Goal: Communication & Community: Answer question/provide support

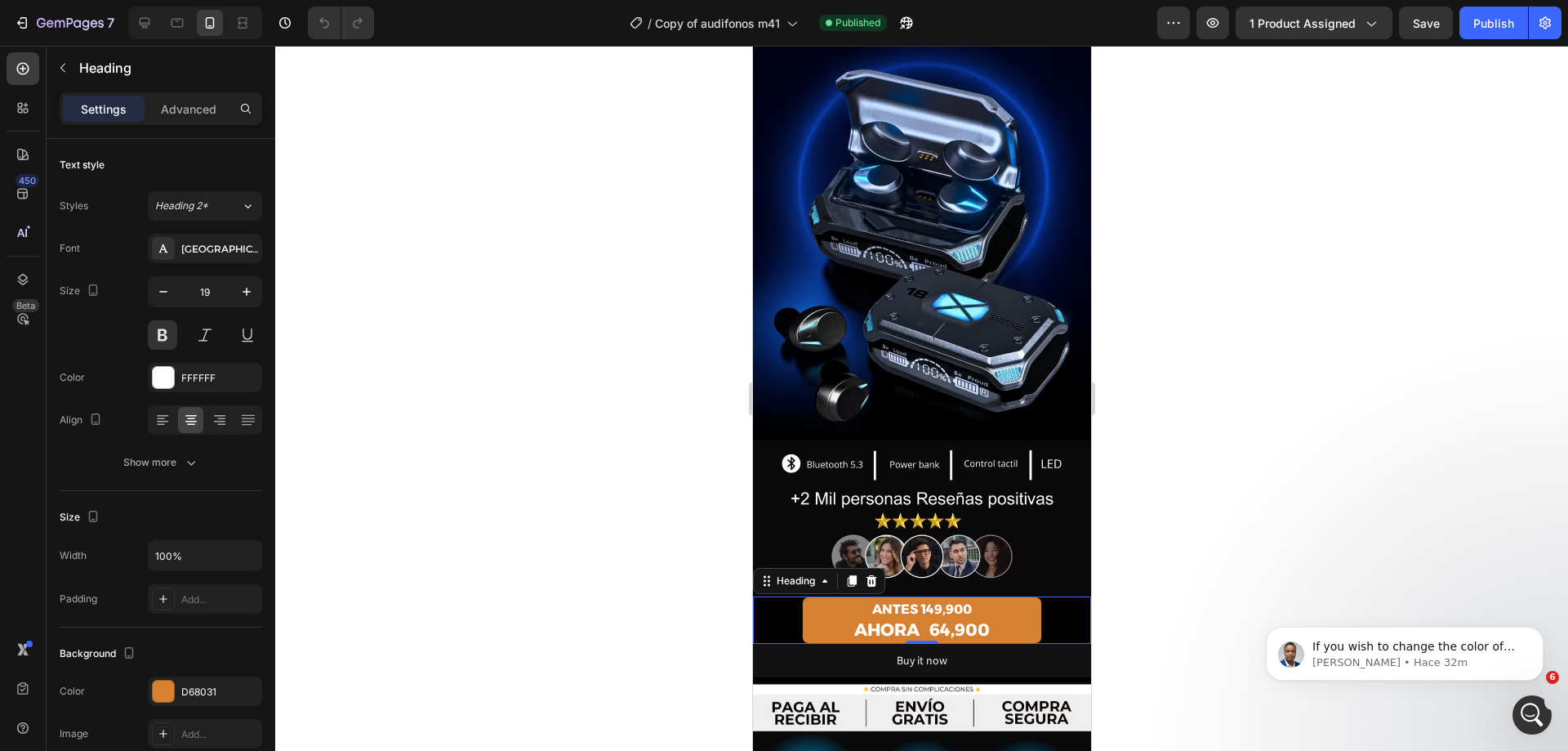
scroll to position [686, 0]
click at [180, 693] on div "D68031" at bounding box center [205, 691] width 114 height 29
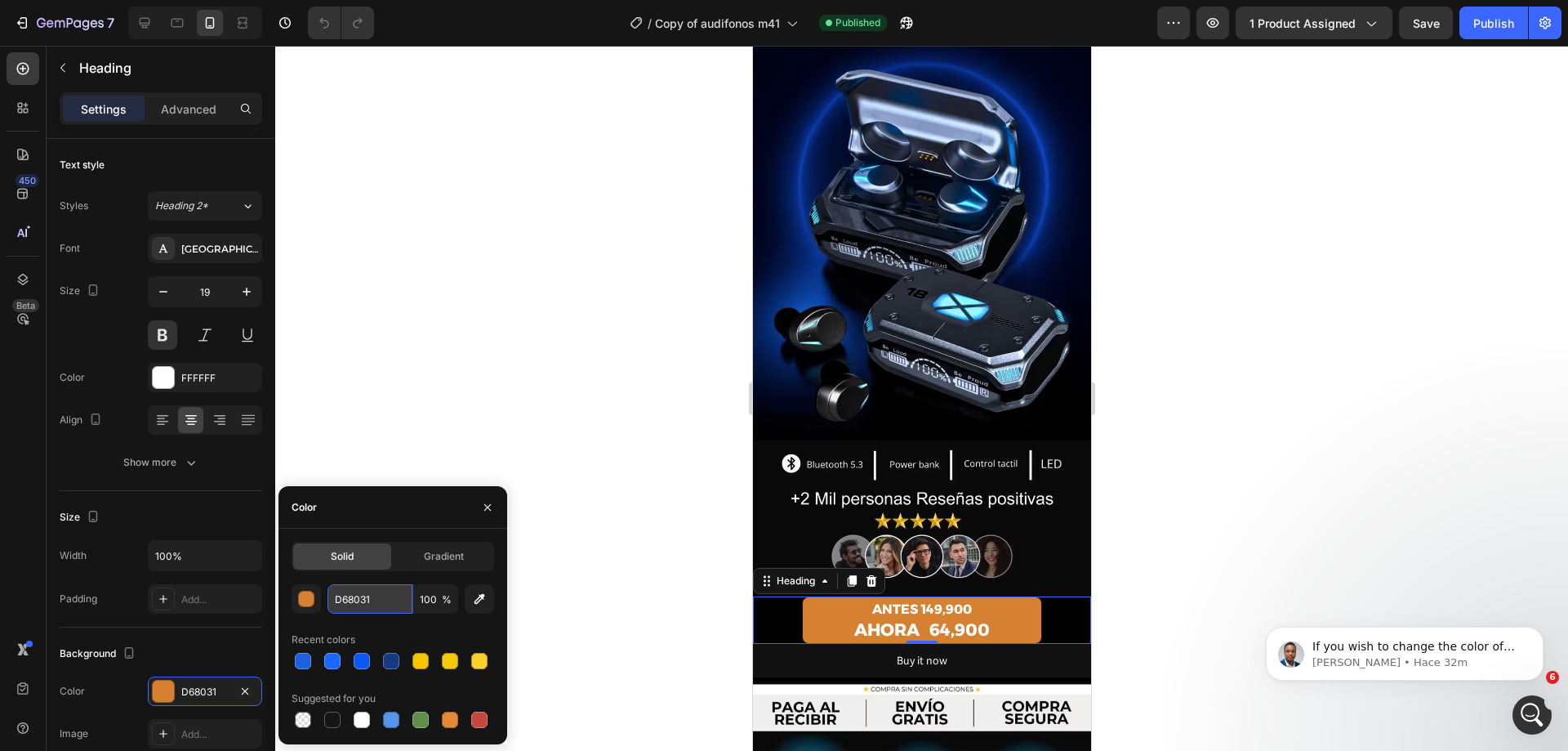
click at [349, 606] on input "D68031" at bounding box center [370, 599] width 85 height 29
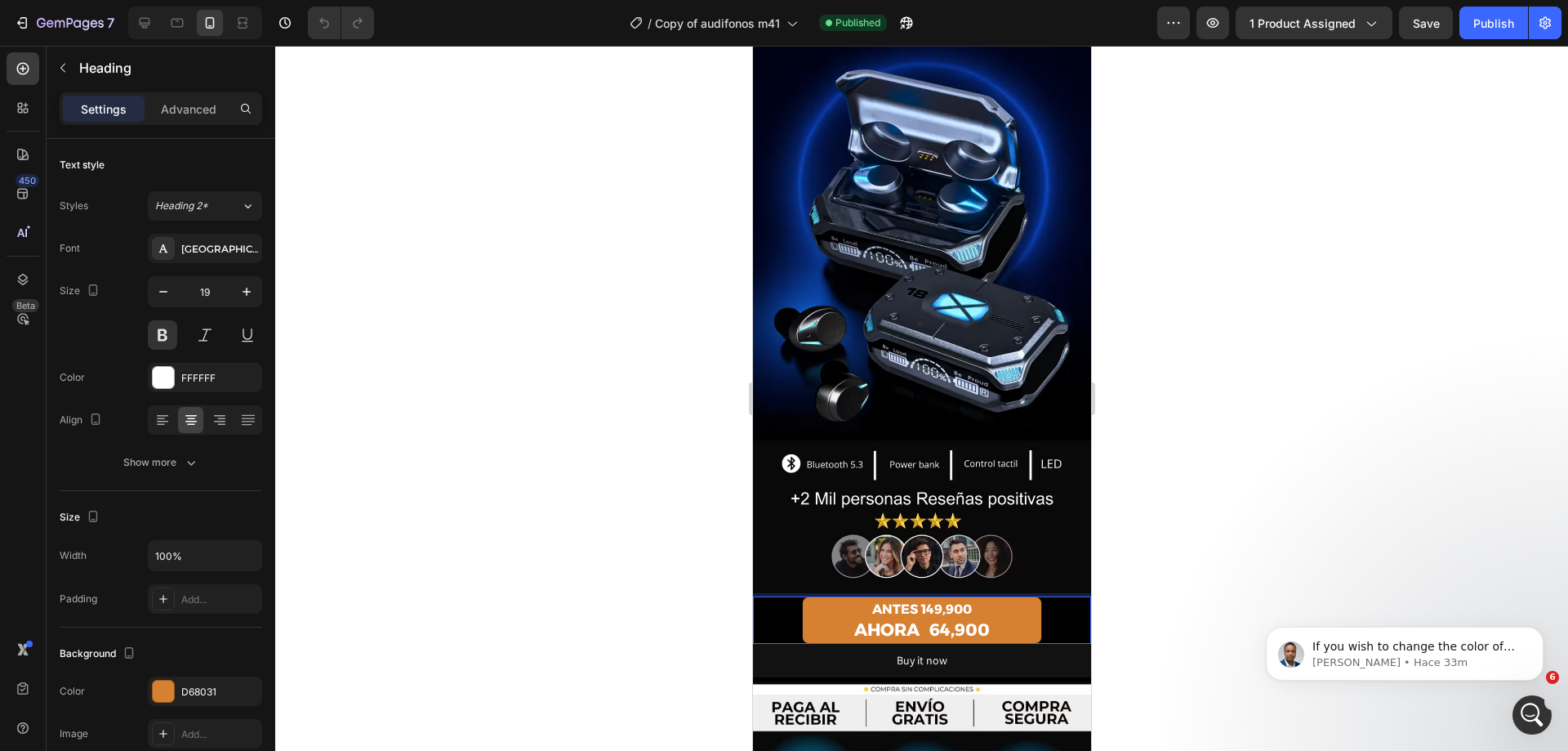
click at [903, 619] on strong "AHORA 64,900" at bounding box center [921, 630] width 135 height 21
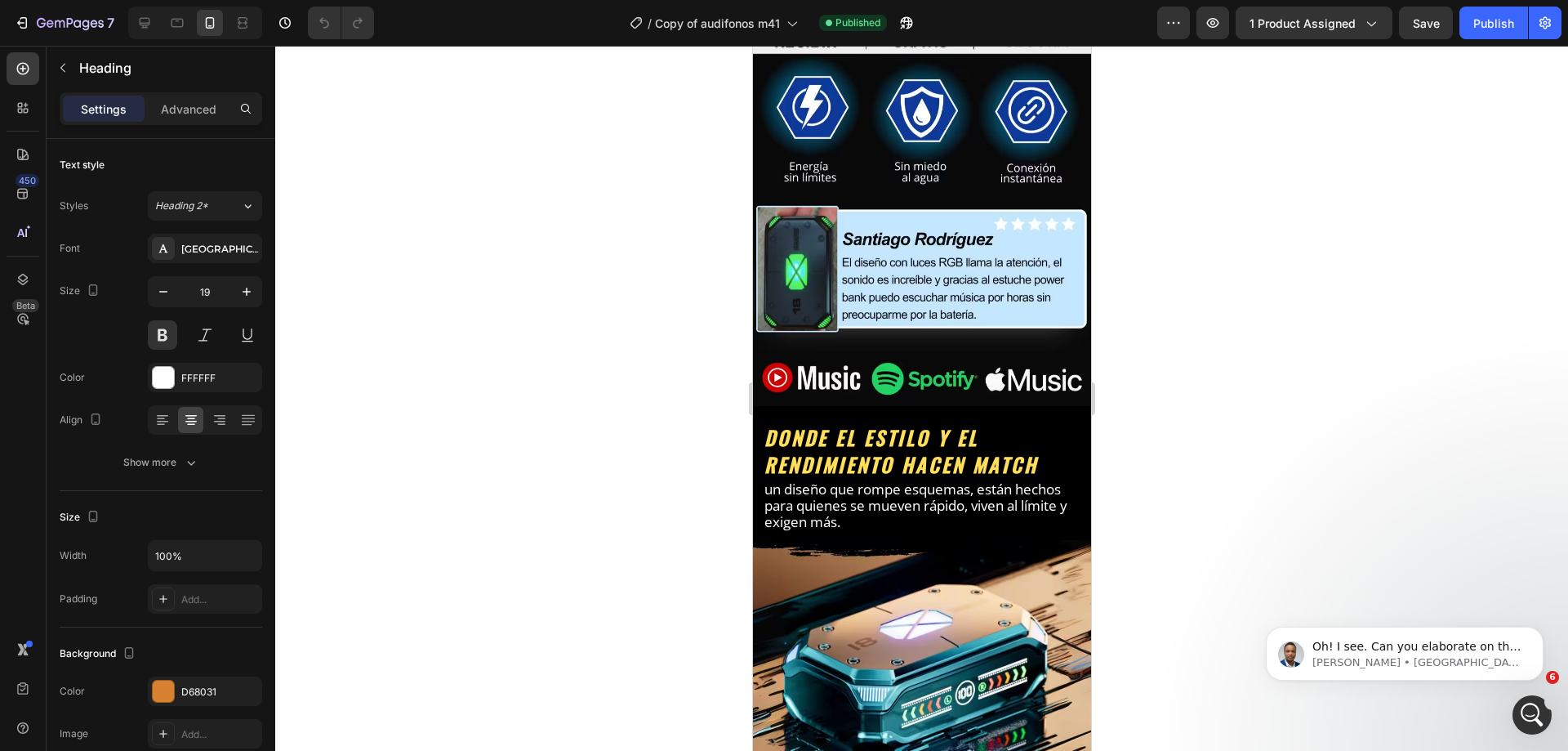
scroll to position [1048, 0]
click at [1528, 723] on icon "Abrir Intercom Messenger" at bounding box center [1530, 713] width 27 height 27
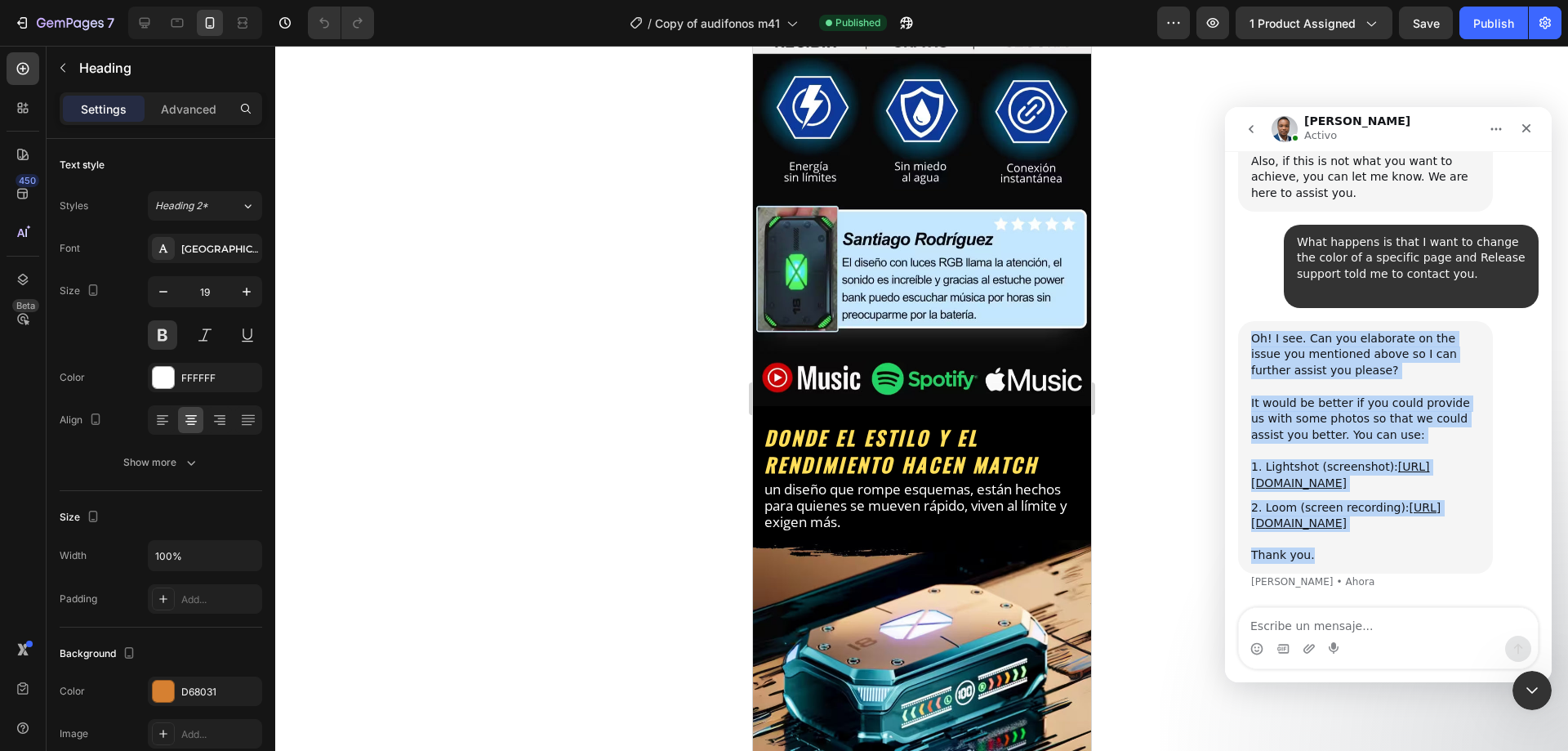
drag, startPoint x: 1246, startPoint y: 345, endPoint x: 1413, endPoint y: 551, distance: 265.2
click at [1400, 562] on div "Oh! I see. Can you elaborate on the issue you mentioned above so I can further …" at bounding box center [1365, 447] width 255 height 252
copy div "Oh! I see. Can you elaborate on the issue you mentioned above so I can further …"
click at [1325, 485] on link "[URL][DOMAIN_NAME]" at bounding box center [1341, 474] width 179 height 29
click at [1302, 531] on link "[URL][DOMAIN_NAME]" at bounding box center [1346, 516] width 190 height 29
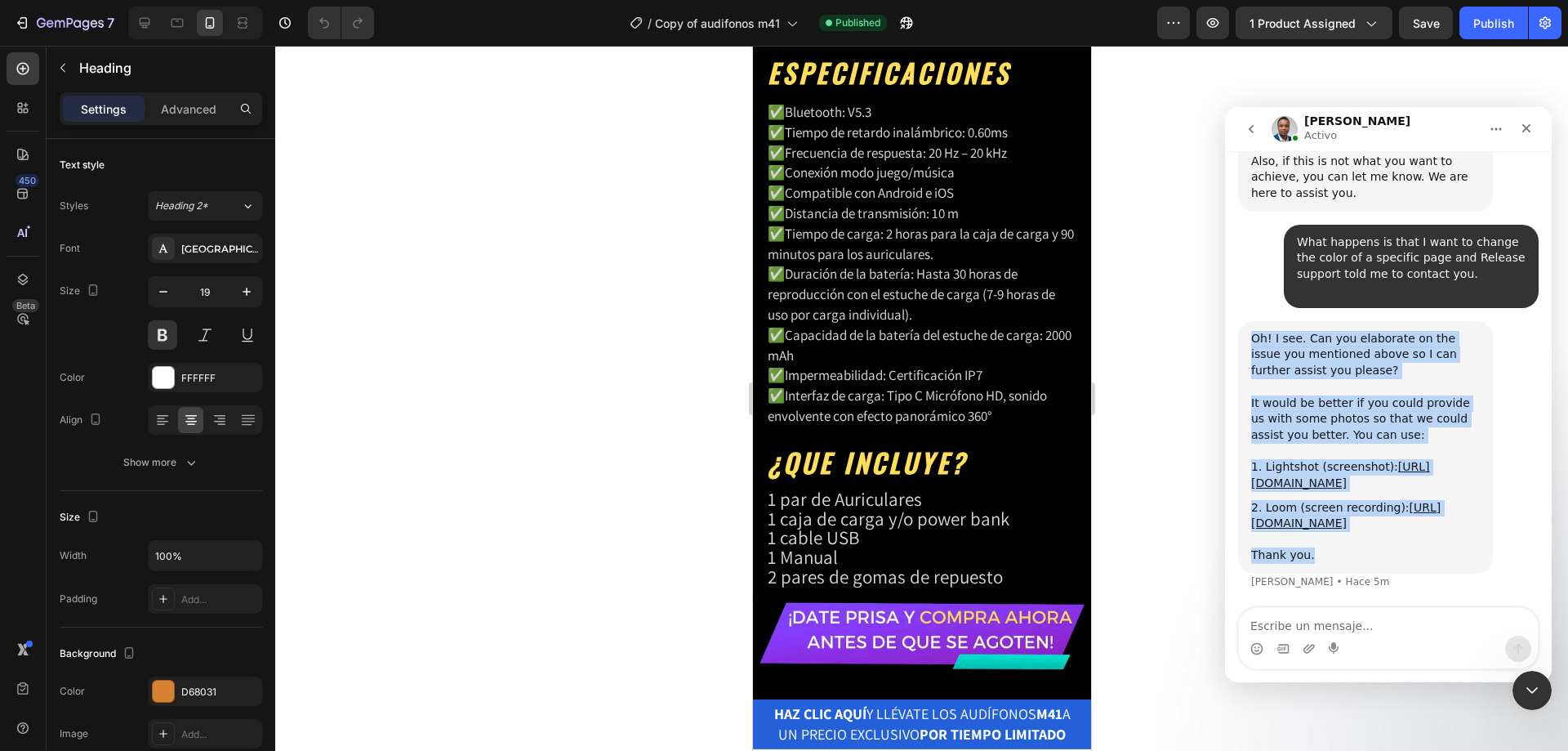
scroll to position [6701, 0]
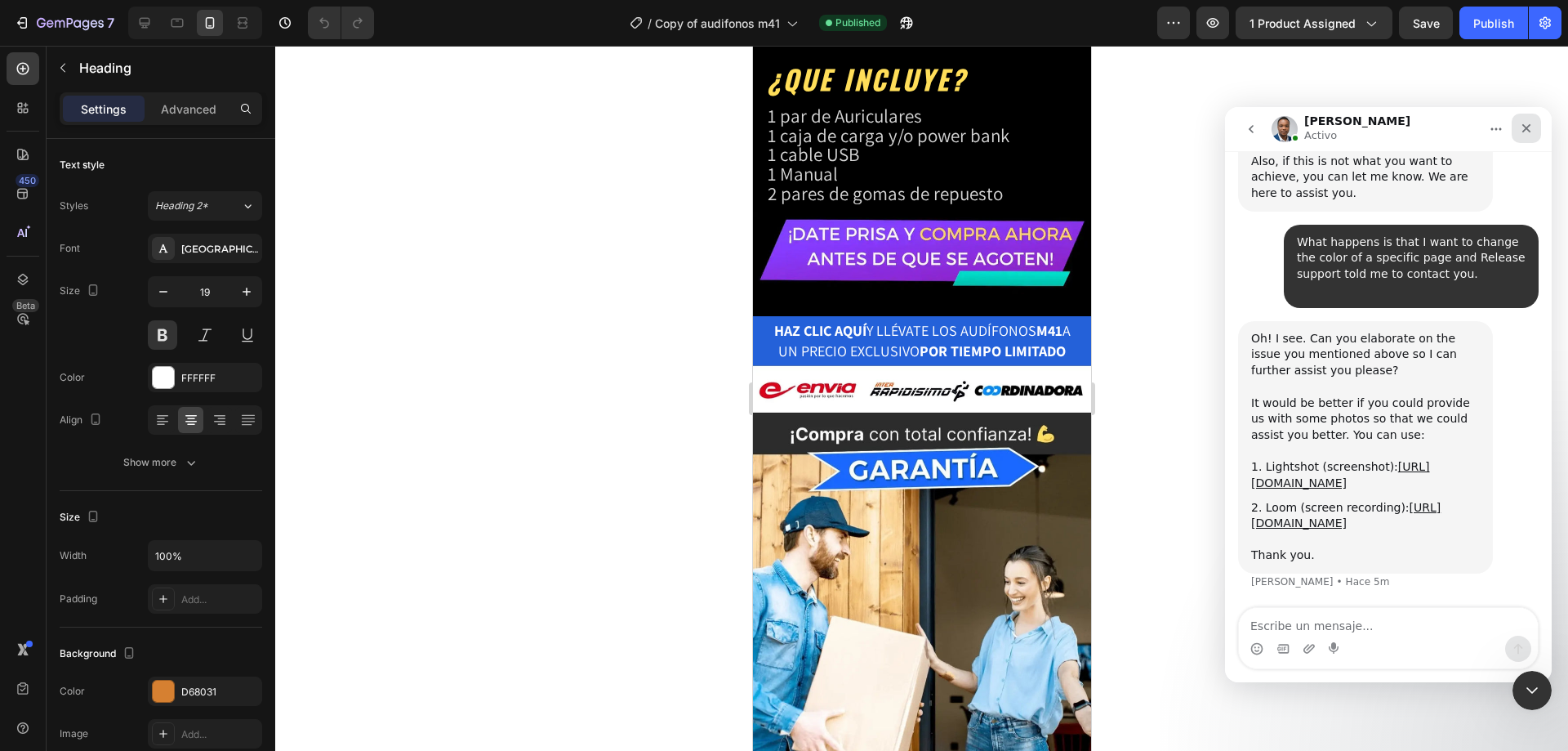
click at [1521, 132] on icon "Cerrar" at bounding box center [1526, 127] width 13 height 13
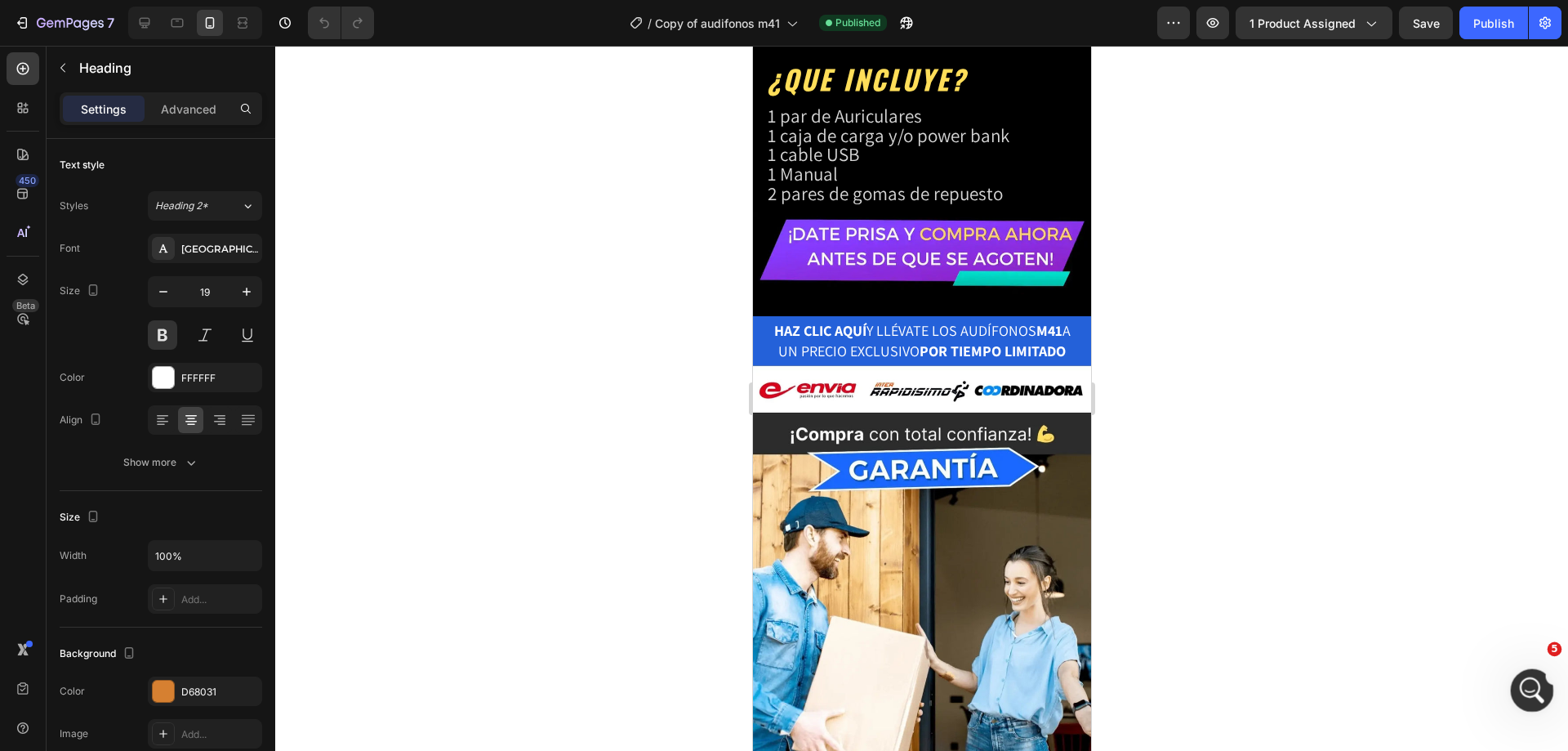
click at [1521, 674] on div "Abrir Intercom Messenger" at bounding box center [1530, 688] width 54 height 54
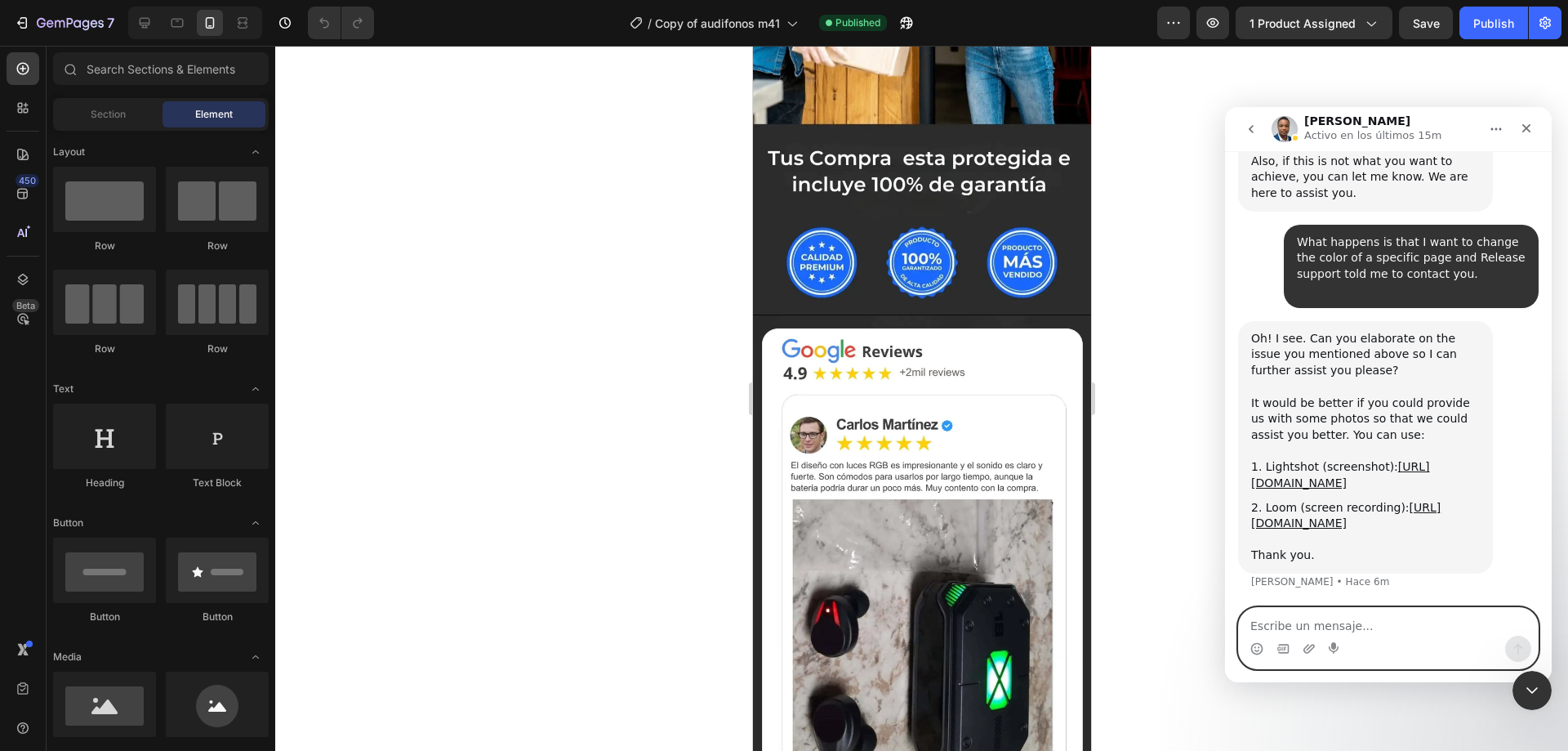
scroll to position [7258, 0]
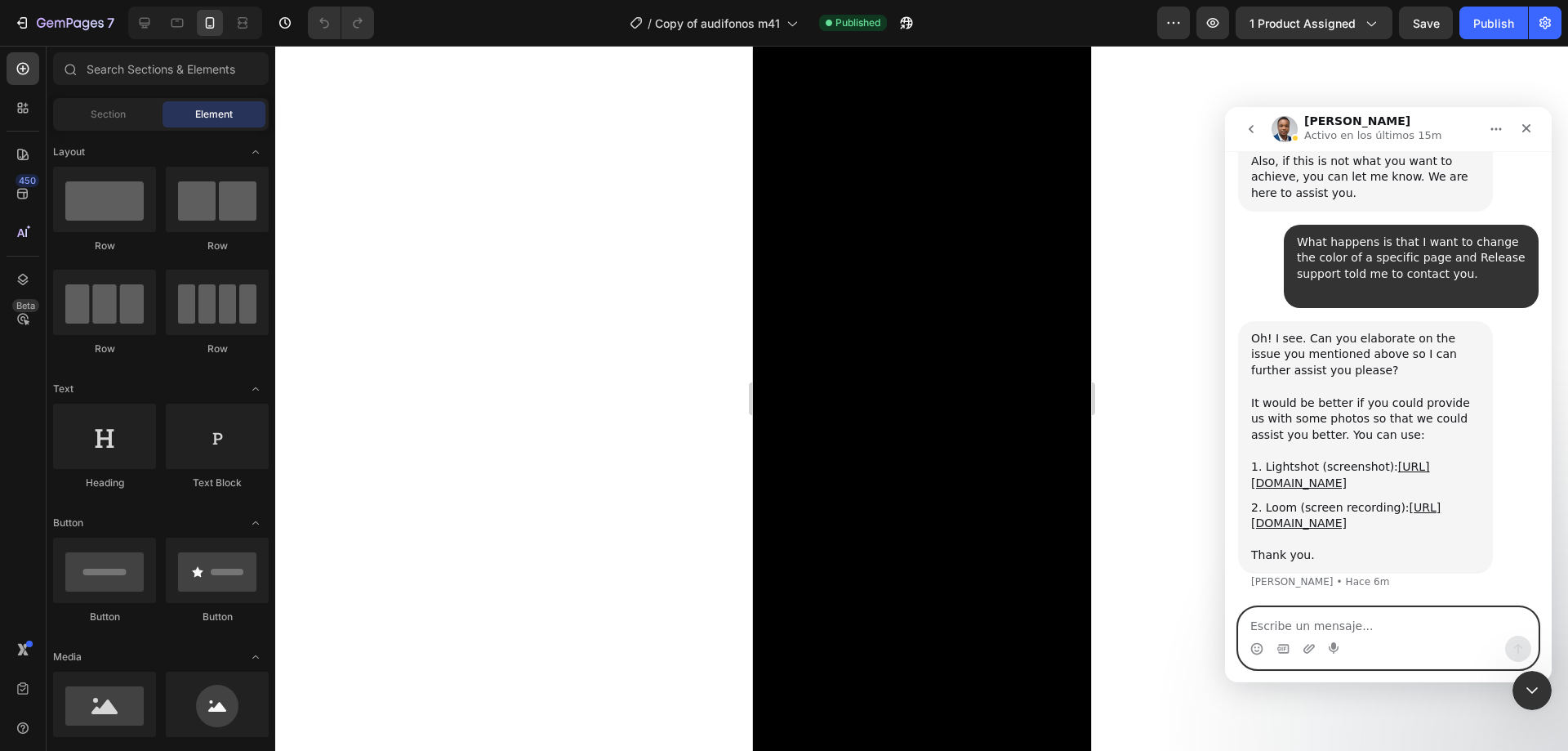
drag, startPoint x: 1083, startPoint y: 308, endPoint x: 1847, endPoint y: 92, distance: 793.9
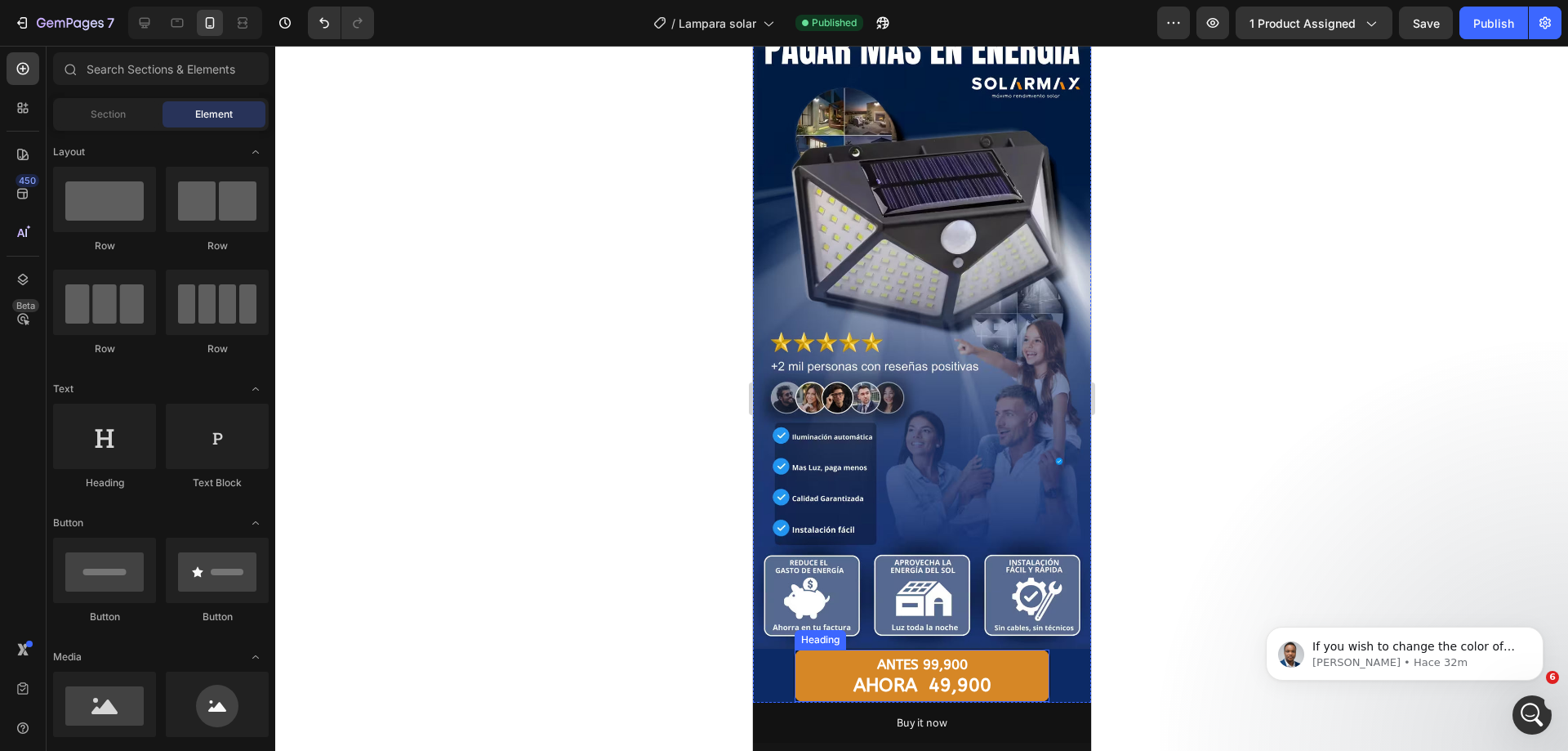
click at [900, 674] on strong "AHORA 49,900" at bounding box center [921, 684] width 138 height 22
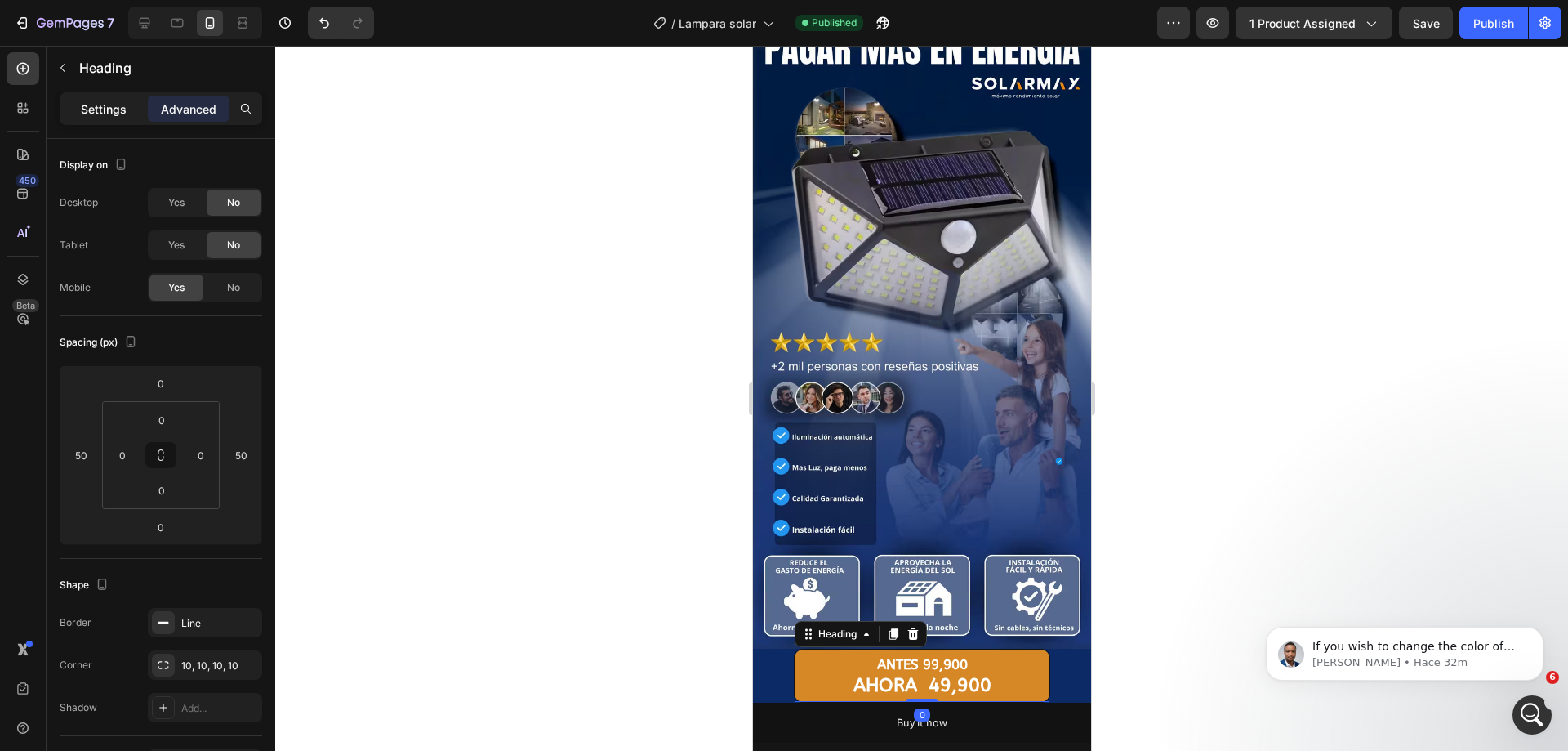
click at [119, 116] on p "Settings" at bounding box center [103, 109] width 46 height 17
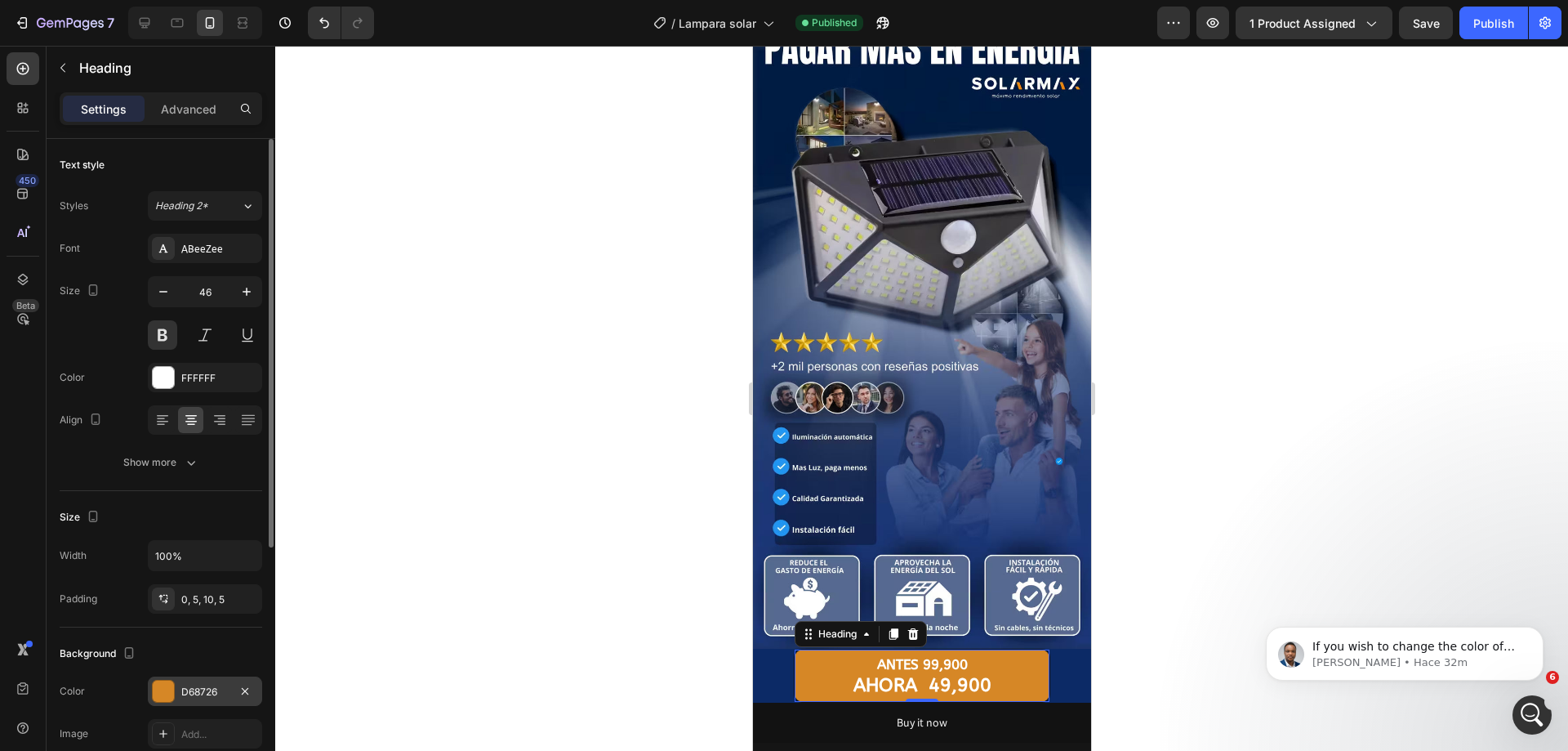
click at [206, 689] on div "D68726" at bounding box center [205, 692] width 48 height 15
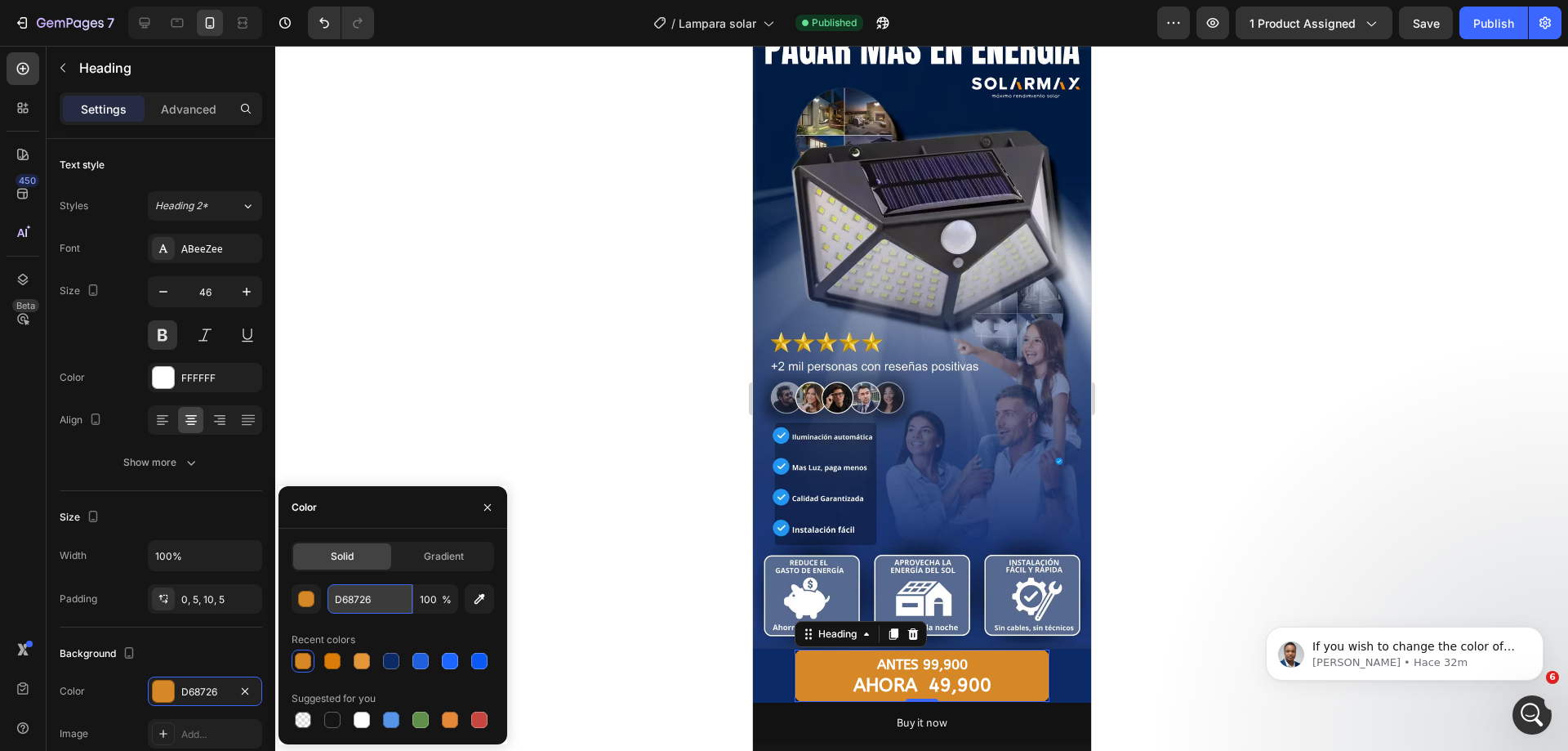
click at [356, 602] on input "D68726" at bounding box center [370, 599] width 85 height 29
paste input "031"
type input "D68031"
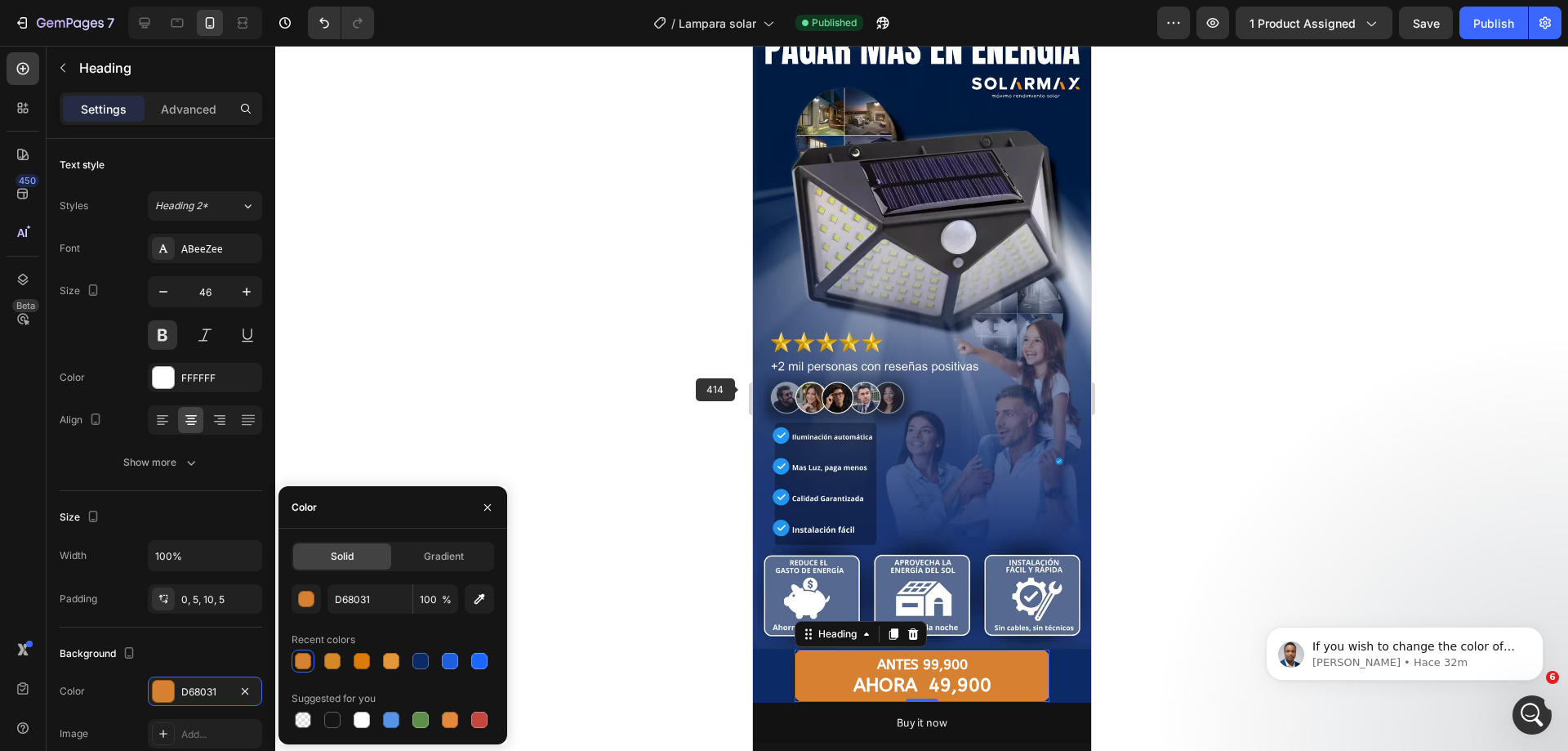
click at [742, 376] on div at bounding box center [922, 398] width 1293 height 705
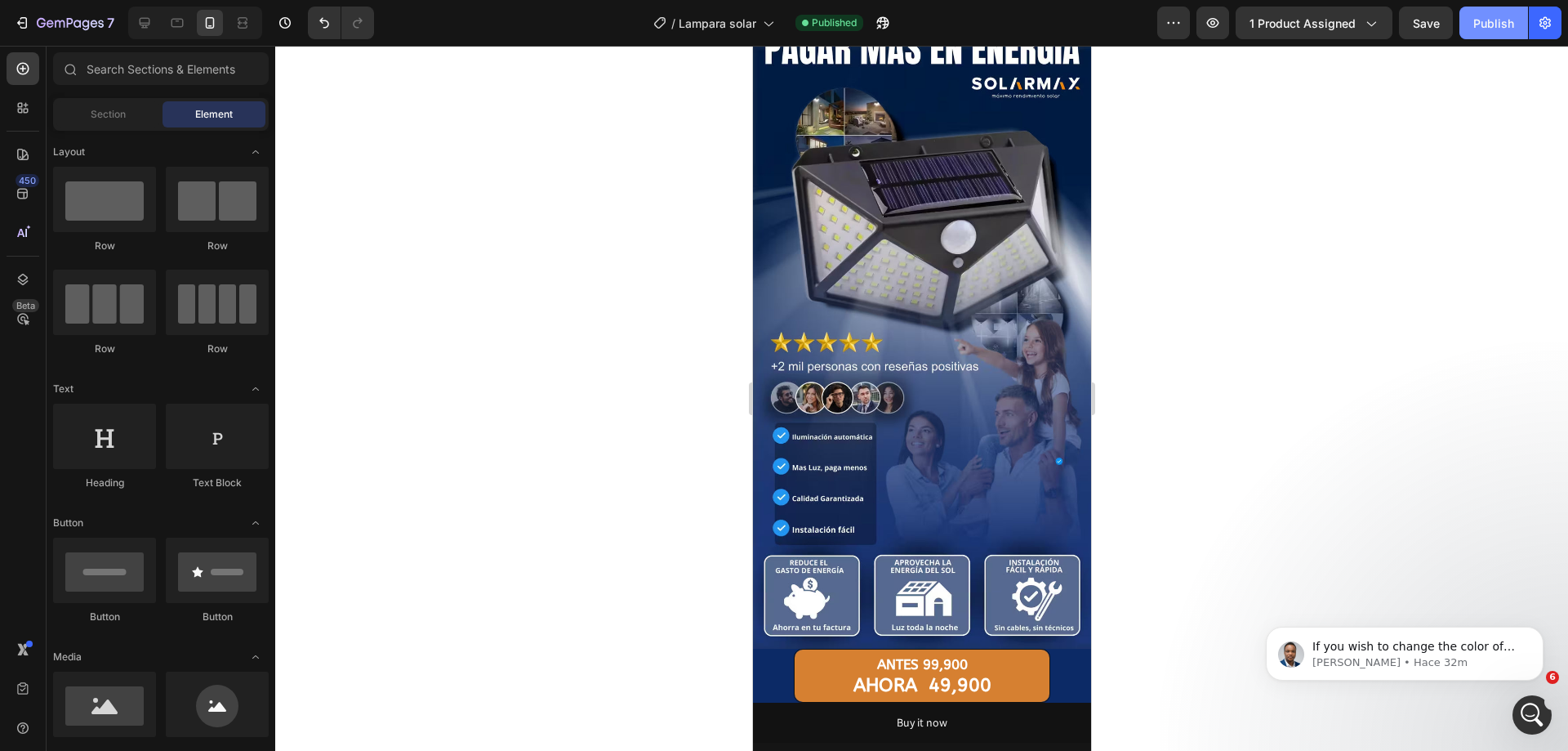
click at [1499, 37] on button "Publish" at bounding box center [1493, 23] width 68 height 33
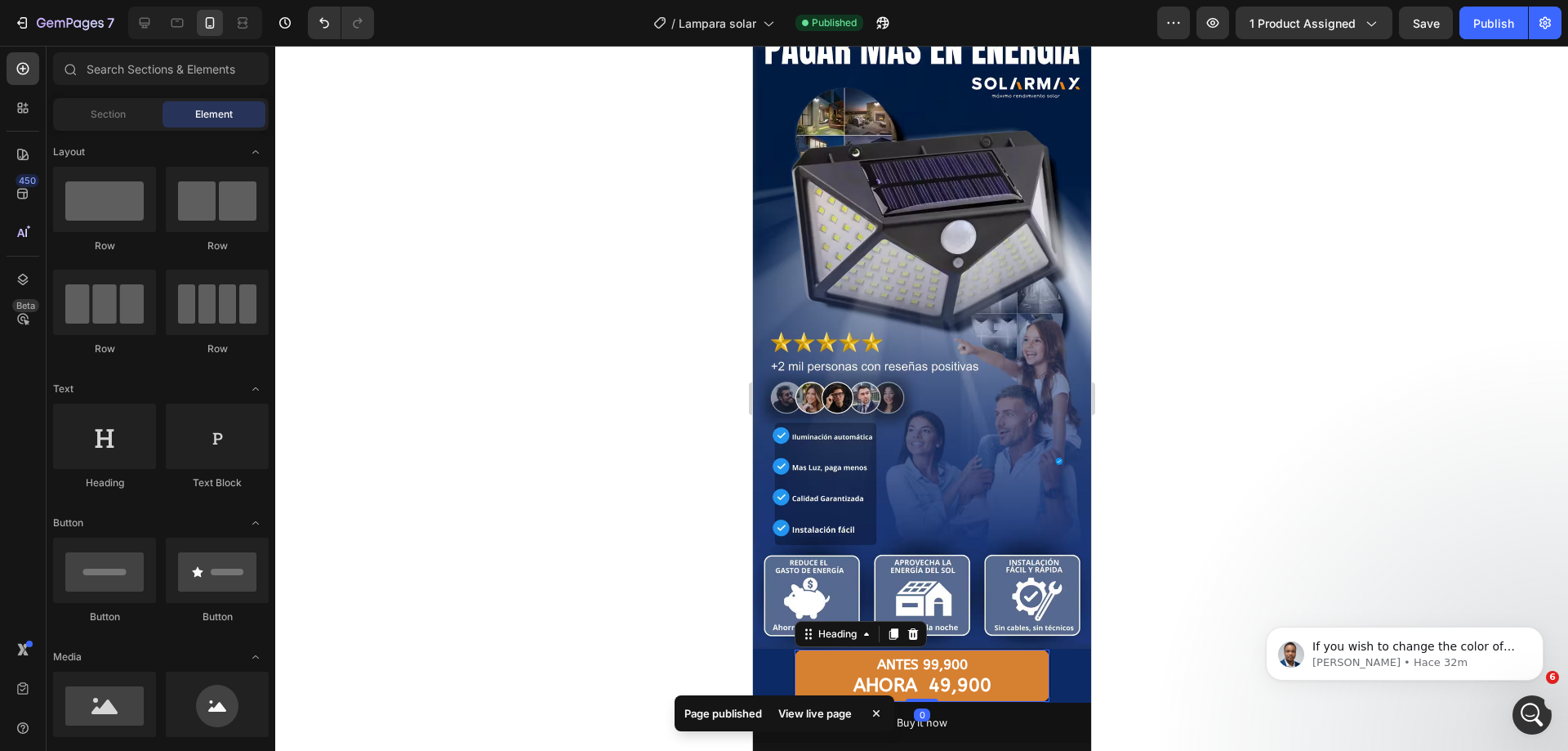
click at [859, 650] on p "⁠⁠⁠⁠⁠⁠⁠ ANTES 99,900 AHORA 49,900" at bounding box center [921, 671] width 247 height 44
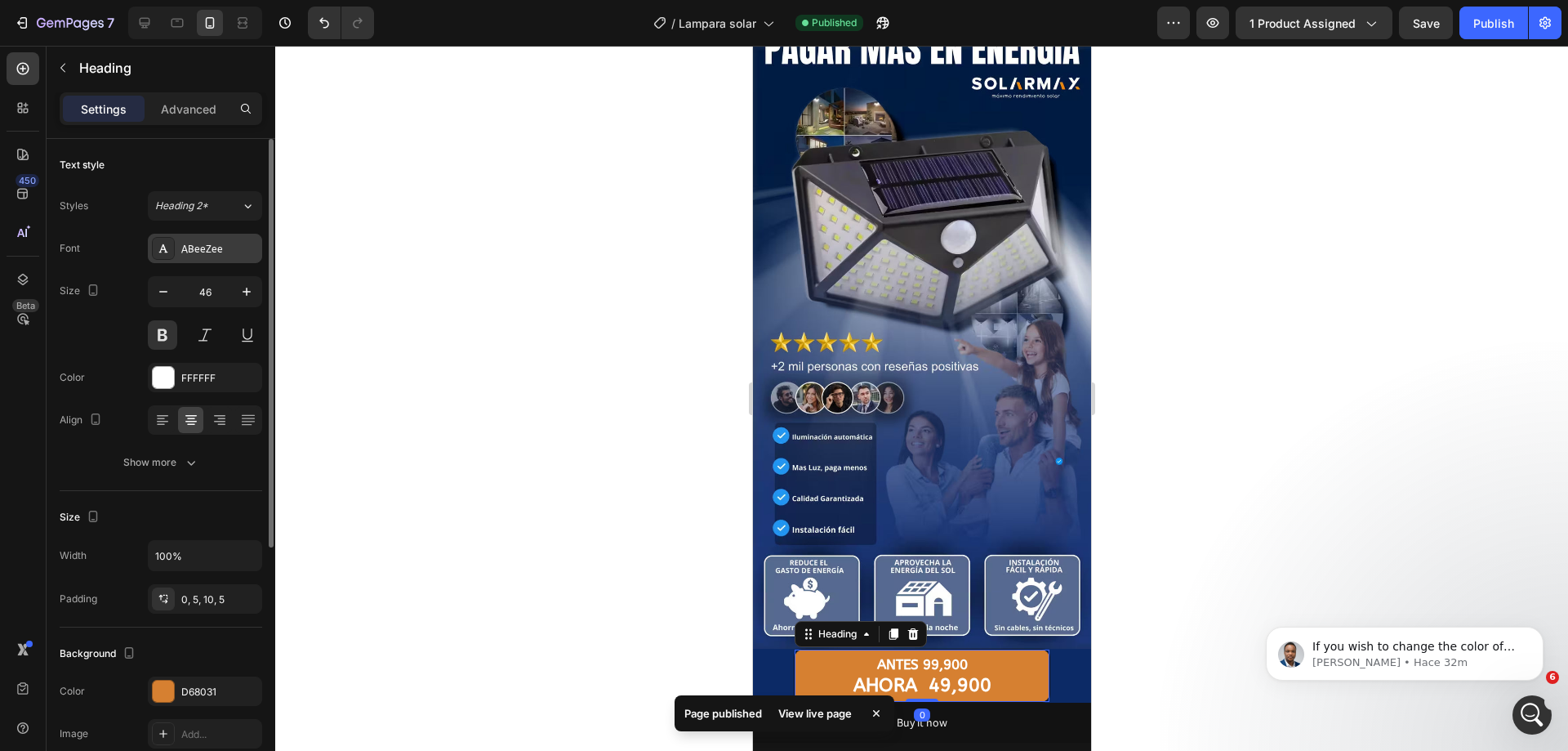
click at [219, 251] on div "ABeeZee" at bounding box center [219, 249] width 77 height 15
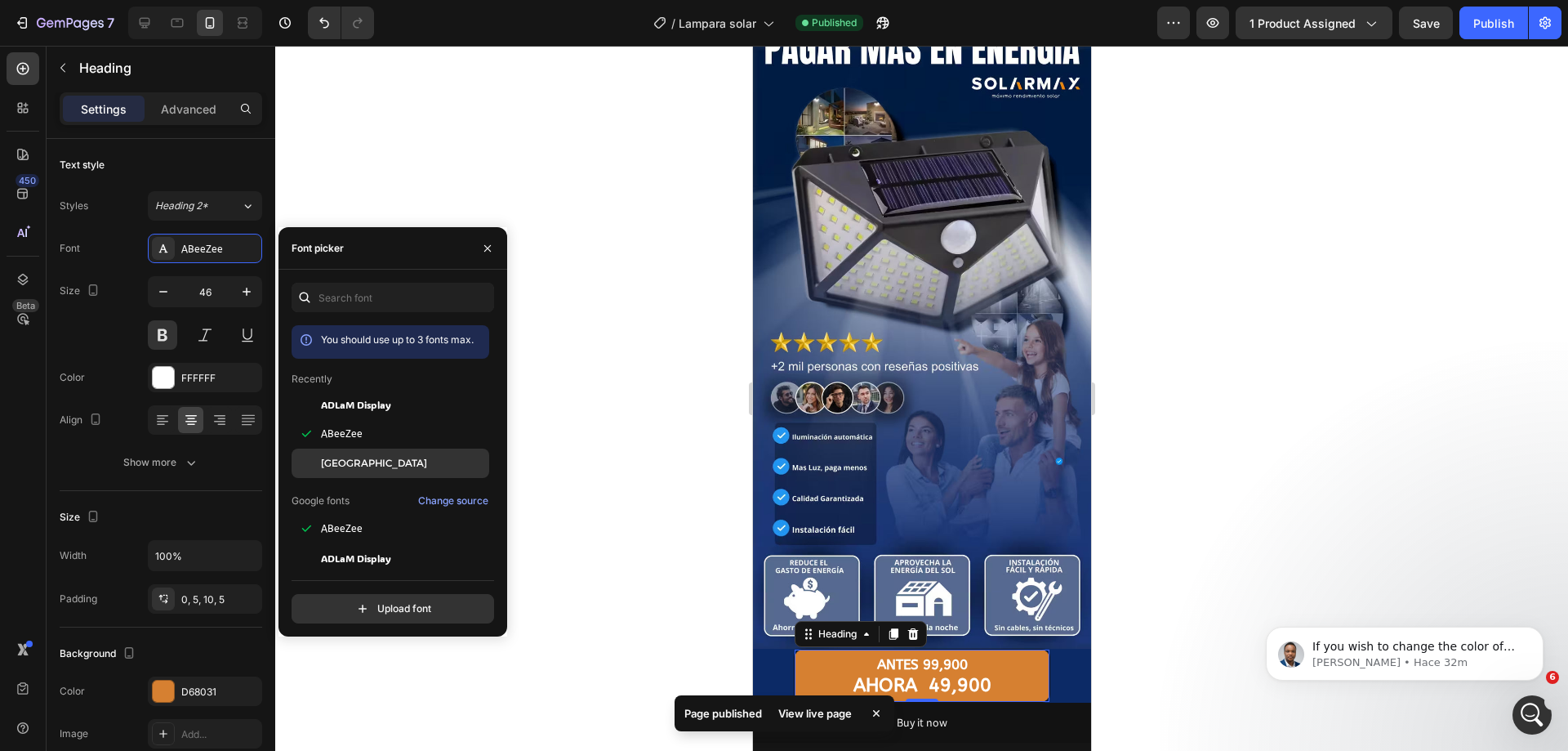
click at [374, 467] on div "[GEOGRAPHIC_DATA]" at bounding box center [403, 463] width 165 height 15
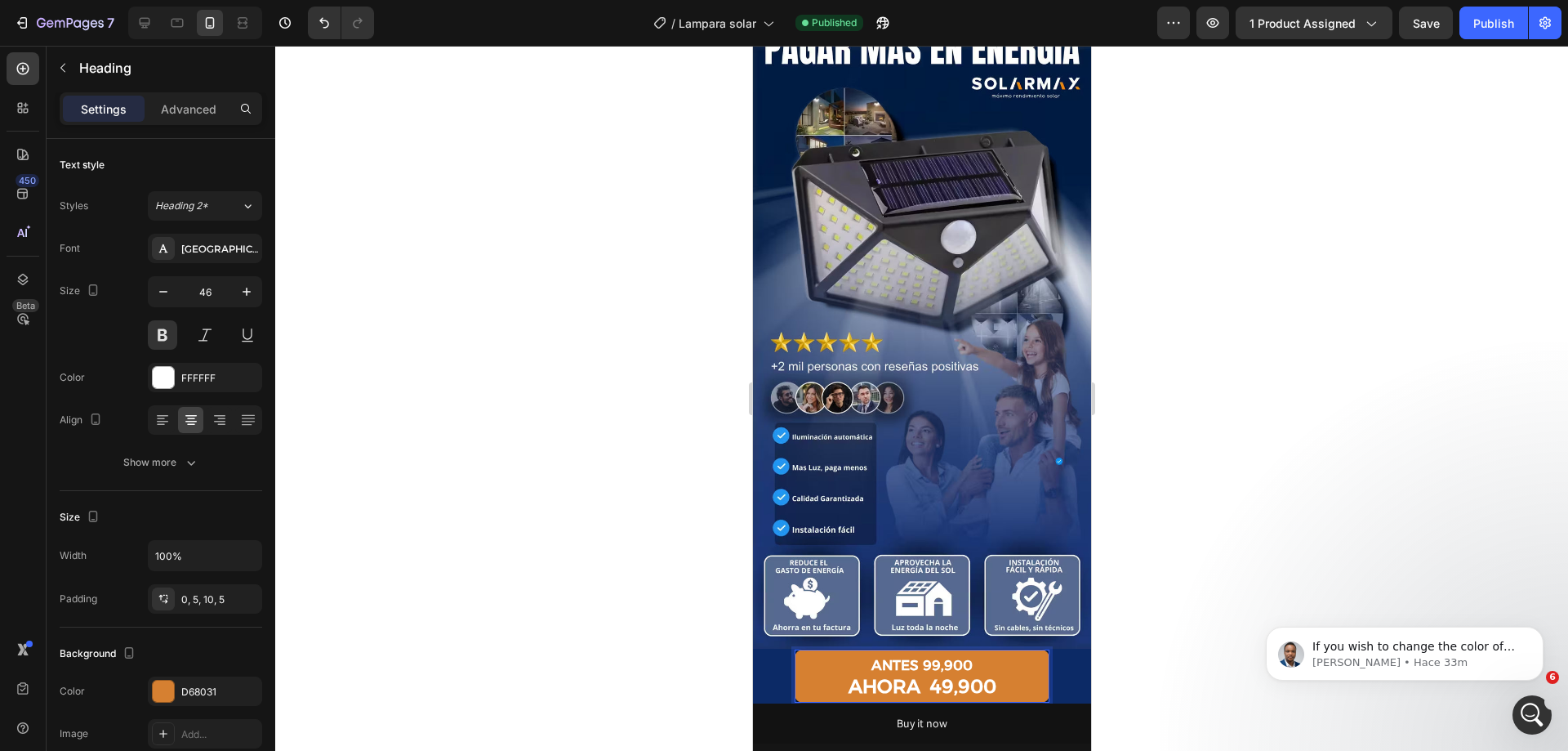
click at [966, 675] on strong "AHORA 49,900" at bounding box center [921, 686] width 148 height 23
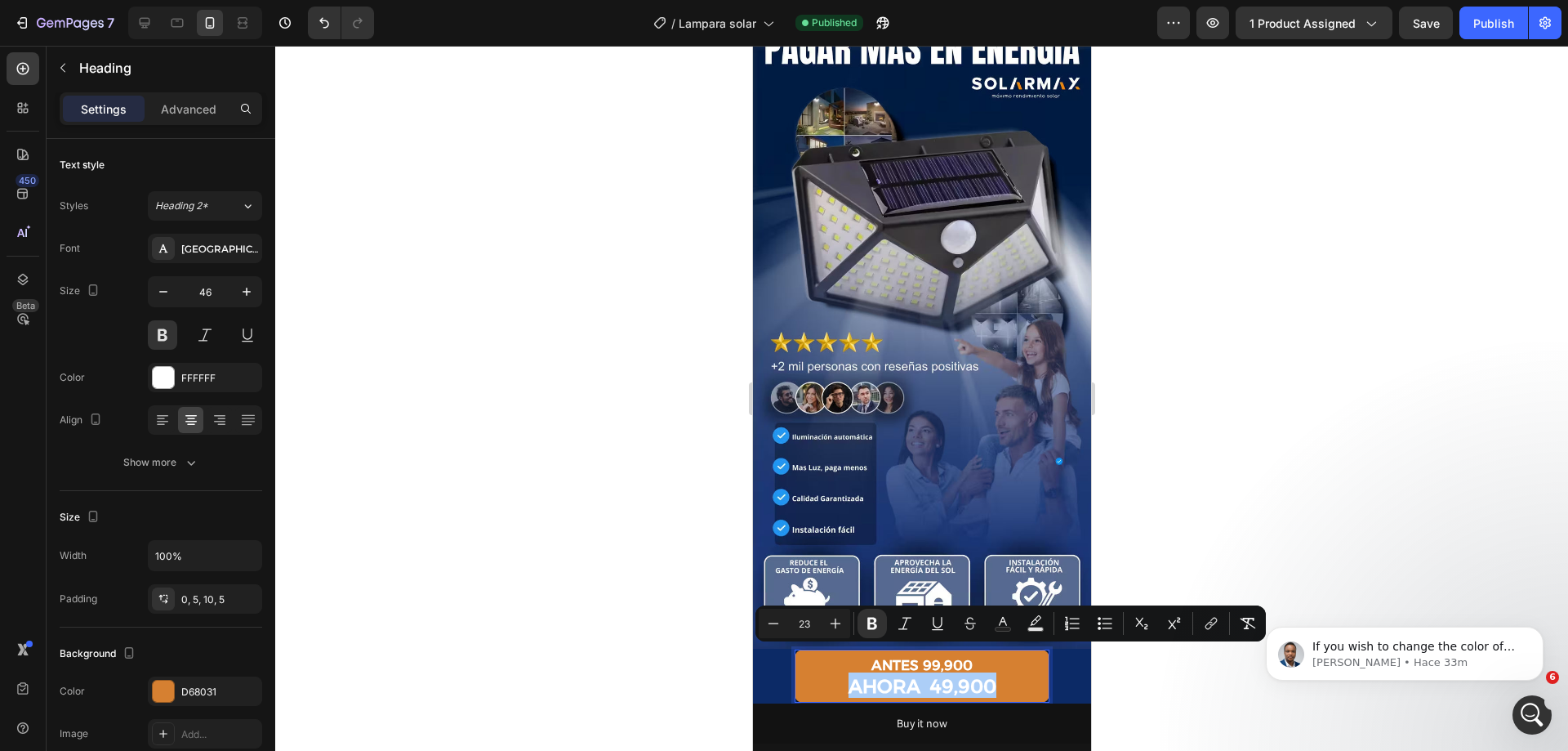
click at [1381, 399] on div at bounding box center [922, 398] width 1293 height 705
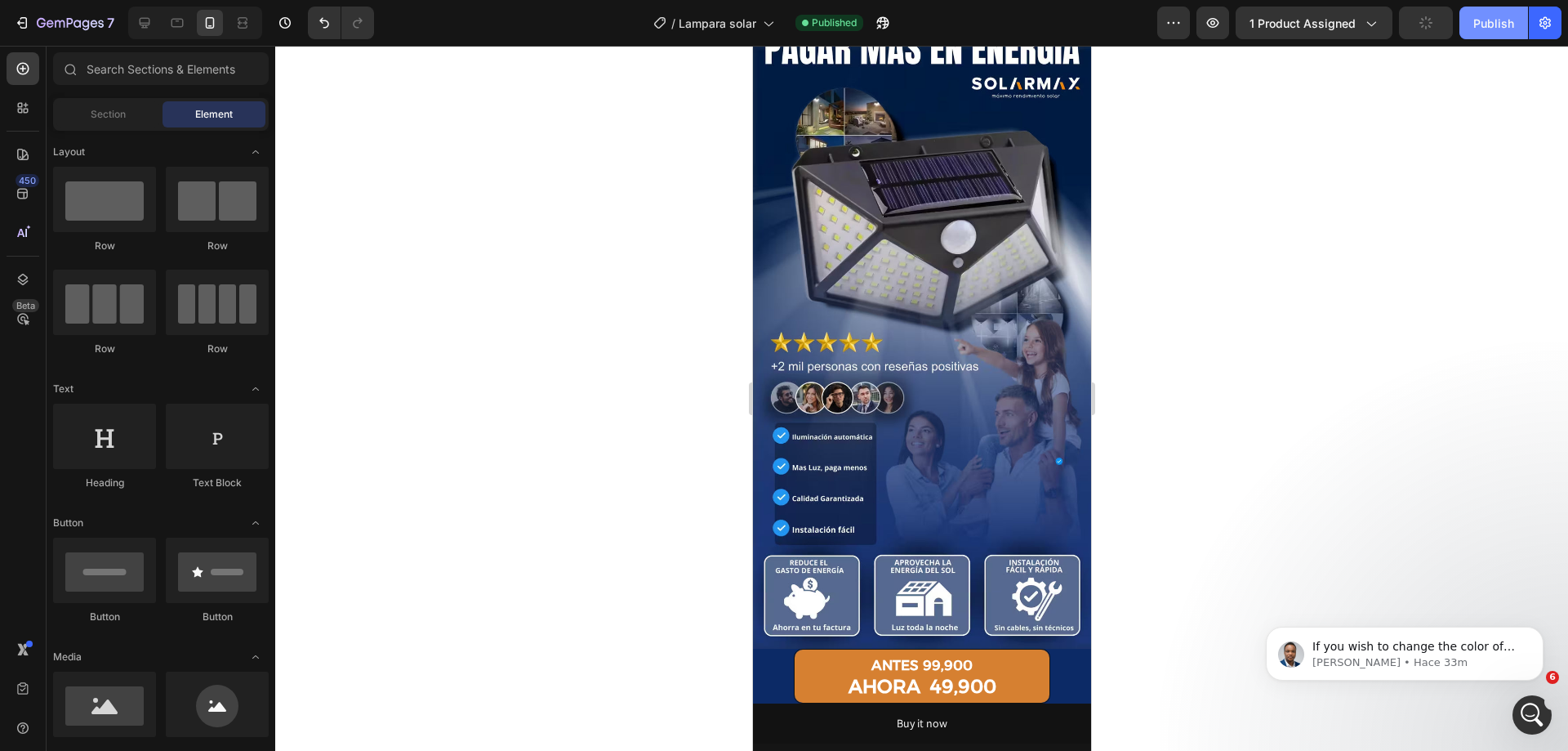
click at [1503, 16] on div "Publish" at bounding box center [1493, 23] width 41 height 17
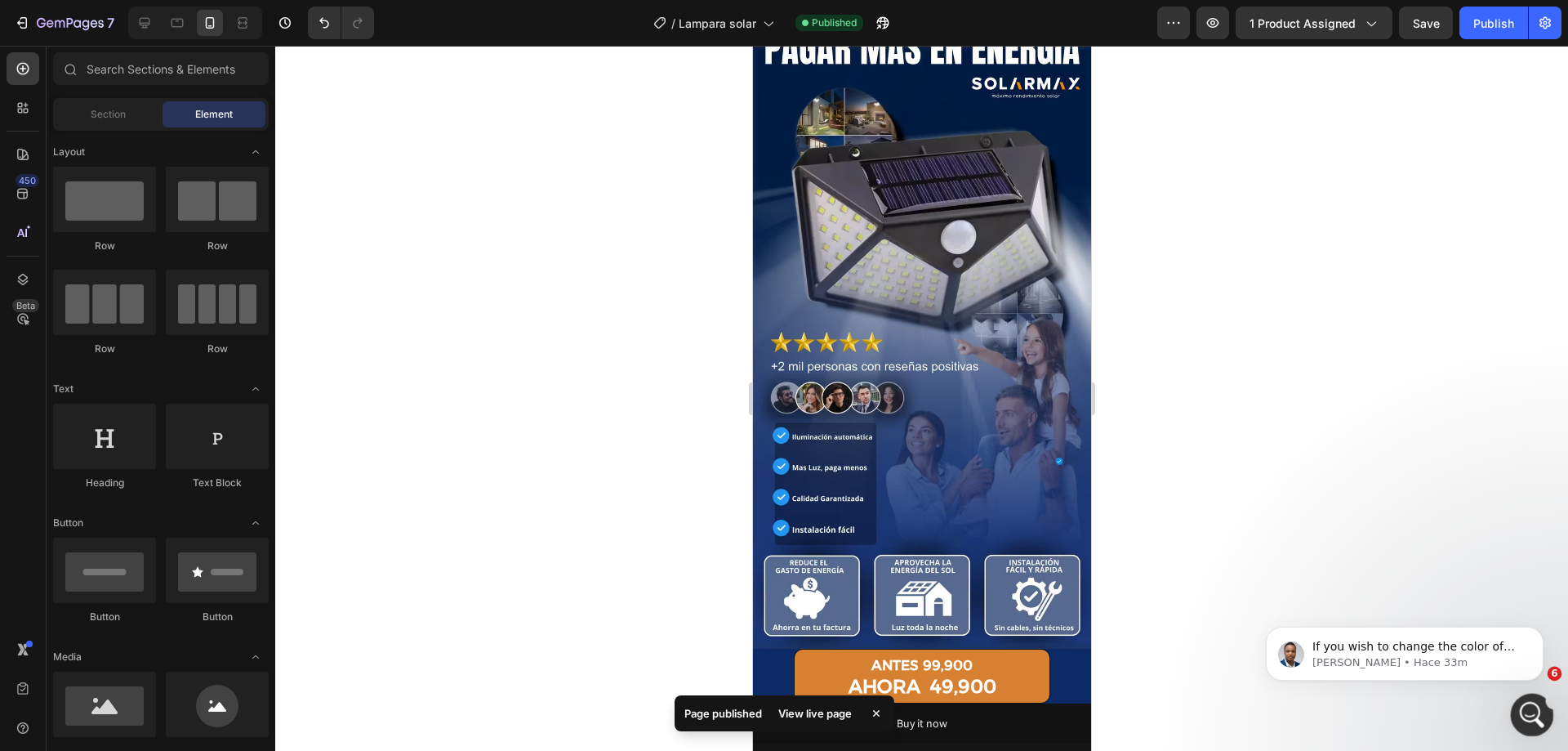
click at [1523, 715] on icon "Abrir Intercom Messenger" at bounding box center [1530, 713] width 27 height 27
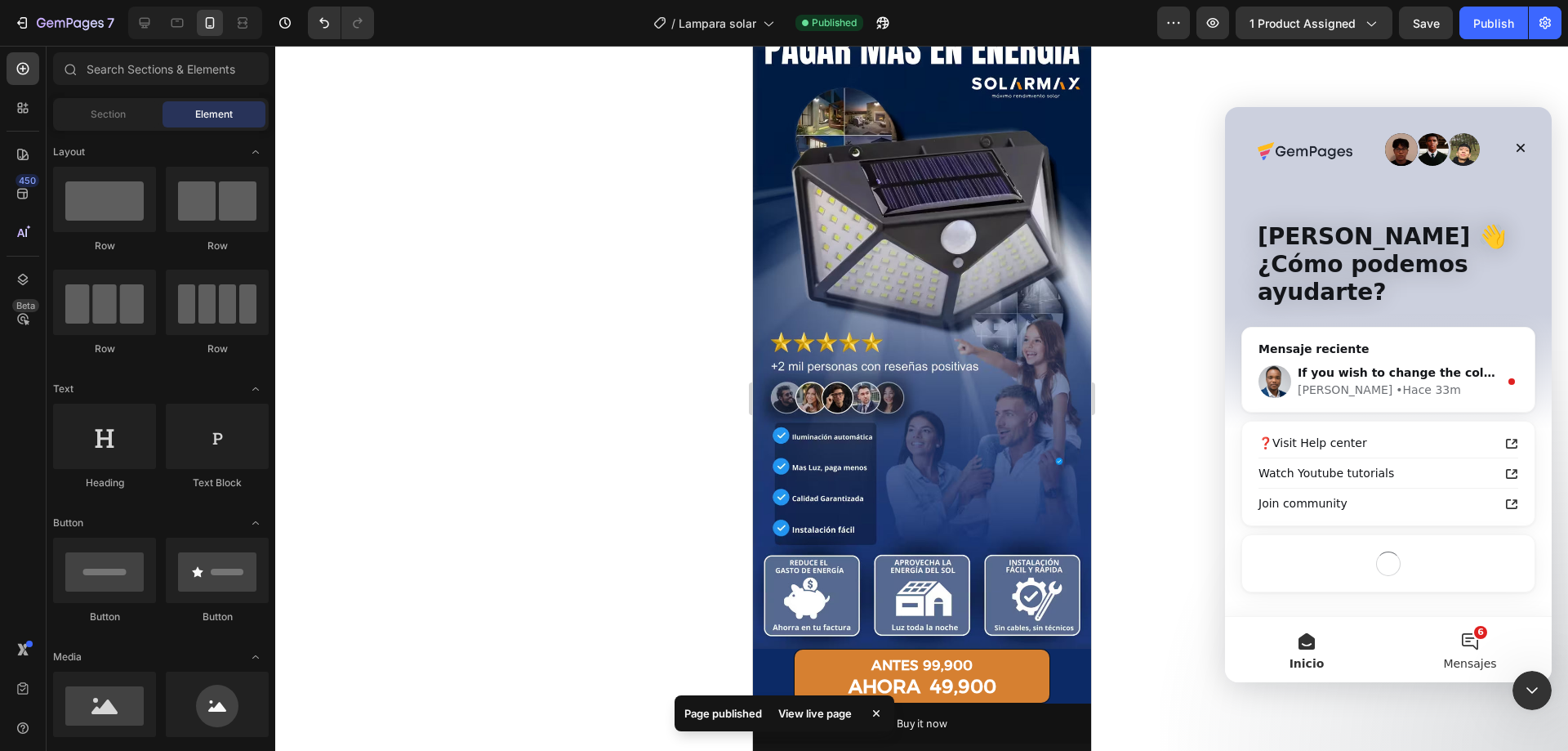
click at [1493, 652] on button "6 Mensajes" at bounding box center [1470, 649] width 163 height 65
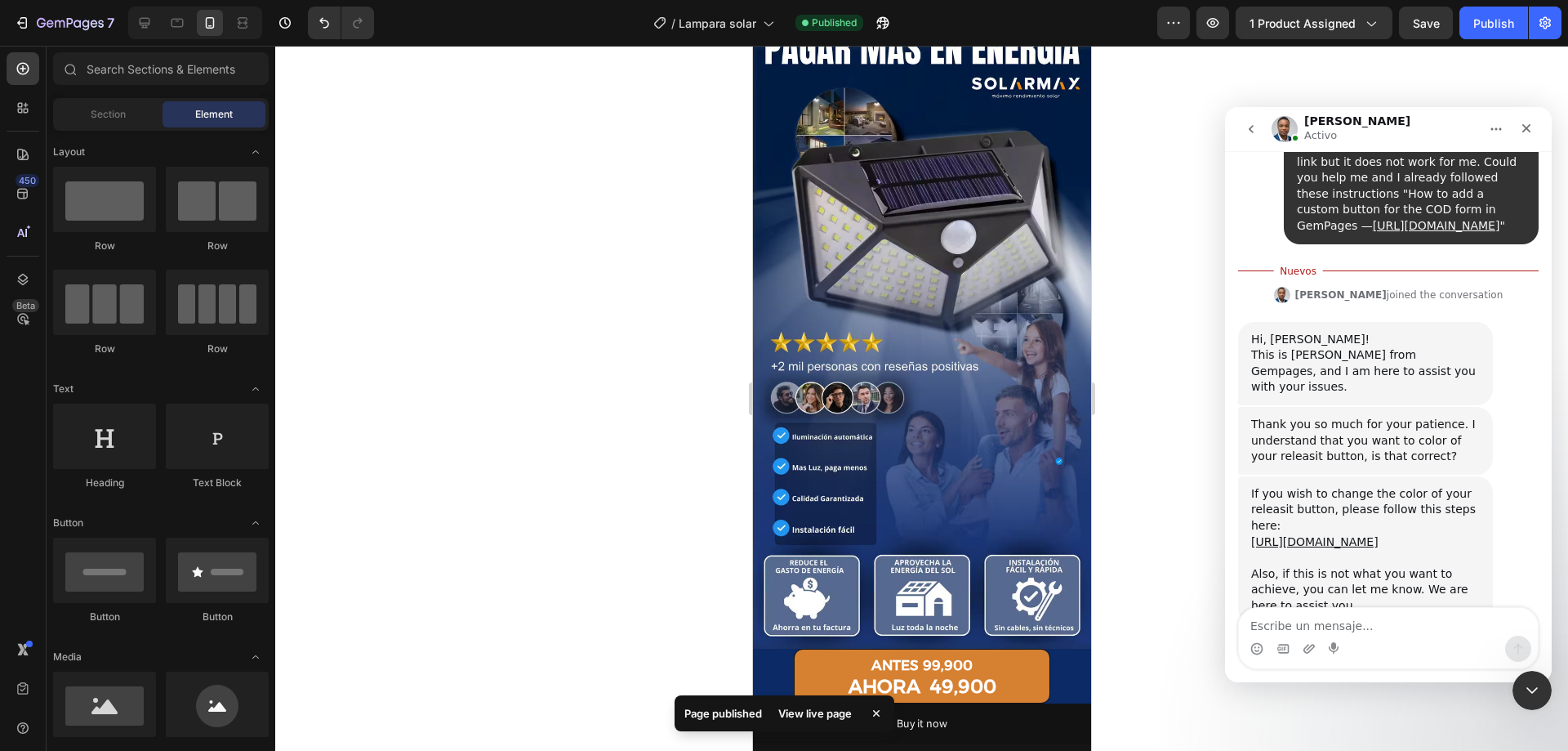
scroll to position [713, 0]
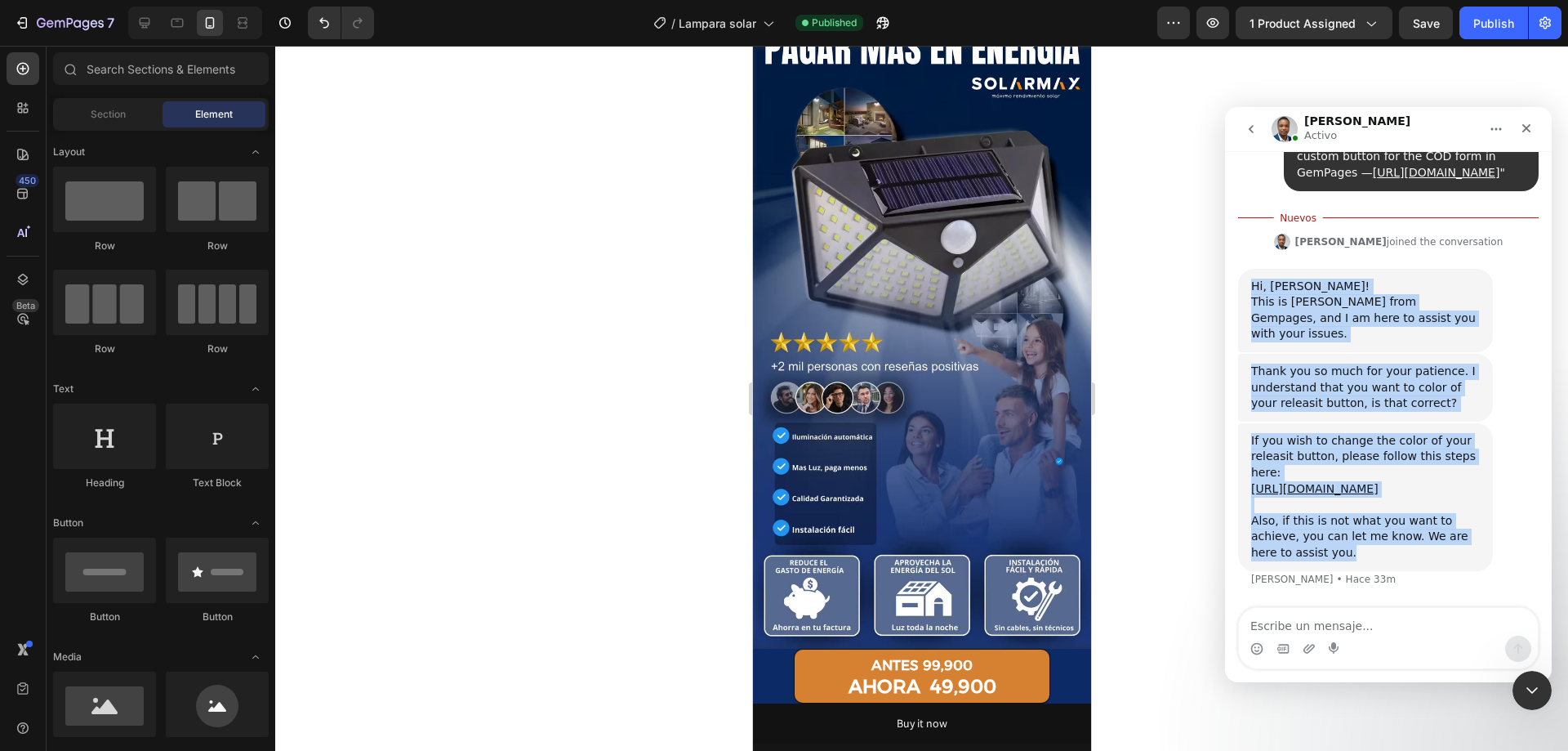
drag, startPoint x: 1248, startPoint y: 283, endPoint x: 1392, endPoint y: 559, distance: 311.3
click at [1392, 559] on div "Mensaje mejorado: Hola, ¿cómo están? Espero que se encuentren muy bien. Me comu…" at bounding box center [1388, 72] width 301 height 1070
copy div "Hi, Cristian! This is Sinclair from Gempages, and I am here to assist you with …"
click at [1422, 369] on div "Thank you so much for your patience. I understand that you want to color of you…" at bounding box center [1366, 388] width 229 height 49
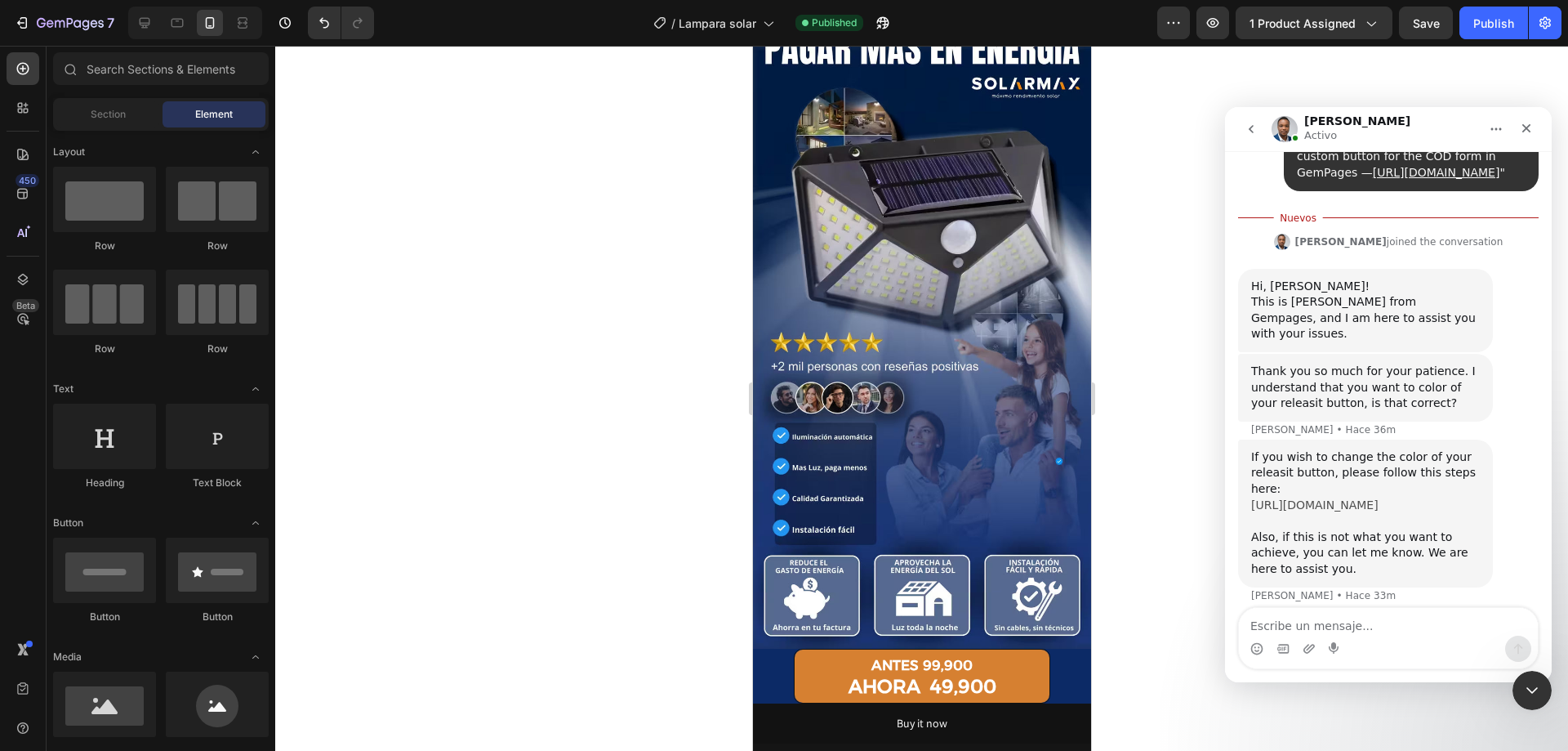
scroll to position [729, 0]
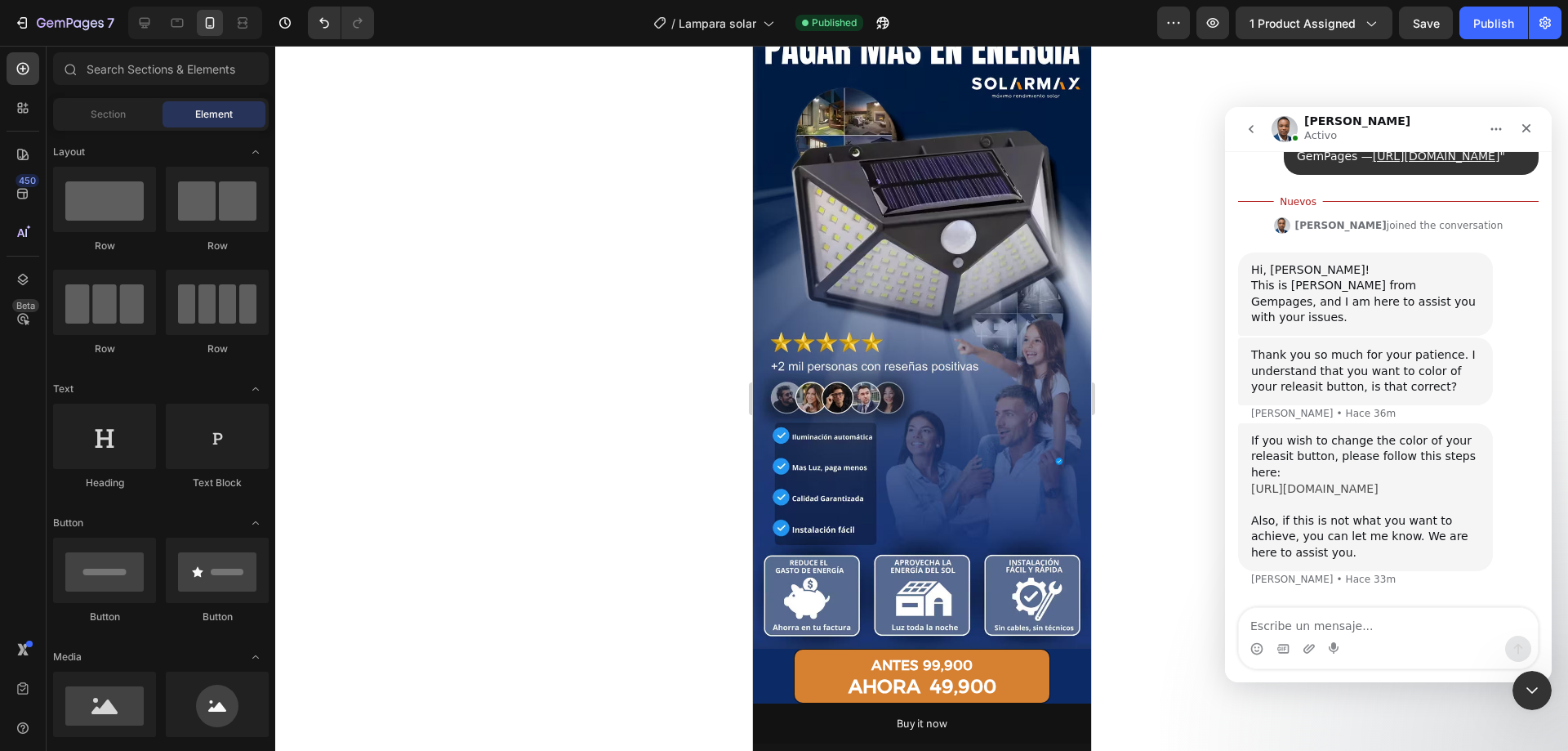
click at [1379, 482] on link "[URL][DOMAIN_NAME]" at bounding box center [1315, 488] width 127 height 13
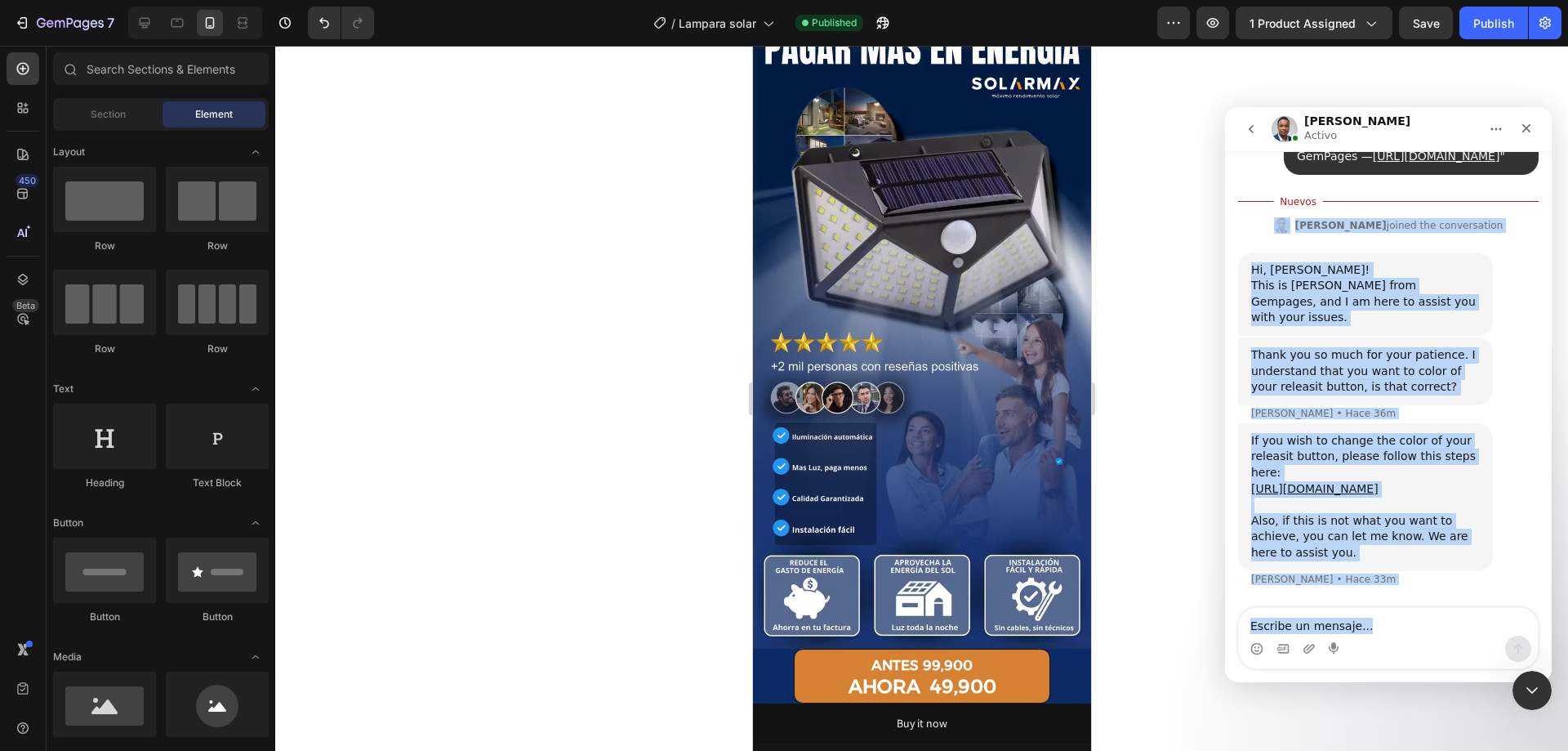
drag, startPoint x: 1247, startPoint y: 248, endPoint x: 1469, endPoint y: 643, distance: 453.1
click at [1469, 643] on div "Handy tips: Sharing your issue screenshots and page links helps us troubleshoot…" at bounding box center [1388, 416] width 327 height 531
click at [1379, 648] on div "Intercom Messenger" at bounding box center [1388, 649] width 299 height 26
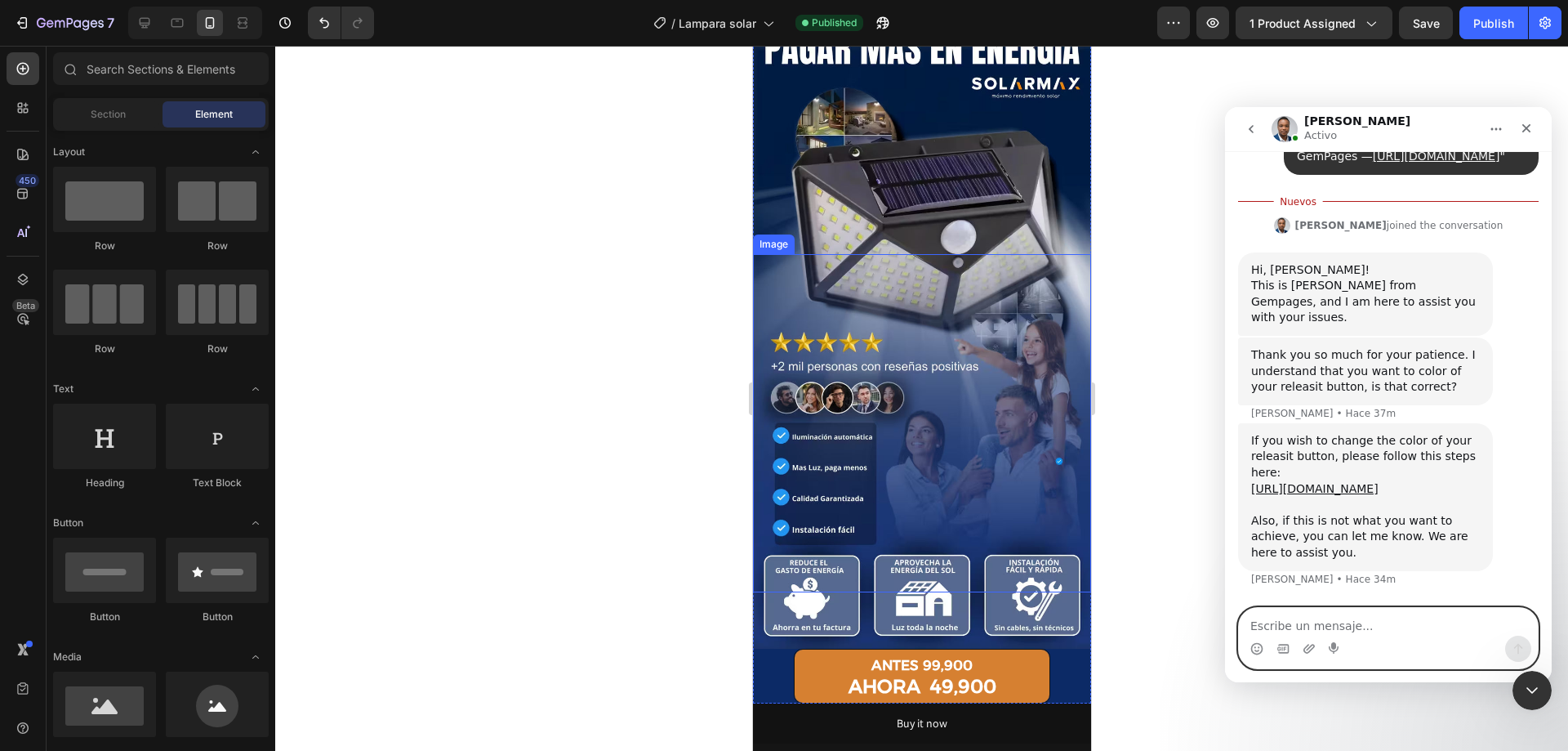
click at [1391, 627] on textarea "Escribe un mensaje..." at bounding box center [1388, 622] width 299 height 28
paste textarea "What happens is that I want to change the color of a specific page and Release …"
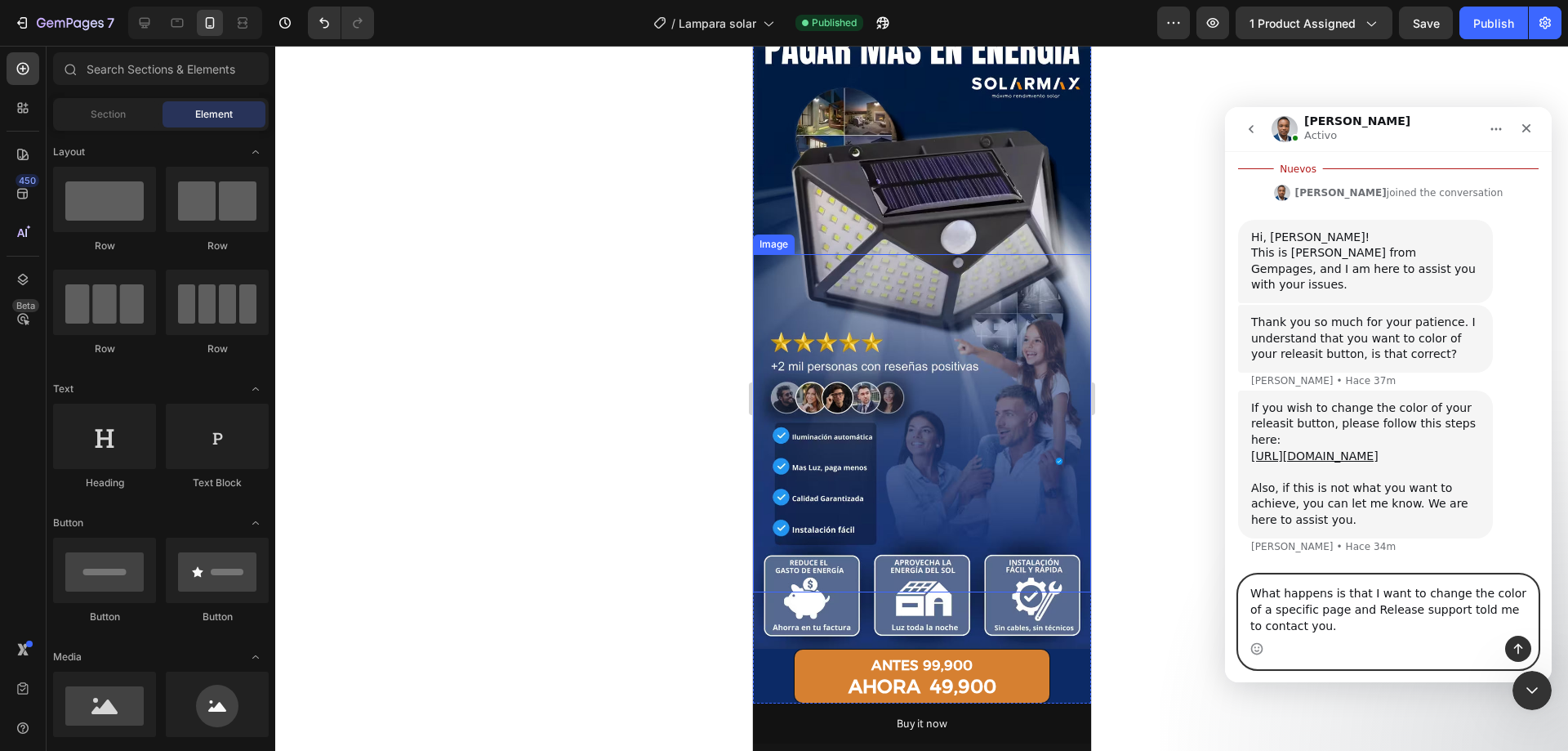
type textarea "What happens is that I want to change the color of a specific page and Release …"
click at [1510, 650] on button "Enviar un mensaje…" at bounding box center [1519, 649] width 26 height 26
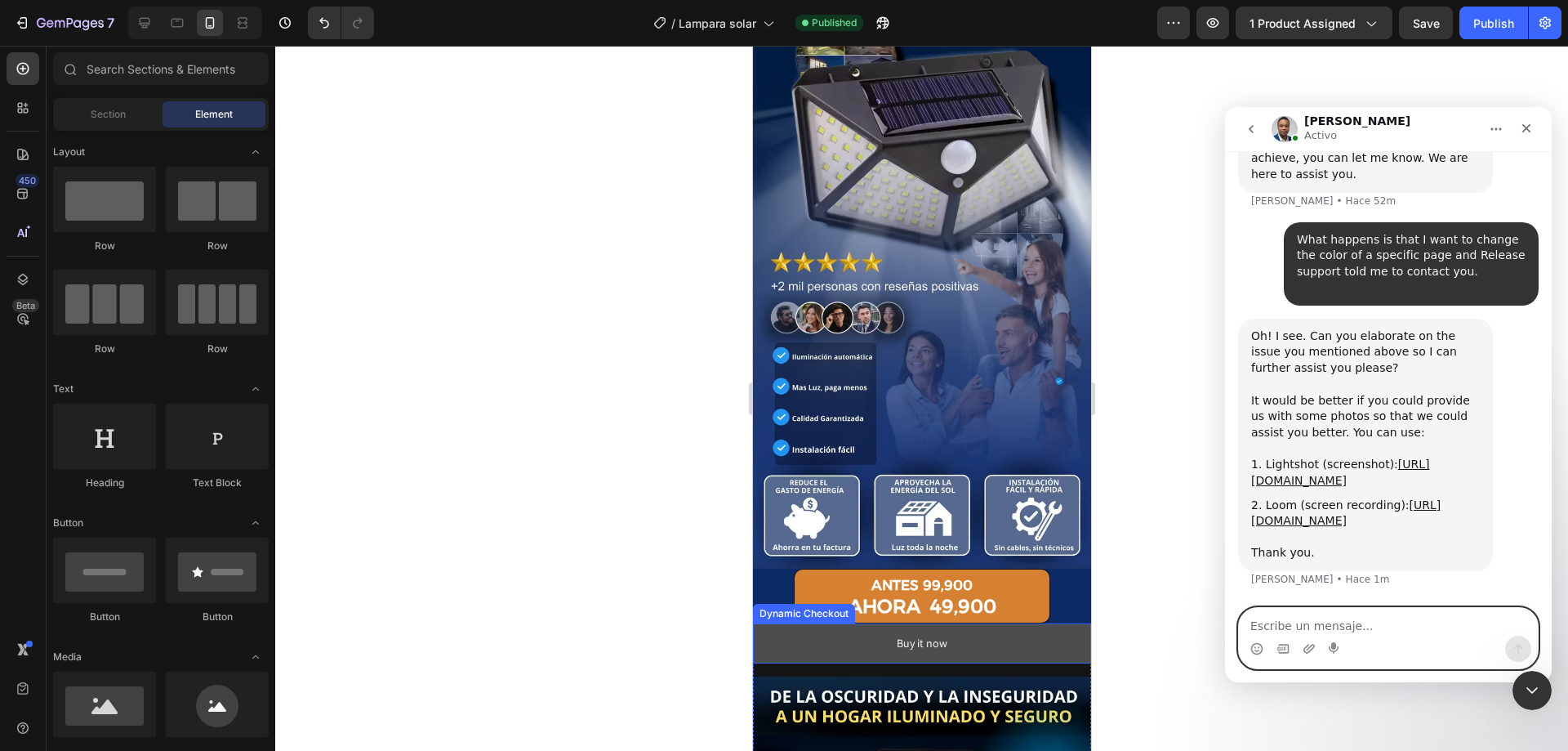
scroll to position [490, 0]
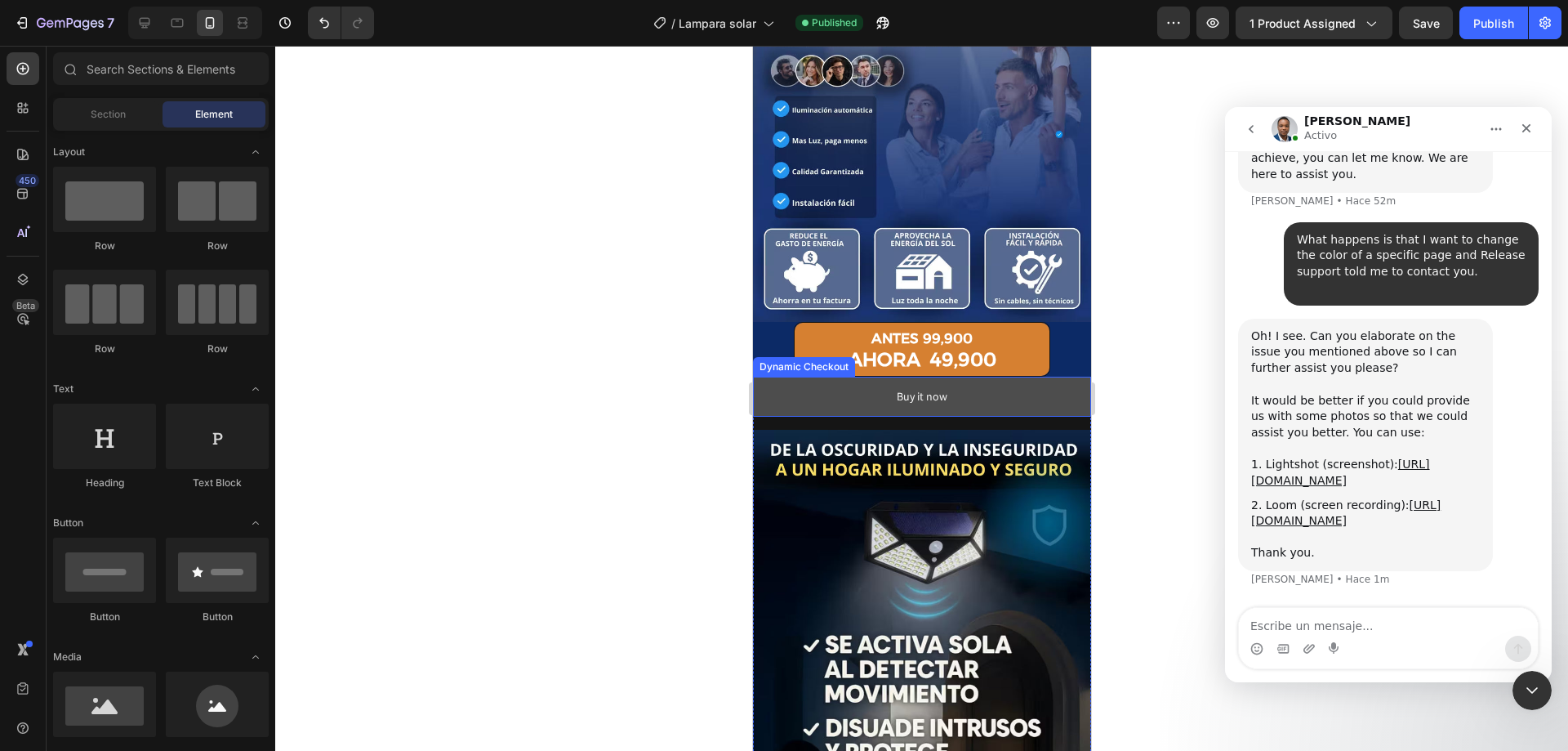
click at [955, 376] on button "Buy it now" at bounding box center [921, 396] width 338 height 40
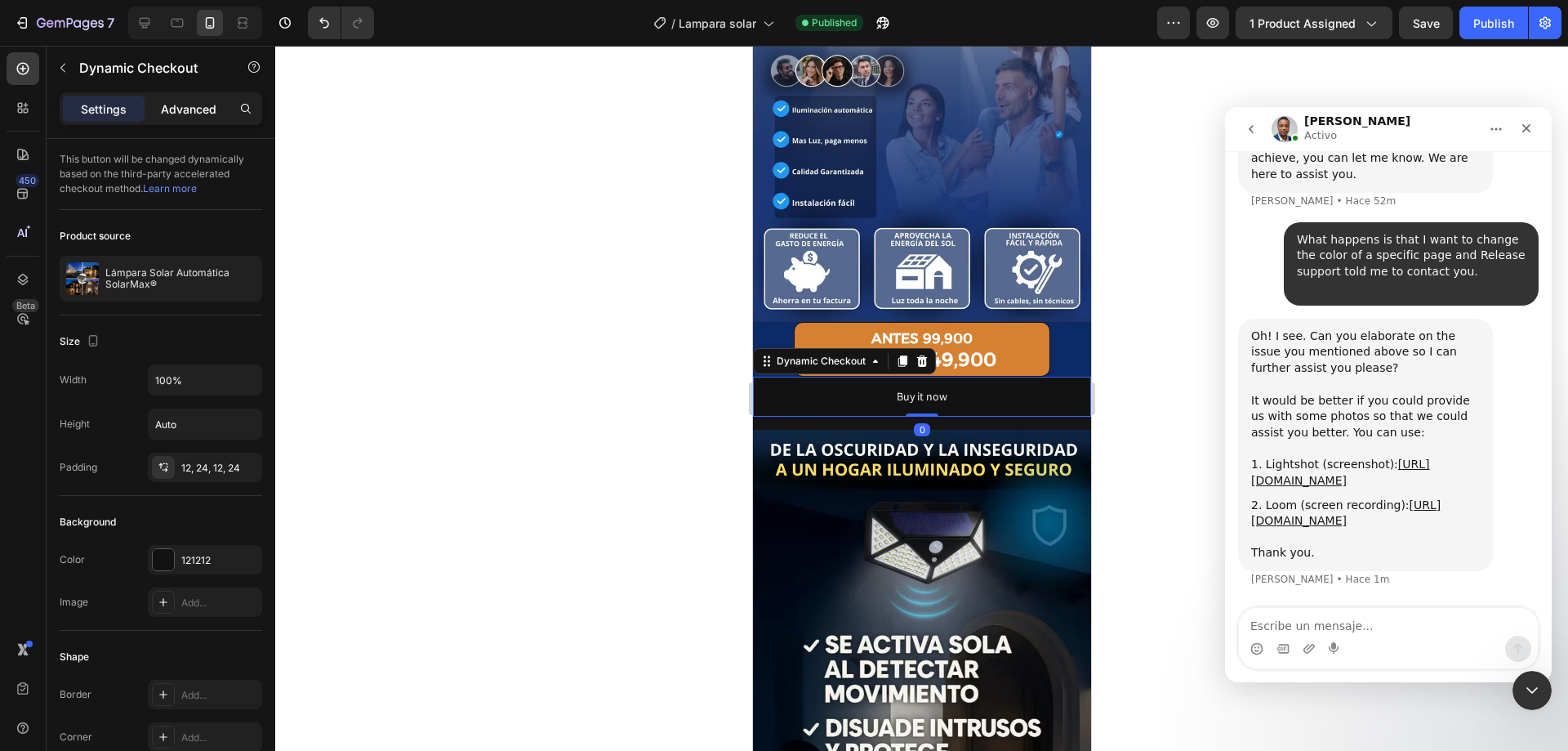
click at [192, 106] on p "Advanced" at bounding box center [189, 109] width 55 height 17
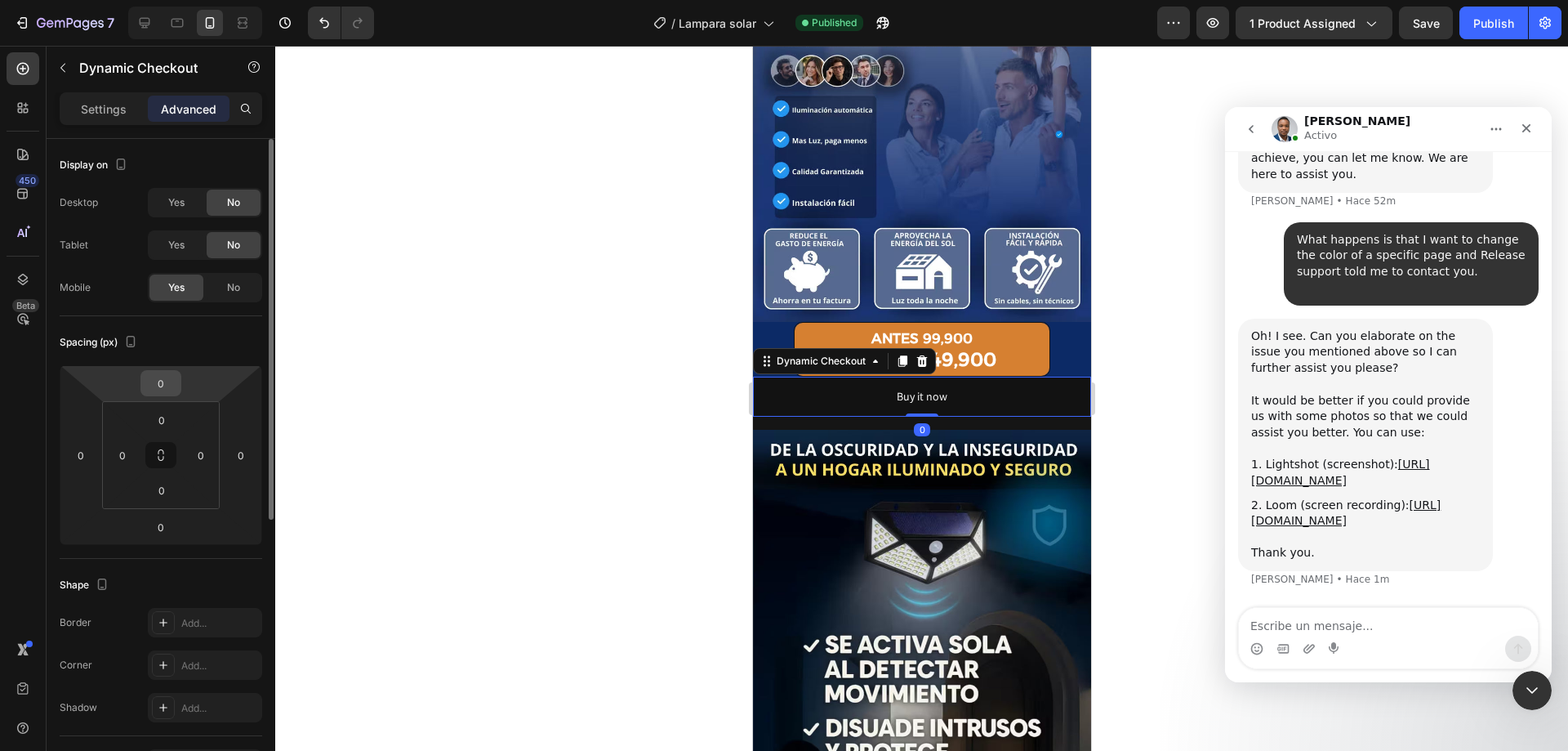
click at [163, 384] on input "0" at bounding box center [161, 383] width 33 height 24
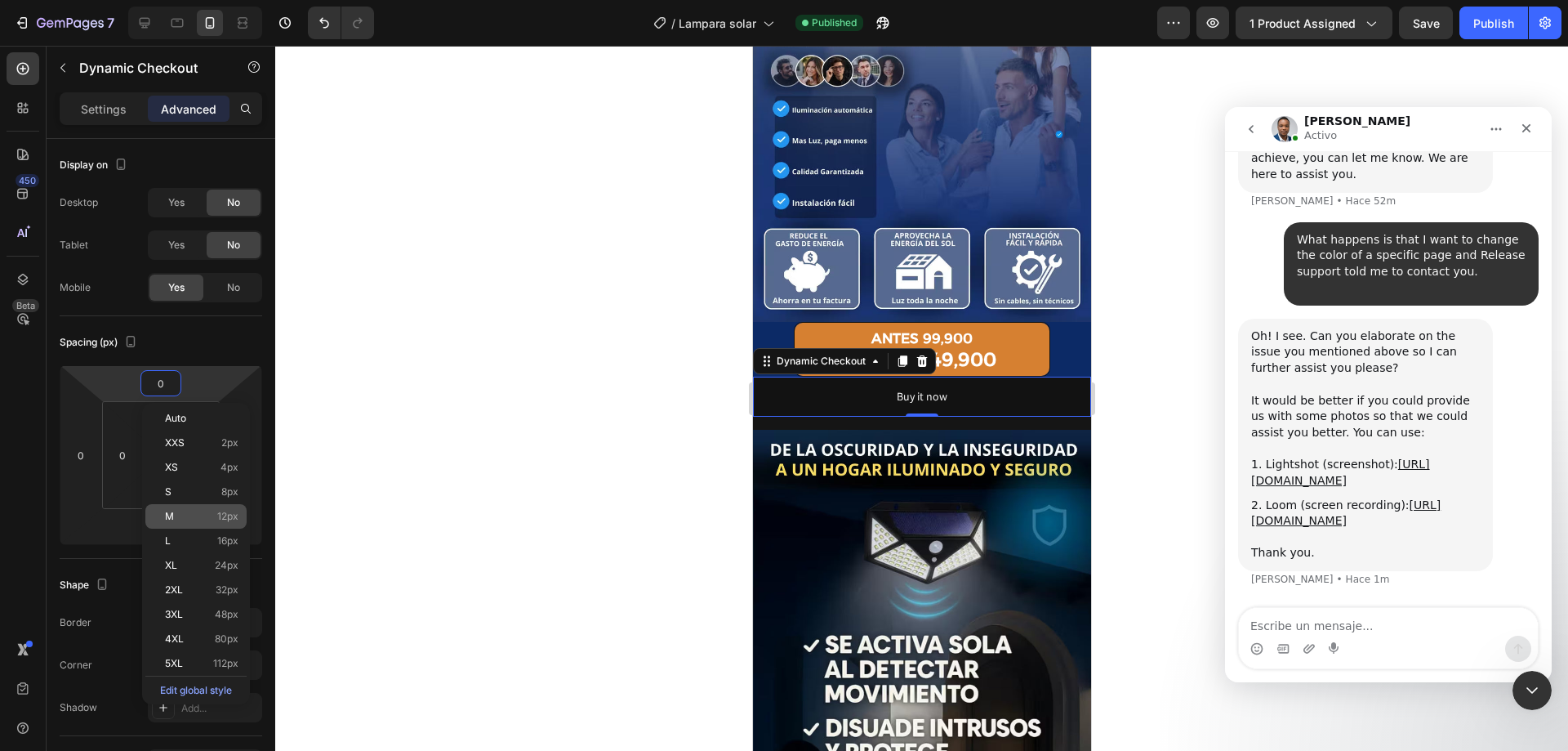
click at [224, 517] on span "12px" at bounding box center [228, 516] width 21 height 11
type input "12"
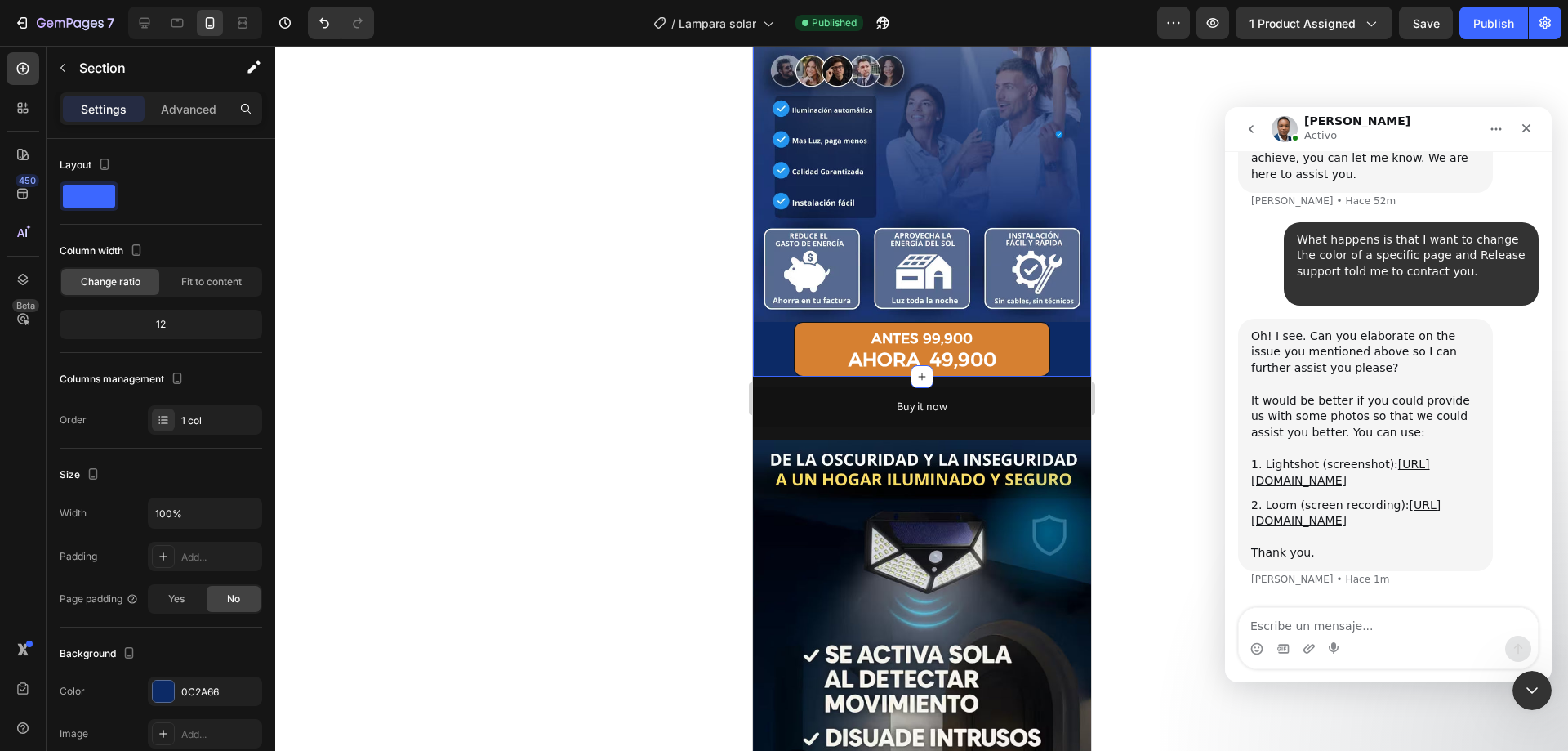
click at [191, 118] on div "Advanced" at bounding box center [189, 108] width 81 height 26
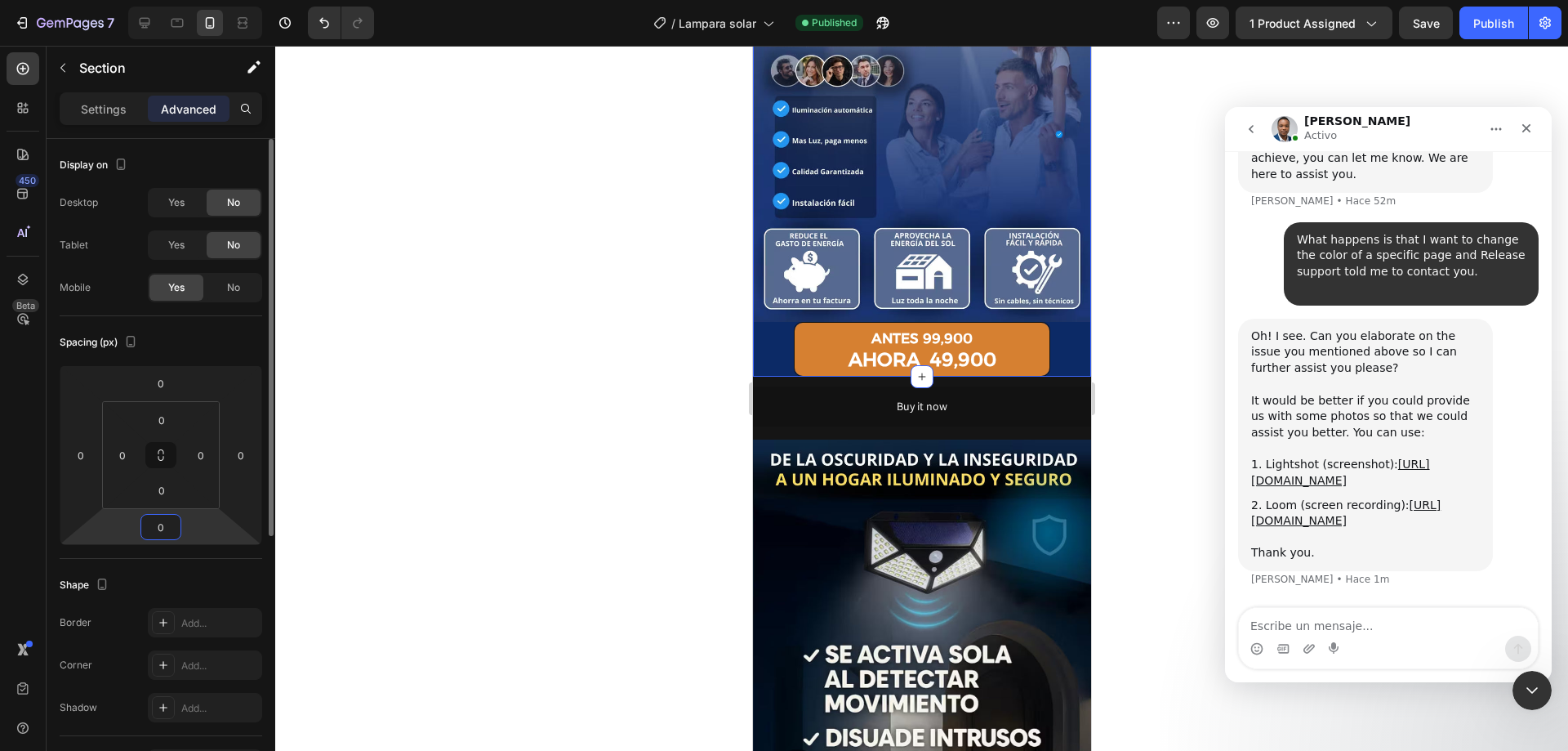
click at [163, 533] on input "0" at bounding box center [161, 527] width 33 height 24
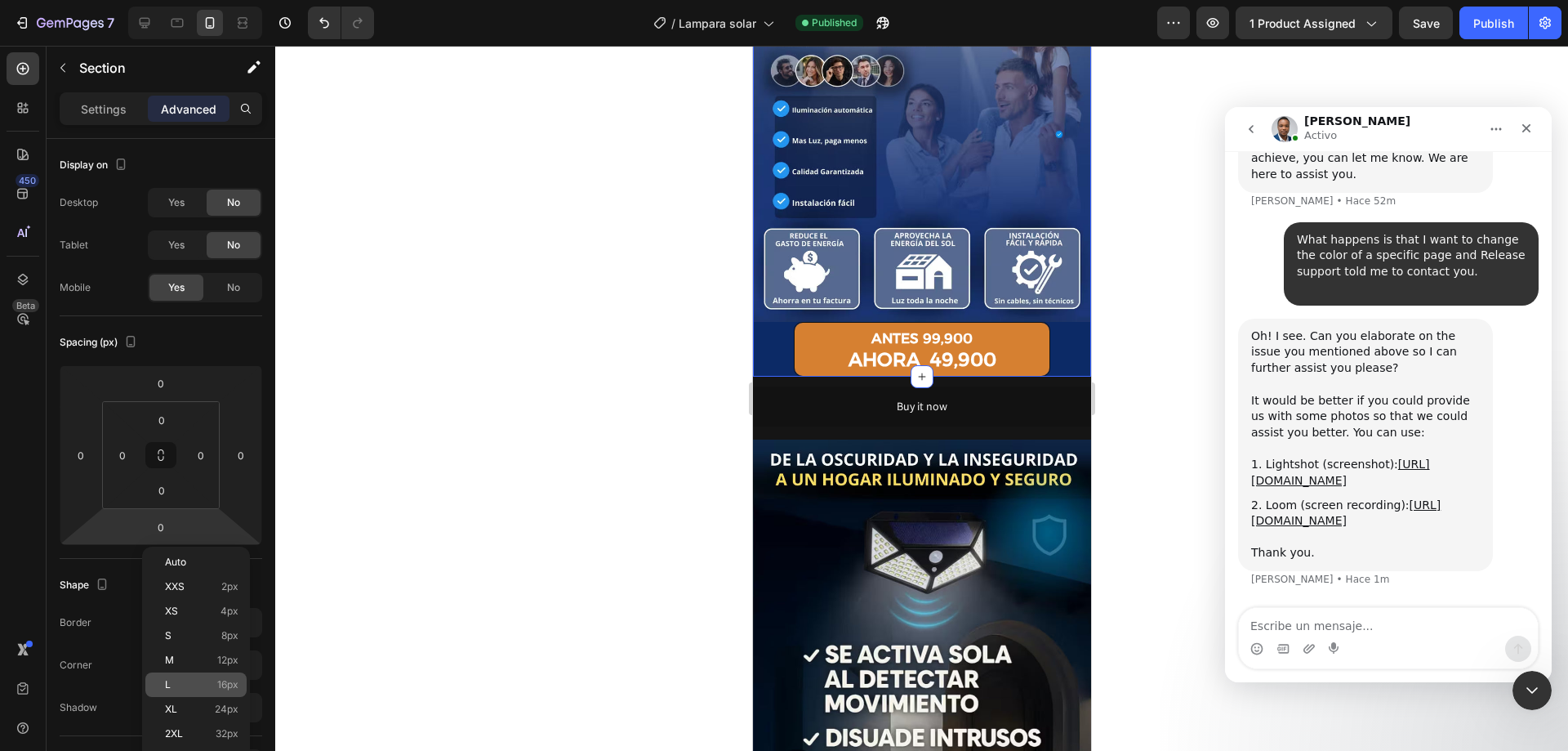
click at [205, 679] on p "L 16px" at bounding box center [201, 684] width 74 height 11
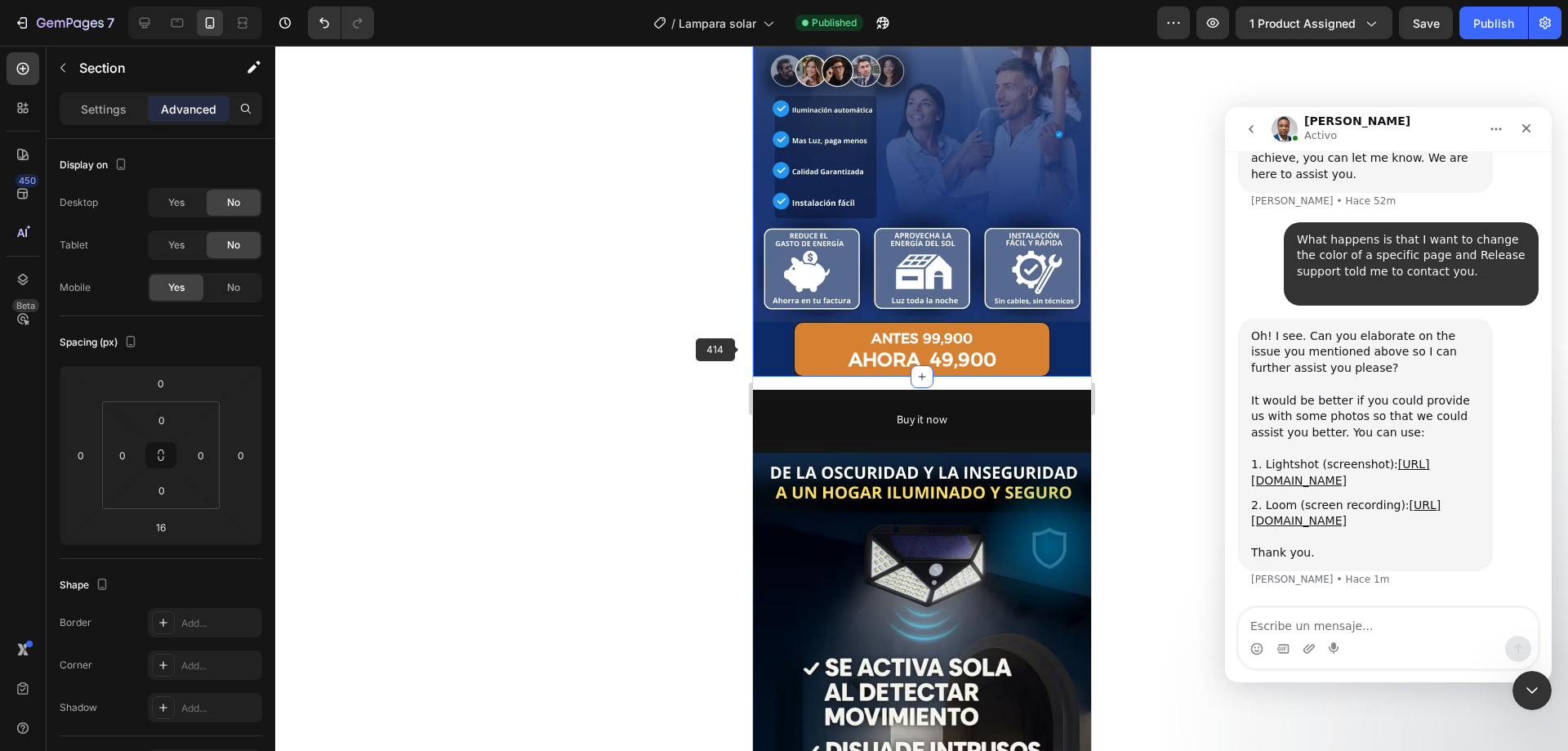
type input "0"
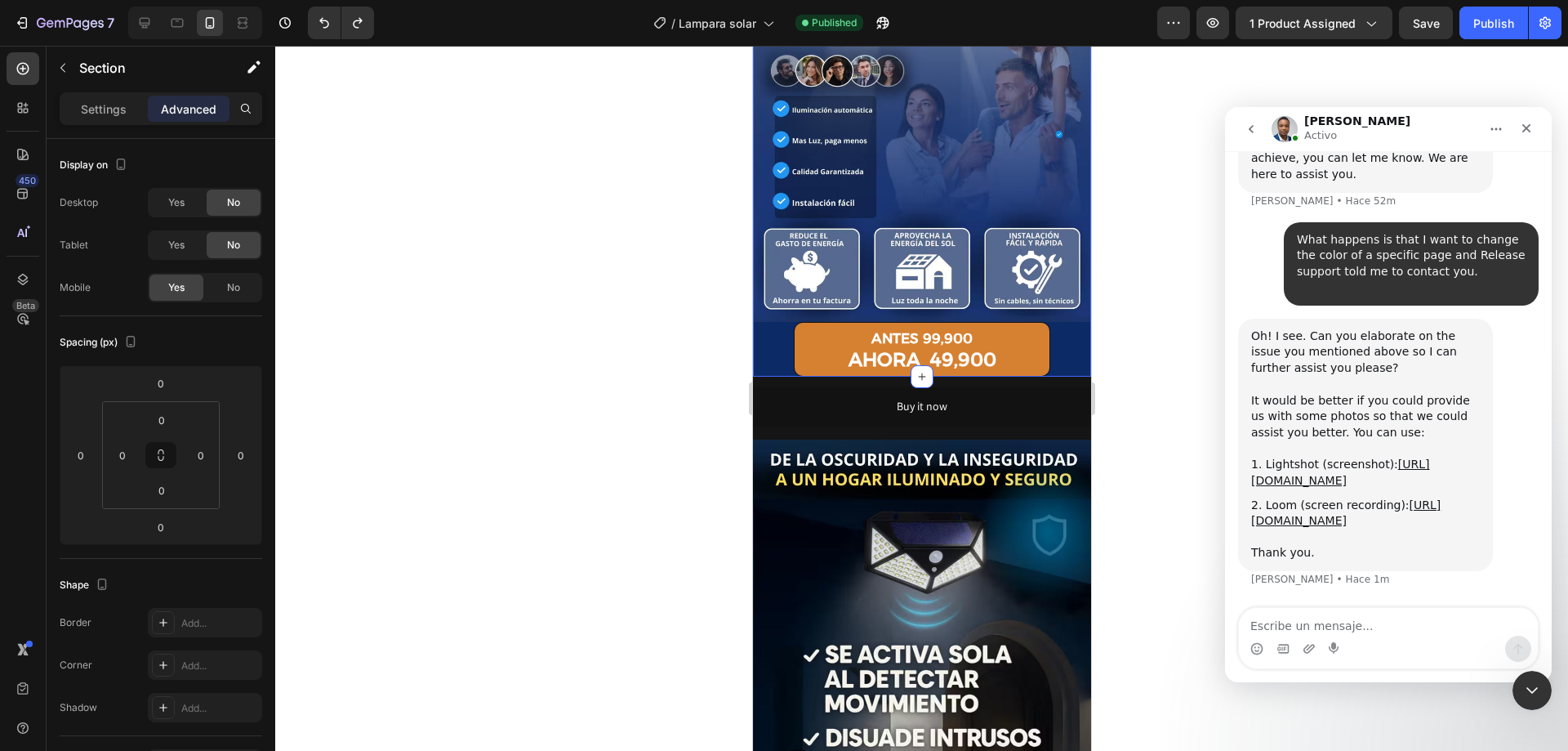
click at [118, 107] on p "Settings" at bounding box center [103, 109] width 46 height 17
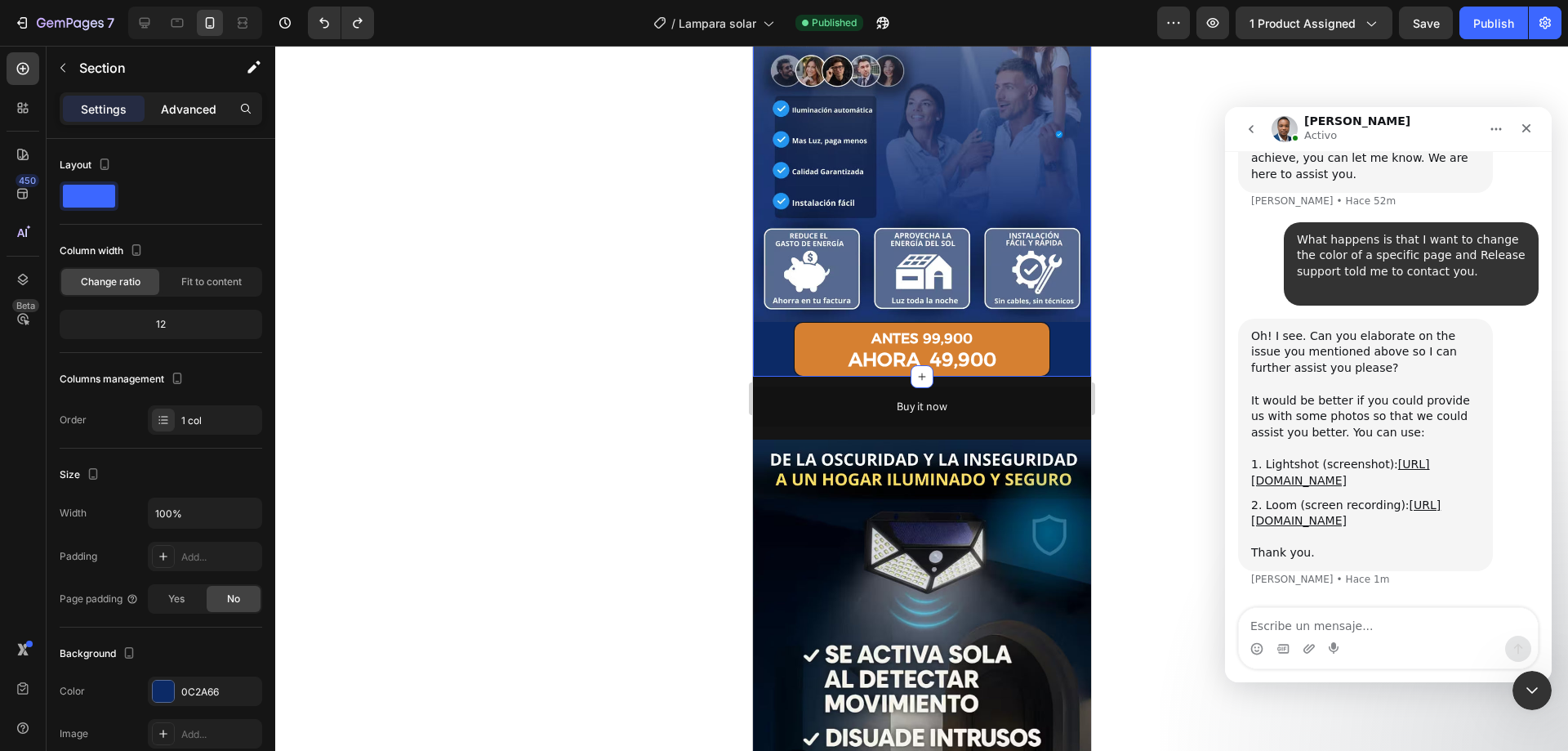
click at [205, 98] on div "Advanced" at bounding box center [189, 108] width 81 height 26
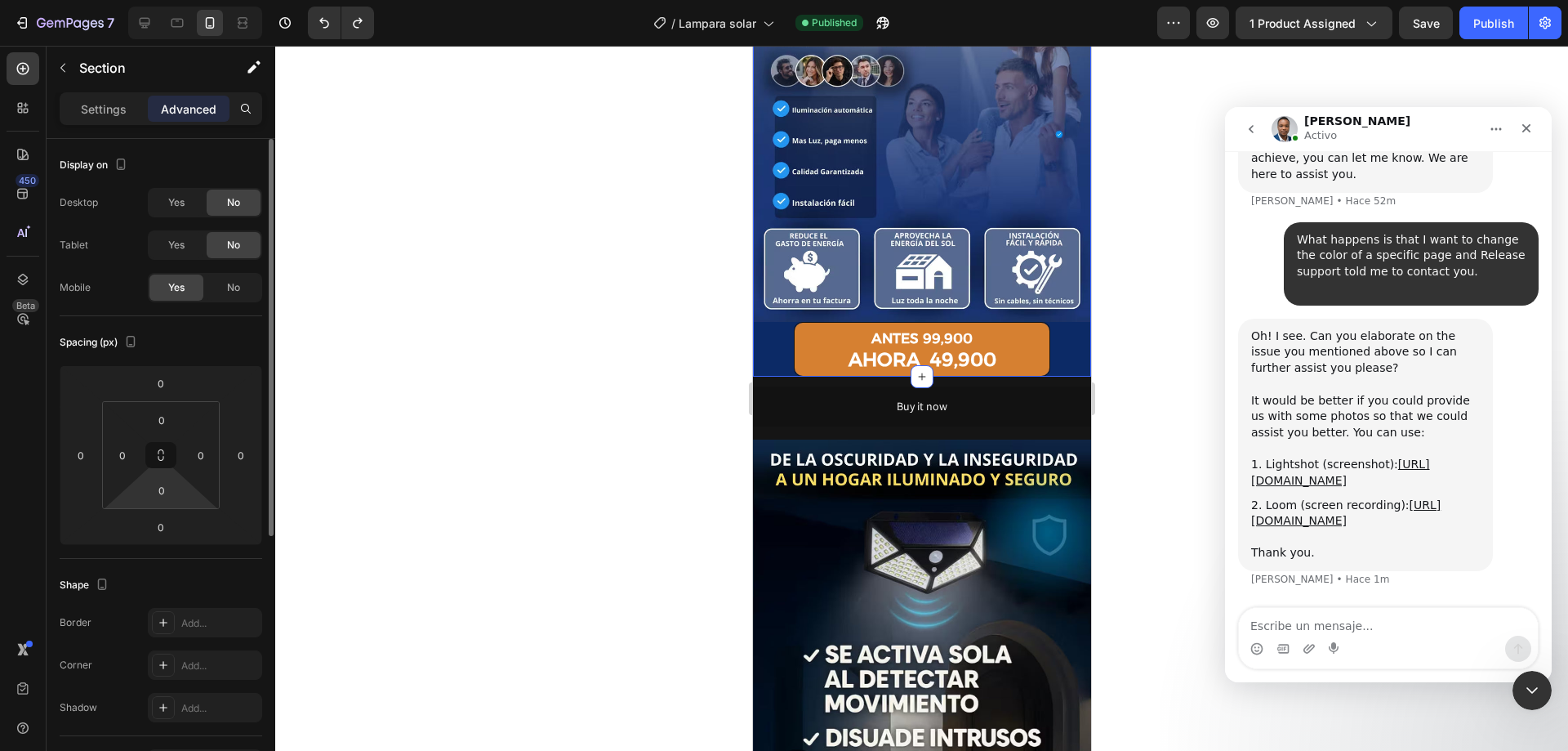
click at [156, 491] on input "0" at bounding box center [162, 490] width 33 height 24
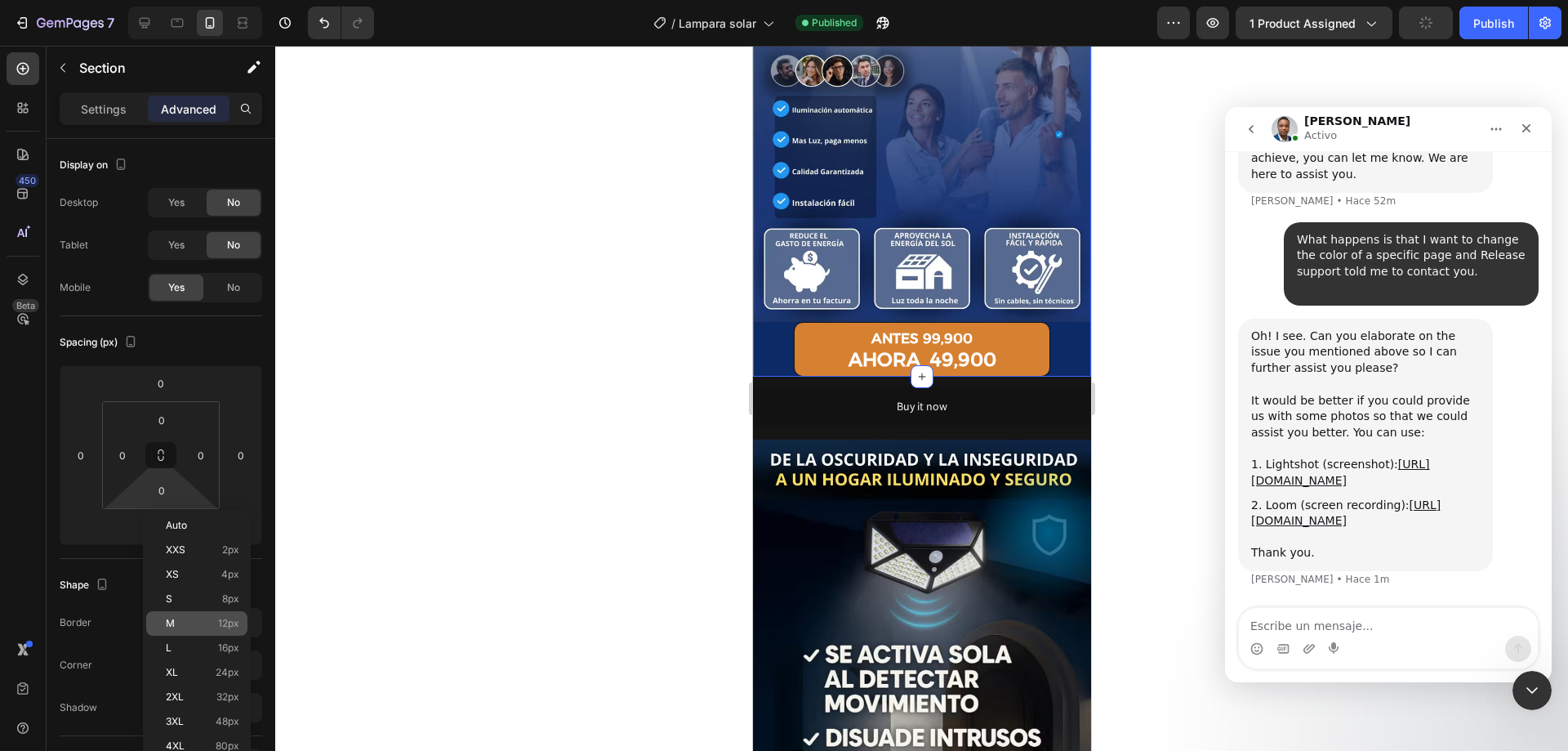
click at [191, 630] on div "M 12px" at bounding box center [197, 624] width 101 height 24
type input "12"
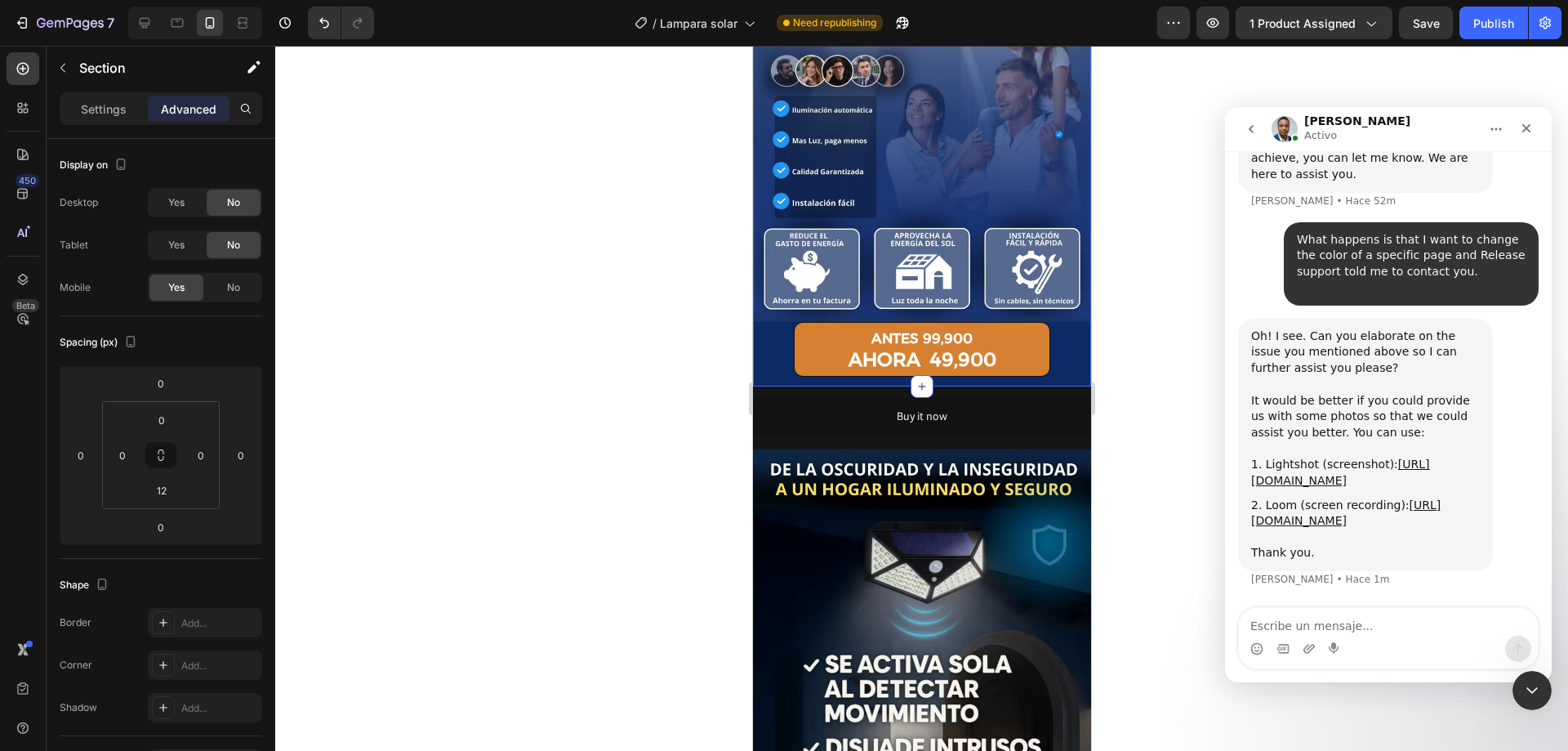
click at [500, 288] on div at bounding box center [922, 398] width 1293 height 705
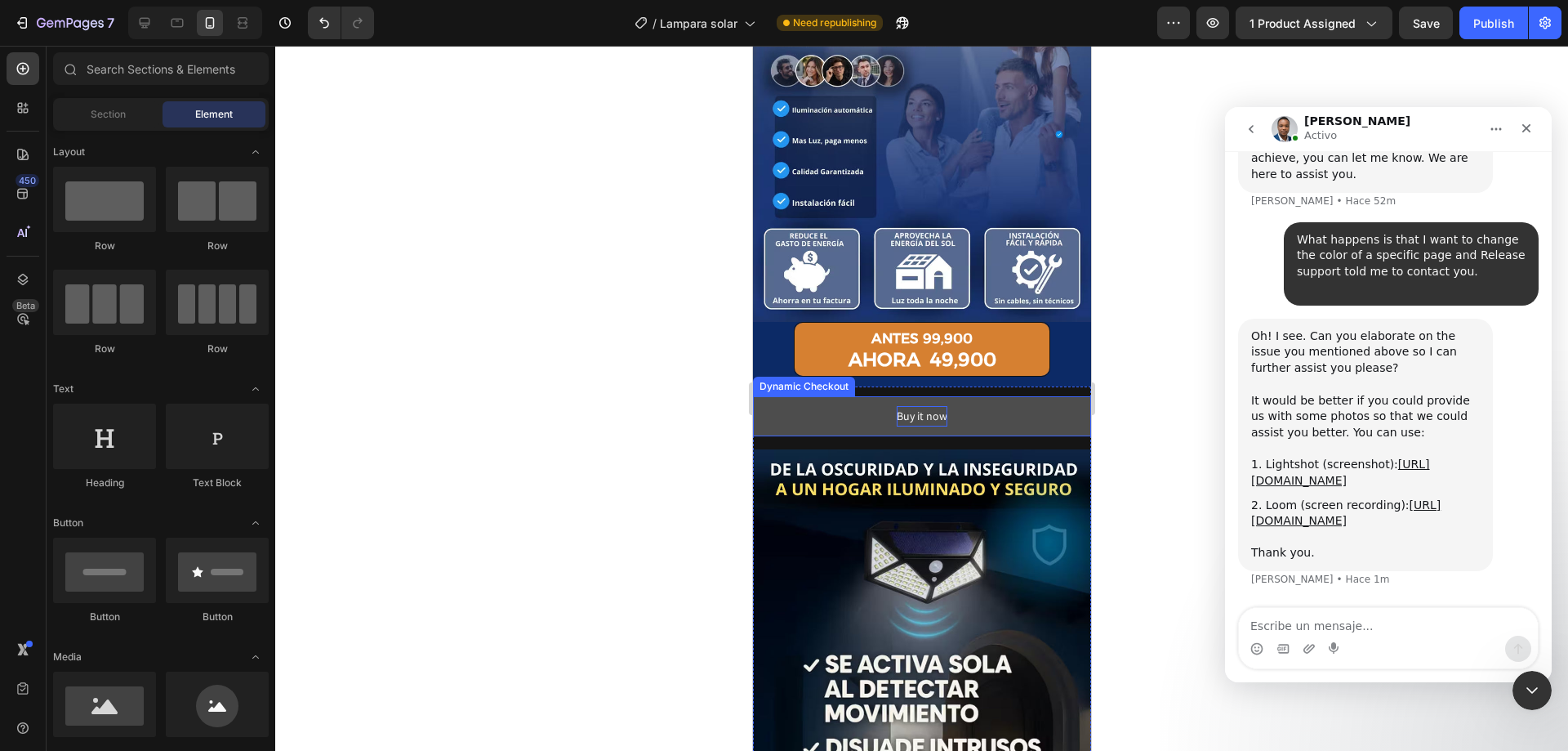
click at [926, 406] on div "Buy it now" at bounding box center [921, 416] width 50 height 21
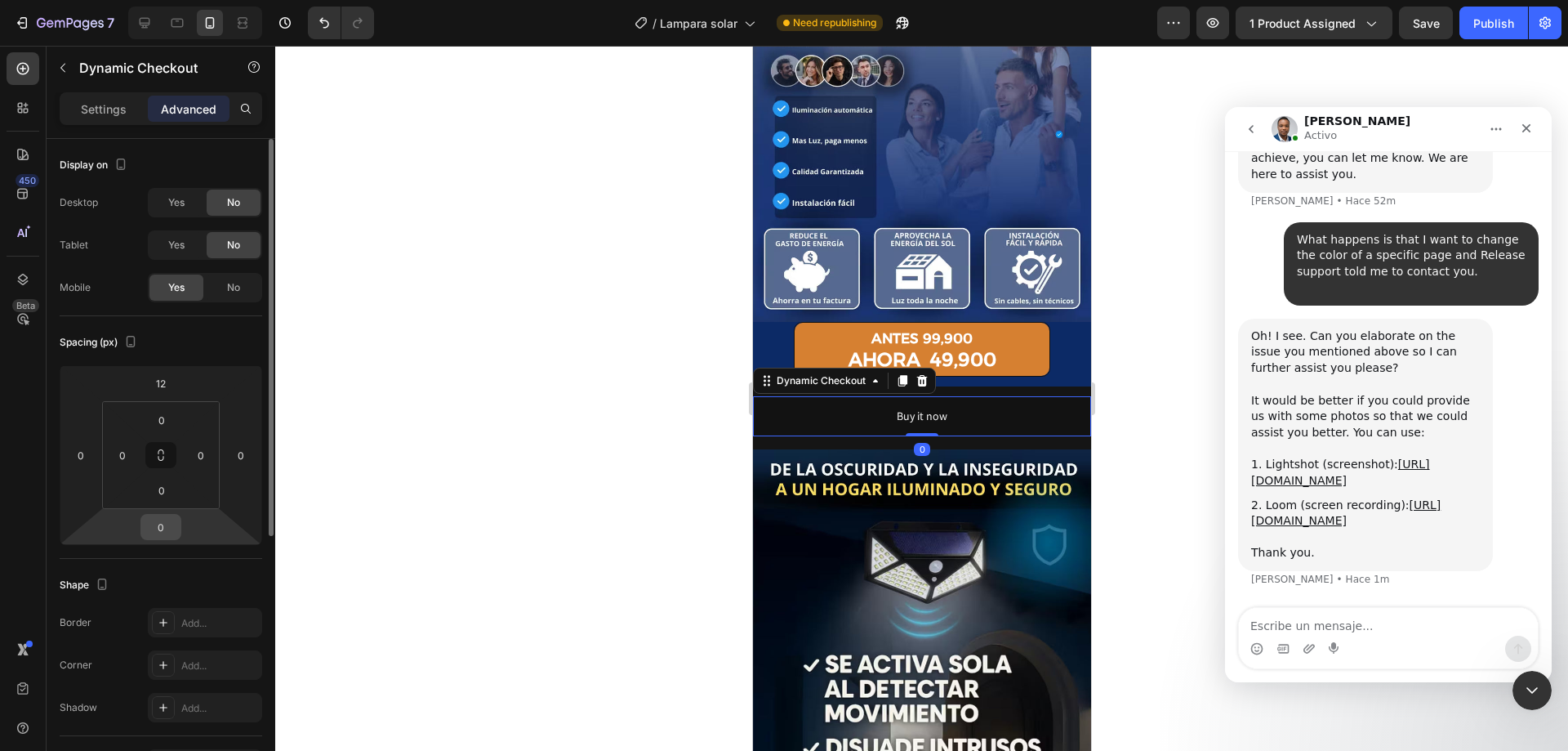
click at [161, 531] on input "0" at bounding box center [161, 527] width 33 height 24
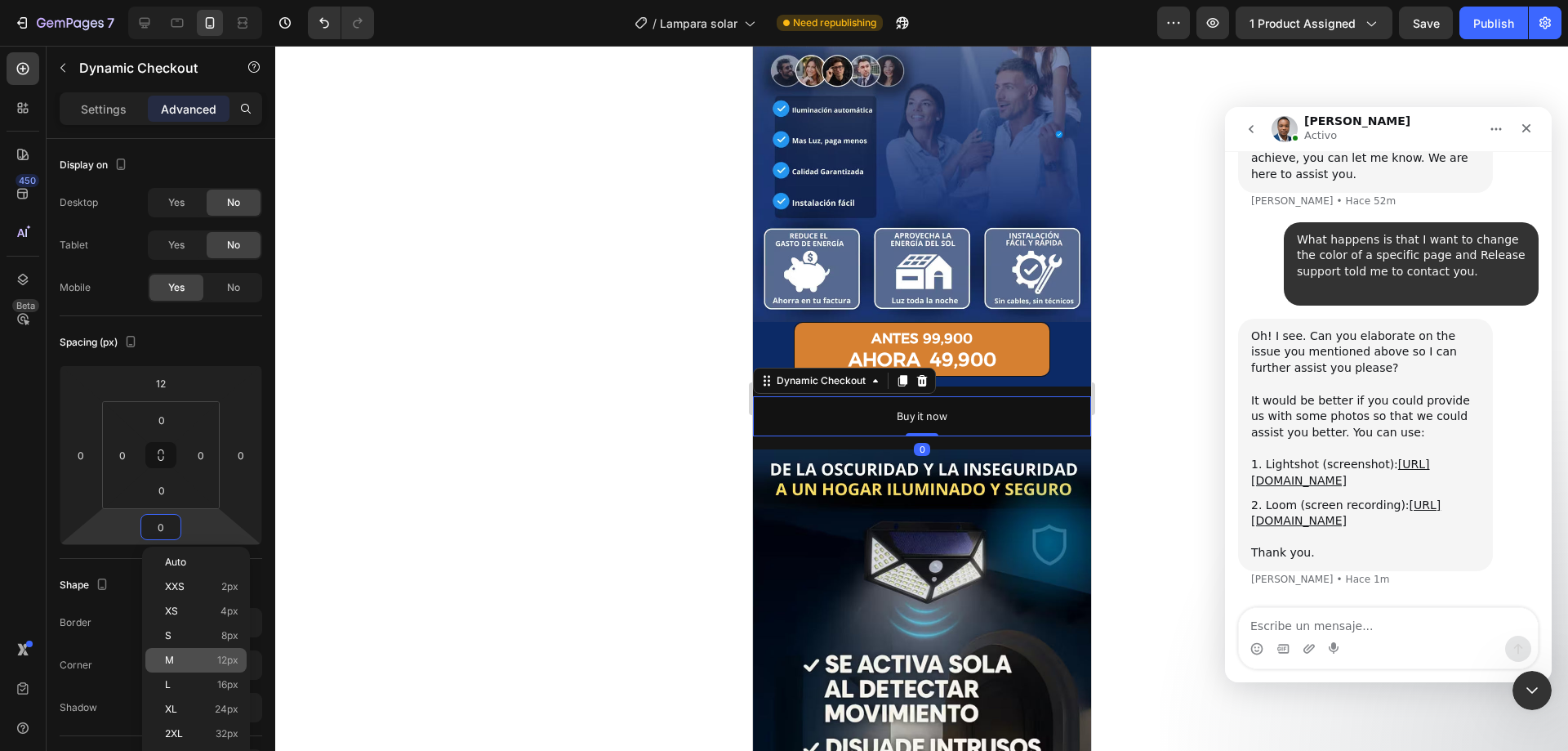
click at [215, 663] on p "M 12px" at bounding box center [201, 660] width 74 height 11
type input "12"
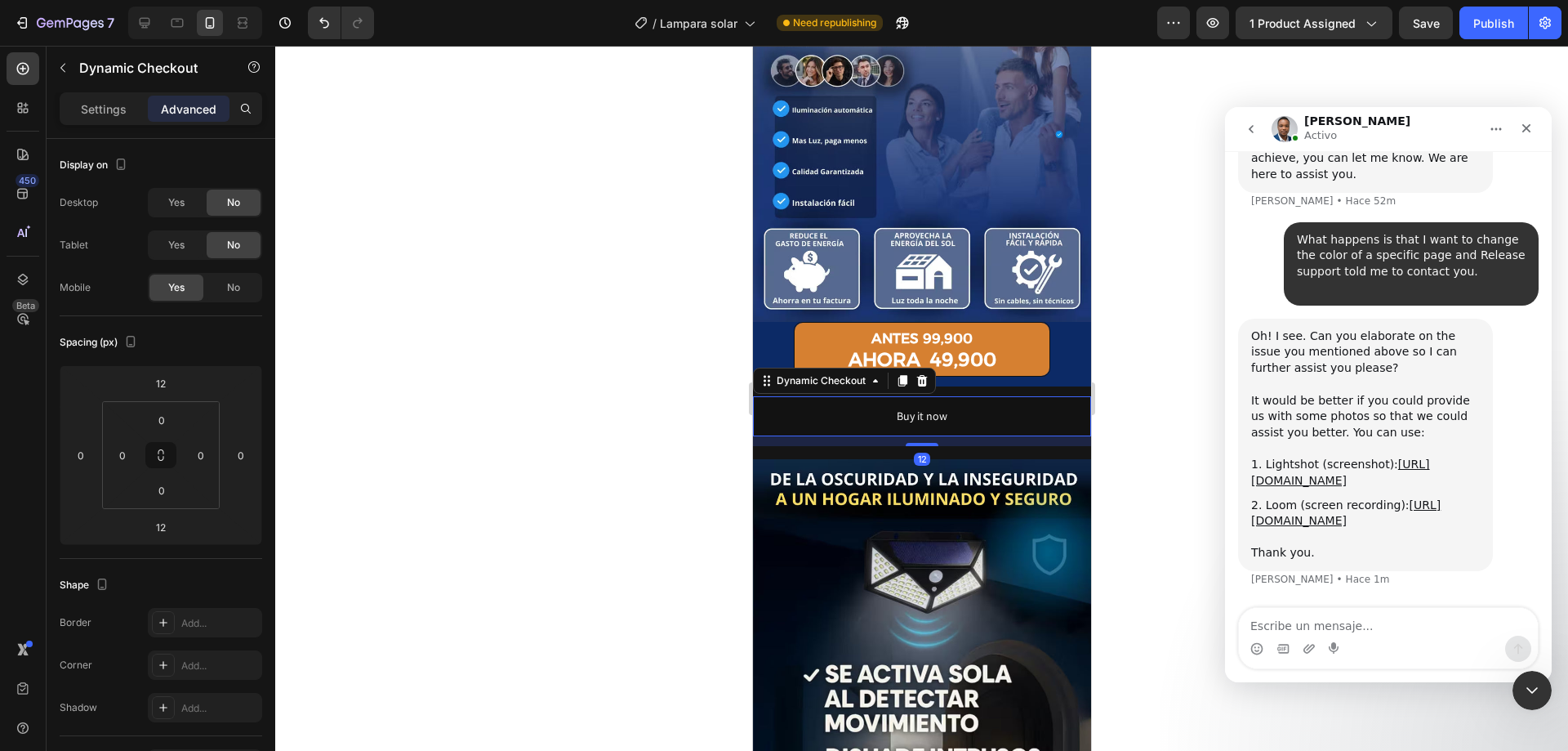
click at [490, 445] on div at bounding box center [922, 398] width 1293 height 705
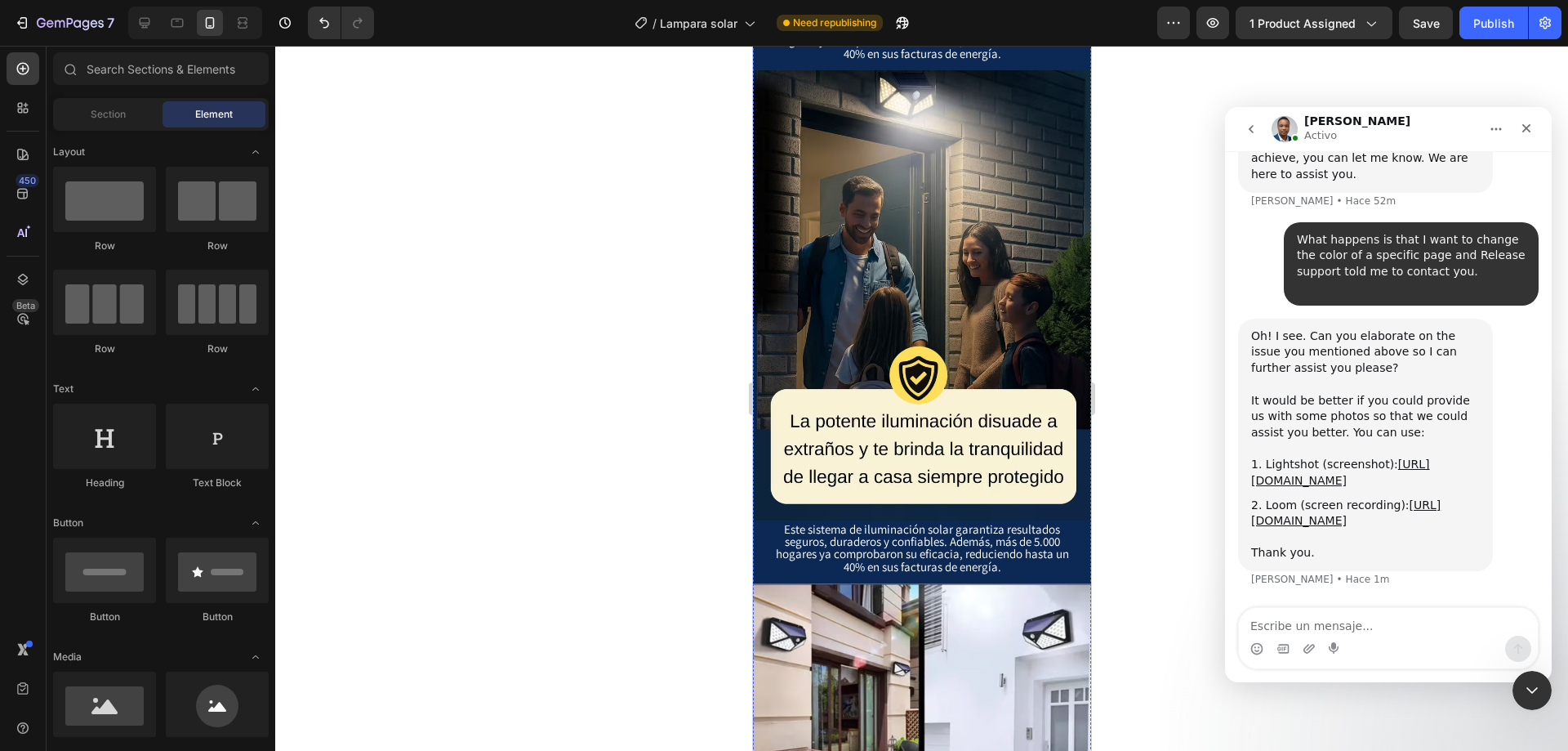
scroll to position [2696, 0]
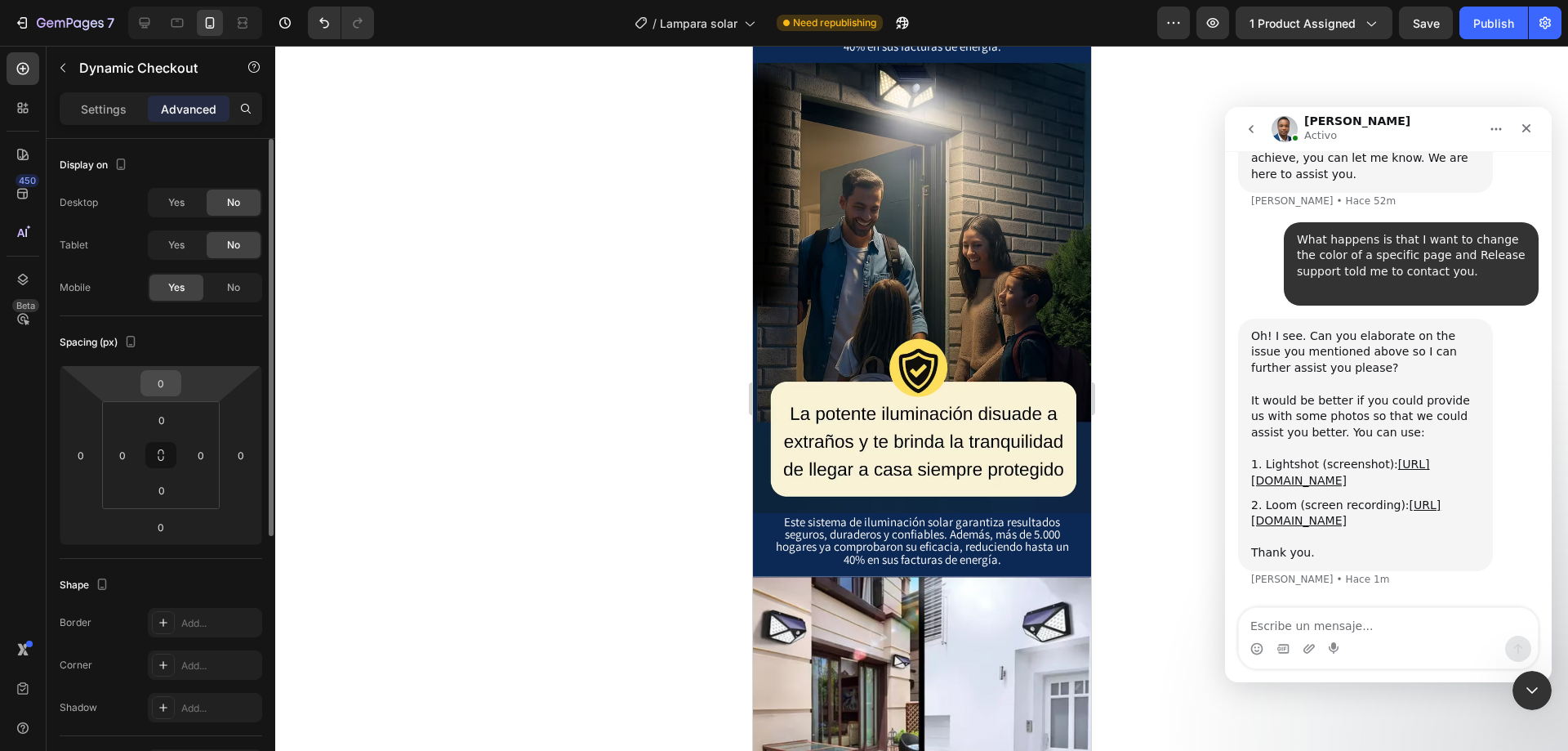
click at [166, 385] on input "0" at bounding box center [161, 383] width 33 height 24
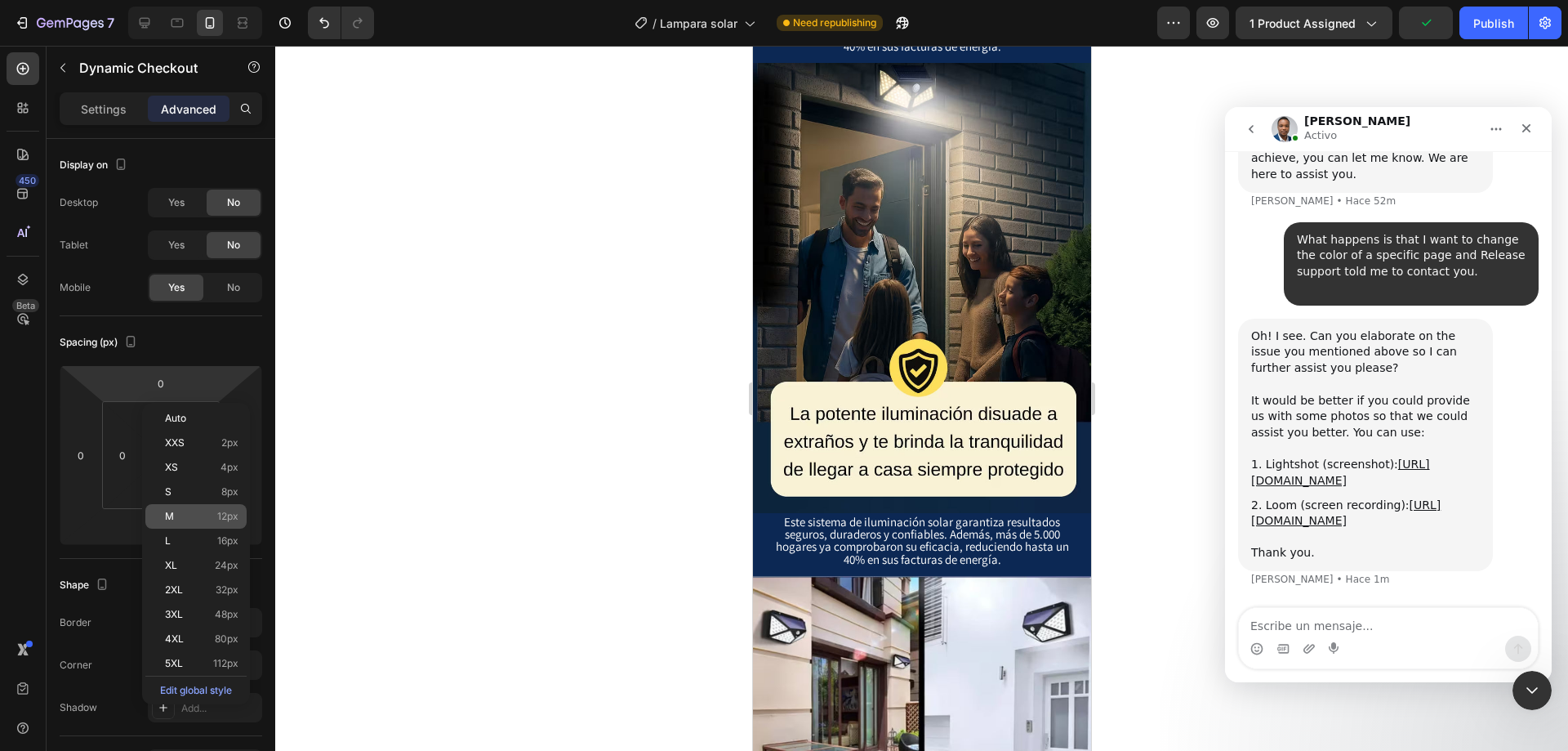
click at [224, 526] on div "M 12px" at bounding box center [196, 516] width 101 height 24
type input "12"
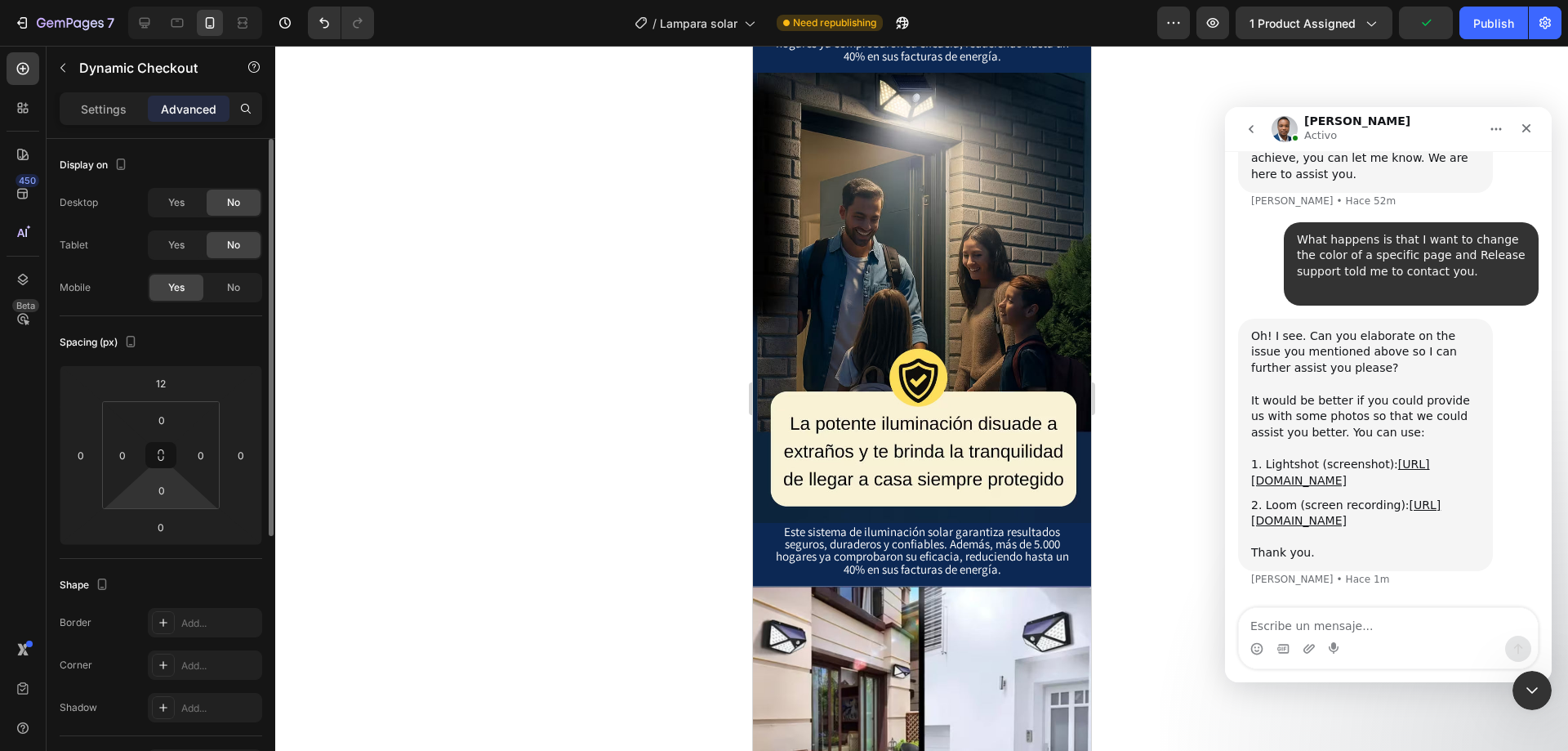
click at [162, 0] on html "7 Version history / Lampara solar Need republishing Preview 1 product assigned …" at bounding box center [784, 0] width 1568 height 0
click at [160, 528] on input "0" at bounding box center [161, 527] width 33 height 24
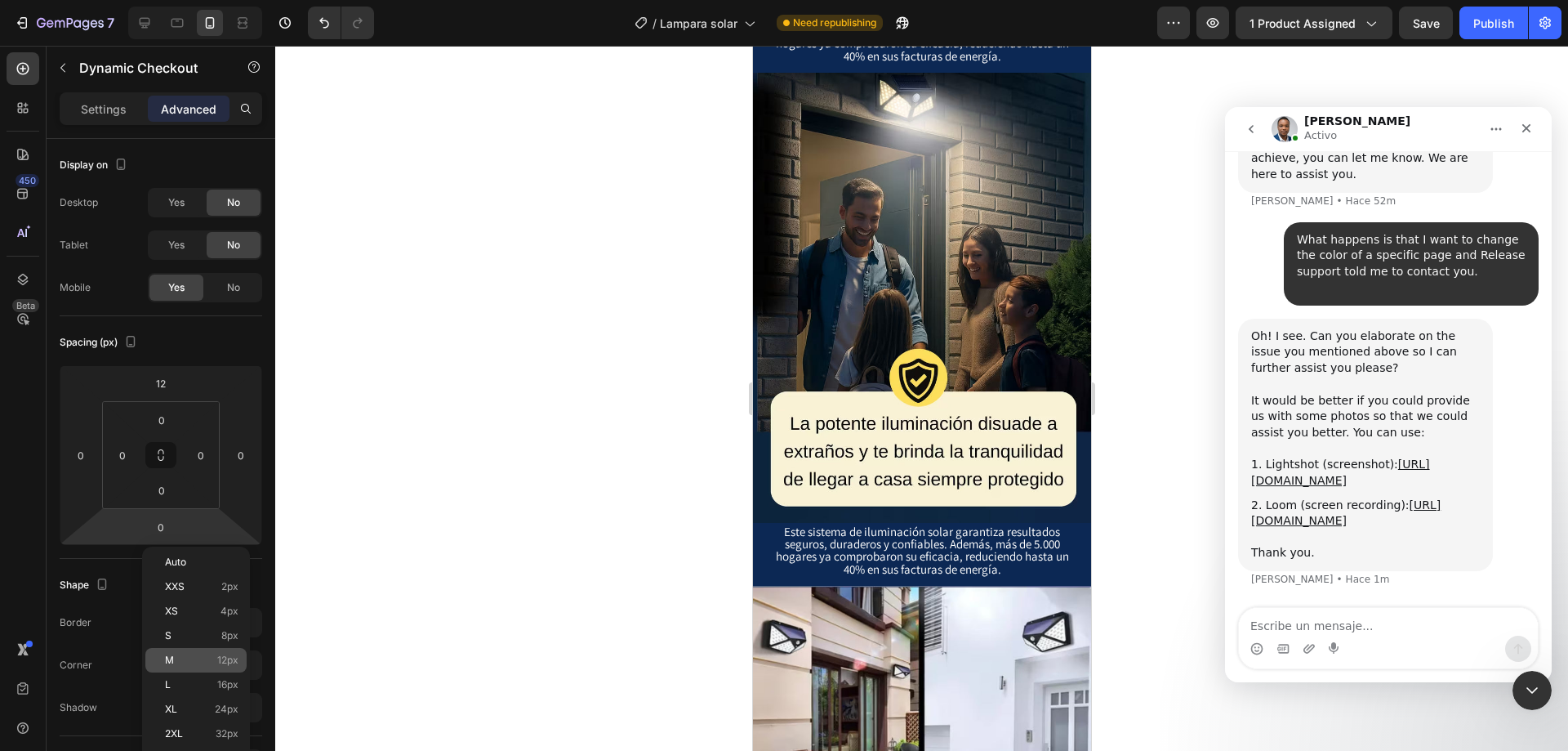
click at [204, 659] on p "M 12px" at bounding box center [201, 660] width 74 height 11
type input "12"
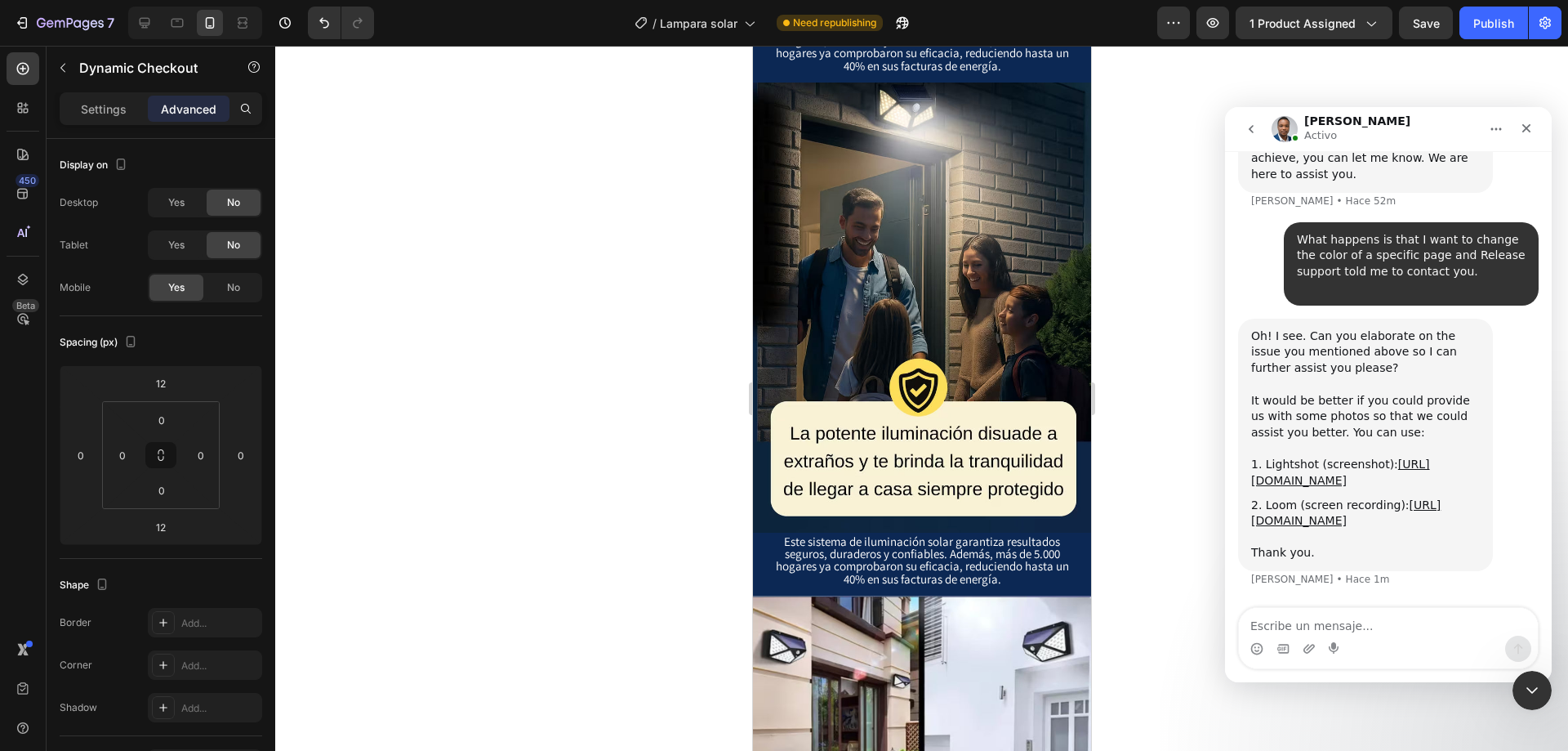
click at [456, 464] on div at bounding box center [922, 398] width 1293 height 705
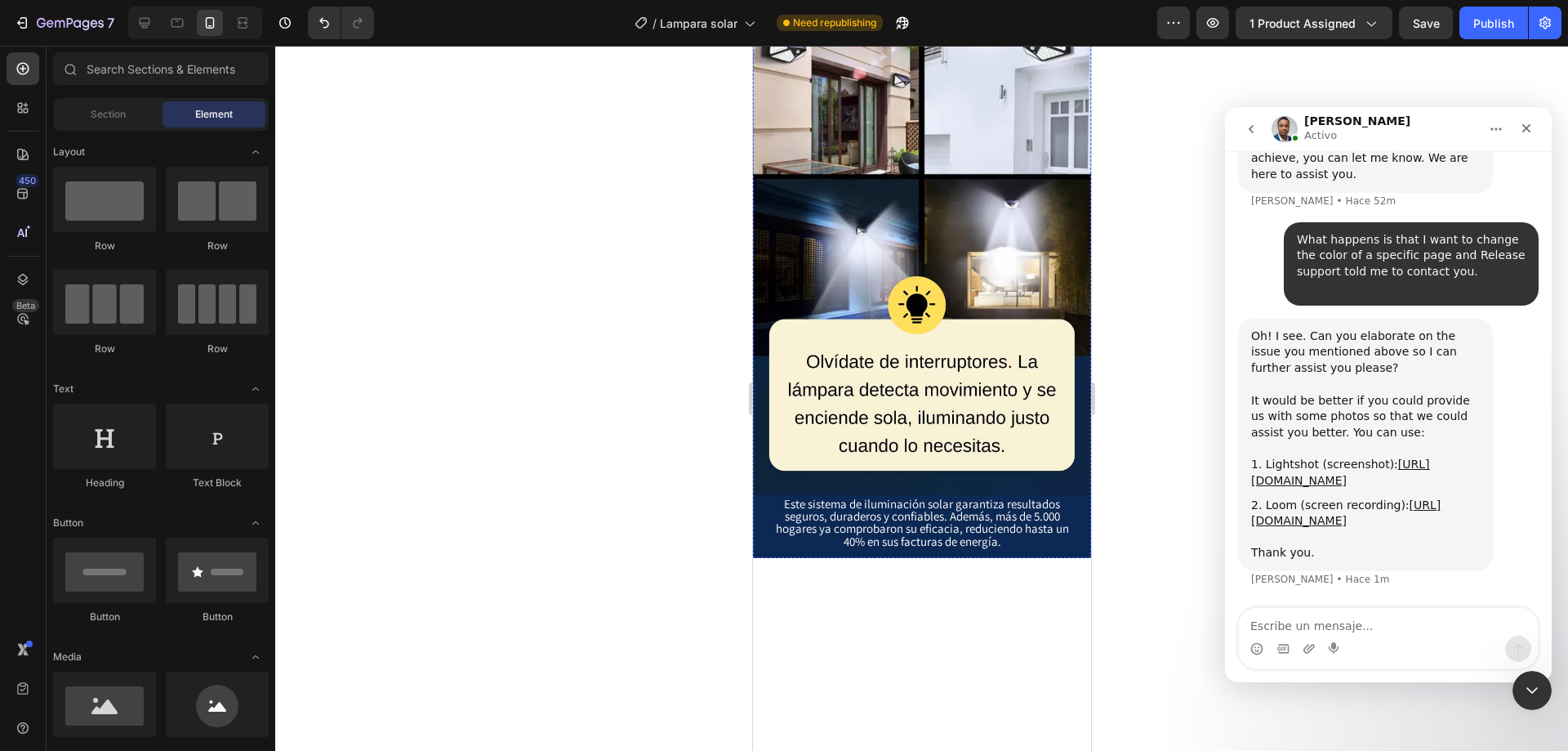
scroll to position [4331, 0]
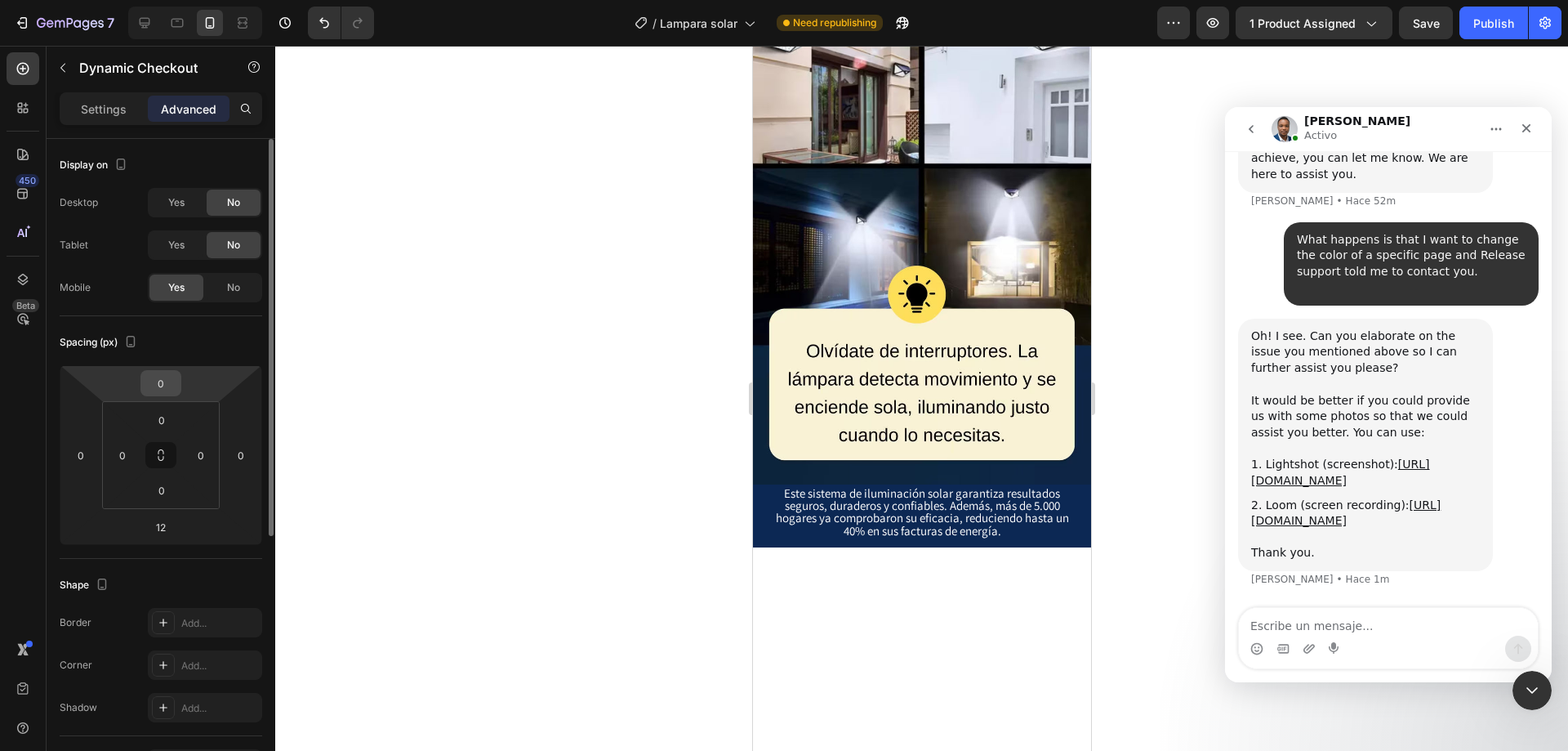
click at [154, 380] on input "0" at bounding box center [161, 383] width 33 height 24
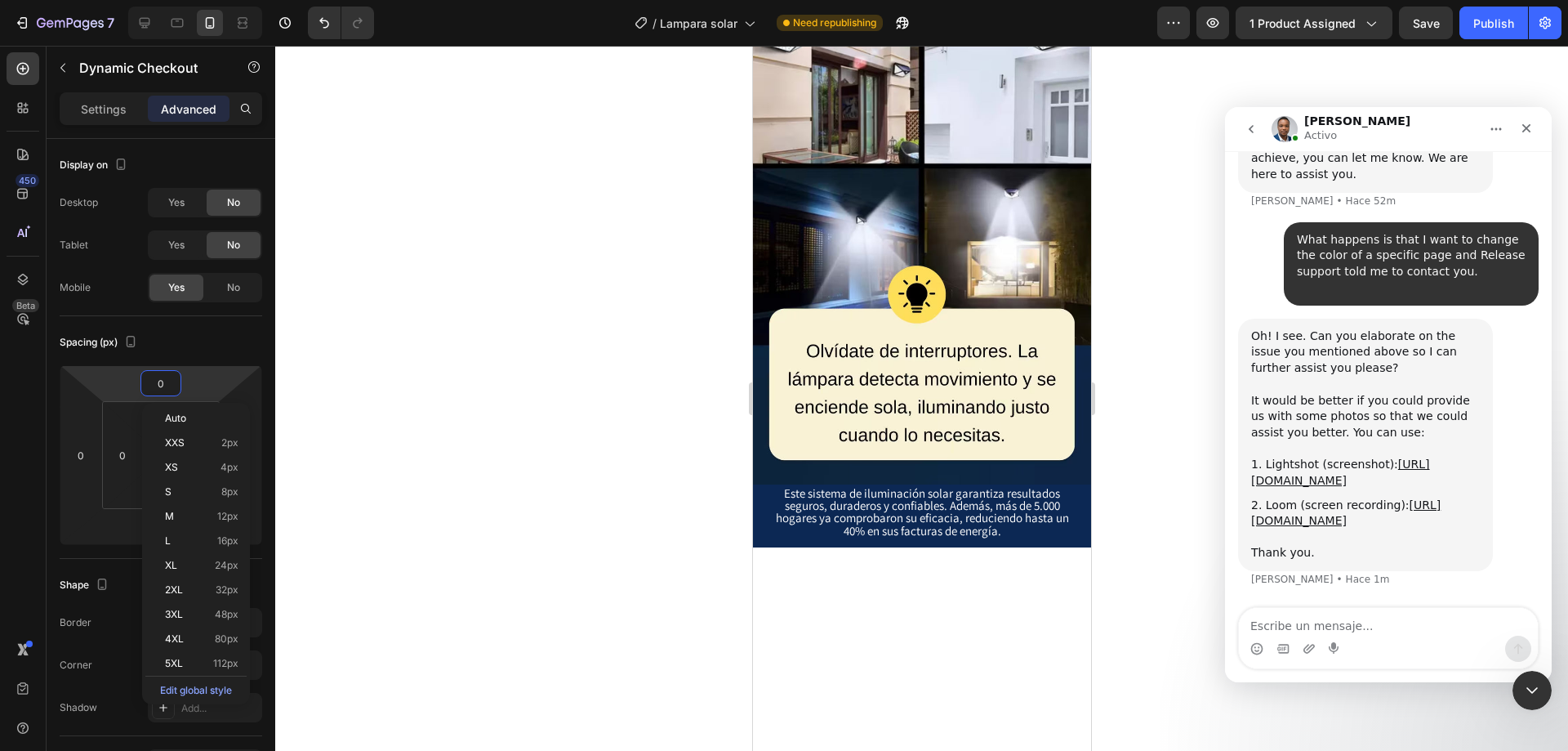
drag, startPoint x: 238, startPoint y: 518, endPoint x: 247, endPoint y: 511, distance: 11.4
click at [238, 519] on div "M 12px" at bounding box center [196, 516] width 101 height 24
type input "12"
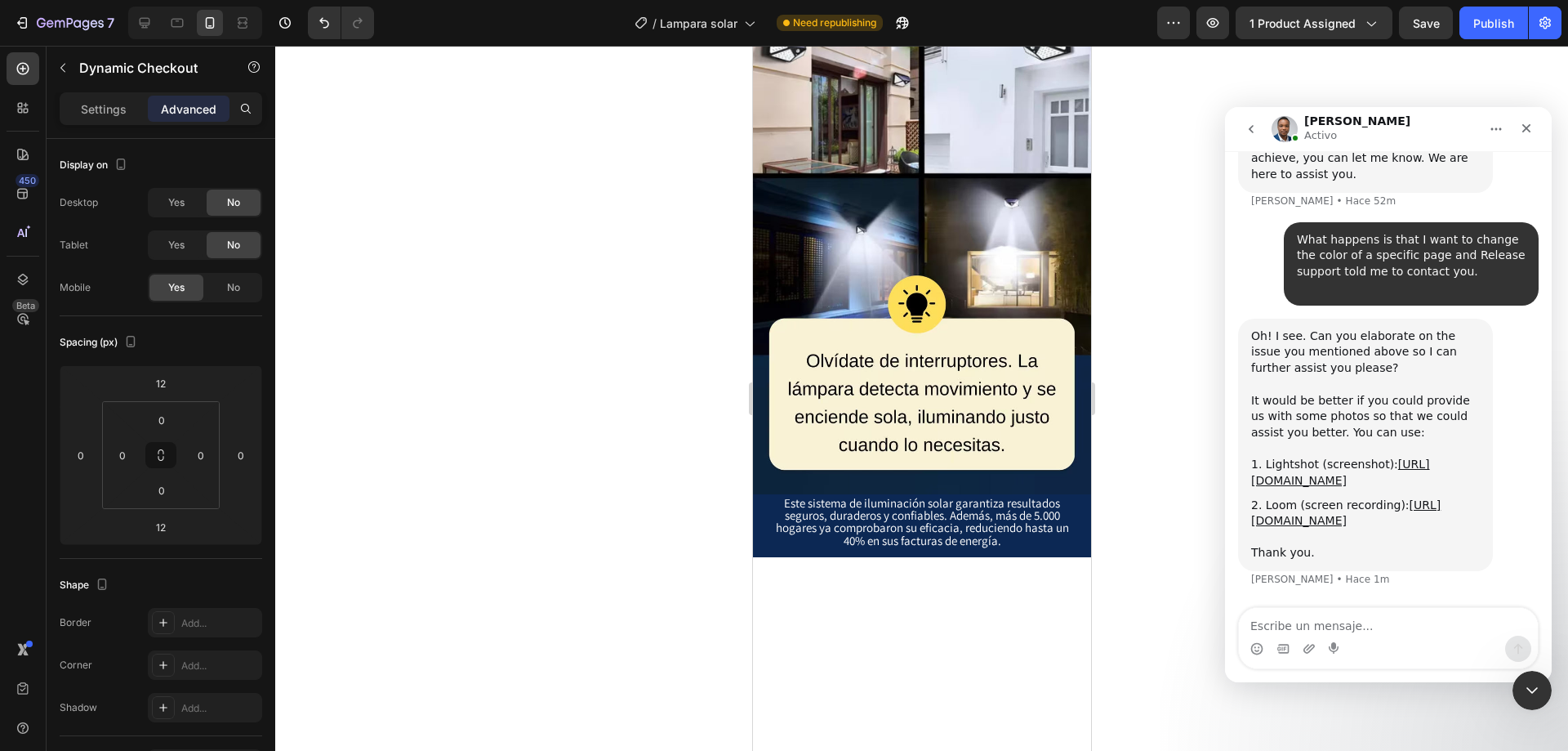
click at [503, 418] on div at bounding box center [922, 398] width 1293 height 705
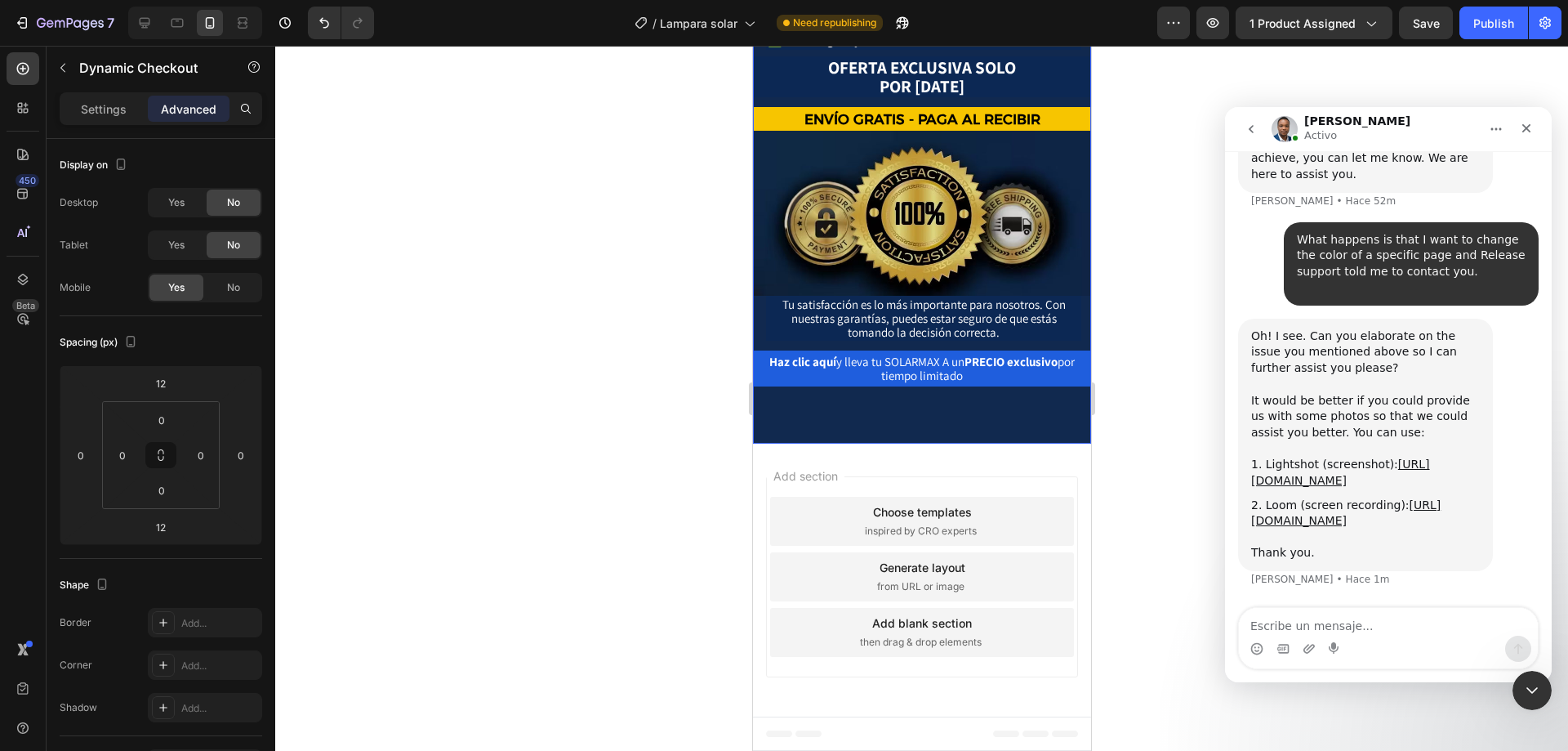
scroll to position [6782, 0]
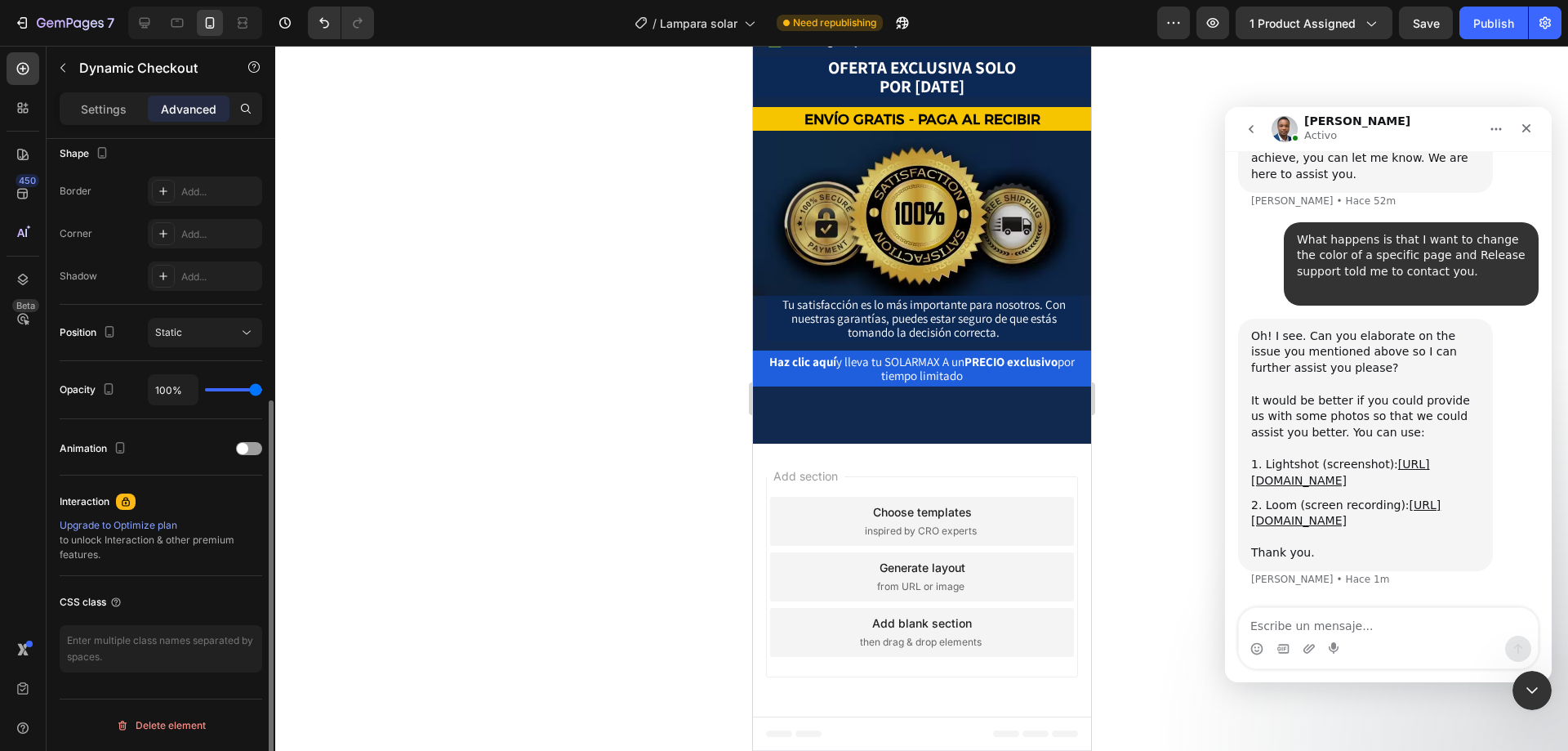
click at [205, 119] on div "Advanced" at bounding box center [189, 108] width 81 height 26
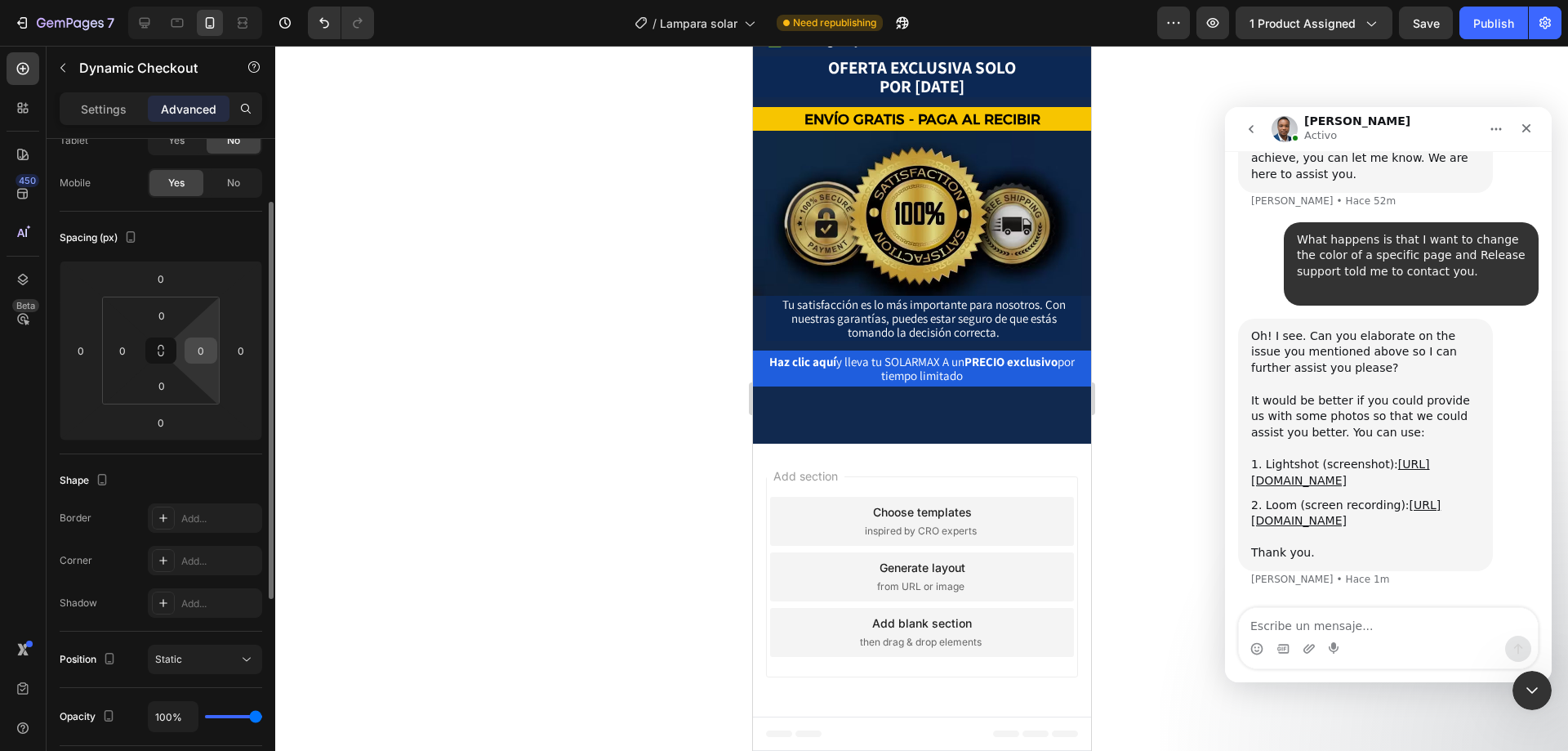
scroll to position [0, 0]
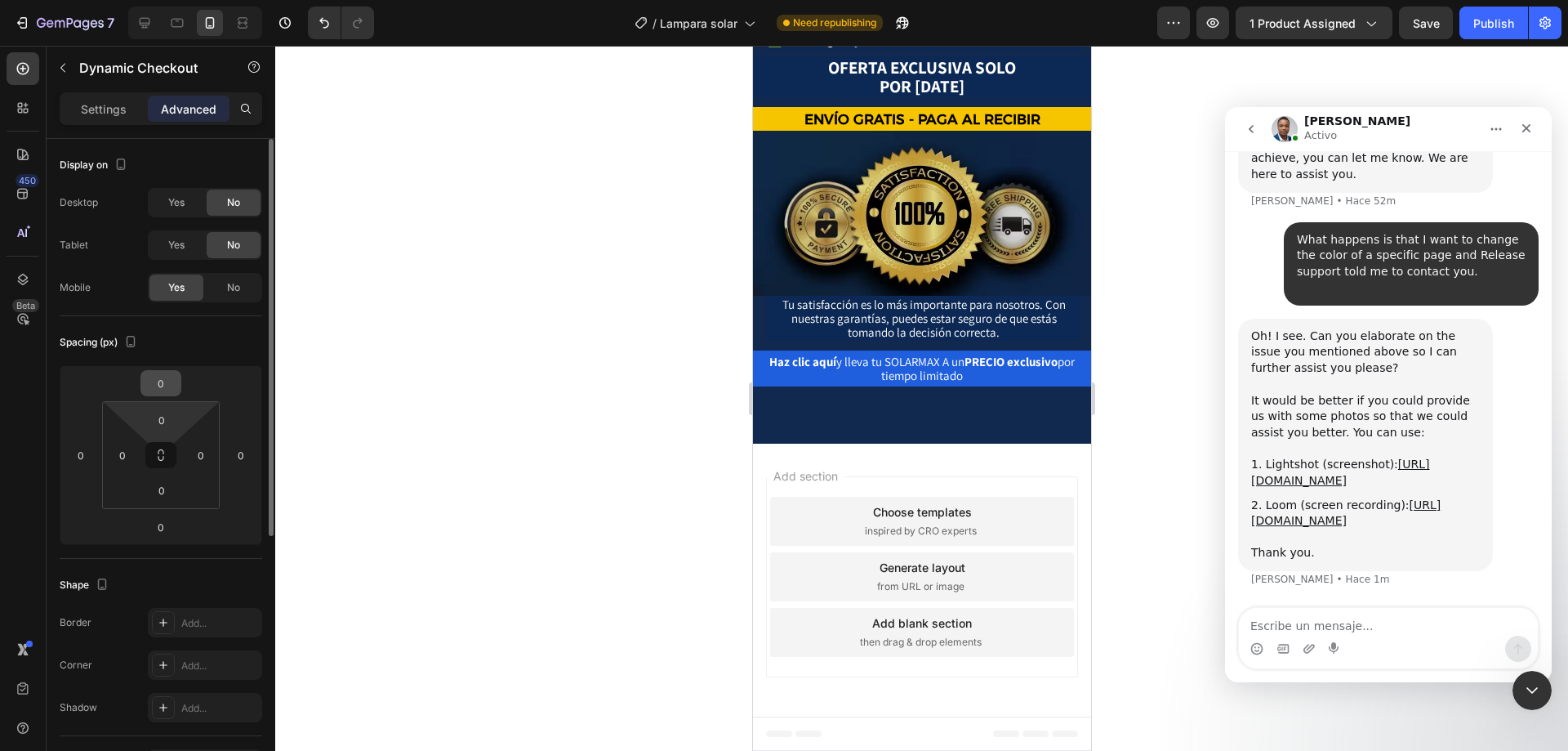
click at [161, 383] on input "0" at bounding box center [161, 383] width 33 height 24
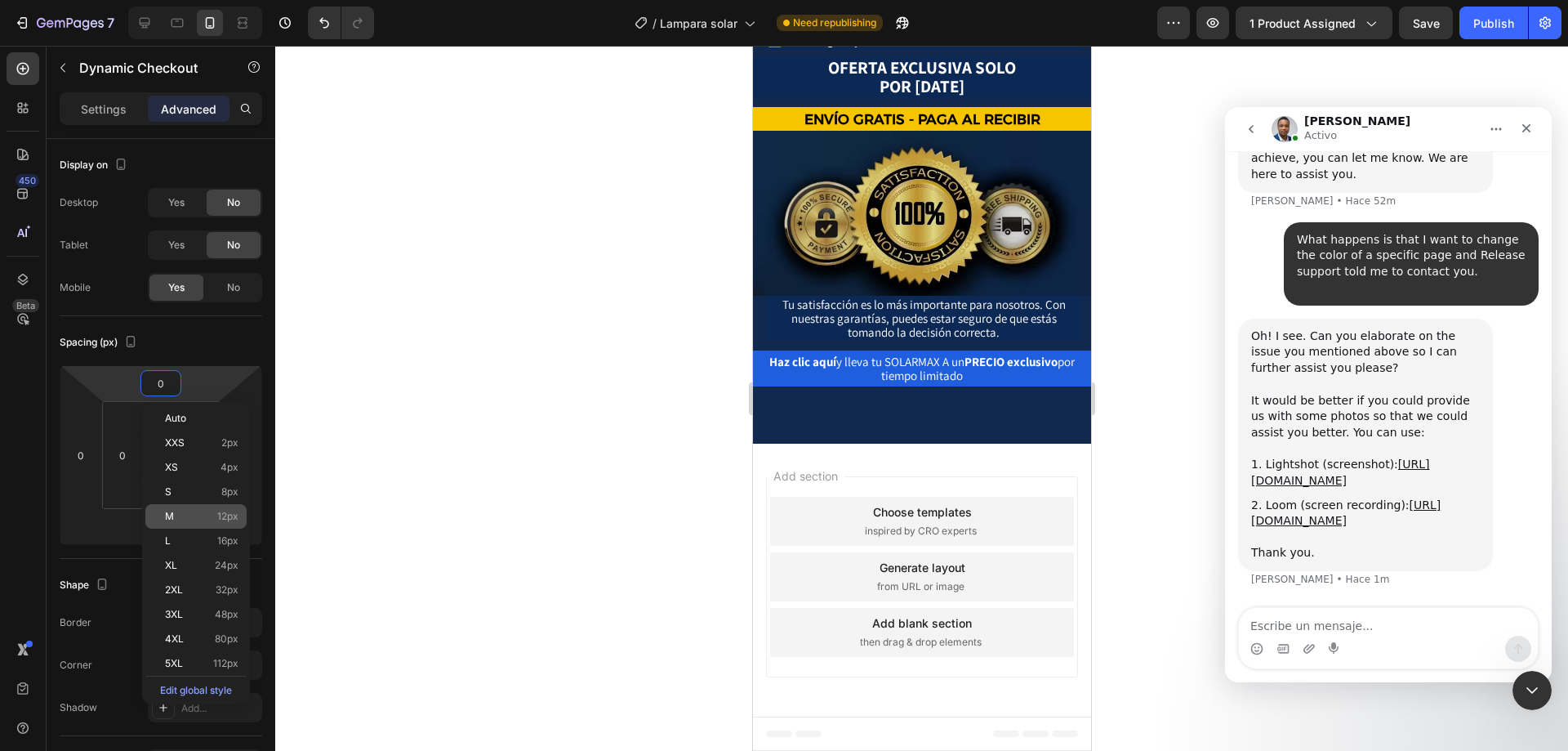
click at [225, 512] on span "12px" at bounding box center [228, 516] width 21 height 11
type input "12"
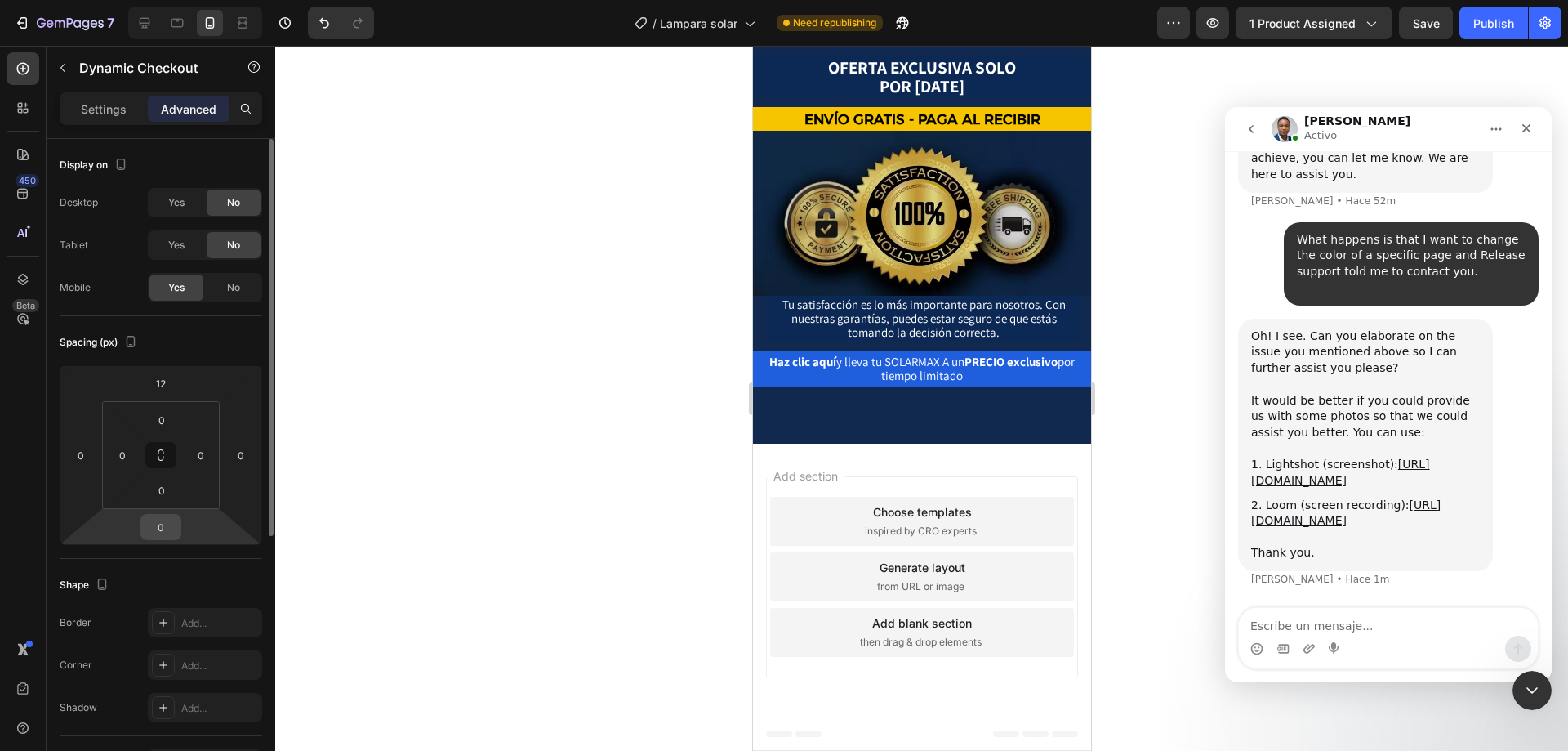
click at [167, 528] on input "0" at bounding box center [161, 527] width 33 height 24
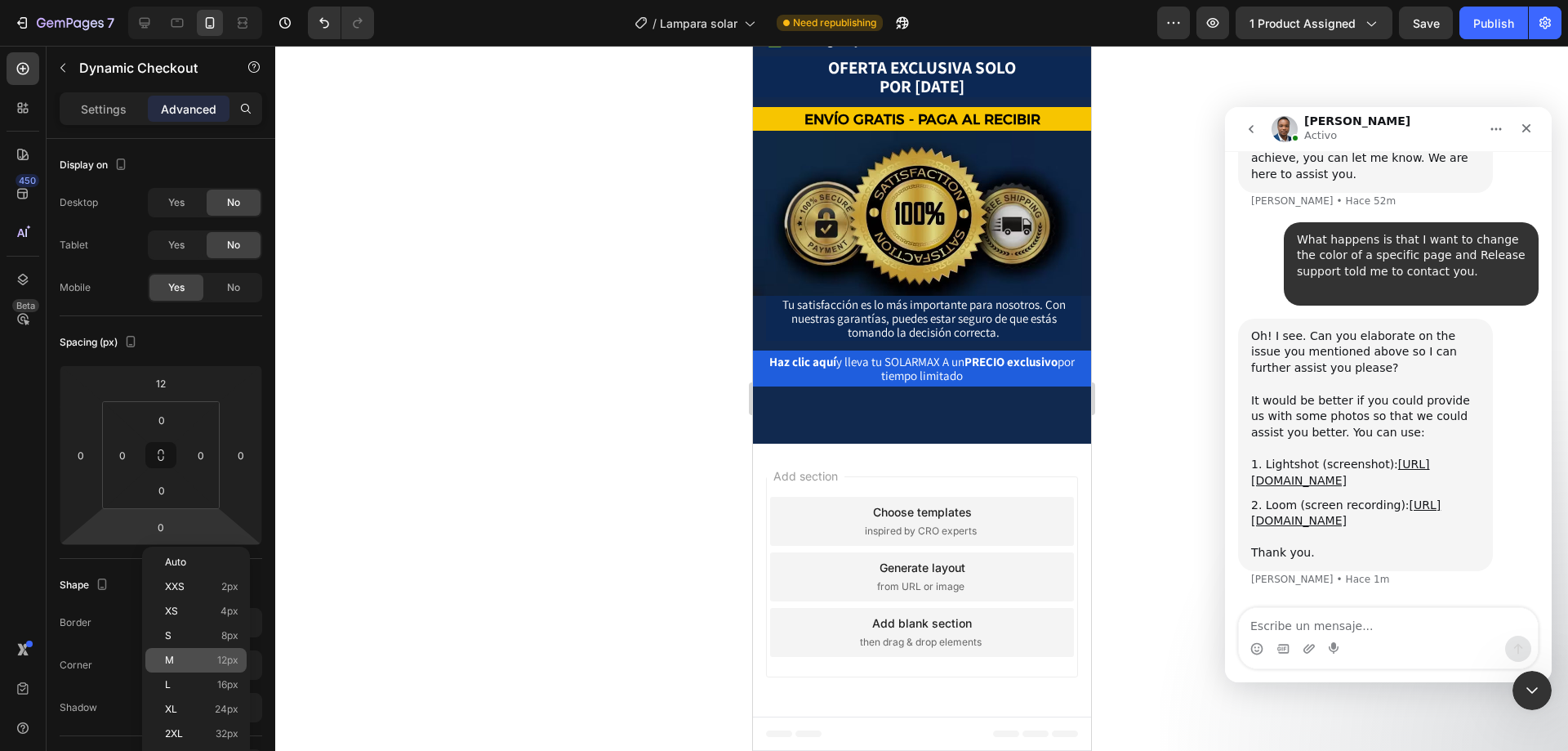
click at [231, 663] on span "12px" at bounding box center [228, 660] width 21 height 11
type input "12"
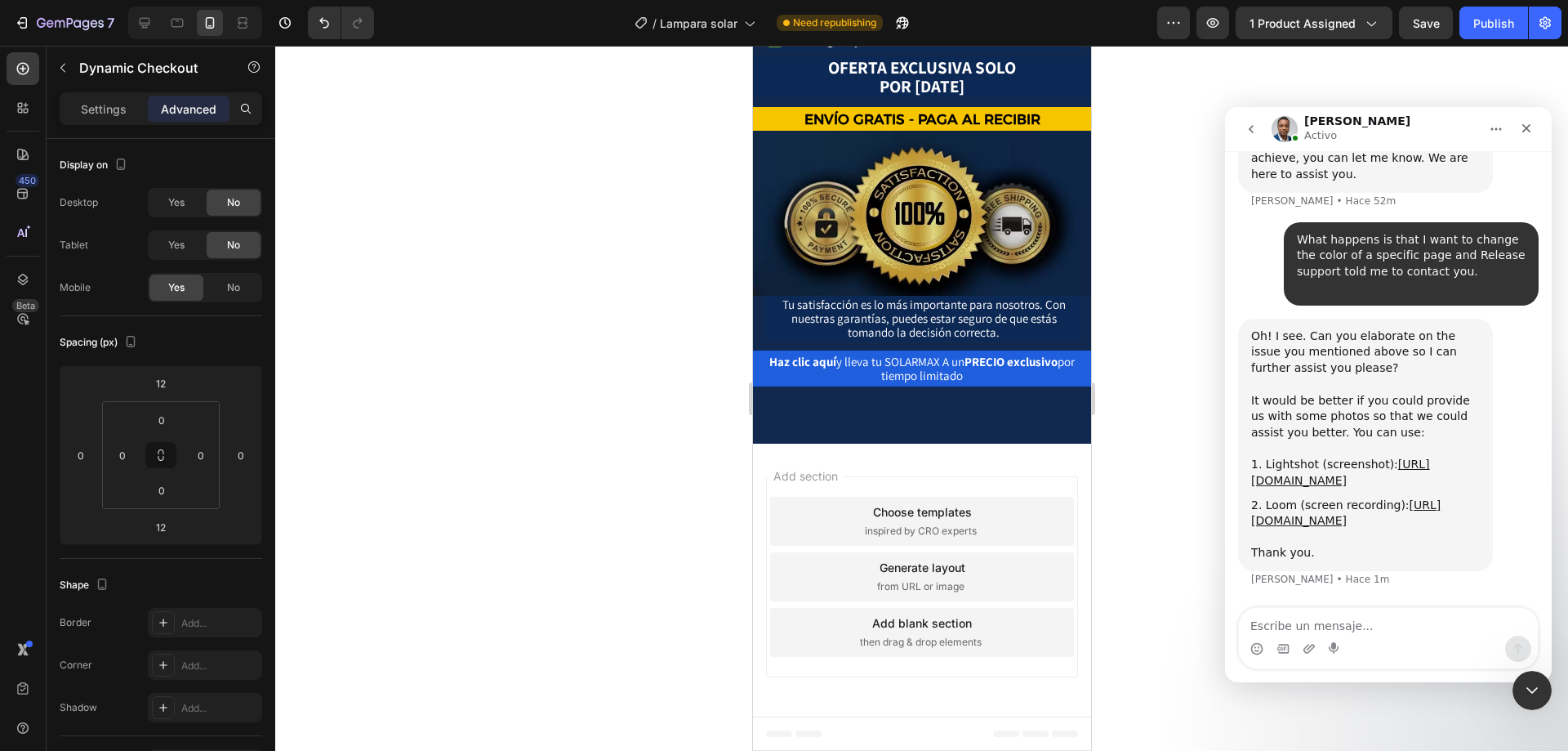
click at [686, 489] on div at bounding box center [922, 398] width 1293 height 705
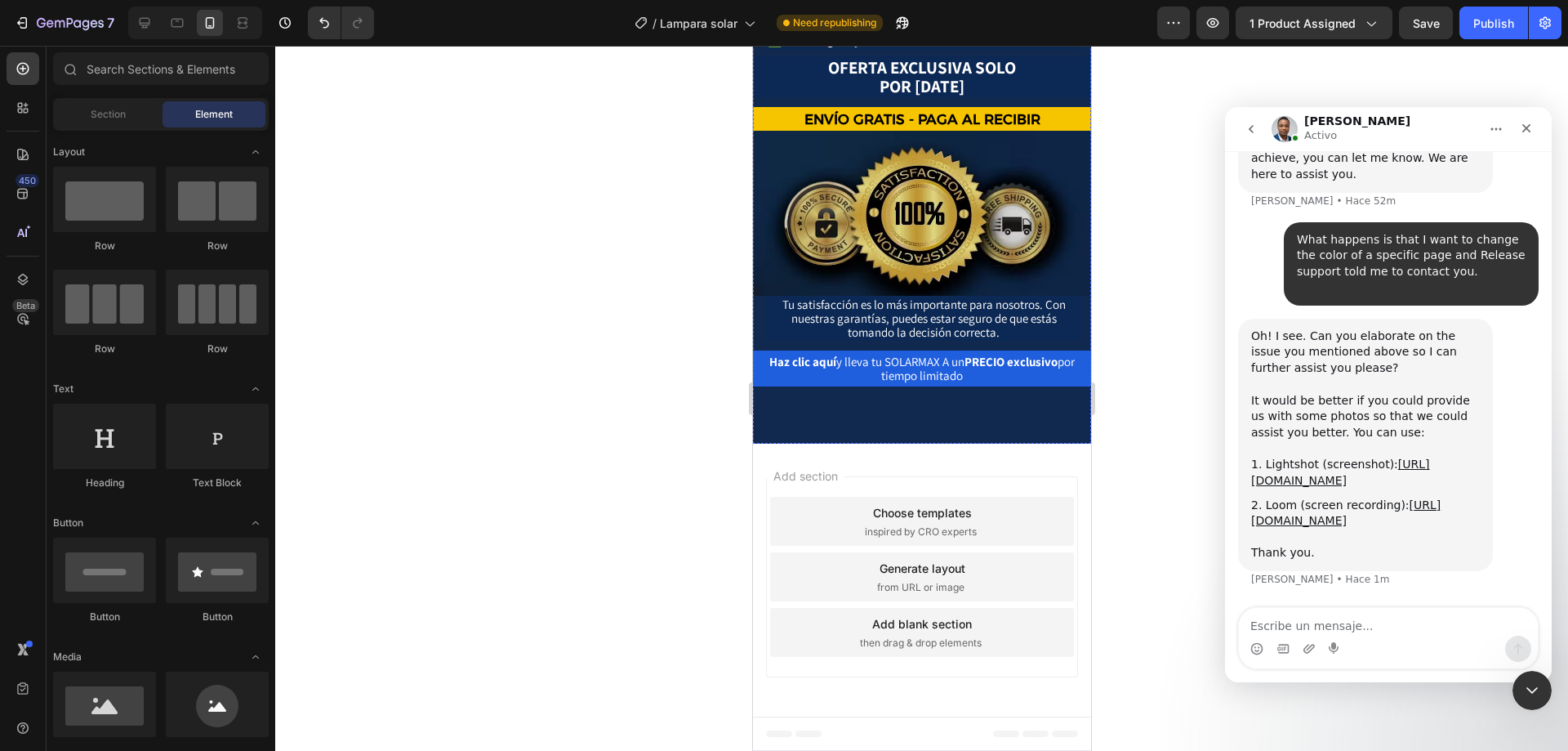
scroll to position [9905, 0]
click at [1489, 36] on button "Publish" at bounding box center [1493, 23] width 68 height 33
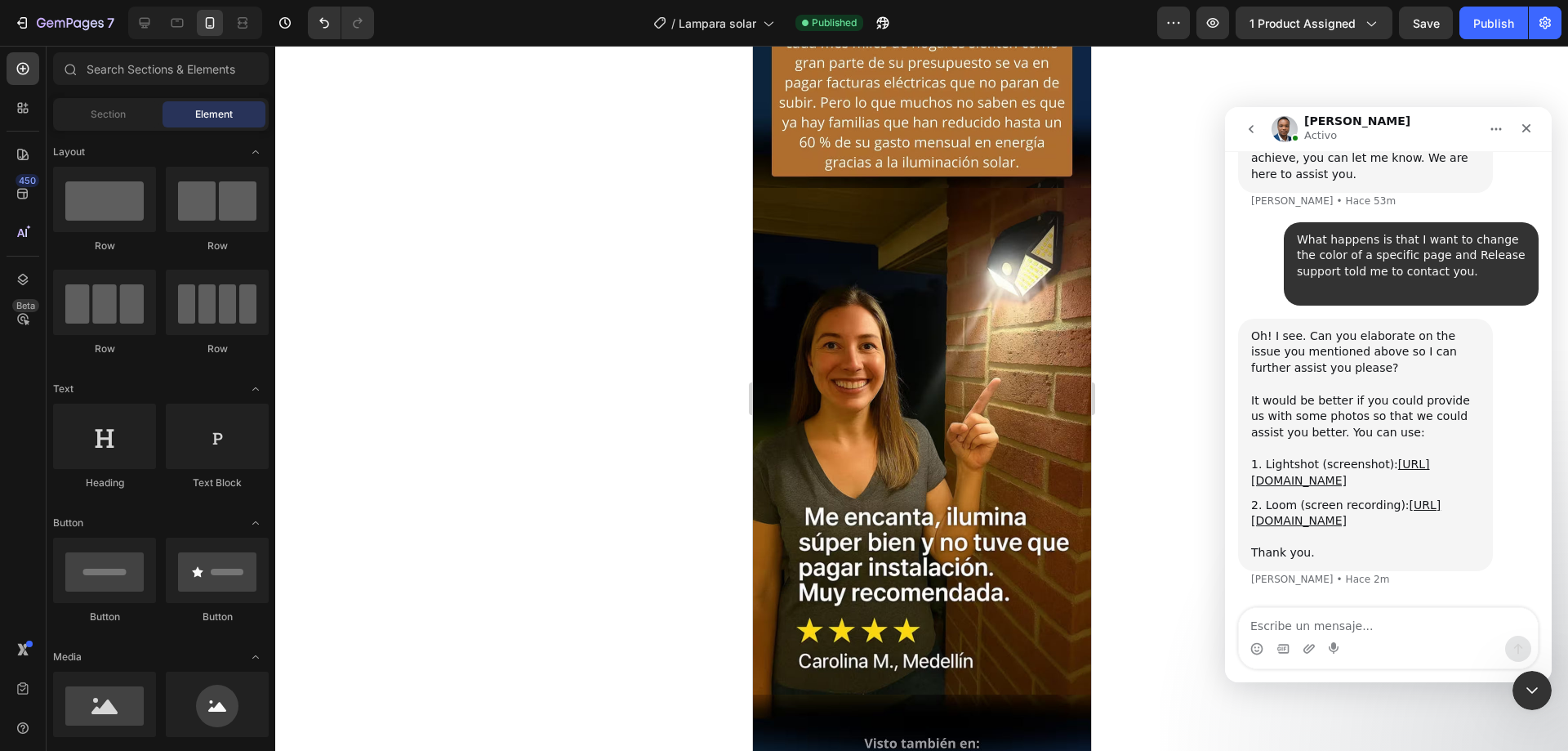
drag, startPoint x: 1082, startPoint y: 709, endPoint x: 1832, endPoint y: 91, distance: 971.8
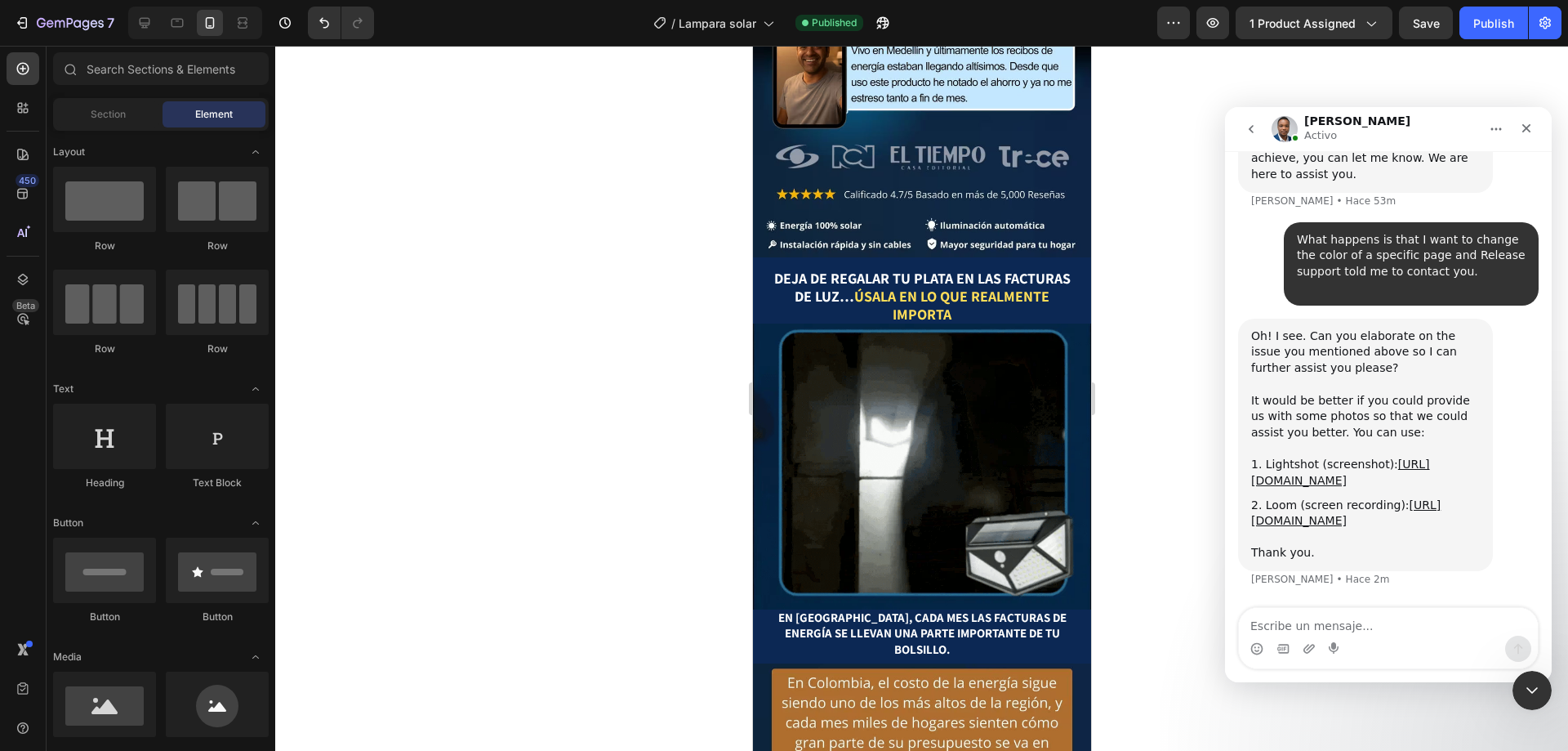
scroll to position [0, 0]
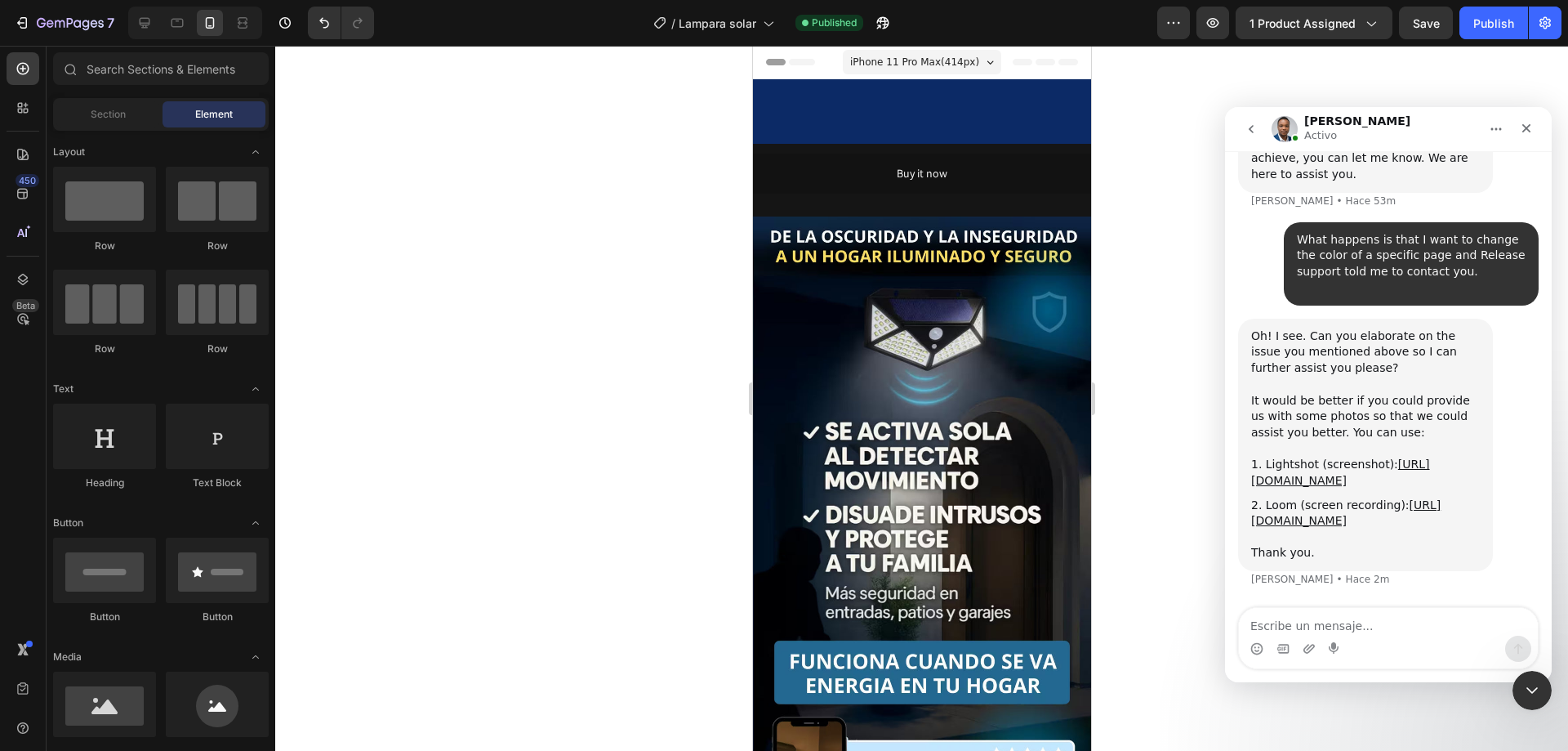
drag, startPoint x: 1085, startPoint y: 178, endPoint x: 1849, endPoint y: 110, distance: 767.0
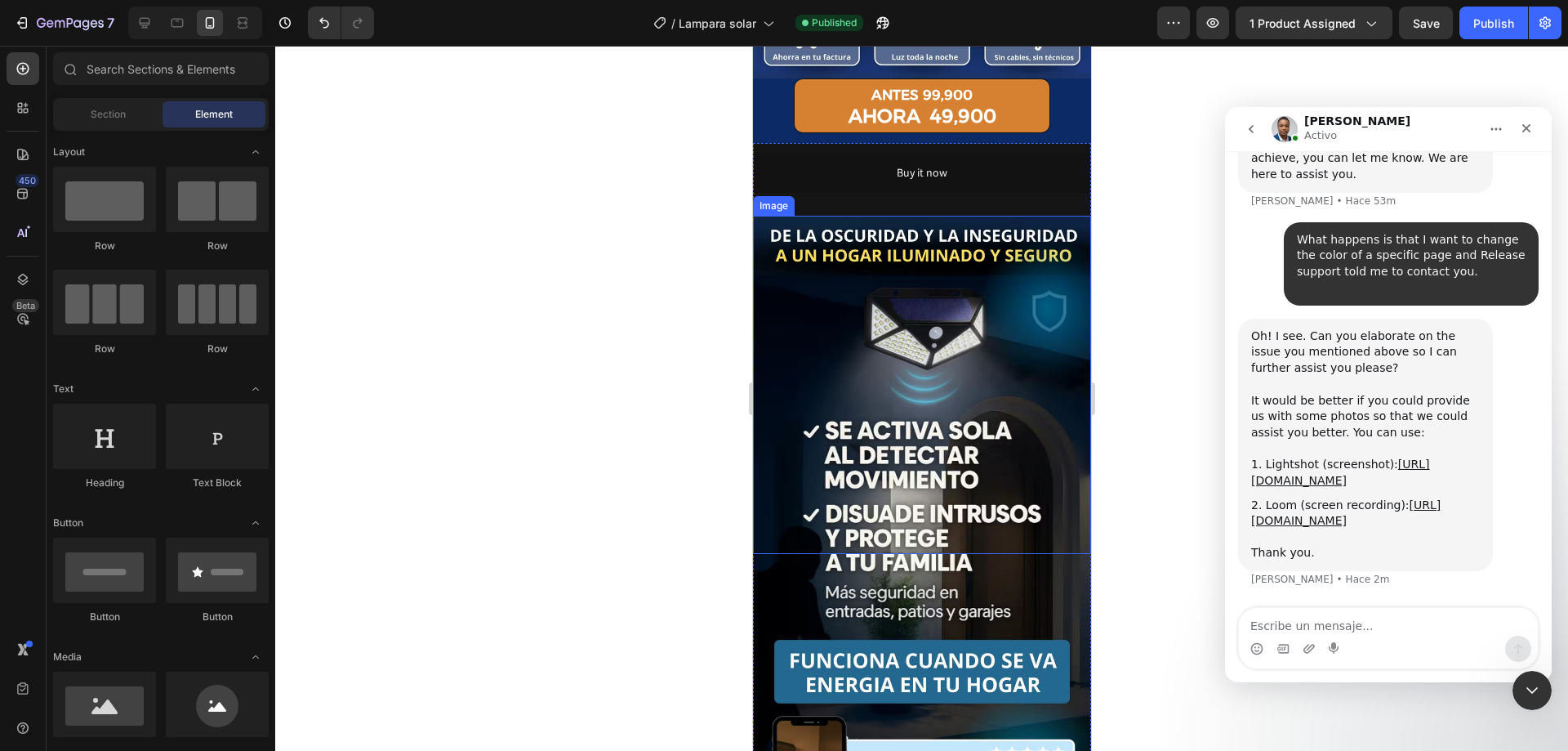
scroll to position [735, 0]
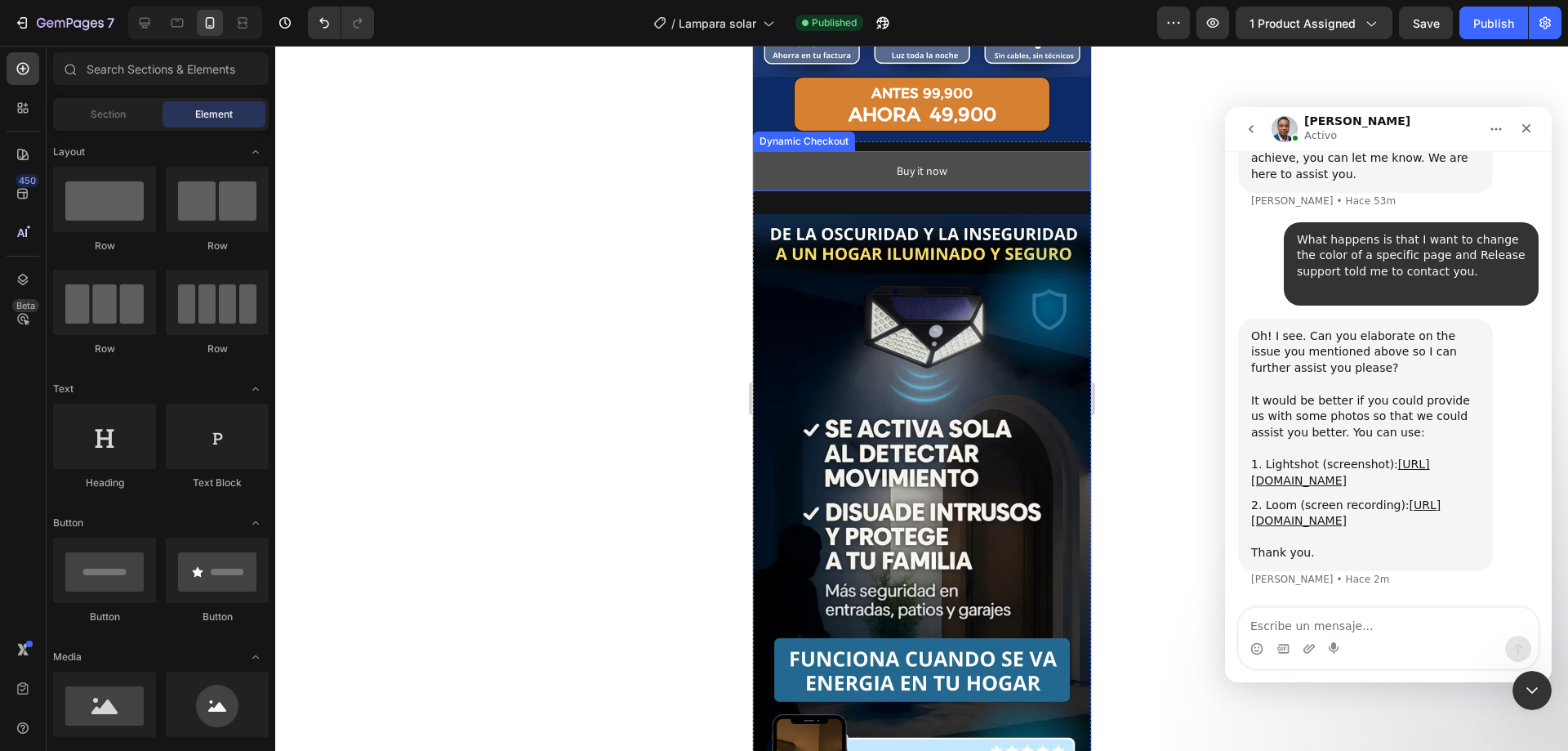
click at [1024, 151] on button "Buy it now" at bounding box center [921, 171] width 338 height 40
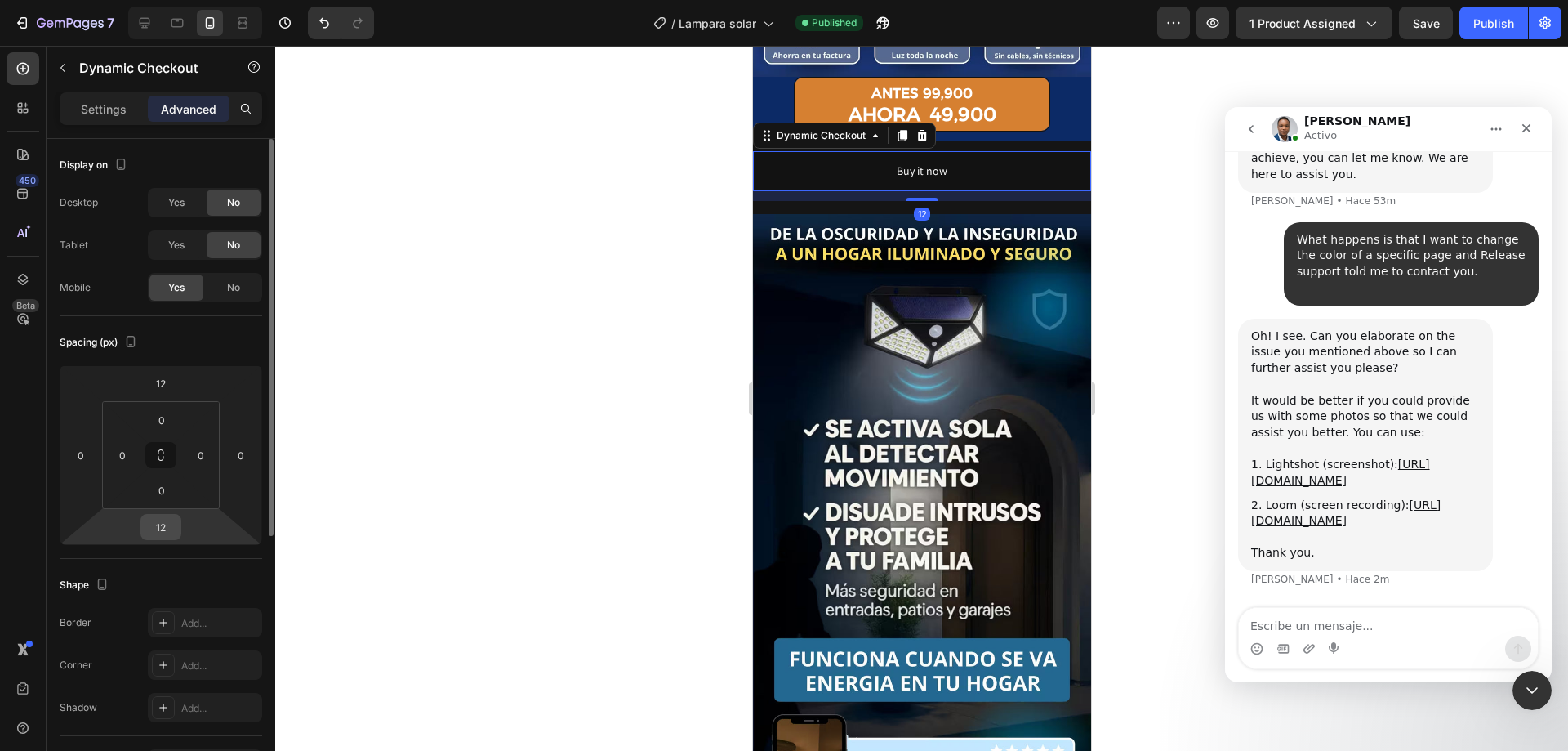
click at [168, 531] on input "12" at bounding box center [161, 527] width 33 height 24
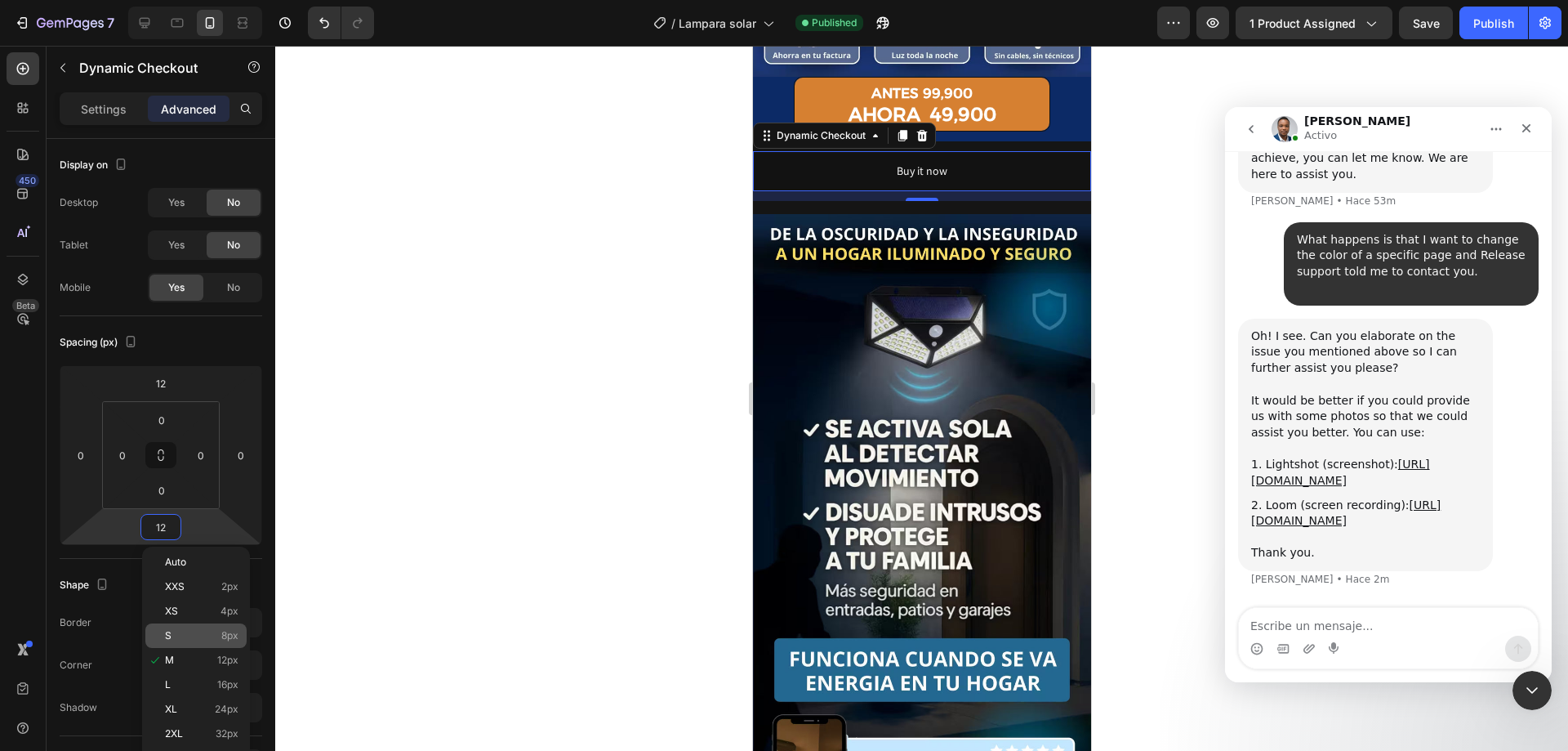
click at [206, 628] on div "S 8px" at bounding box center [196, 636] width 101 height 24
type input "8"
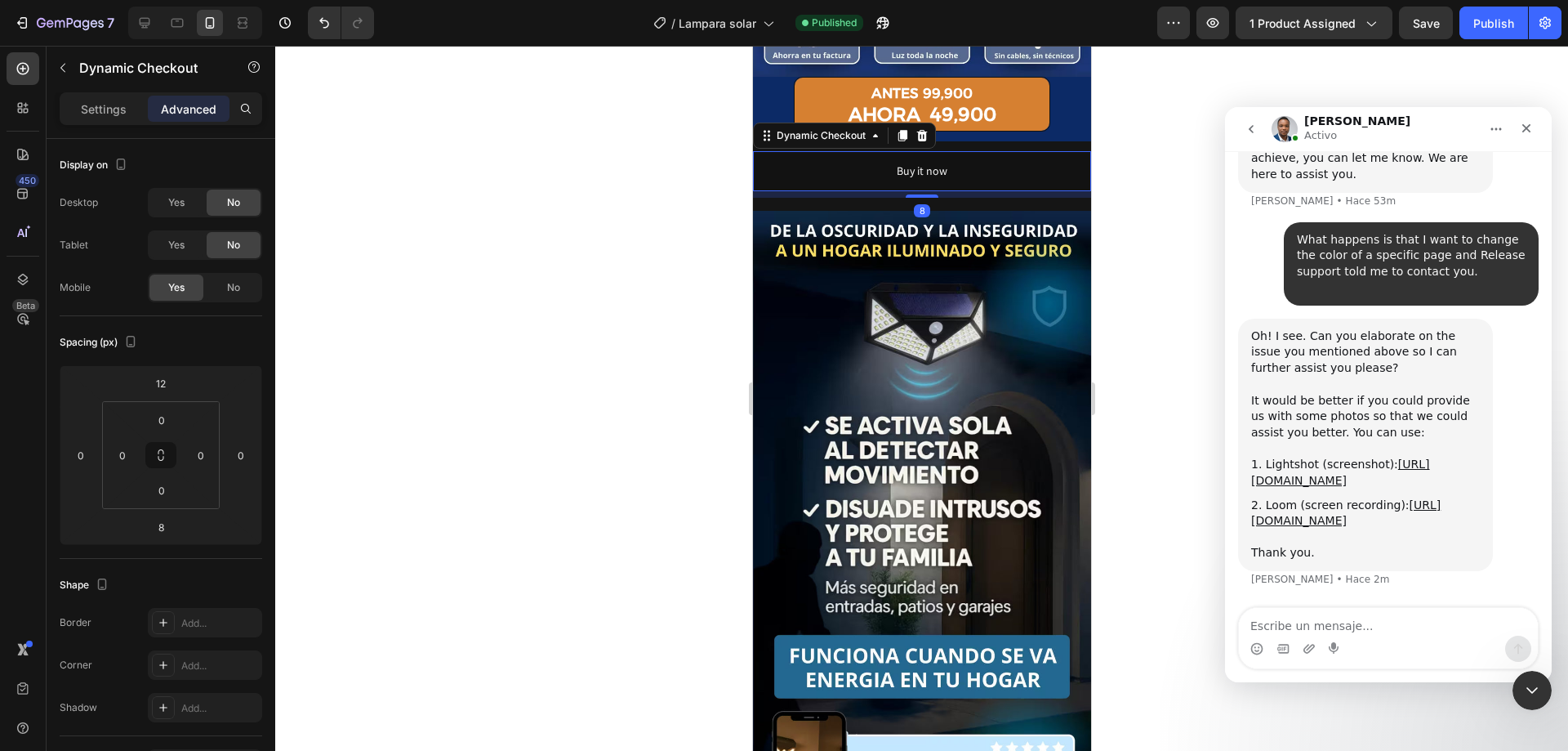
click at [509, 288] on div at bounding box center [922, 398] width 1293 height 705
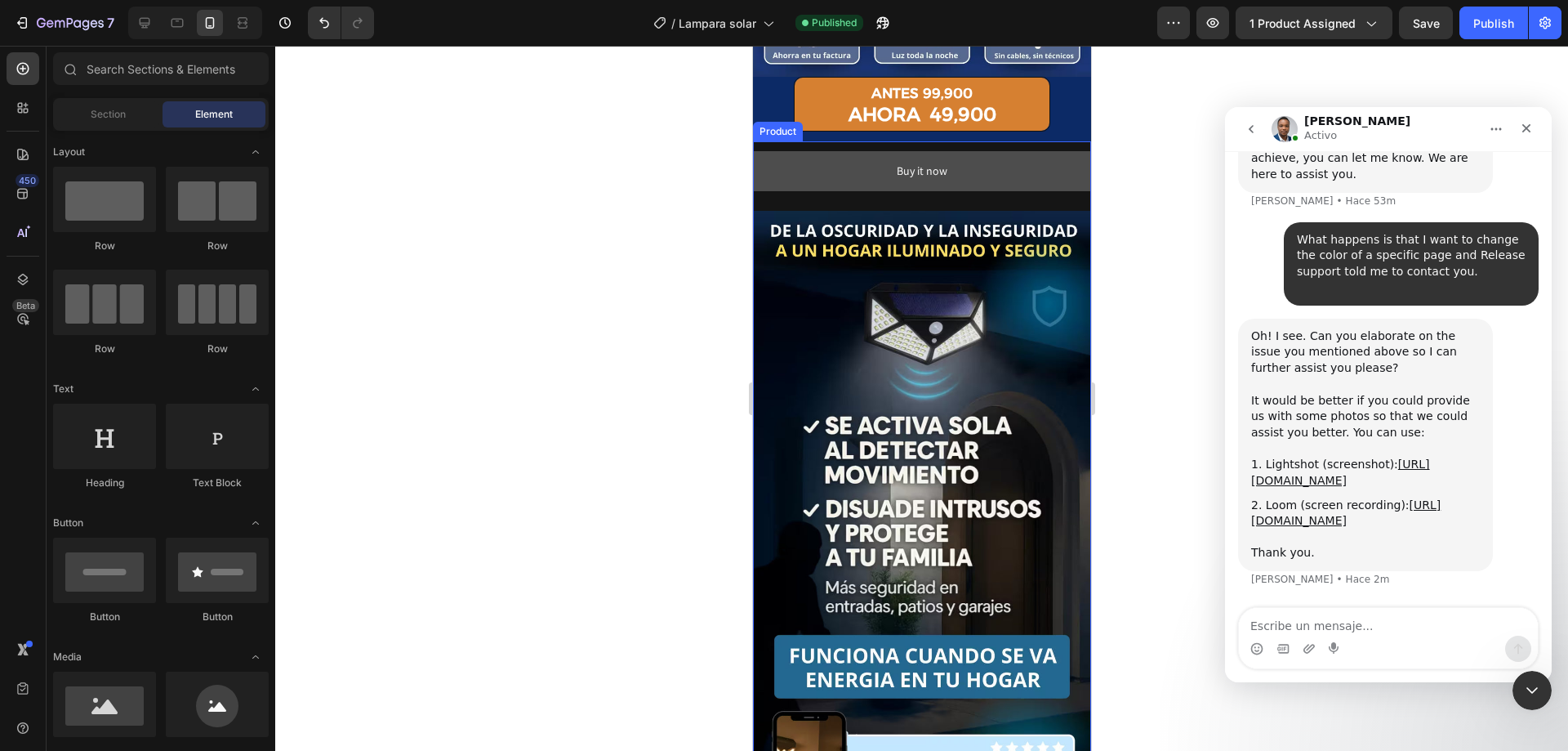
click at [877, 153] on button "Buy it now" at bounding box center [921, 171] width 338 height 40
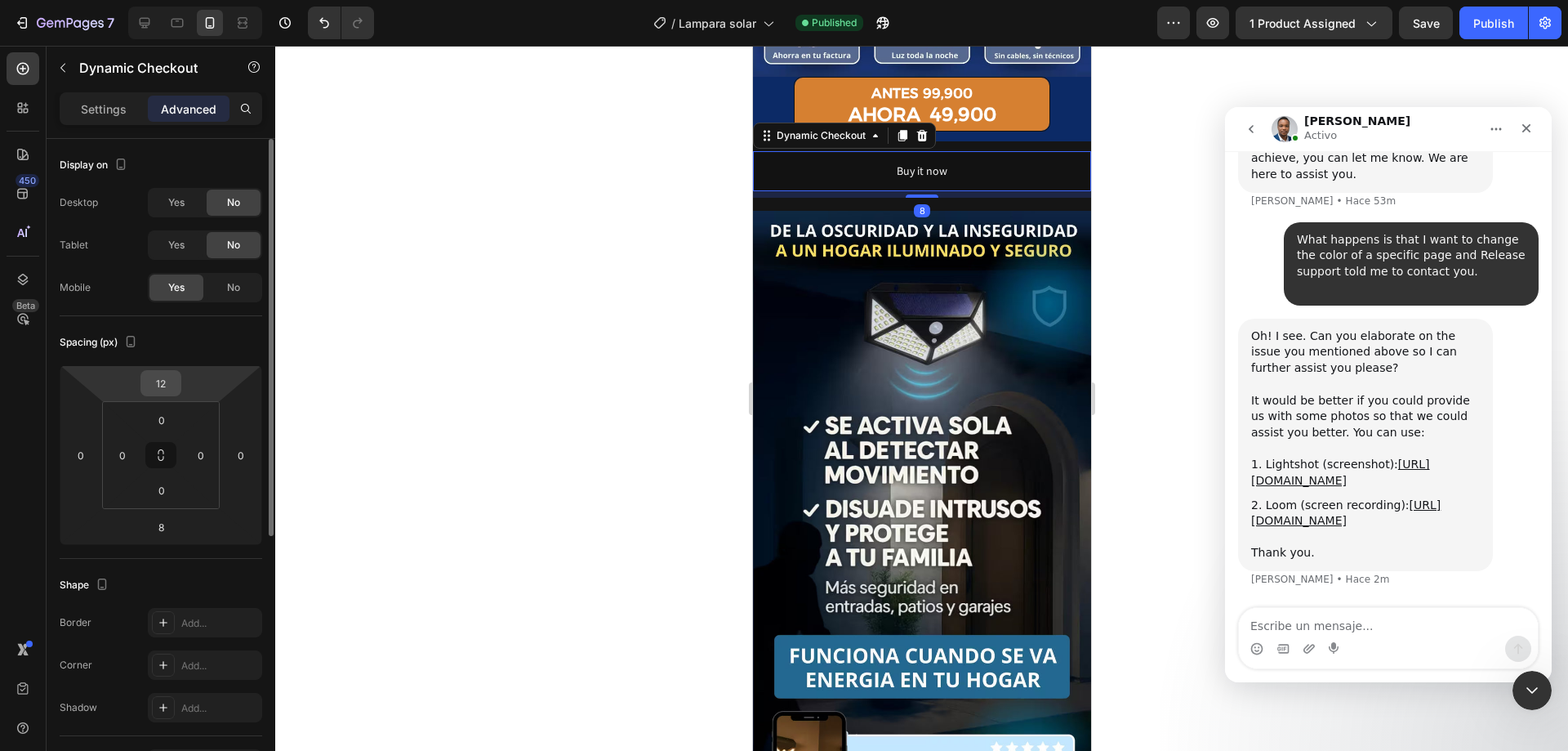
click at [156, 385] on input "12" at bounding box center [161, 383] width 33 height 24
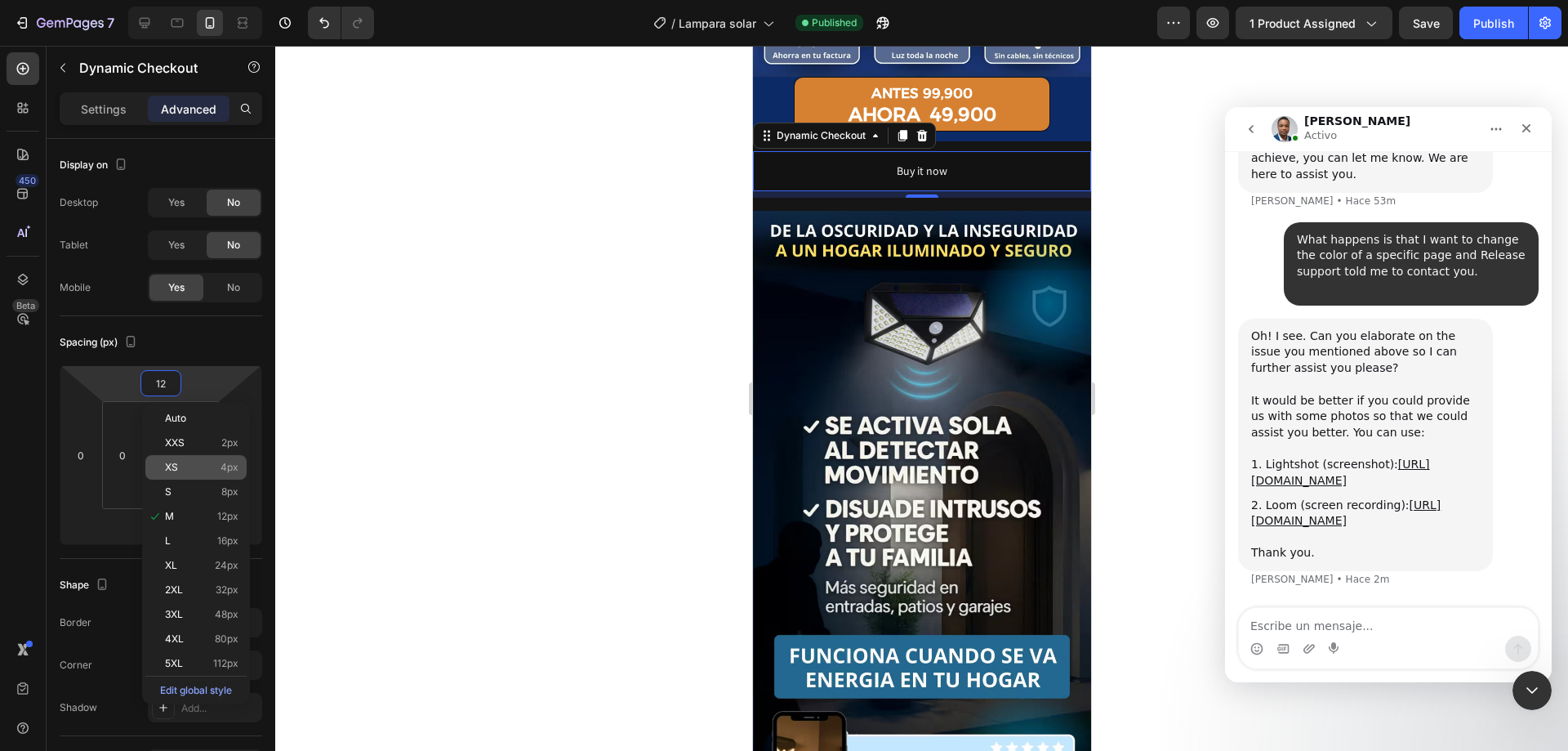
click at [225, 476] on div "XS 4px" at bounding box center [196, 467] width 101 height 24
type input "4"
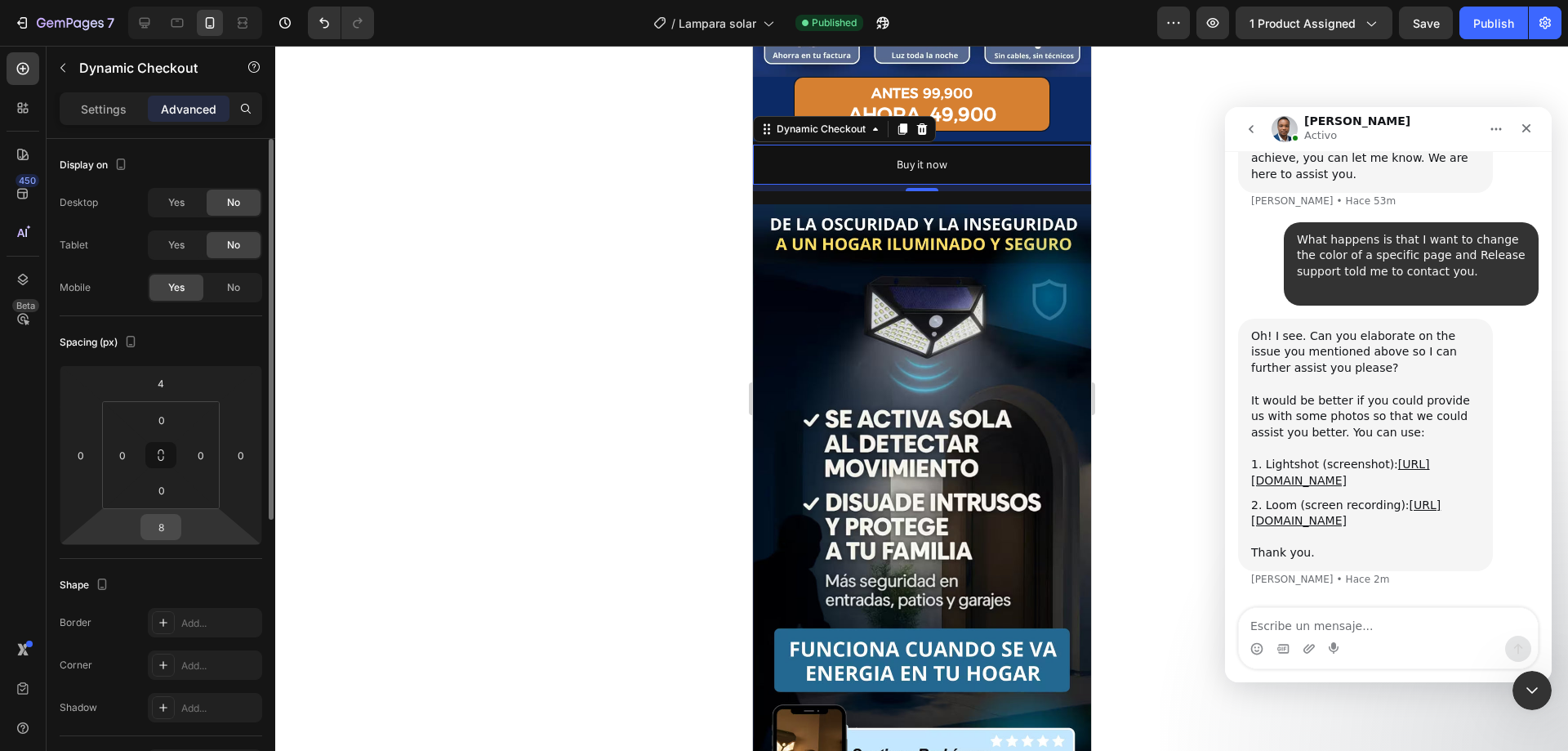
click at [158, 528] on input "8" at bounding box center [161, 527] width 33 height 24
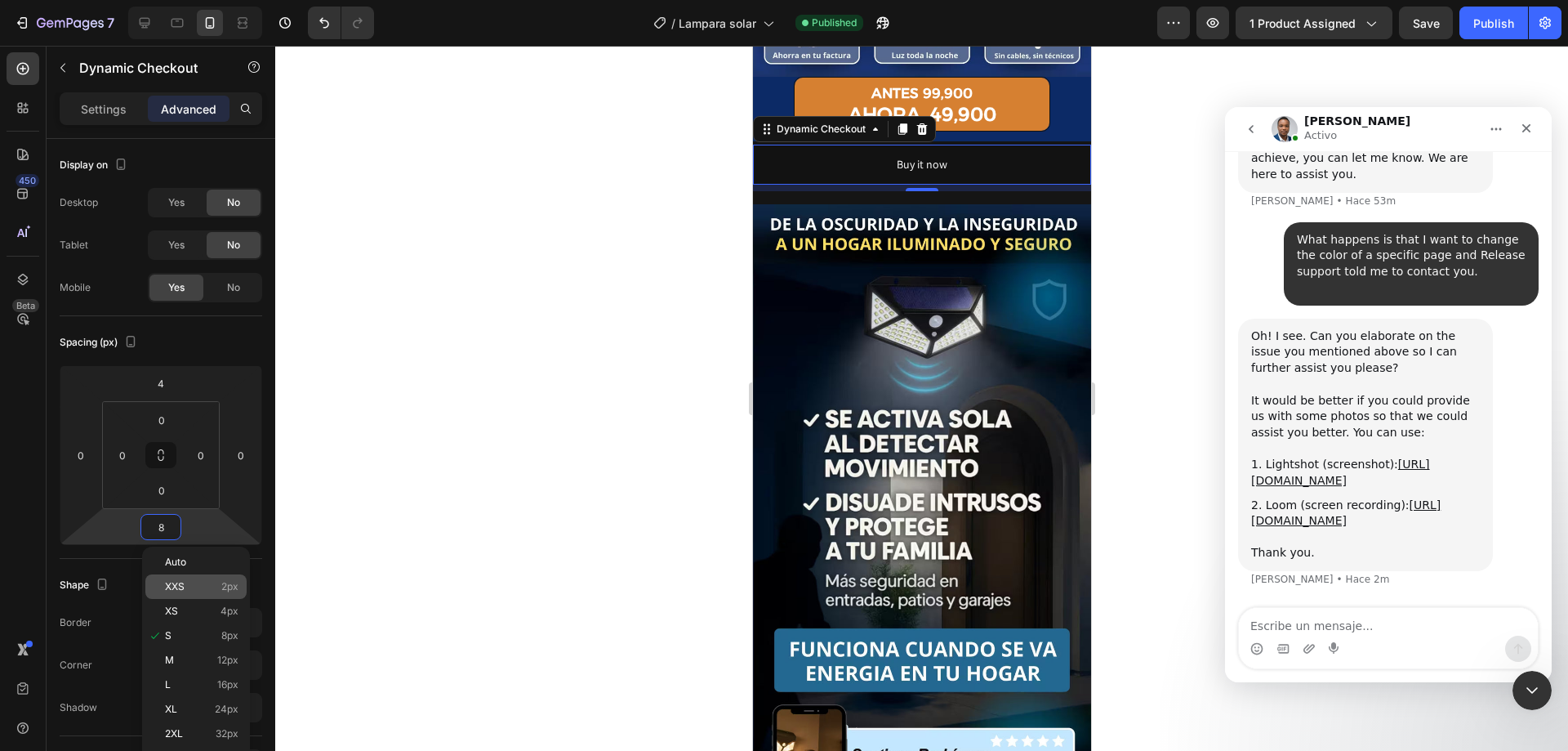
click at [202, 585] on p "XXS 2px" at bounding box center [201, 586] width 74 height 11
type input "2"
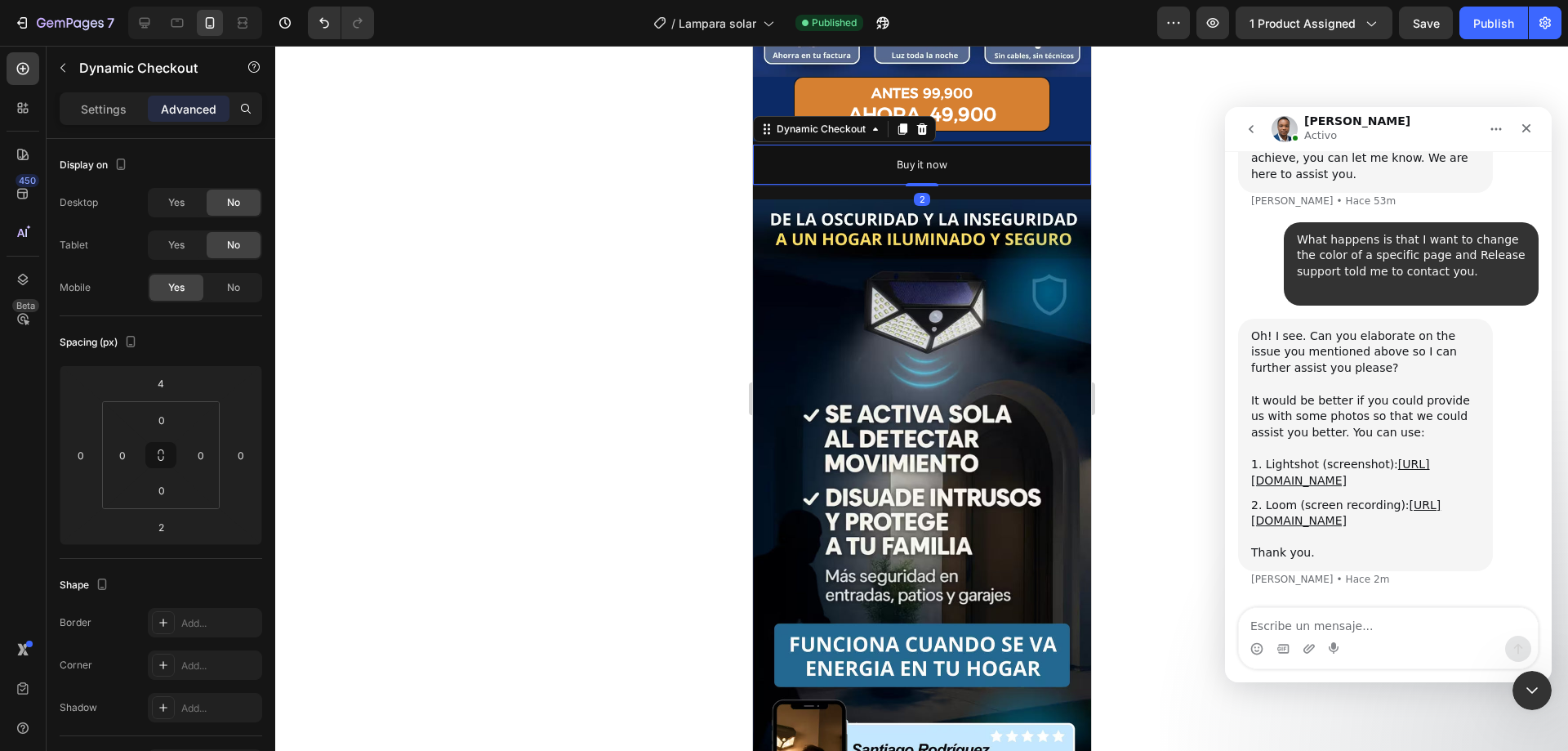
click at [502, 318] on div at bounding box center [922, 398] width 1293 height 705
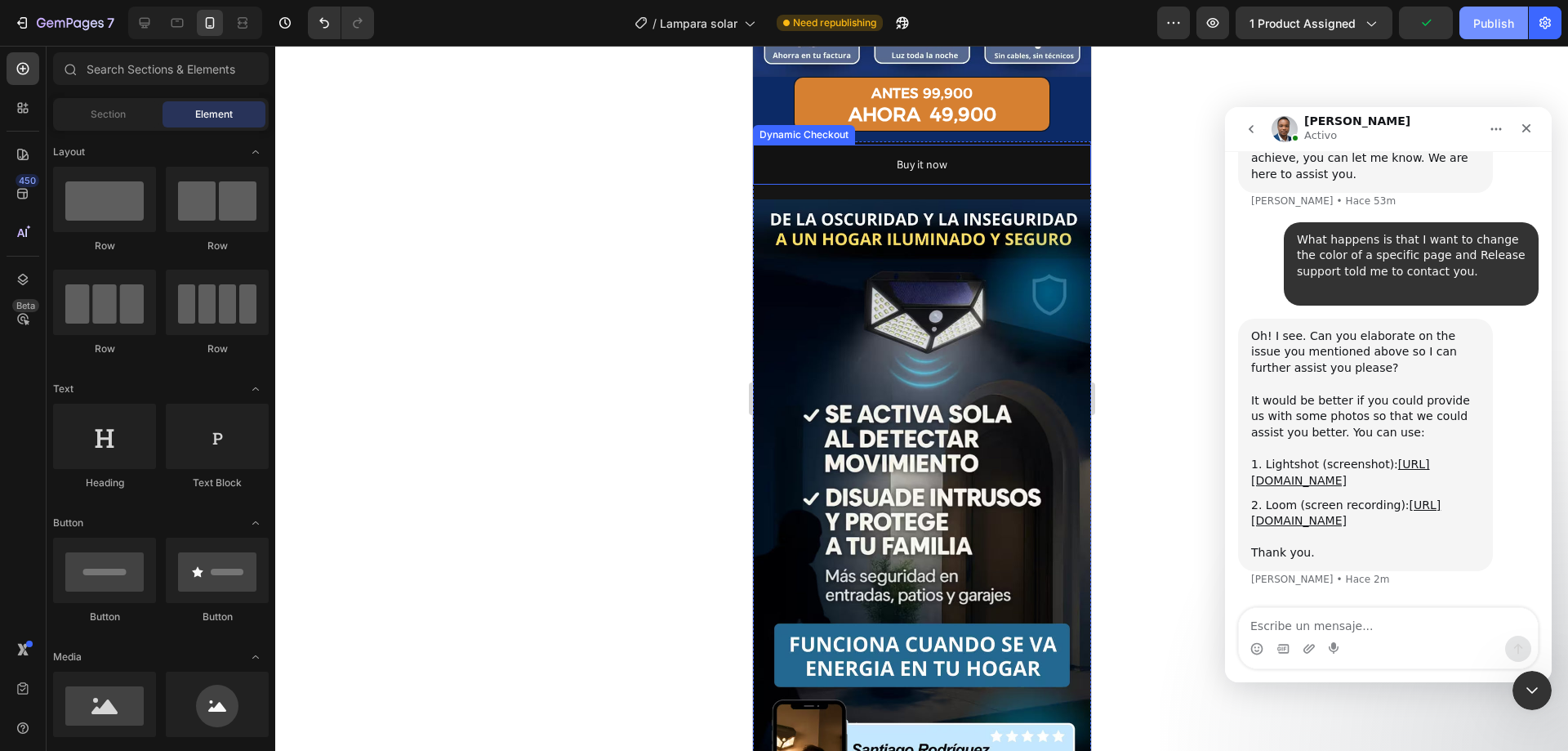
click at [1513, 24] on div "Publish" at bounding box center [1493, 23] width 41 height 17
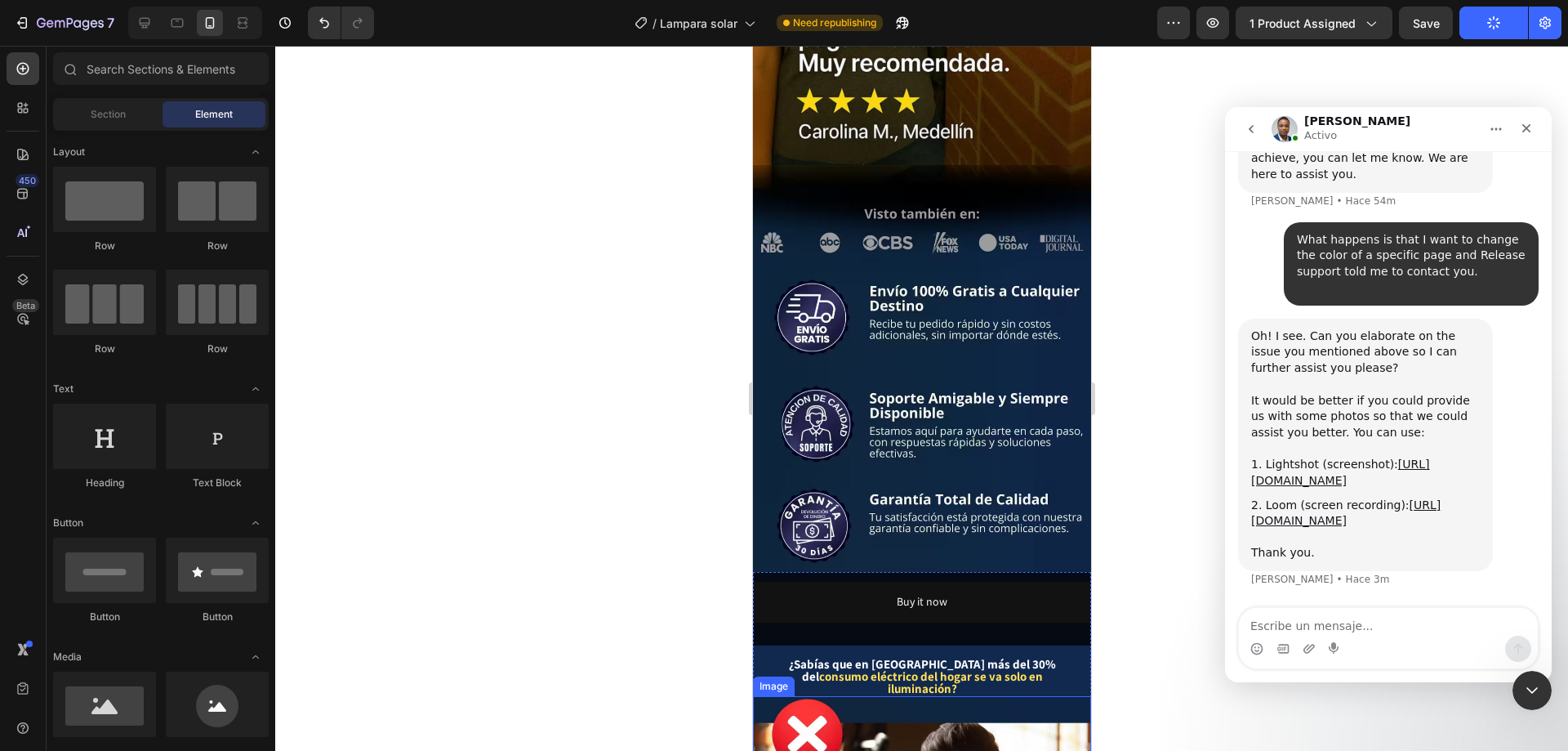
scroll to position [2615, 0]
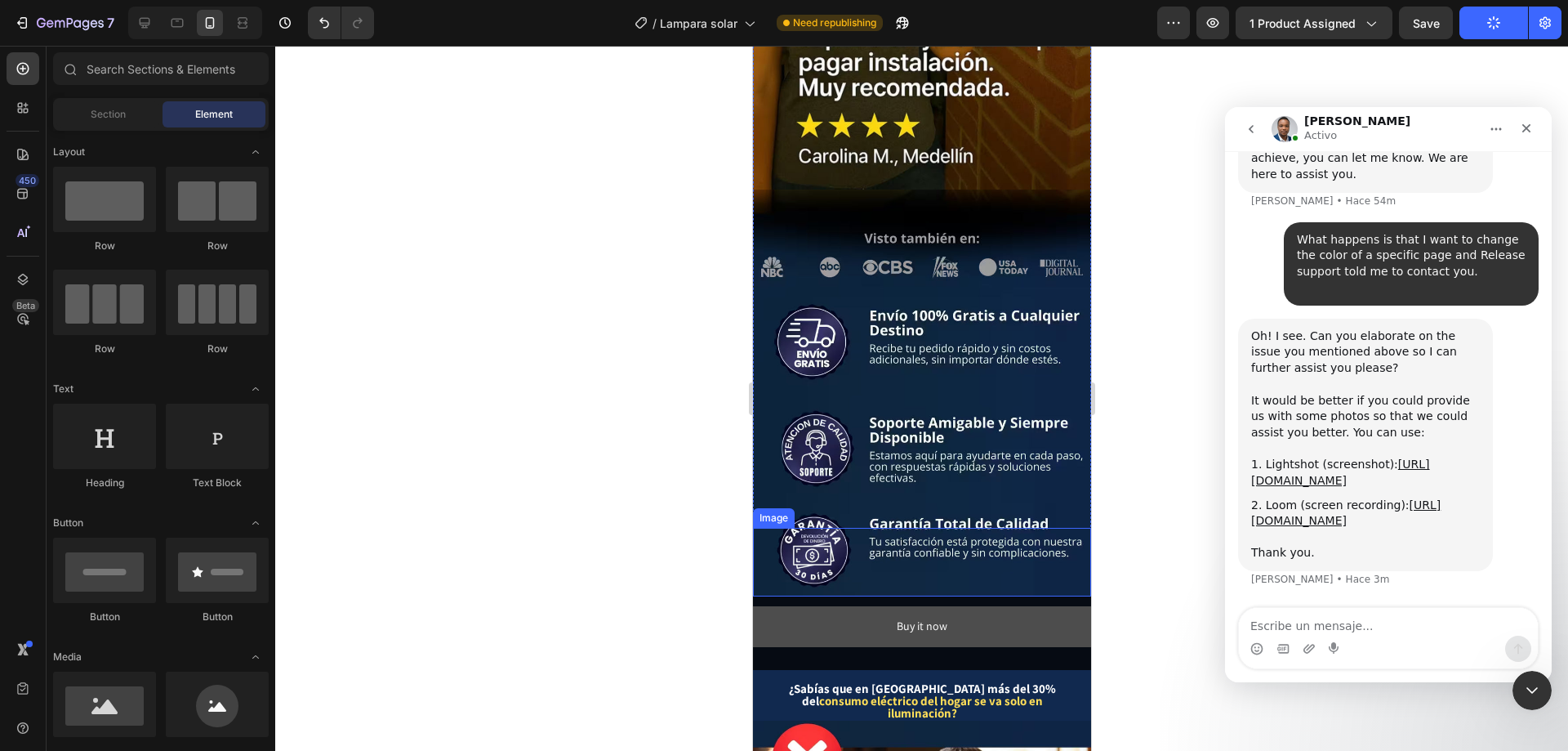
click at [969, 606] on button "Buy it now" at bounding box center [921, 626] width 338 height 40
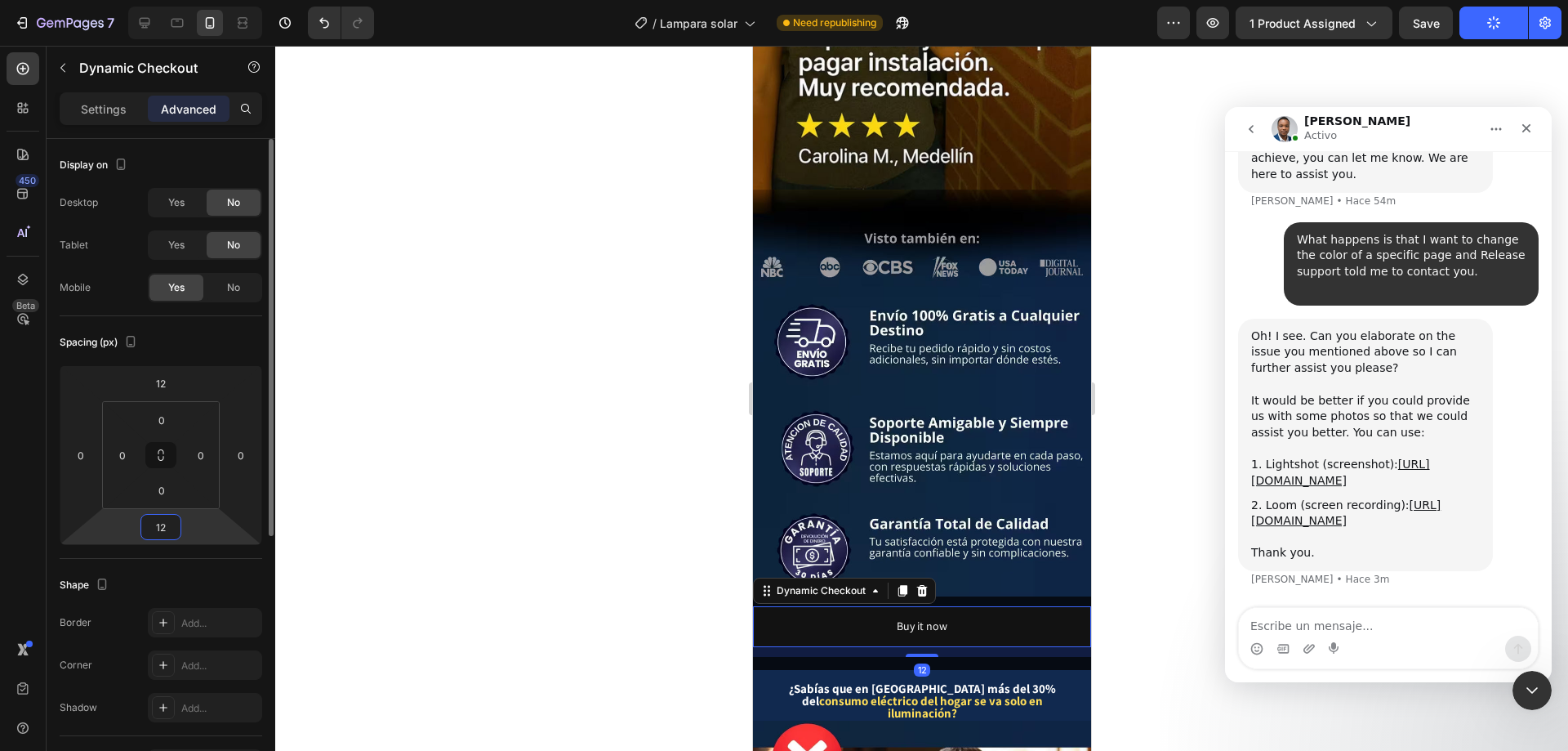
click at [148, 537] on input "12" at bounding box center [161, 527] width 33 height 24
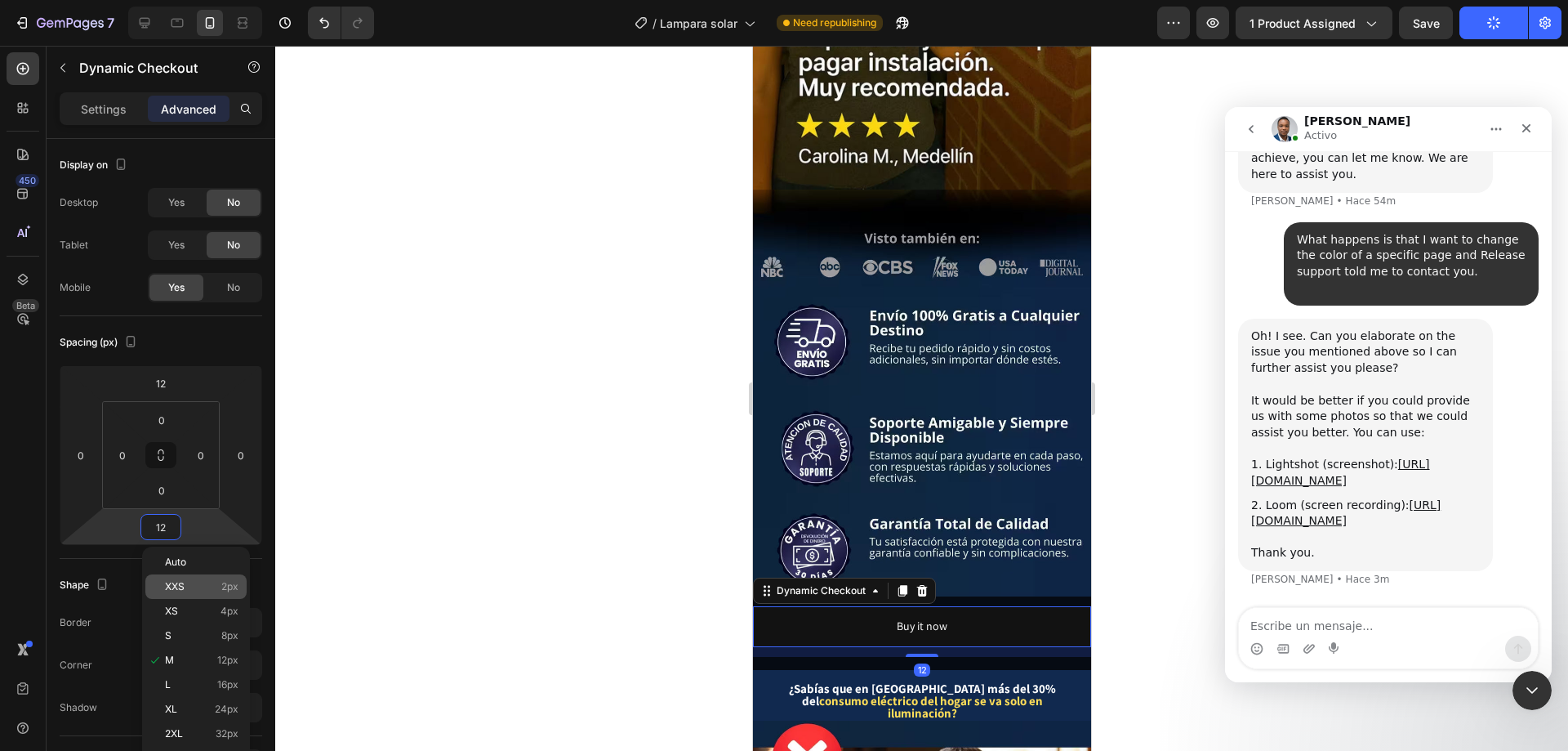
click at [190, 591] on p "XXS 2px" at bounding box center [201, 586] width 74 height 11
type input "2"
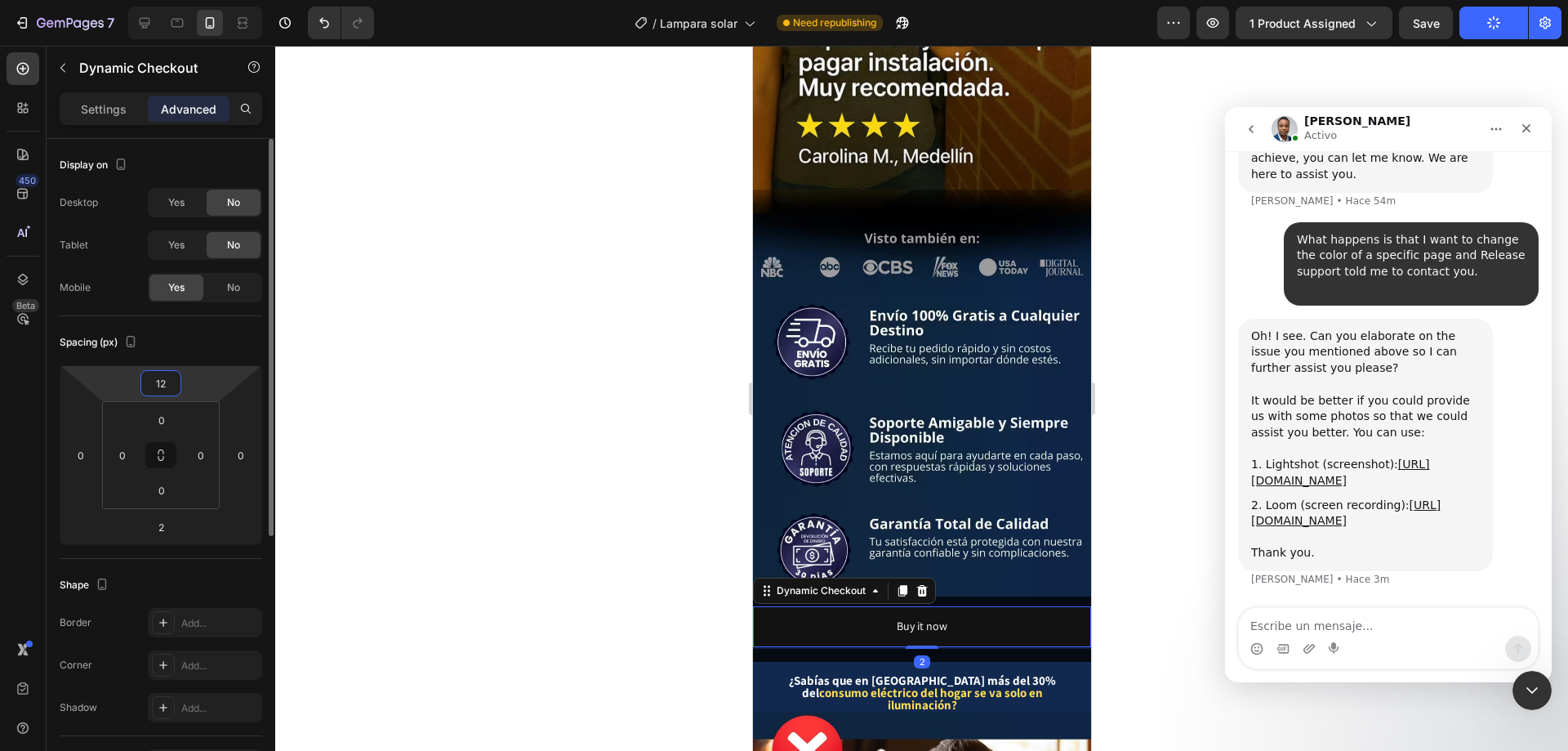
click at [160, 389] on input "12" at bounding box center [161, 383] width 33 height 24
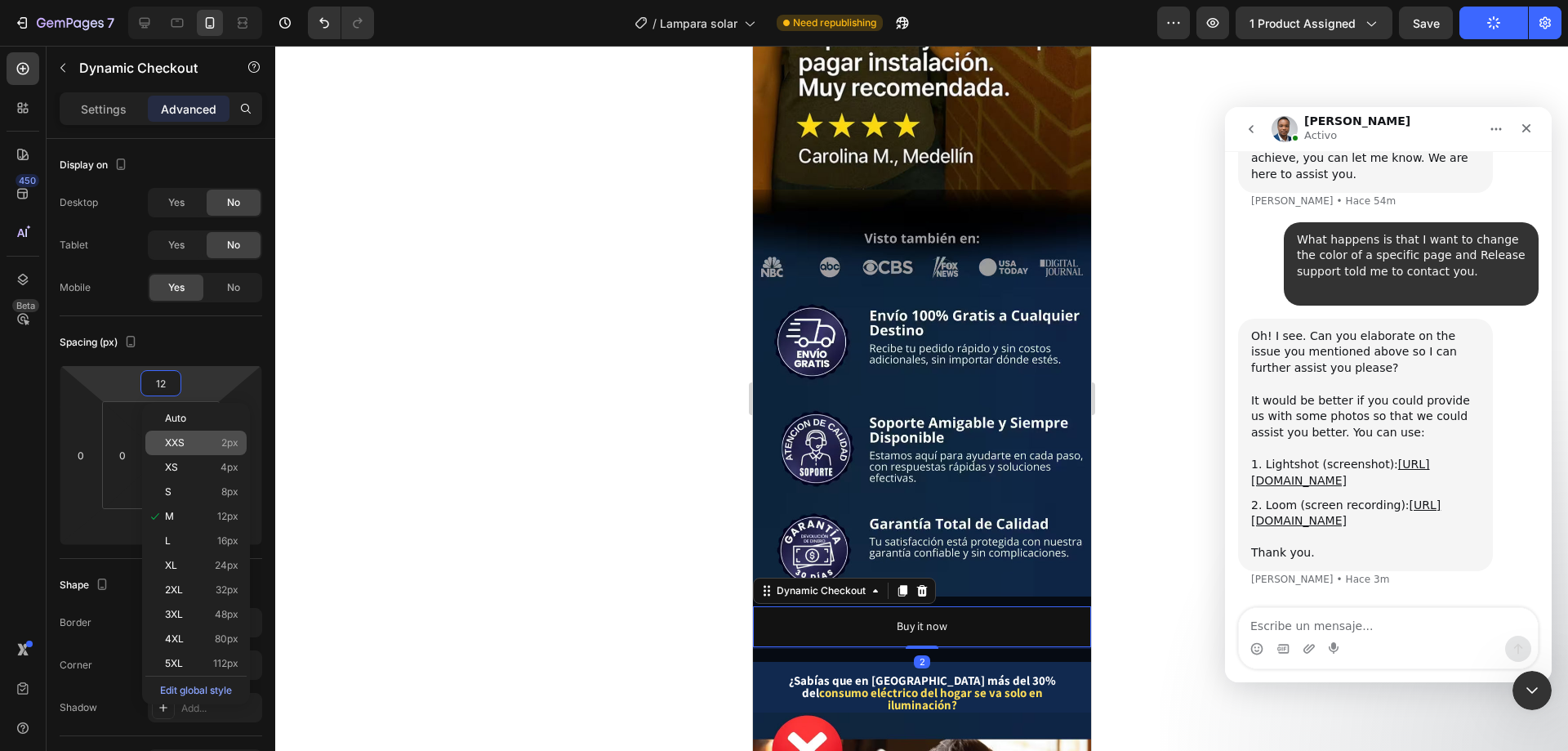
click at [208, 452] on div "XXS 2px" at bounding box center [196, 443] width 101 height 24
type input "2"
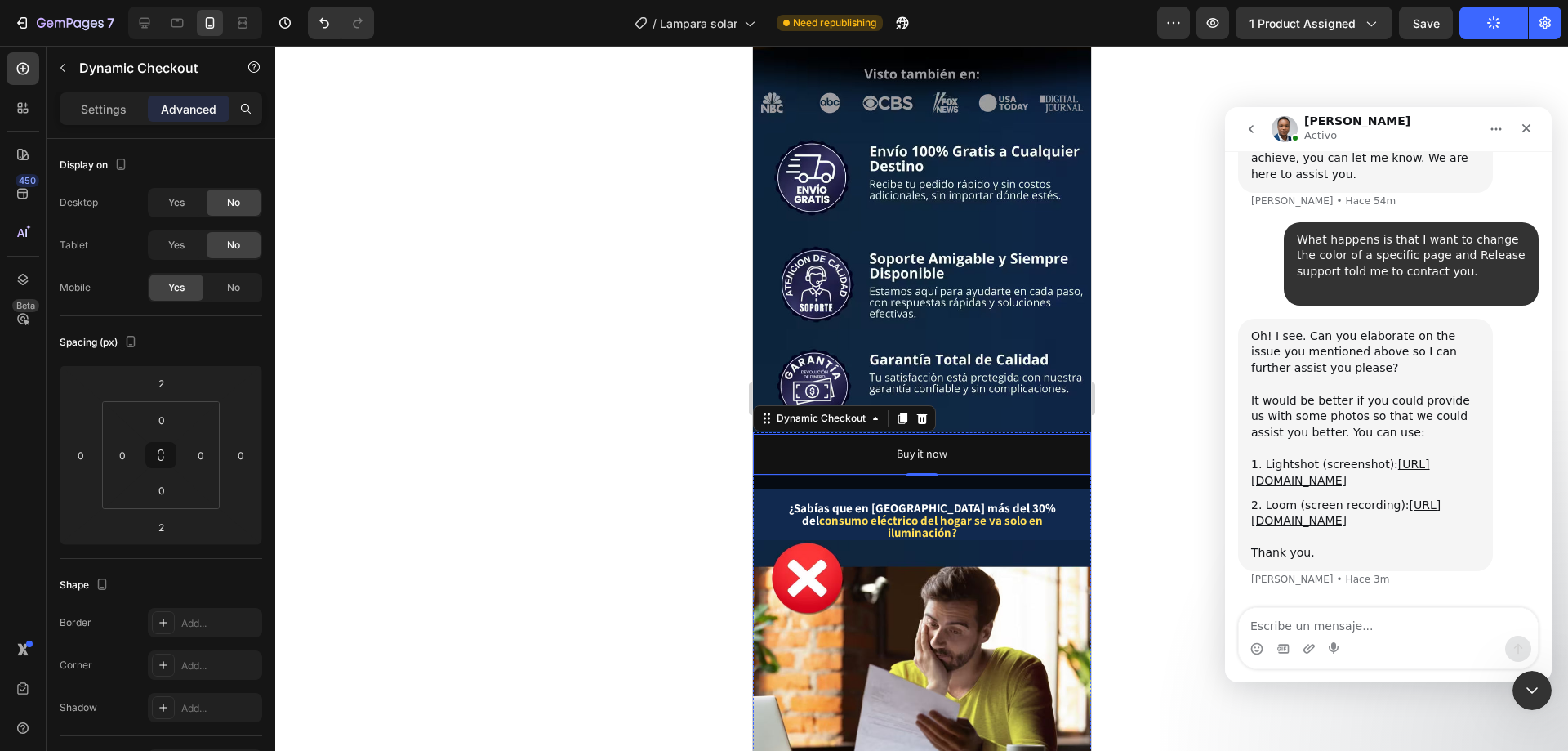
scroll to position [2779, 0]
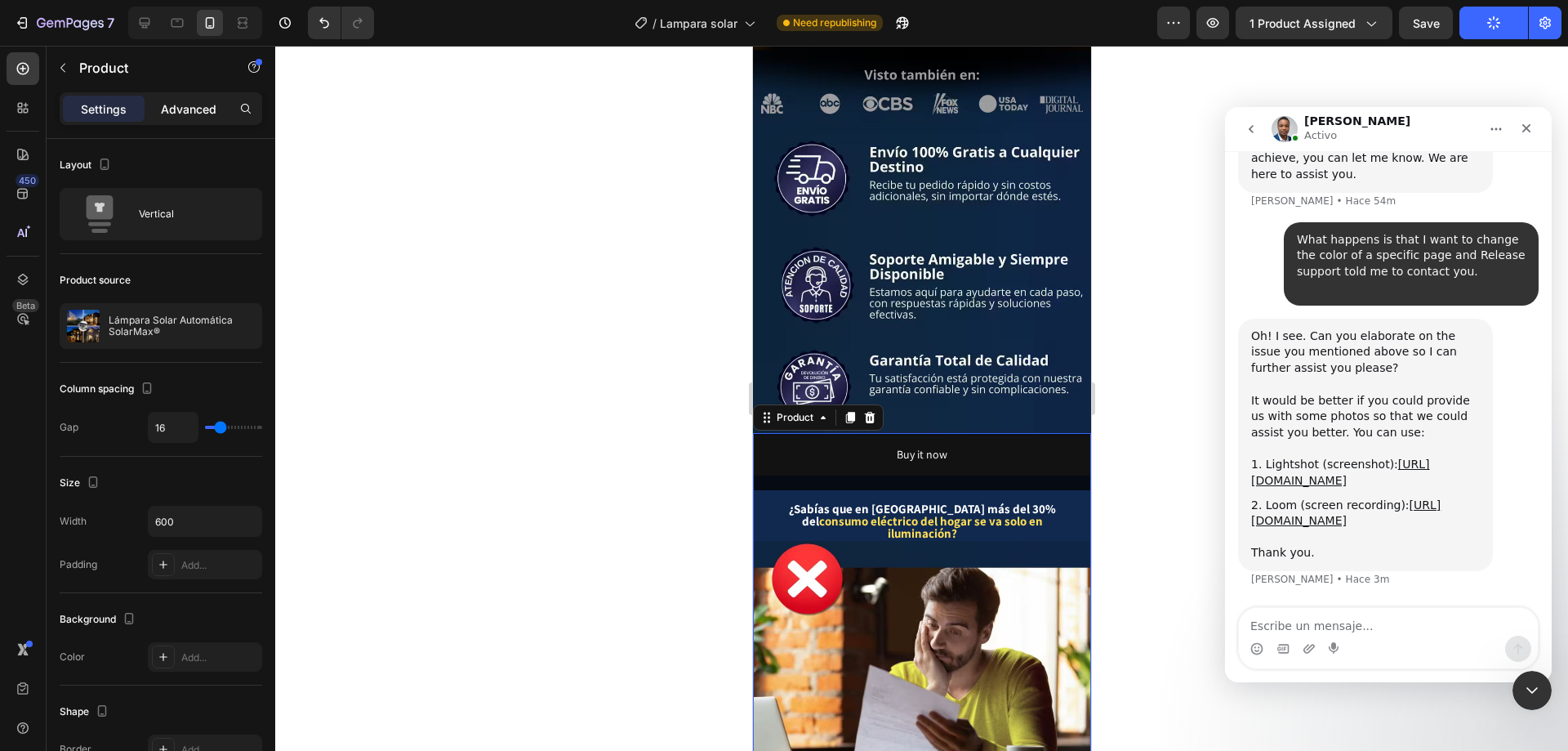
click at [187, 106] on p "Advanced" at bounding box center [189, 109] width 55 height 17
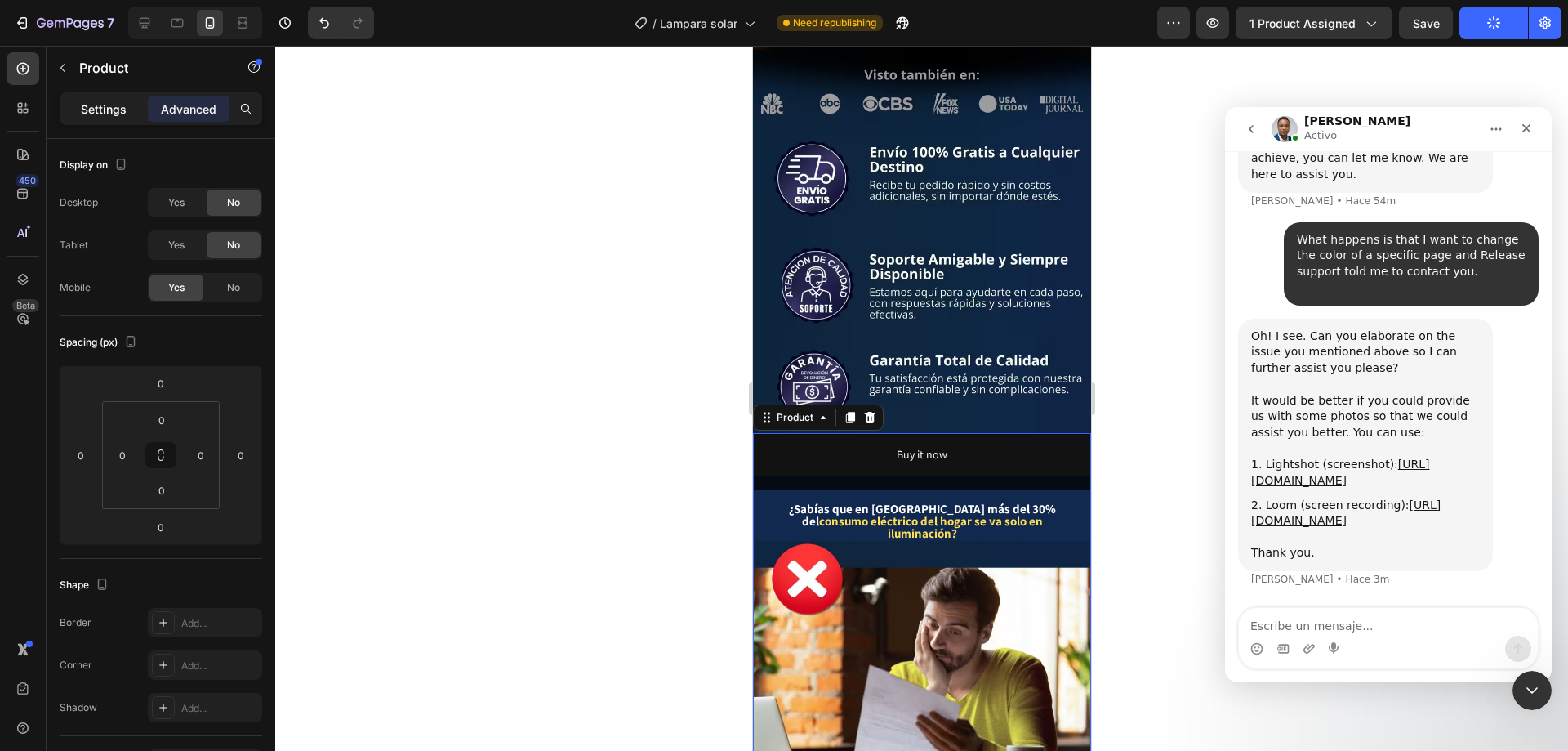
click at [118, 103] on p "Settings" at bounding box center [103, 109] width 46 height 17
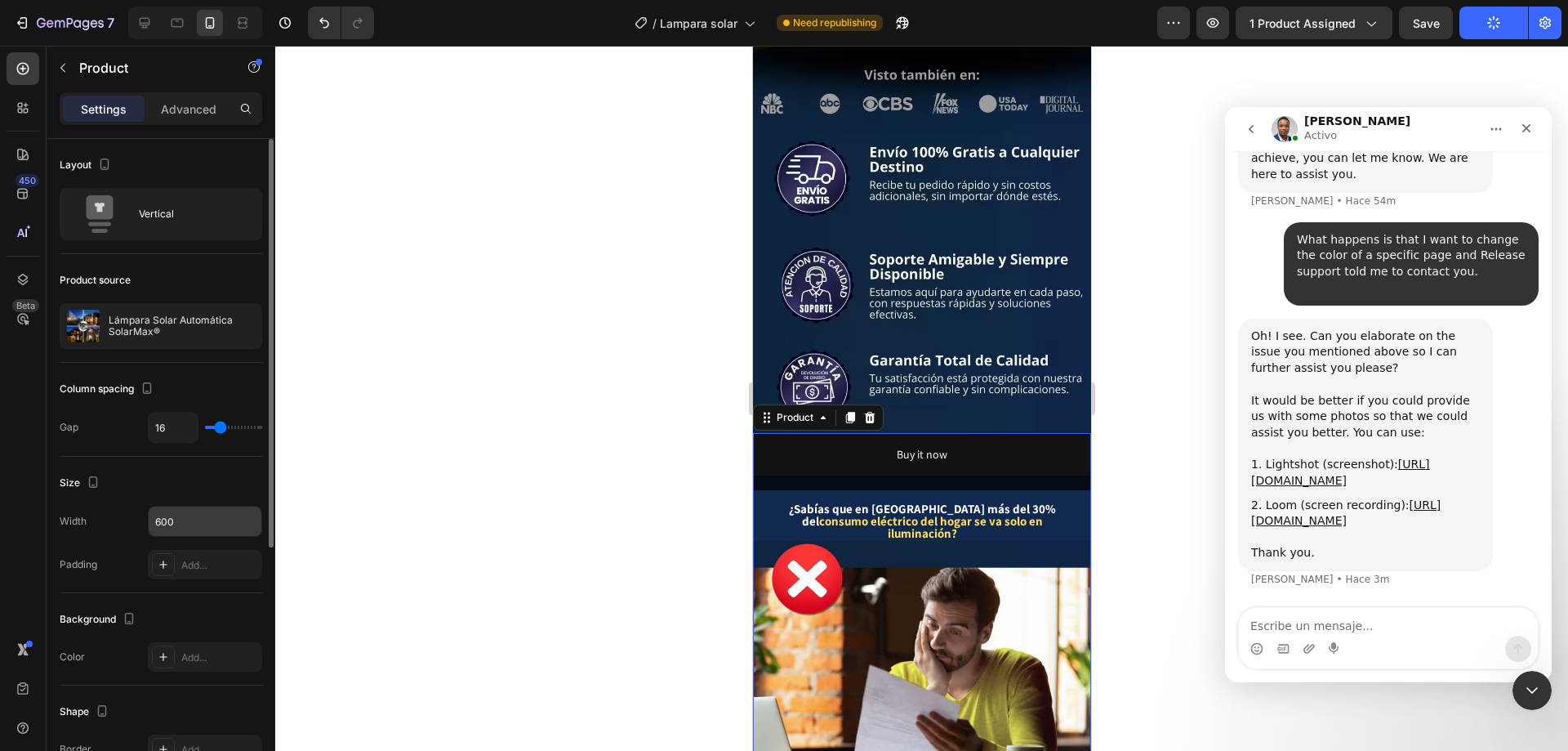
scroll to position [403, 0]
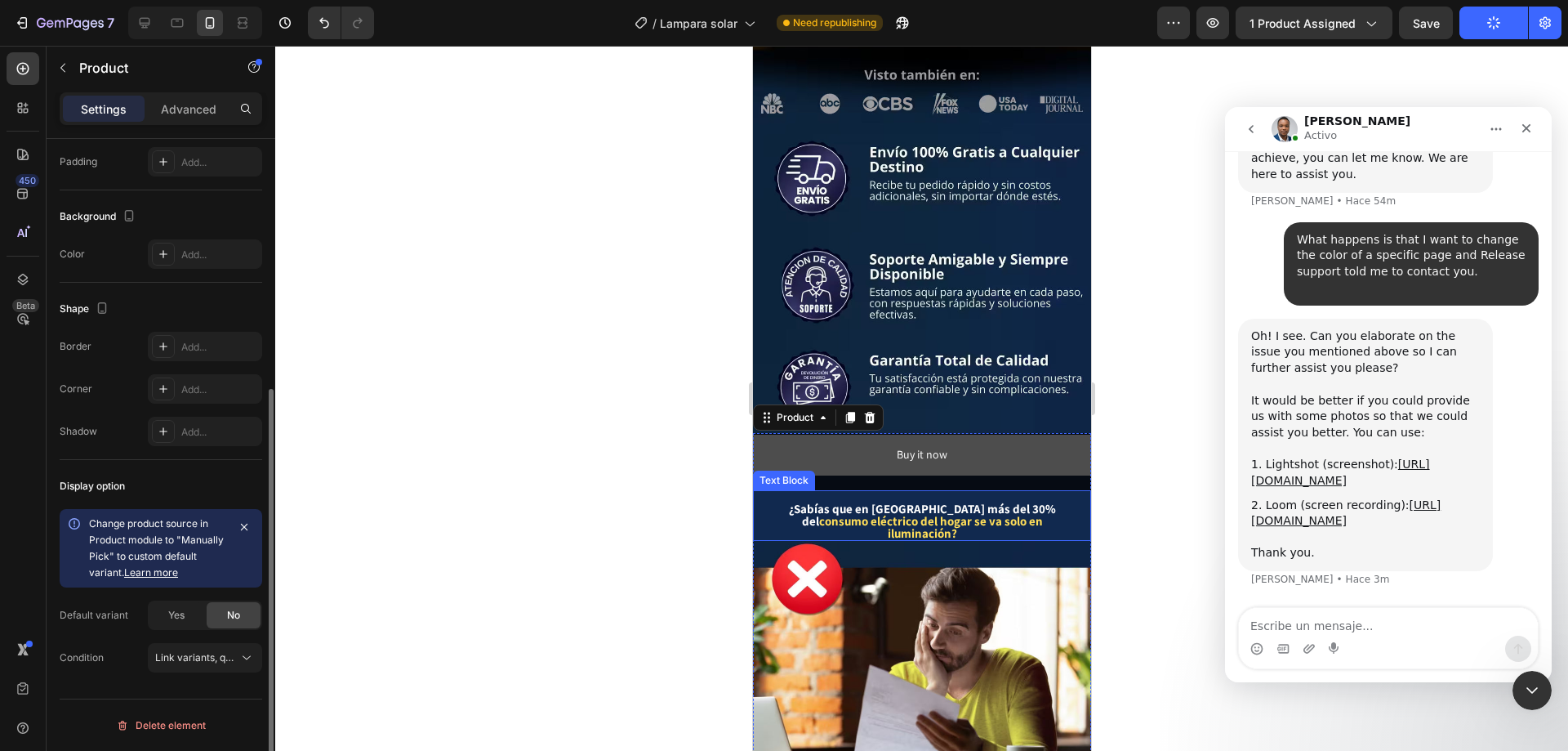
click at [853, 434] on button "Buy it now" at bounding box center [921, 454] width 338 height 40
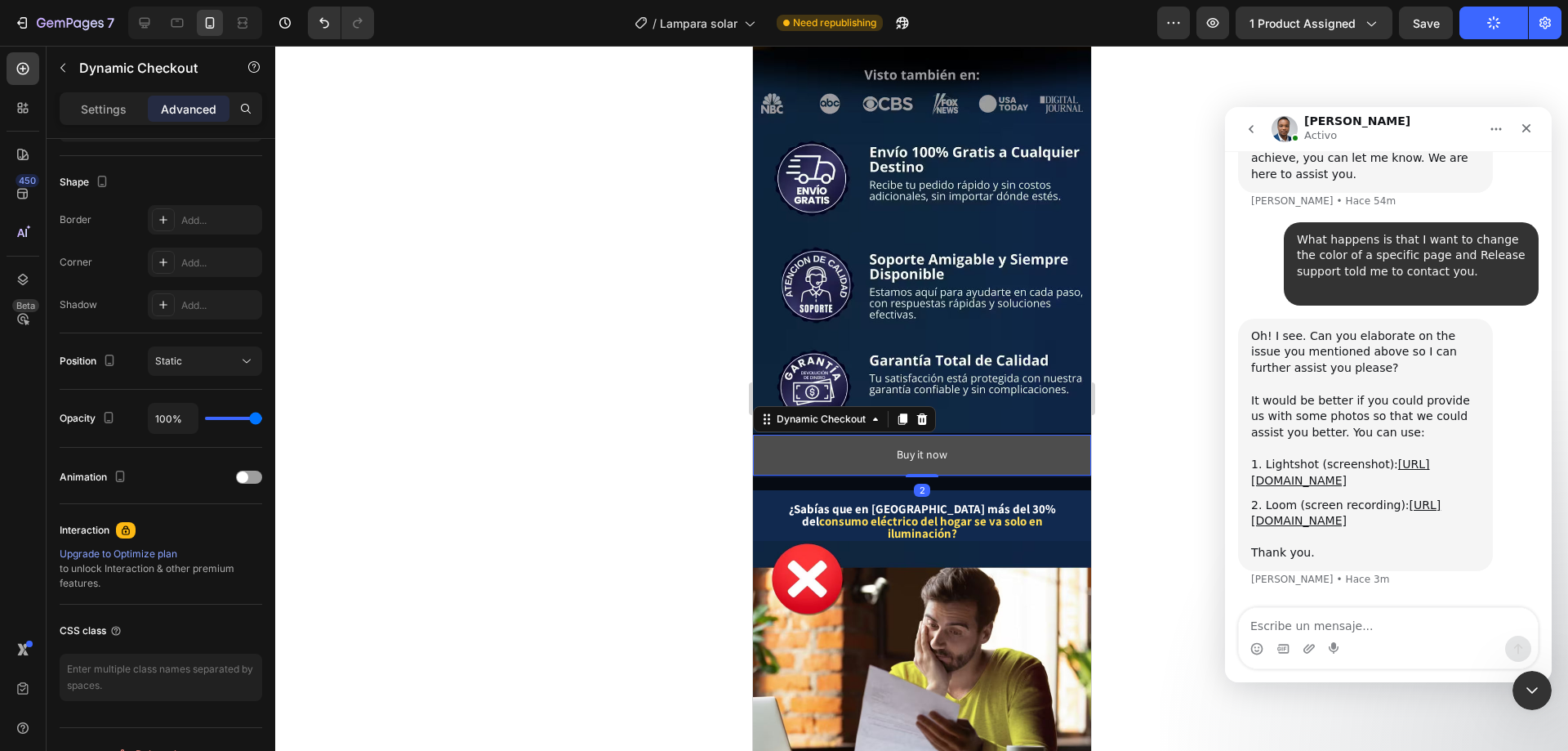
scroll to position [0, 0]
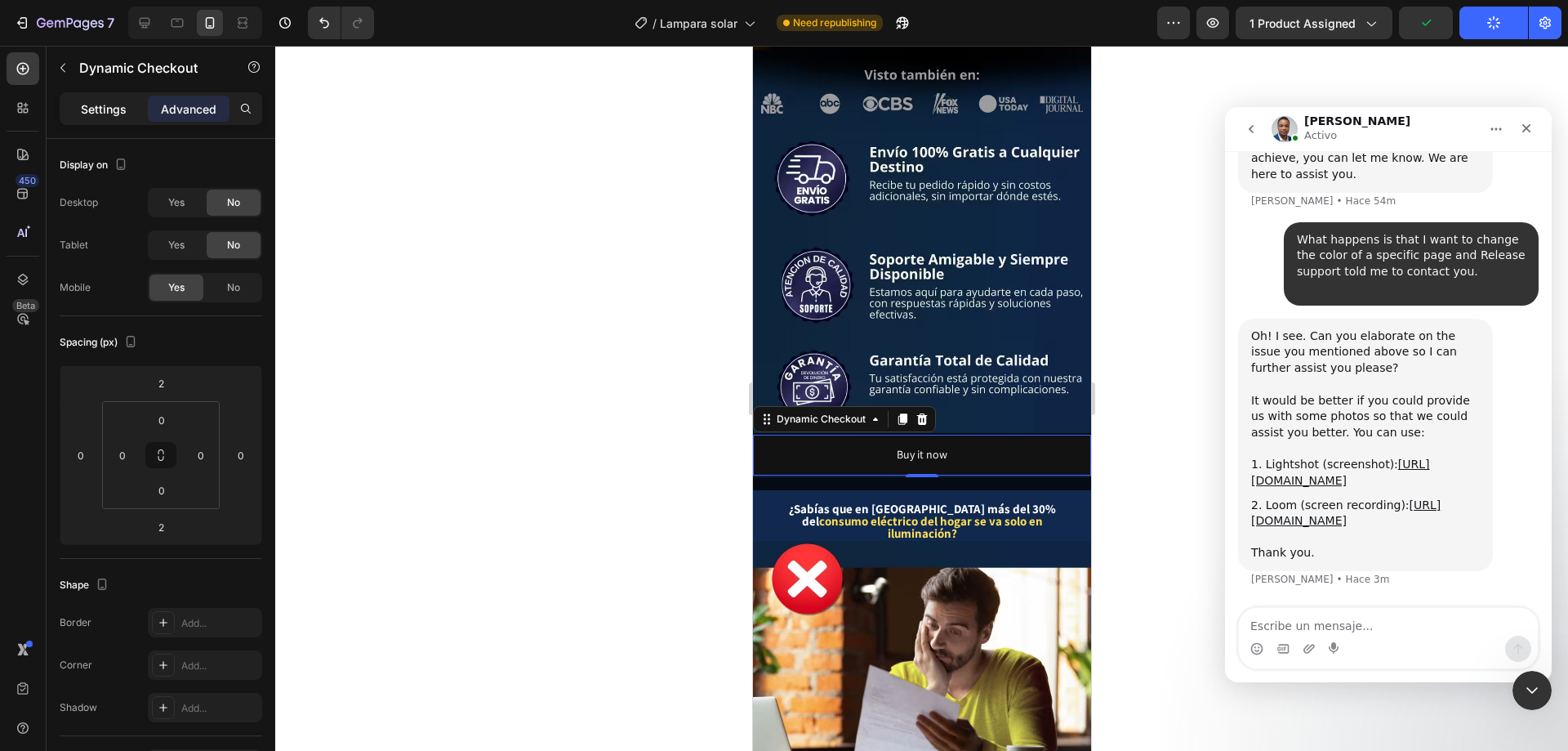
click at [122, 114] on p "Settings" at bounding box center [103, 109] width 46 height 17
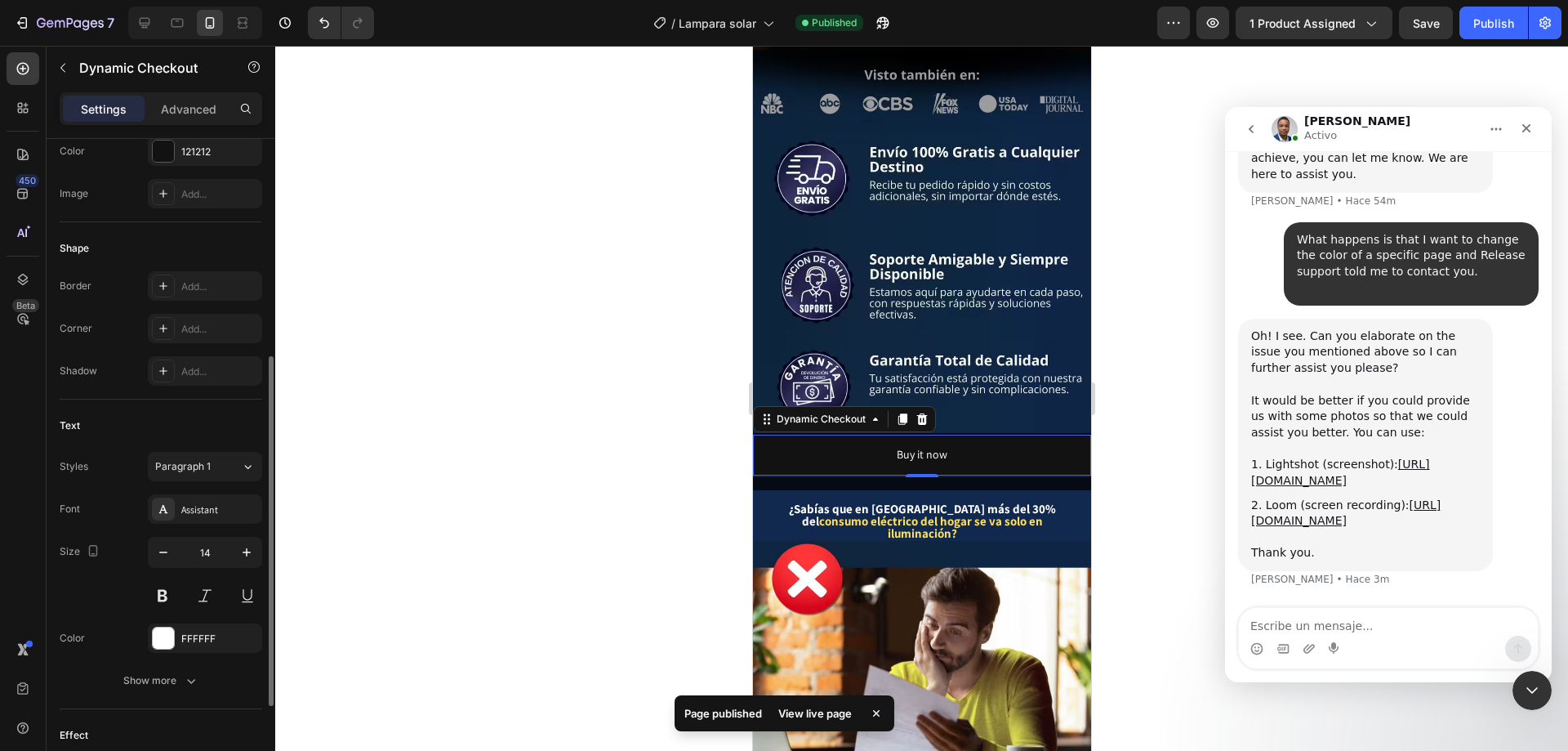
scroll to position [245, 0]
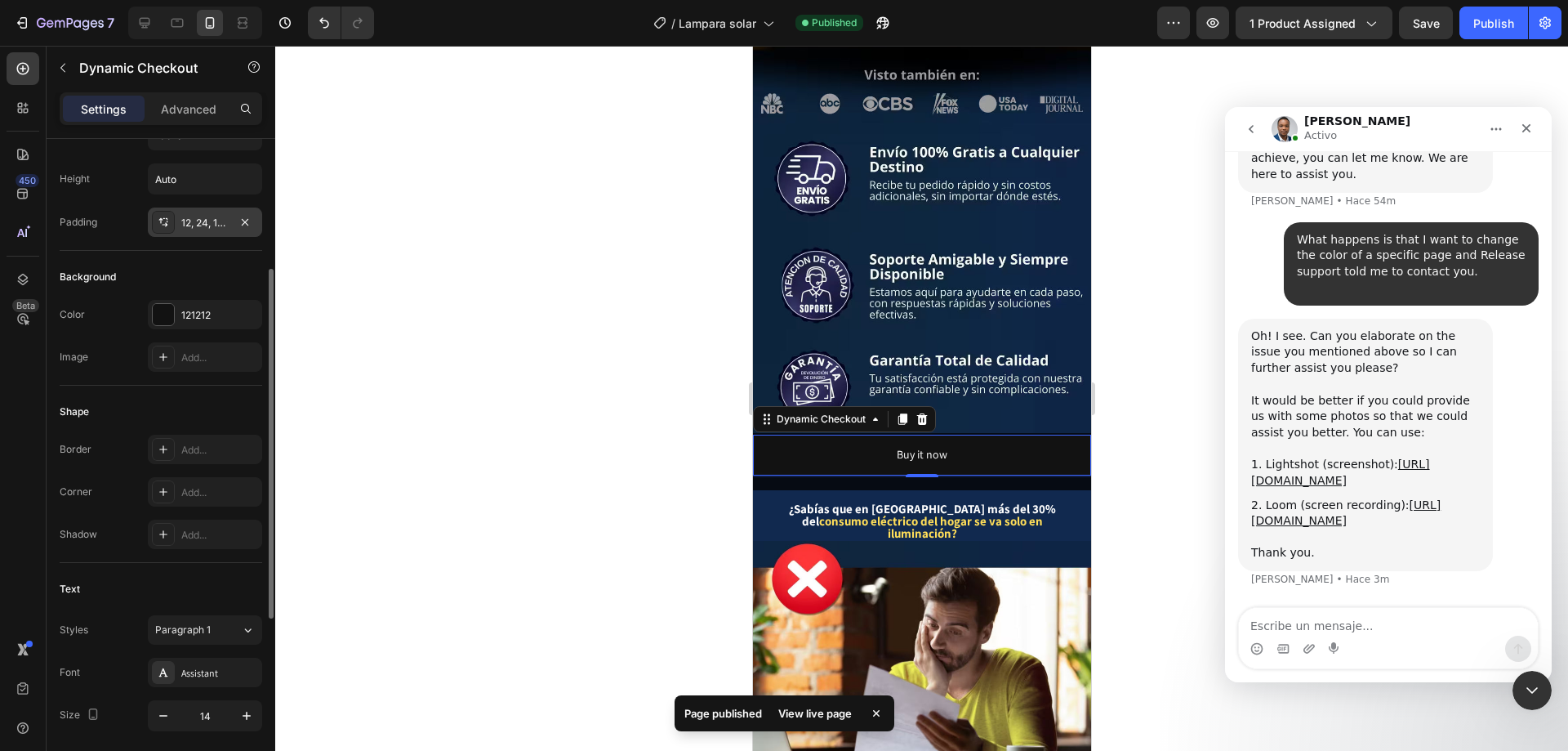
click at [188, 216] on div "12, 24, 12, 24" at bounding box center [205, 223] width 48 height 15
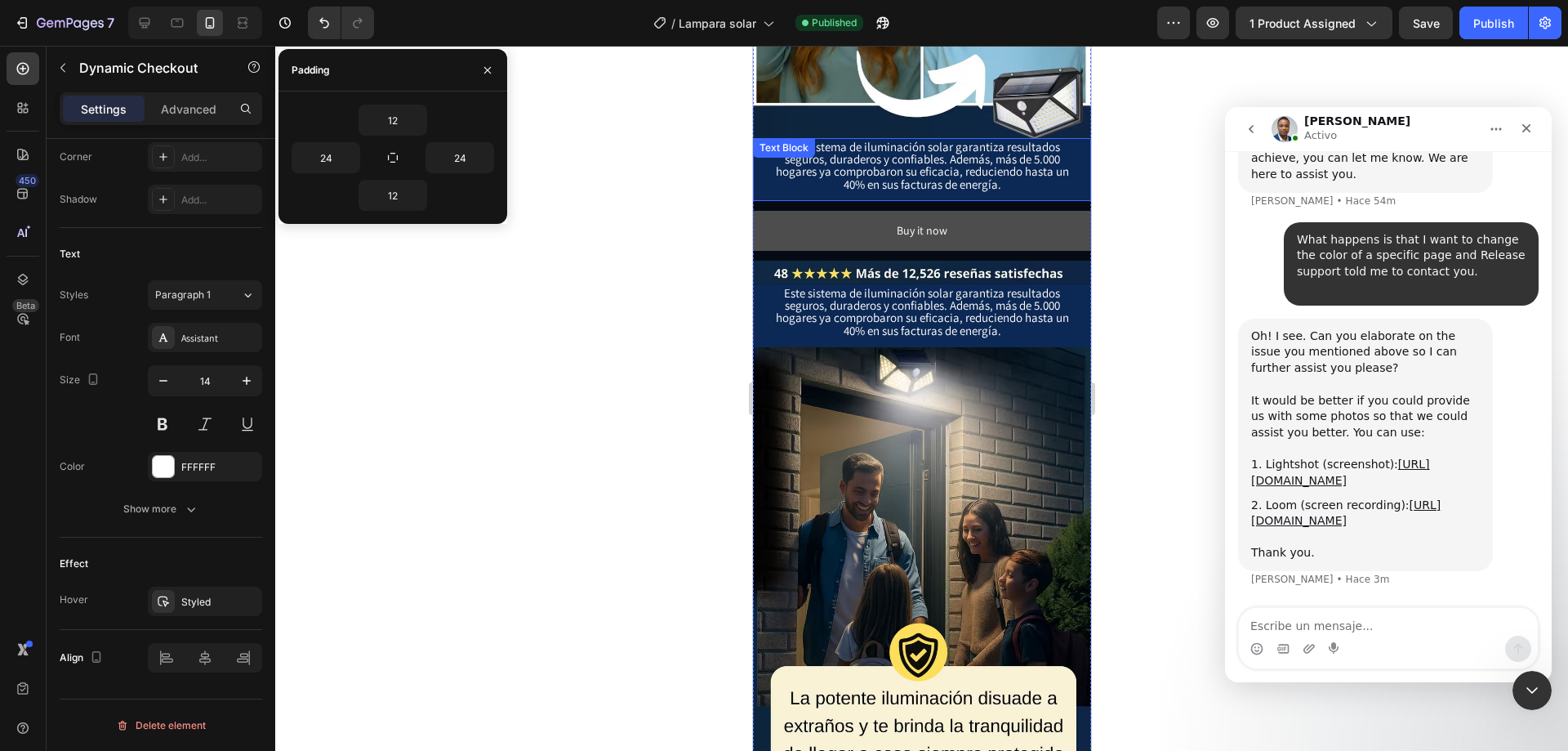
scroll to position [4494, 0]
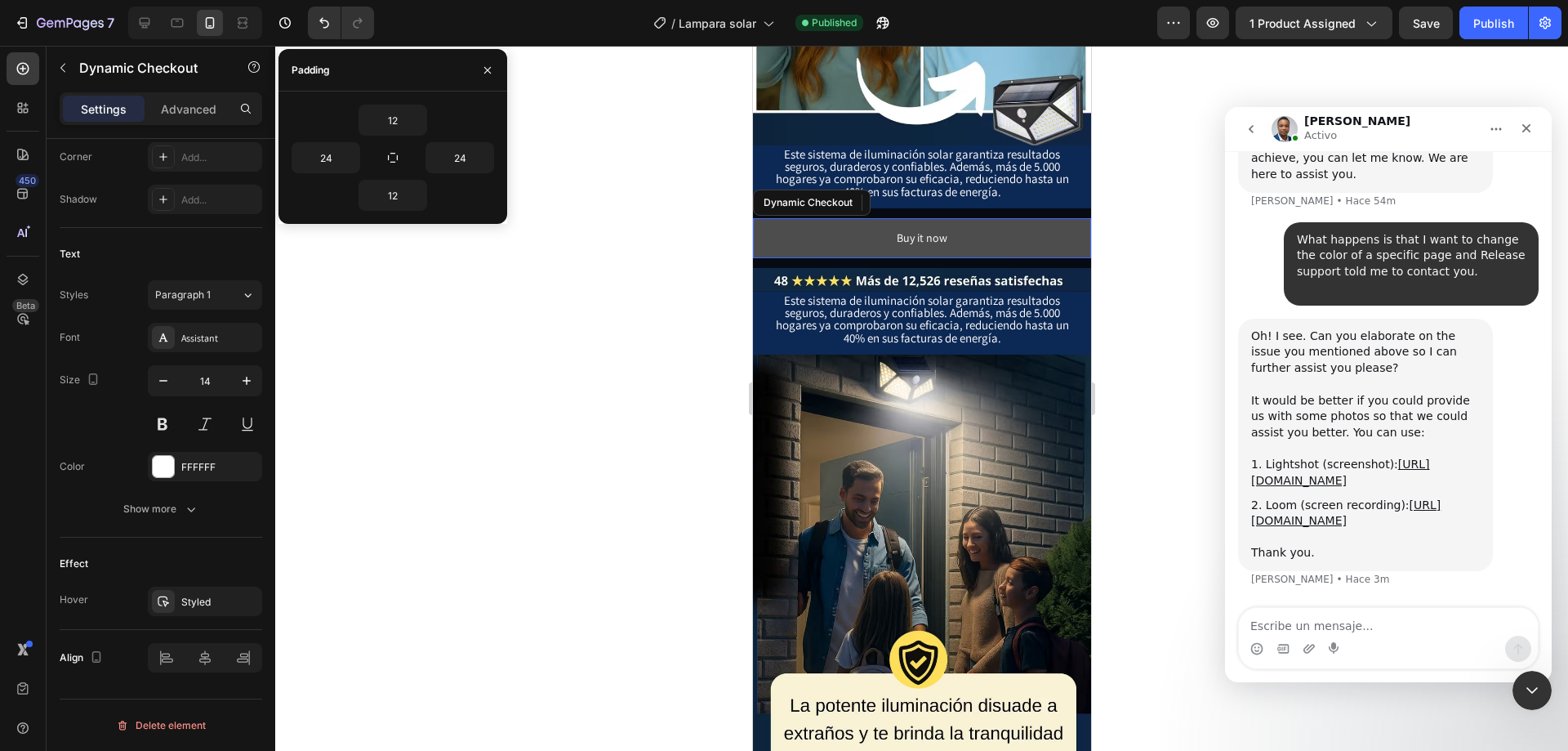
click at [962, 219] on button "Buy it now" at bounding box center [921, 238] width 338 height 40
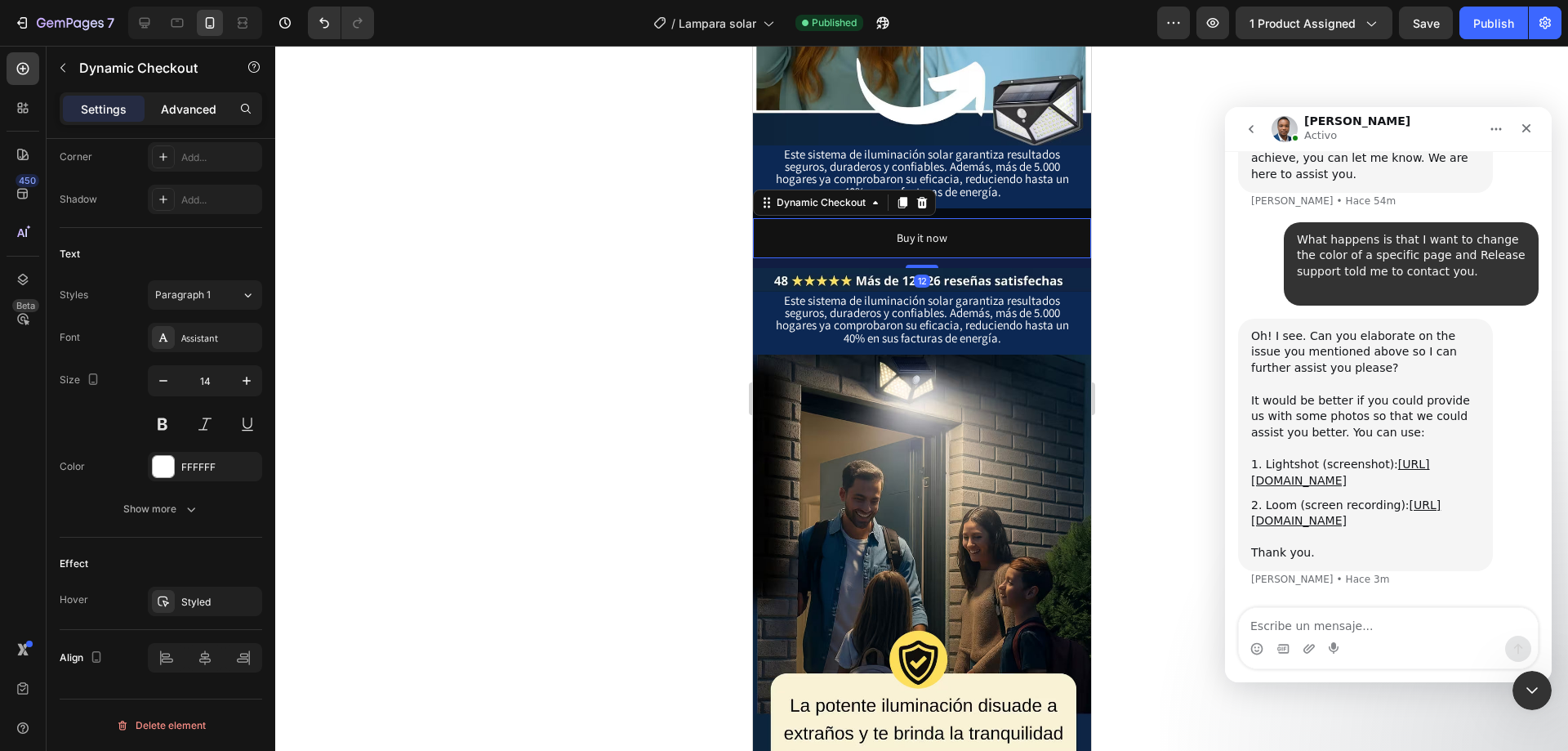
click at [195, 109] on p "Advanced" at bounding box center [189, 109] width 55 height 17
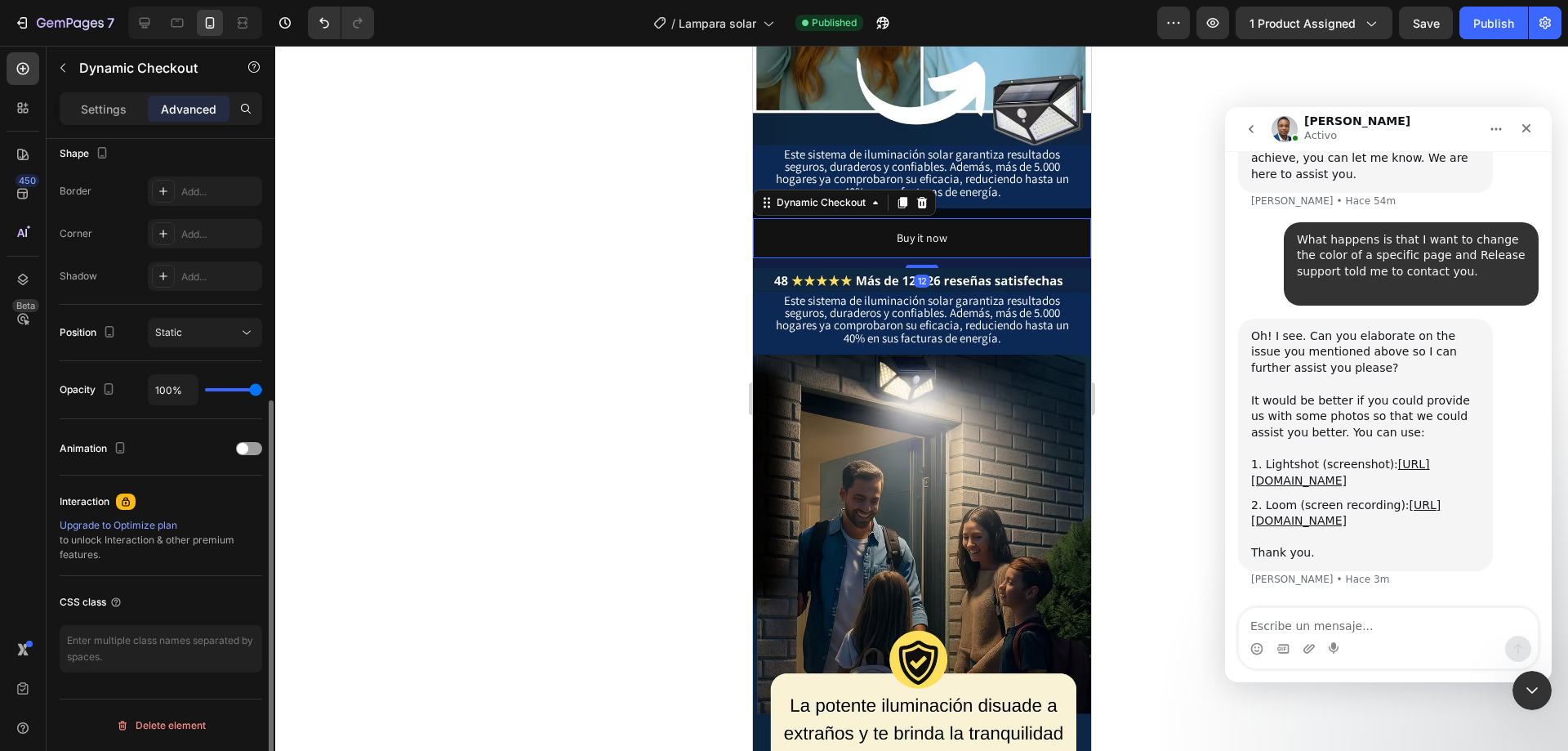
scroll to position [0, 0]
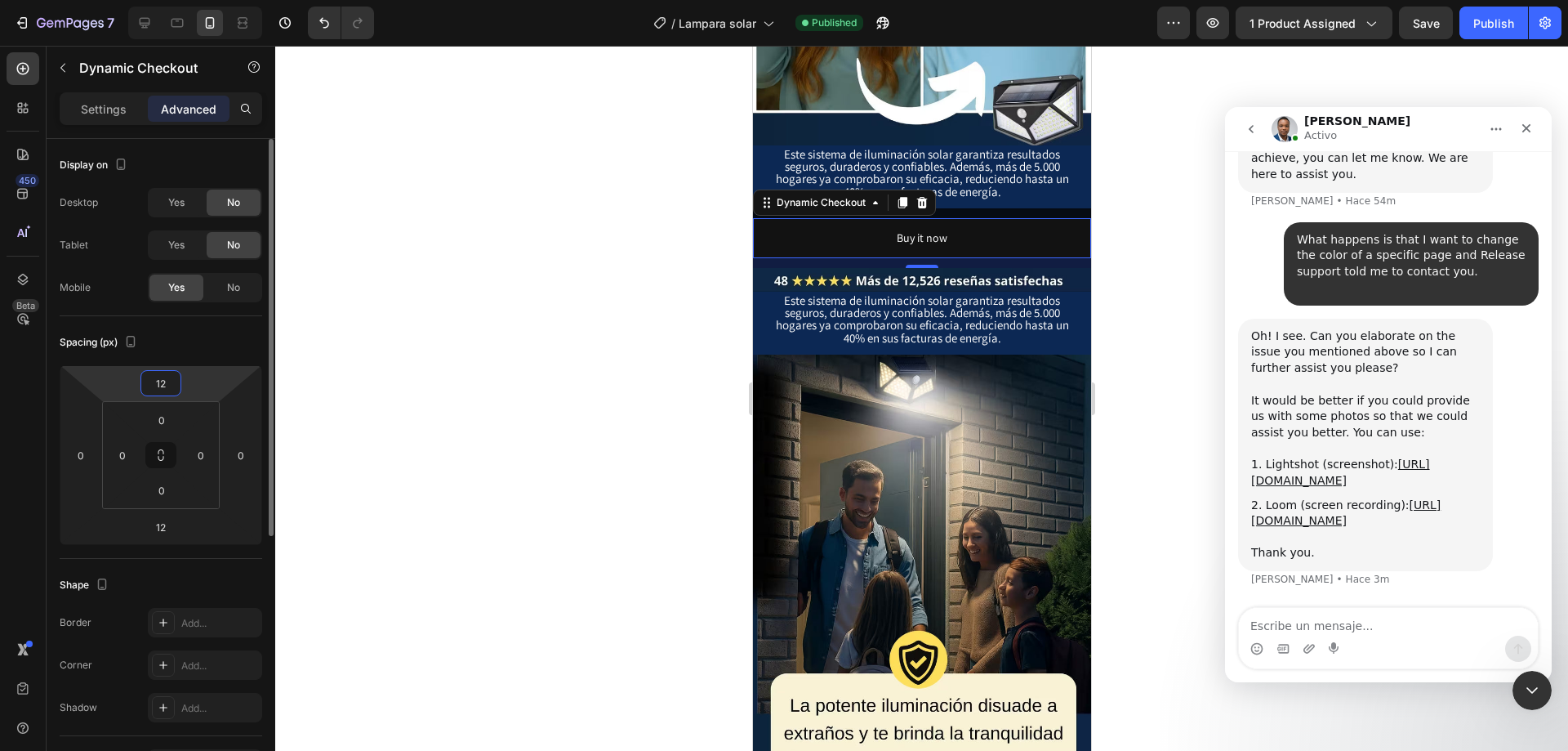
click at [169, 384] on input "12" at bounding box center [161, 383] width 33 height 24
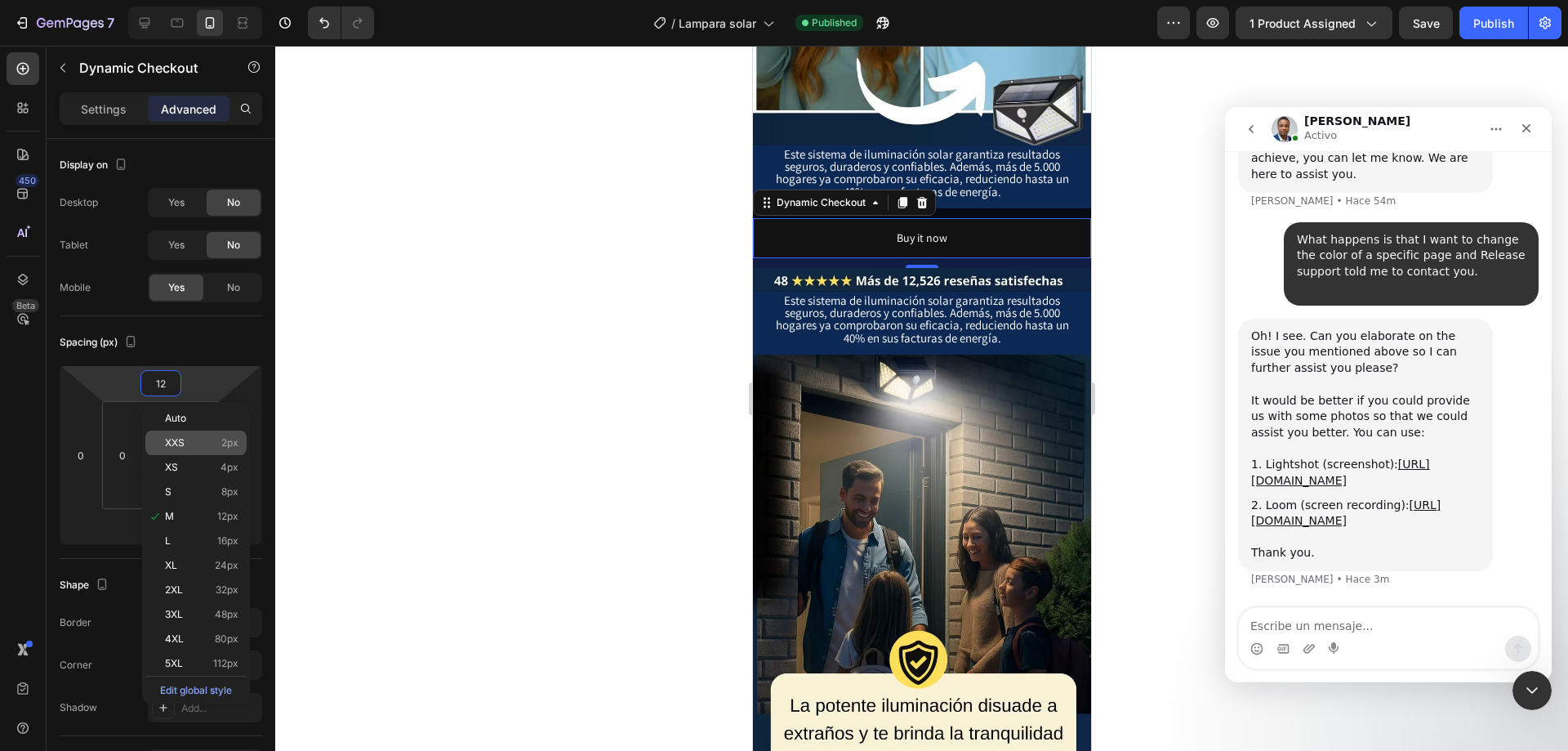
click at [207, 446] on p "XXS 2px" at bounding box center [201, 442] width 74 height 11
type input "2"
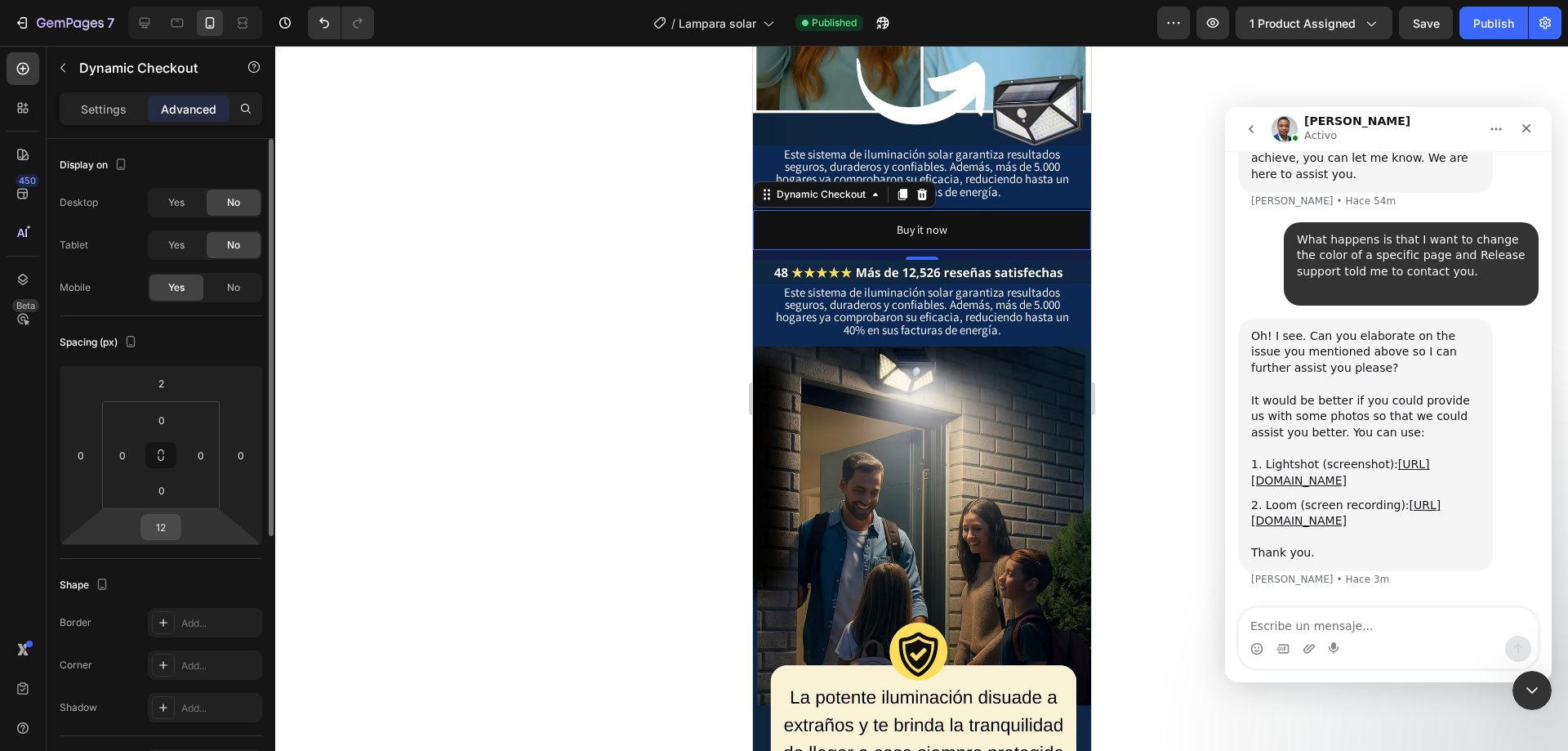
click at [159, 525] on input "12" at bounding box center [161, 527] width 33 height 24
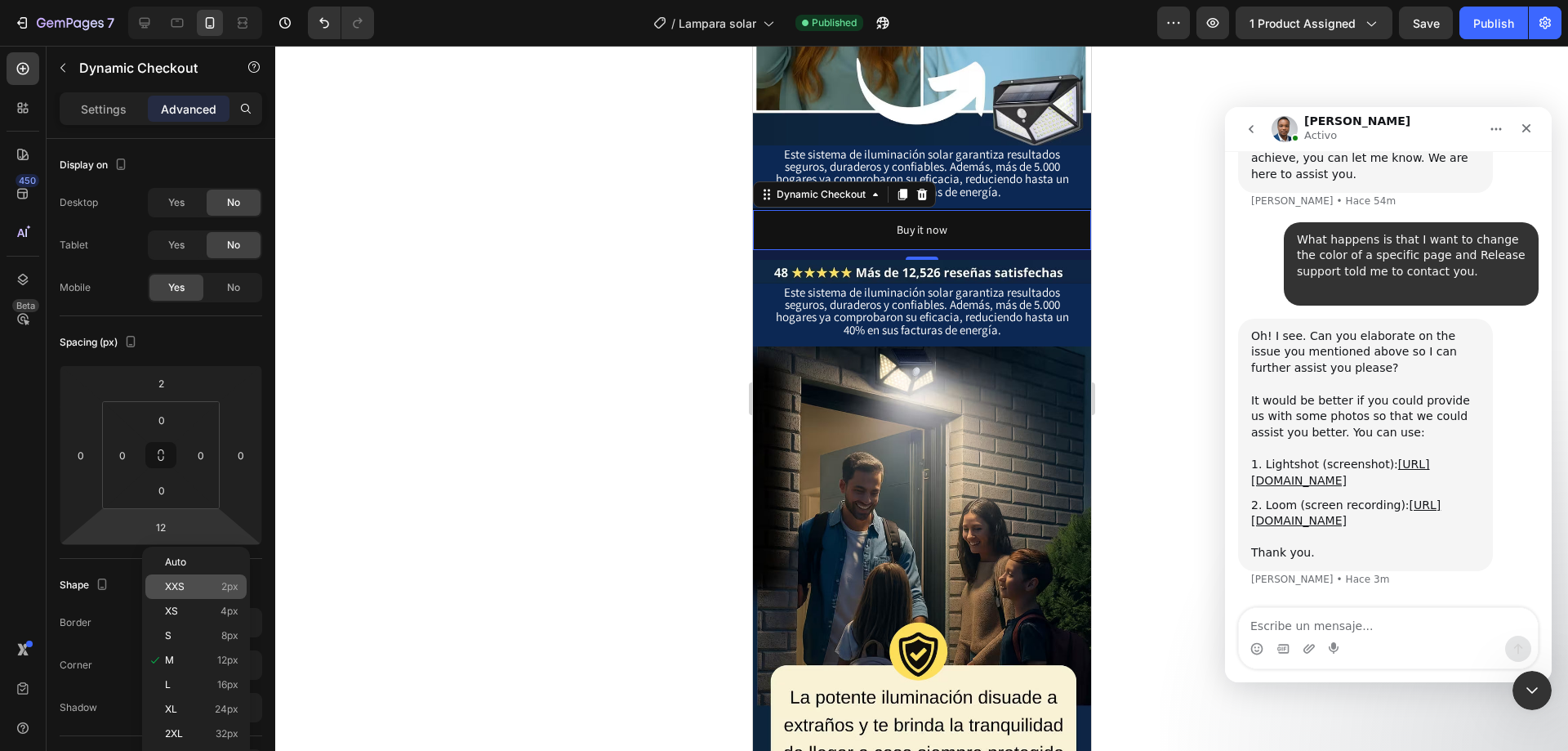
click at [212, 591] on p "XXS 2px" at bounding box center [201, 586] width 74 height 11
type input "2"
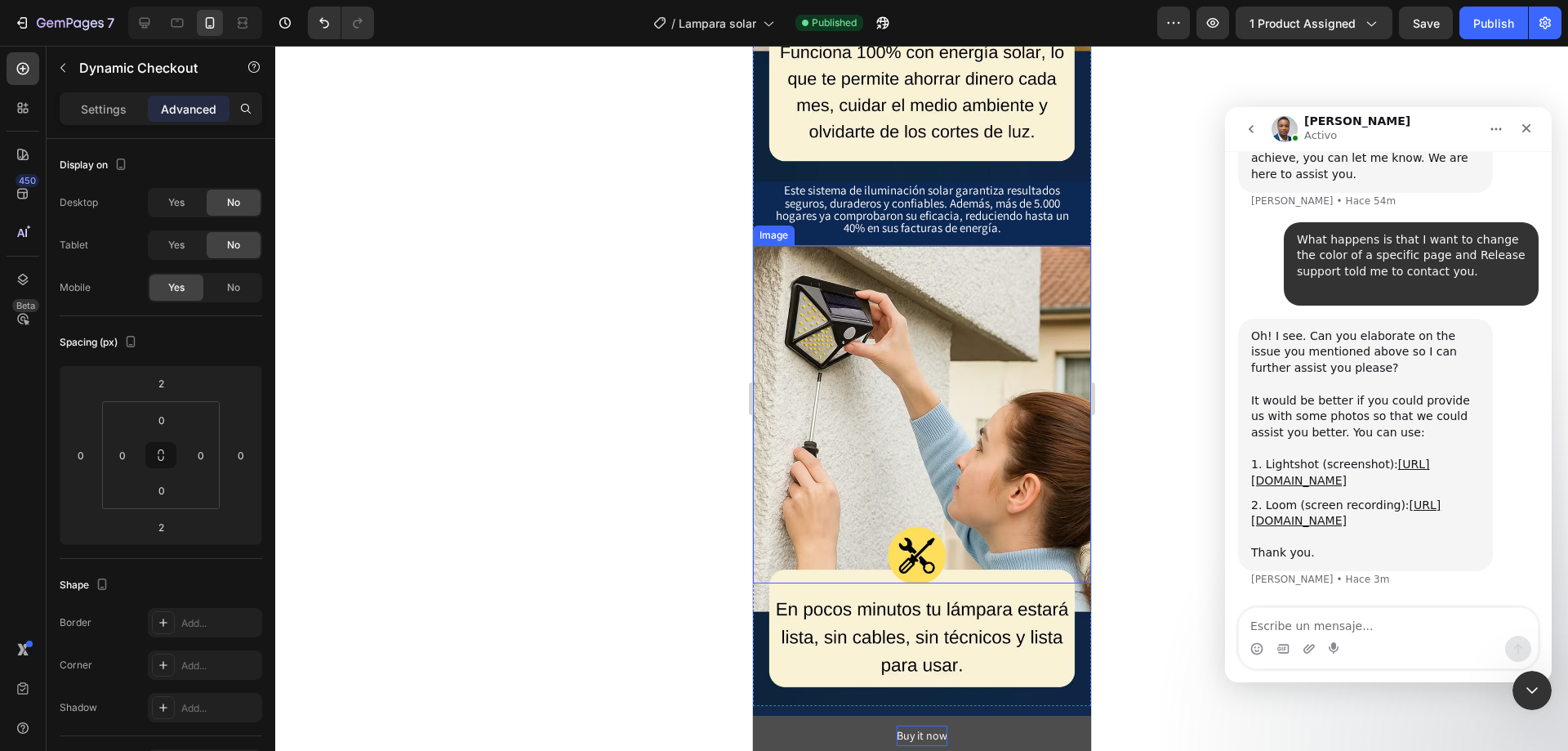
scroll to position [6619, 0]
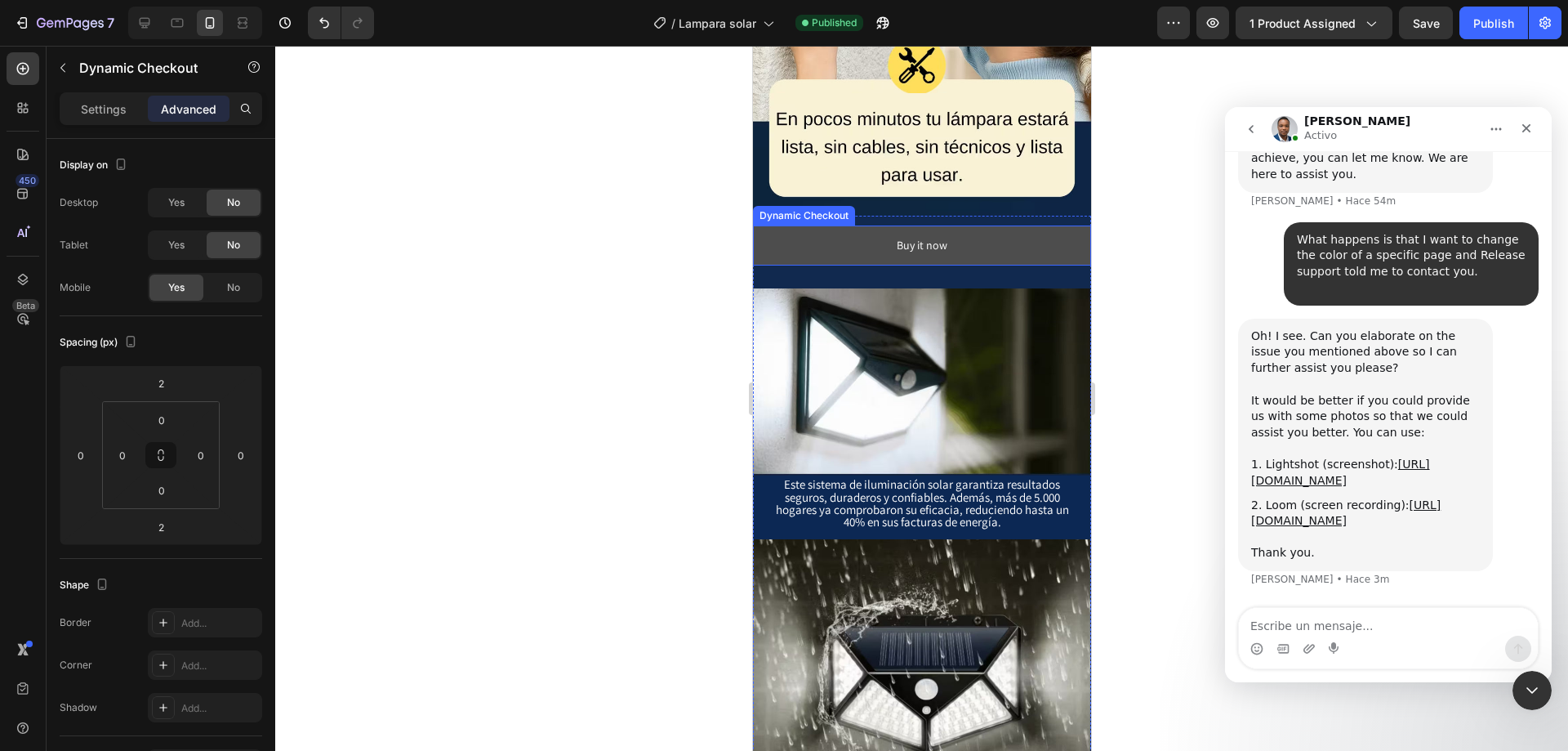
click at [942, 225] on button "Buy it now" at bounding box center [921, 245] width 338 height 40
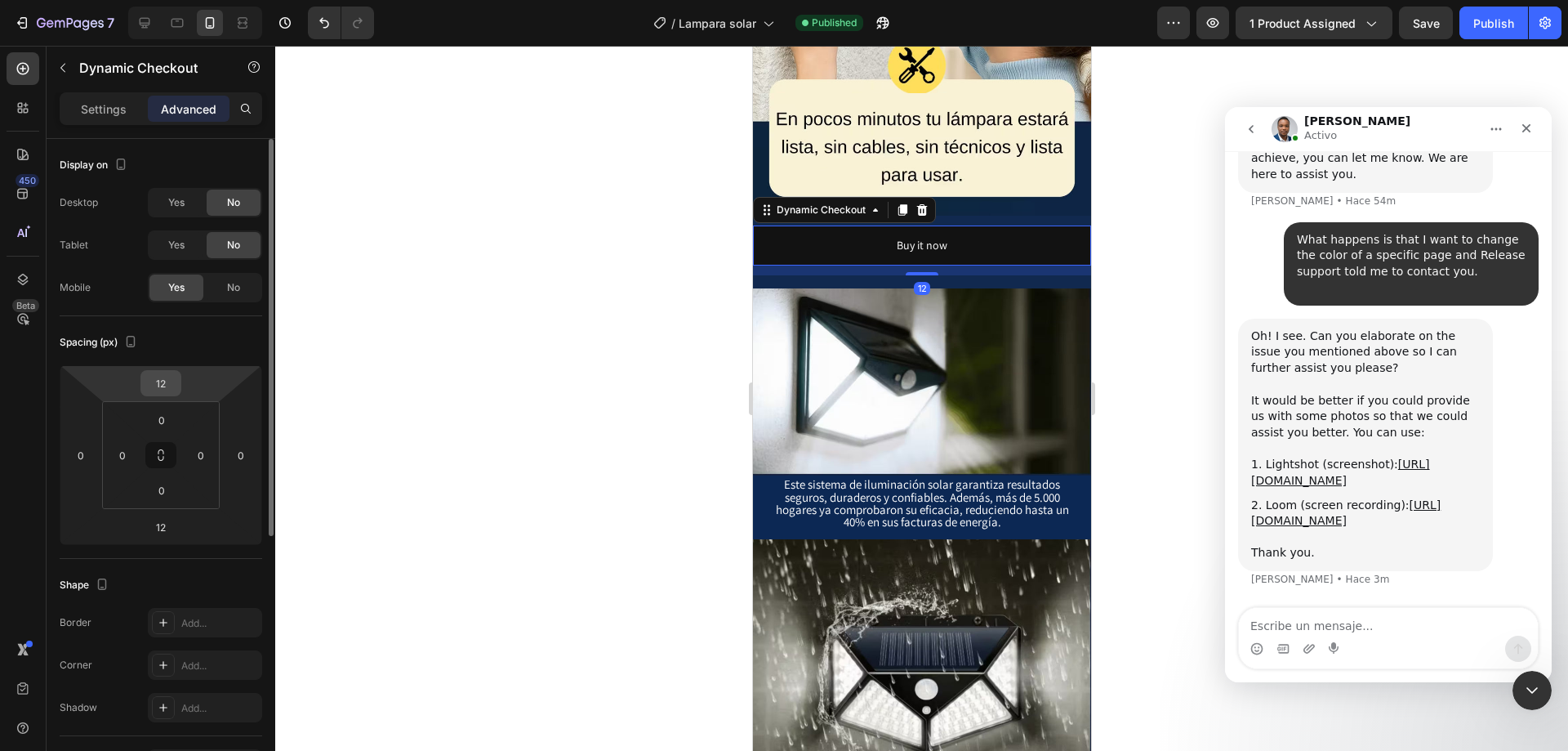
click at [164, 382] on input "12" at bounding box center [161, 383] width 33 height 24
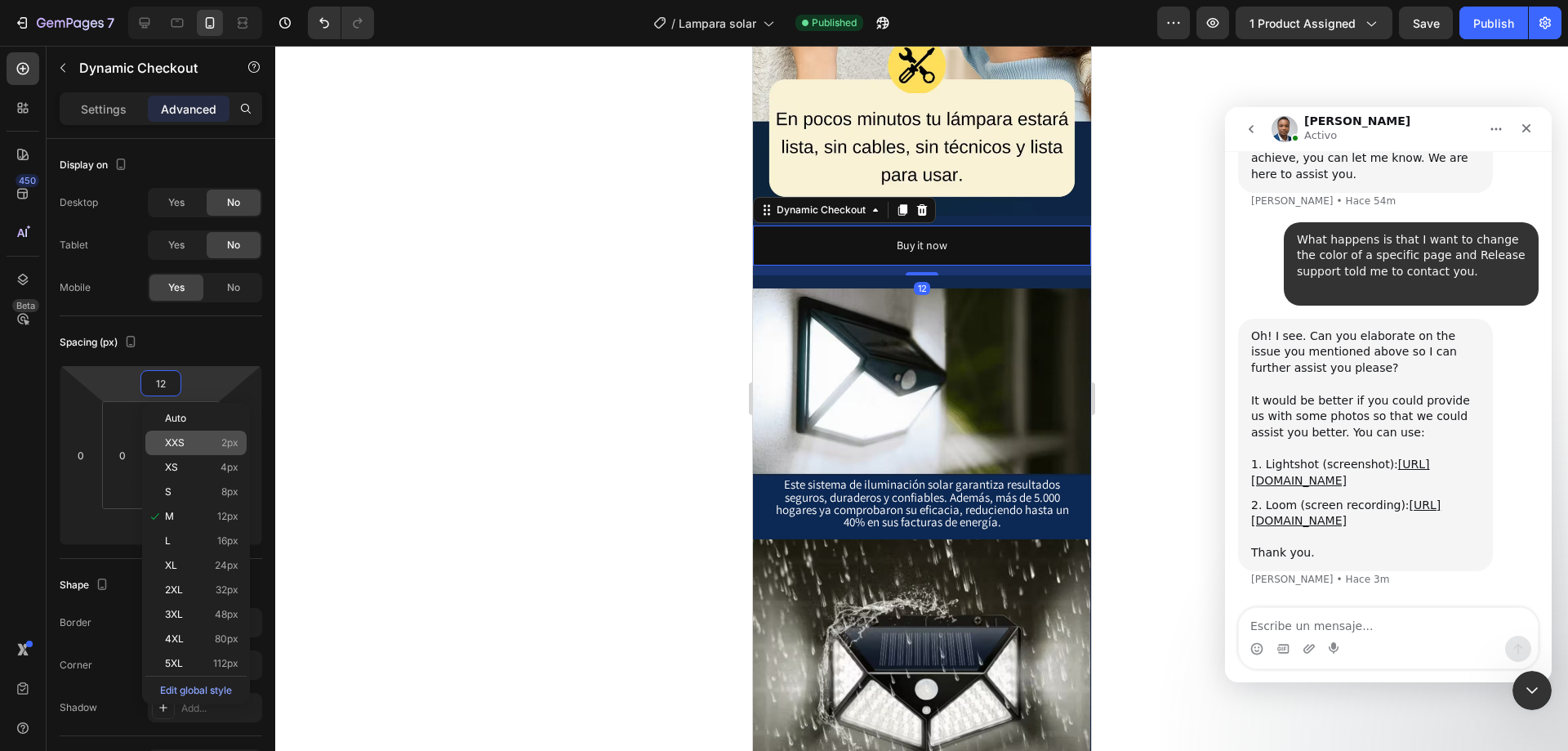
click at [213, 443] on p "XXS 2px" at bounding box center [201, 442] width 74 height 11
type input "2"
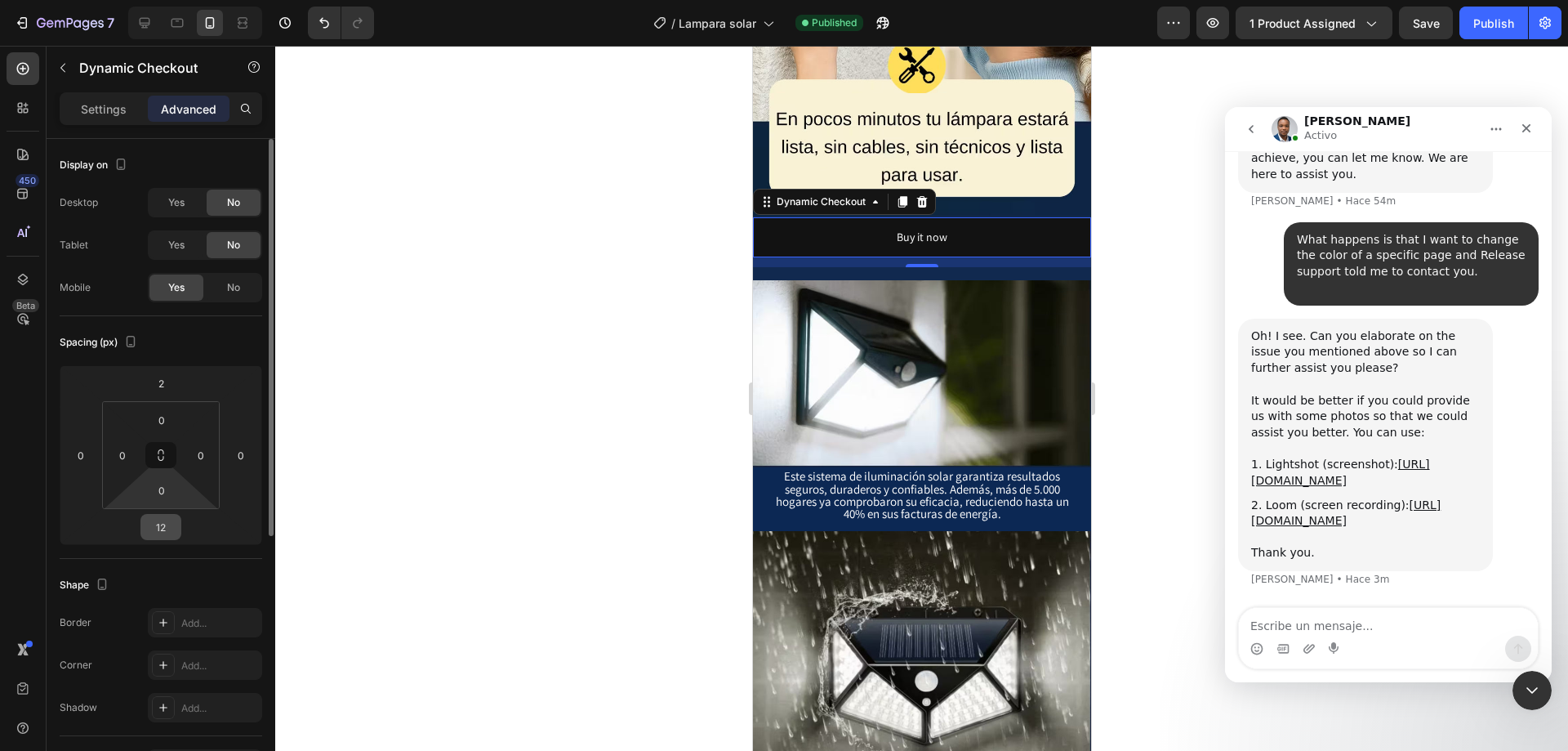
click at [159, 534] on input "12" at bounding box center [161, 527] width 33 height 24
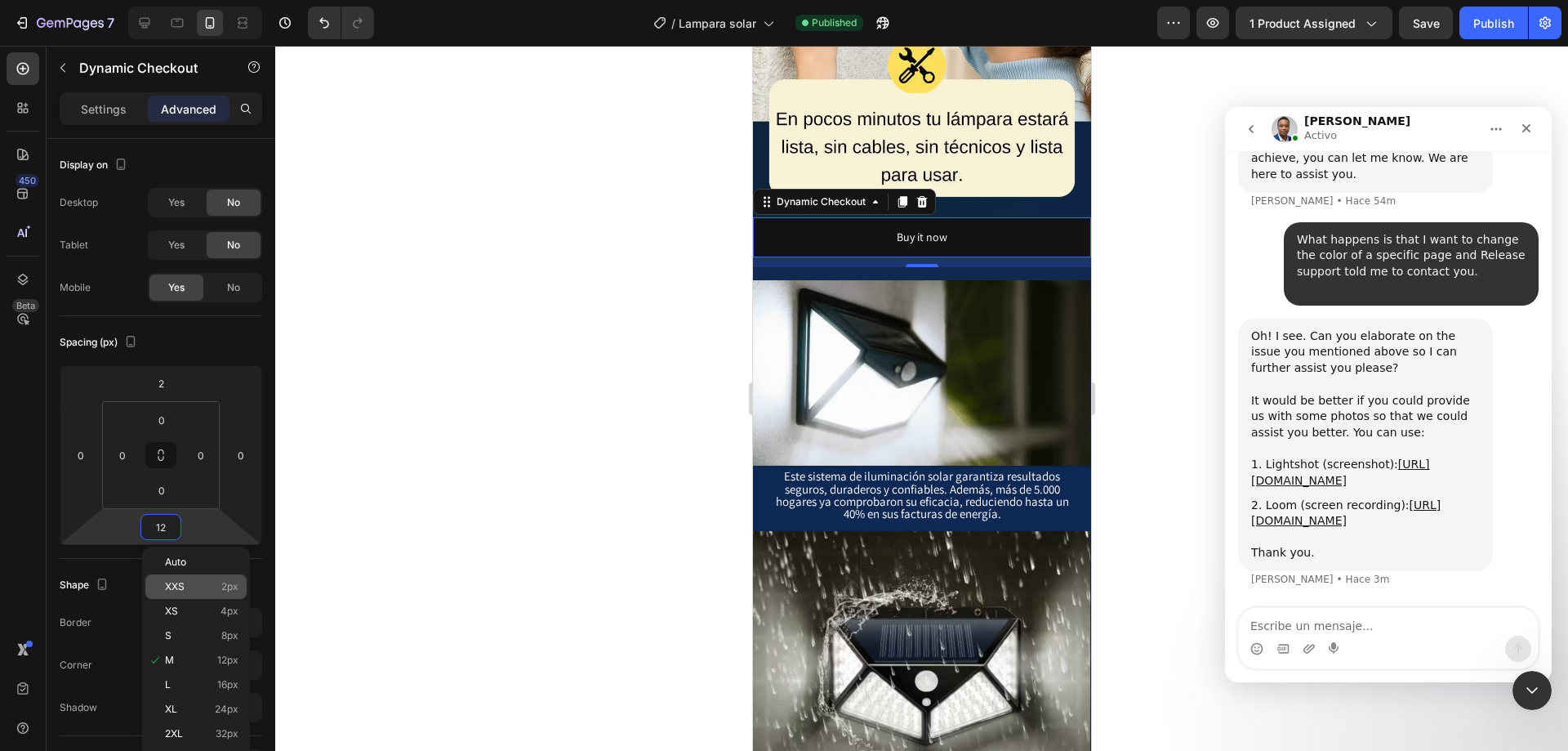
click at [213, 583] on p "XXS 2px" at bounding box center [201, 586] width 74 height 11
type input "2"
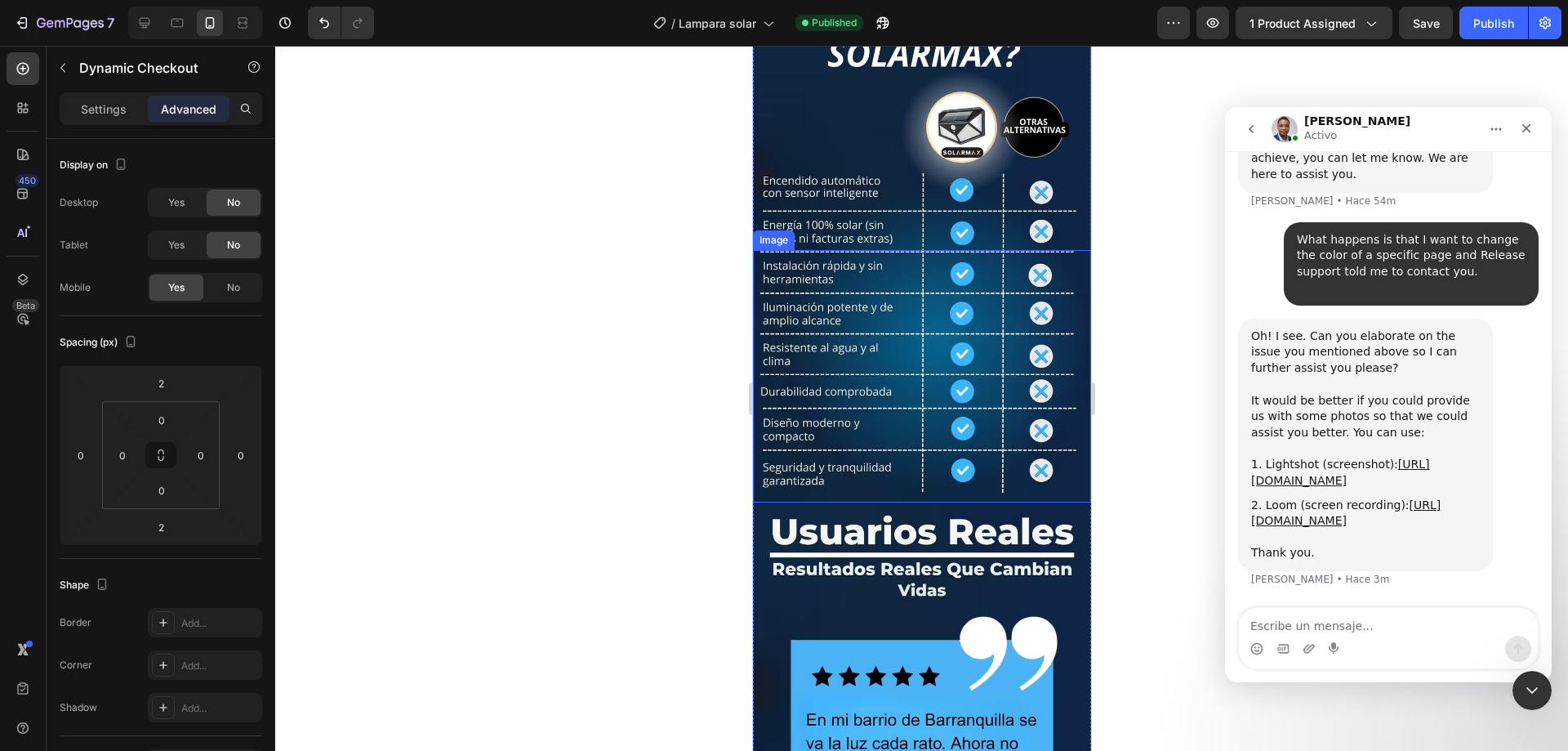
scroll to position [8253, 0]
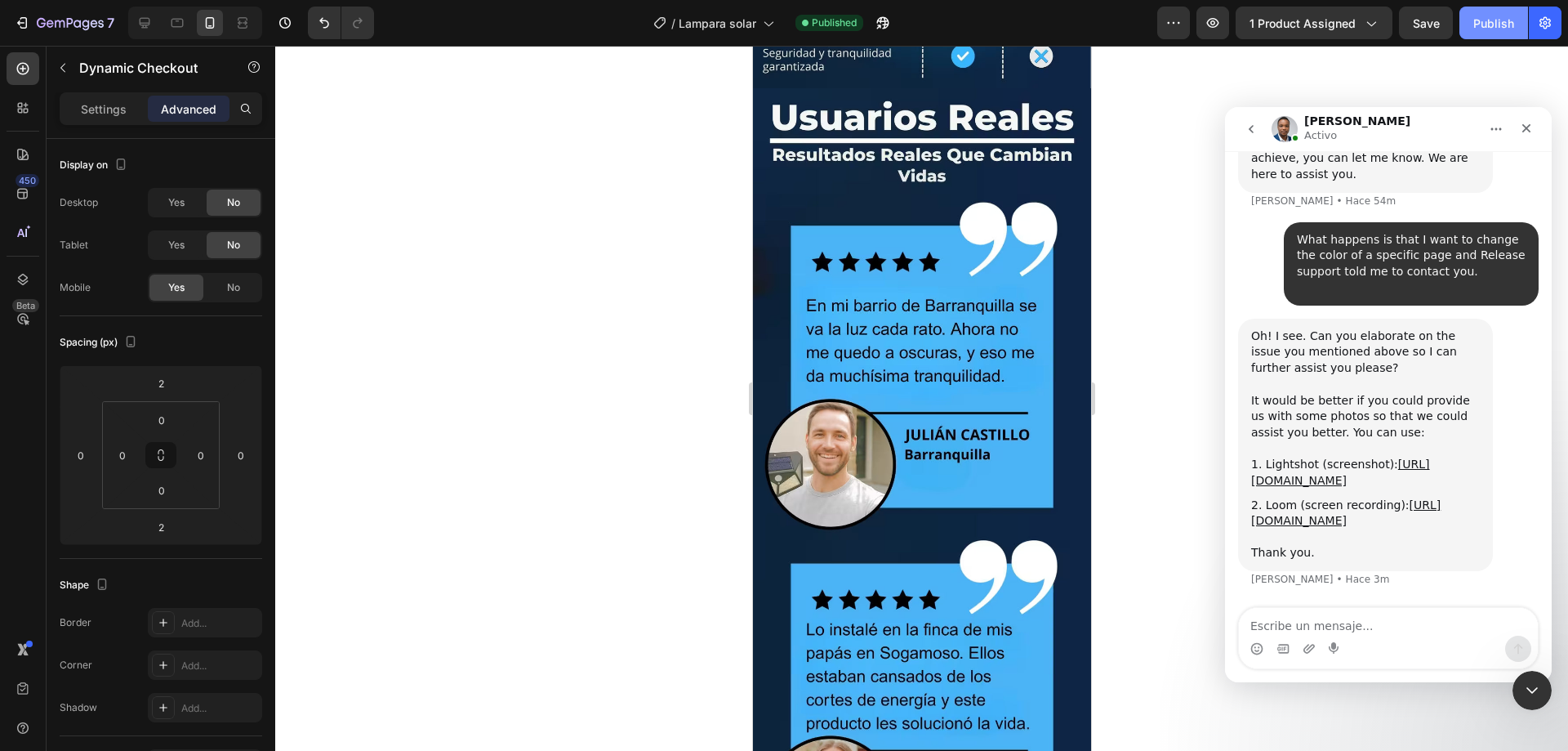
click at [1511, 13] on button "Publish" at bounding box center [1493, 23] width 68 height 33
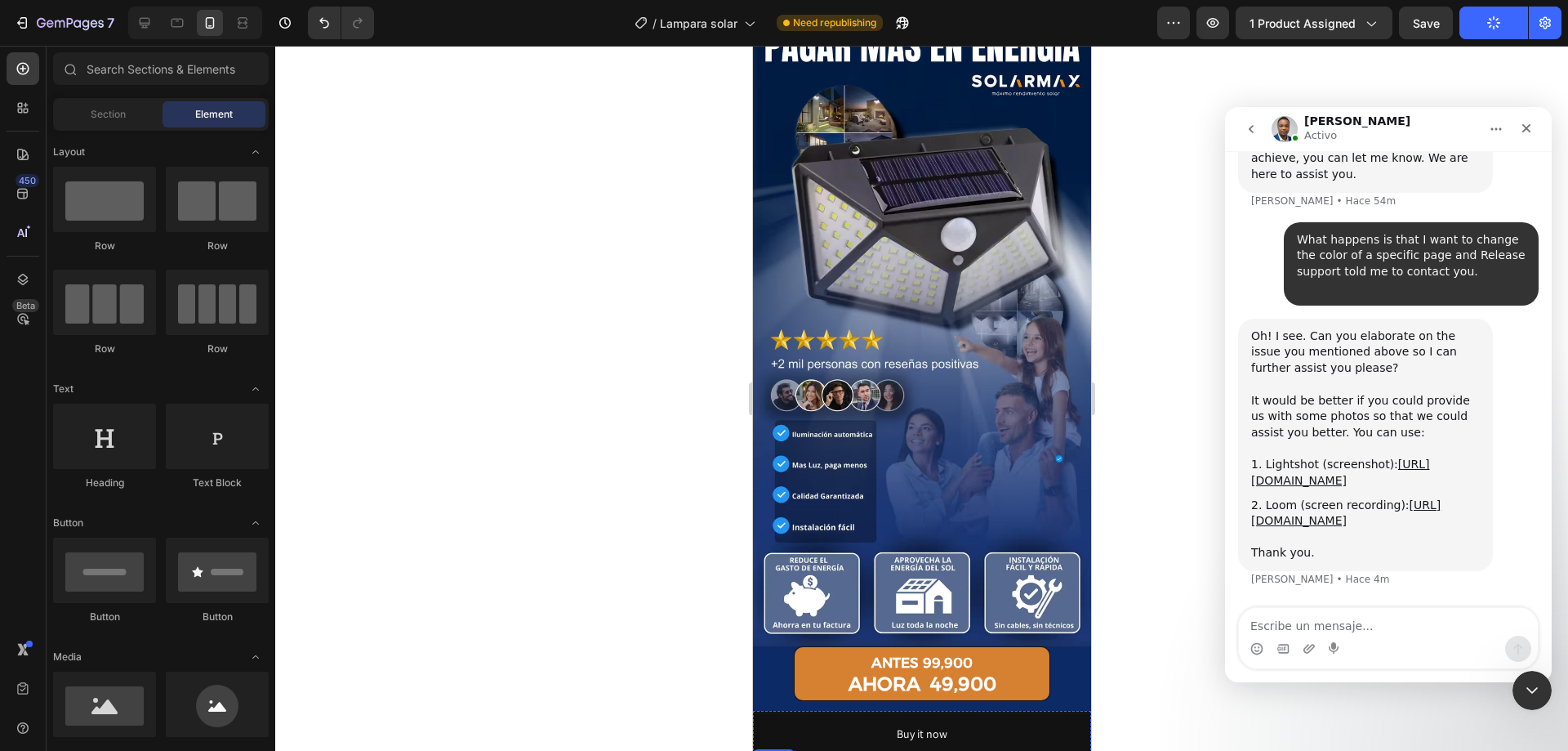
scroll to position [163, 0]
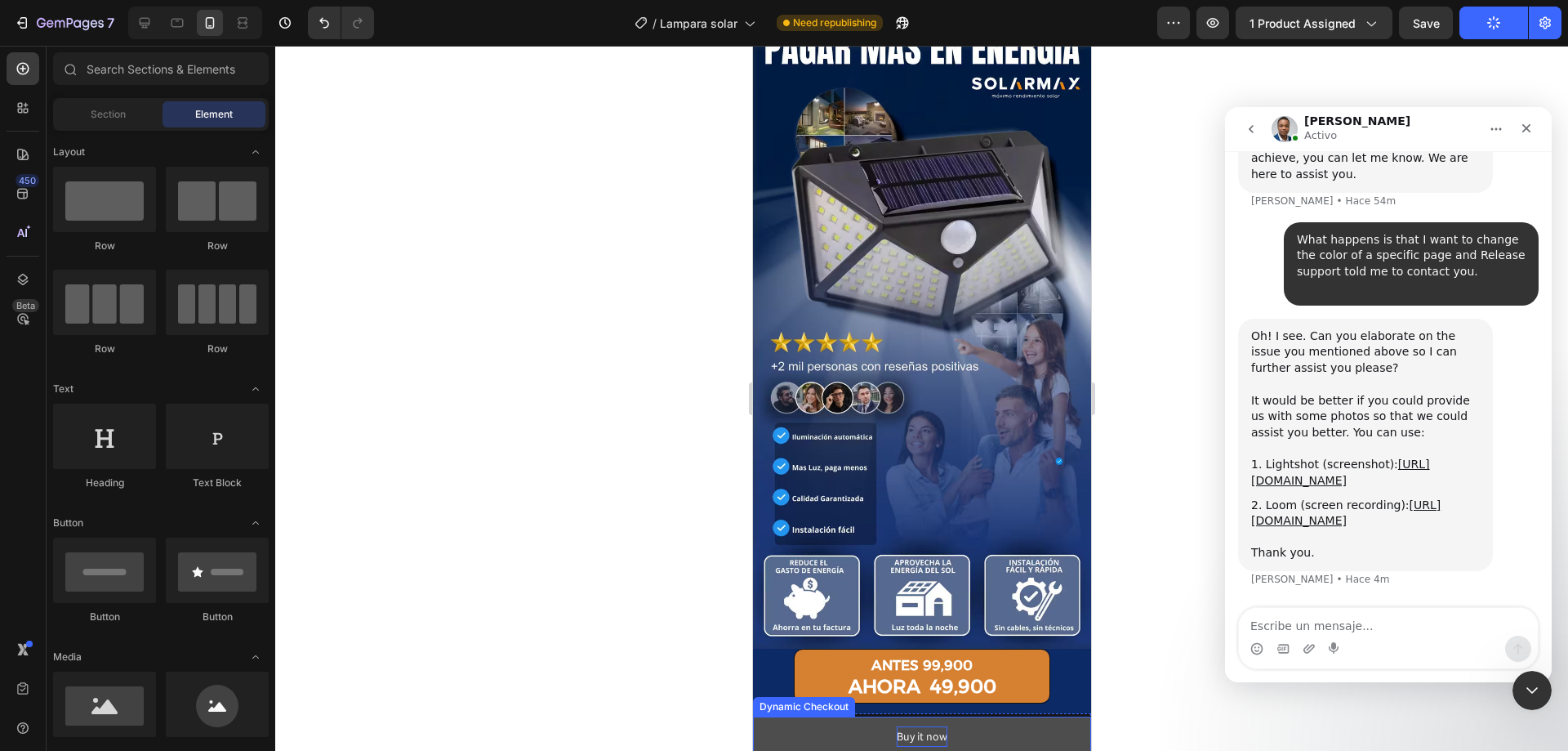
click at [926, 727] on div "Buy it now" at bounding box center [921, 737] width 50 height 21
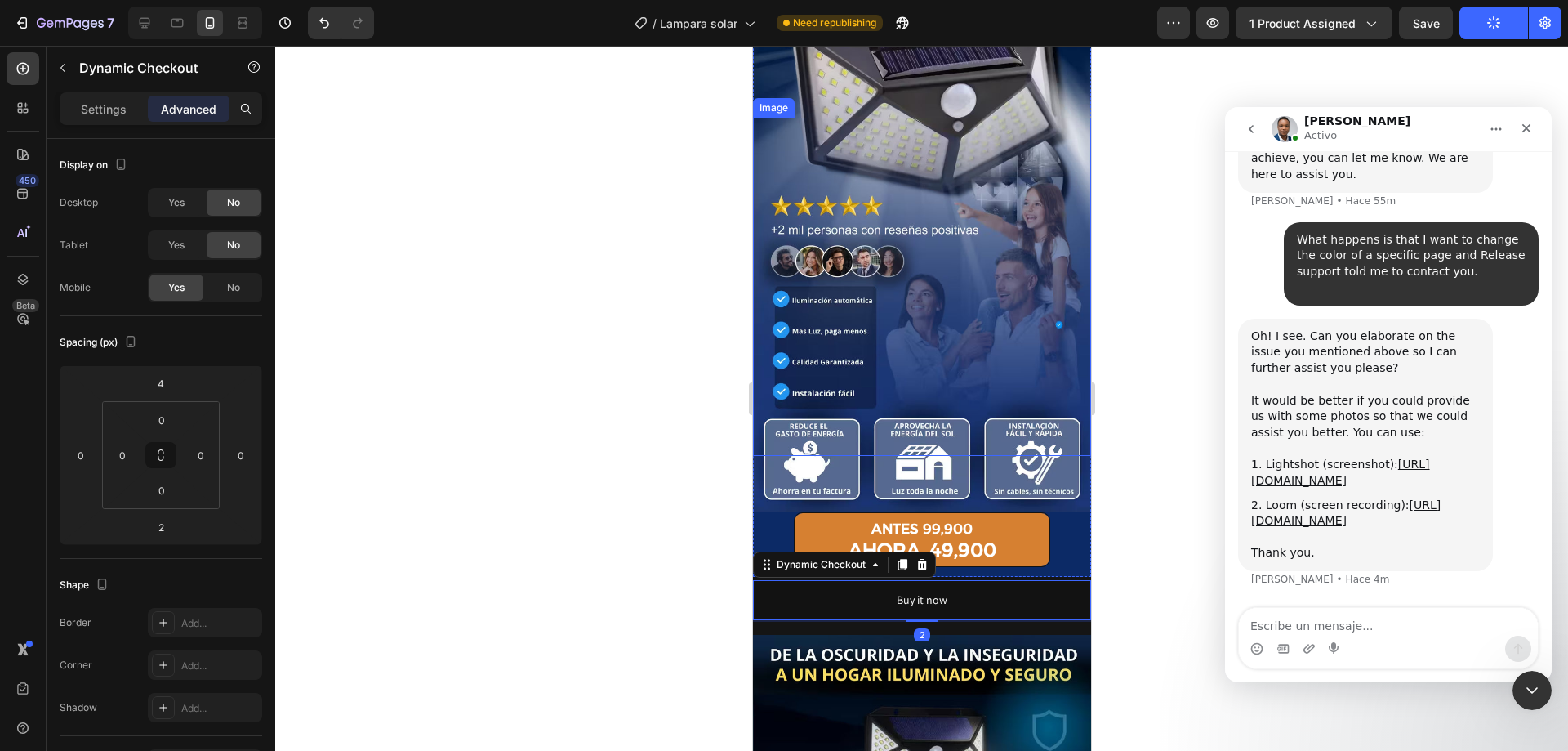
scroll to position [327, 0]
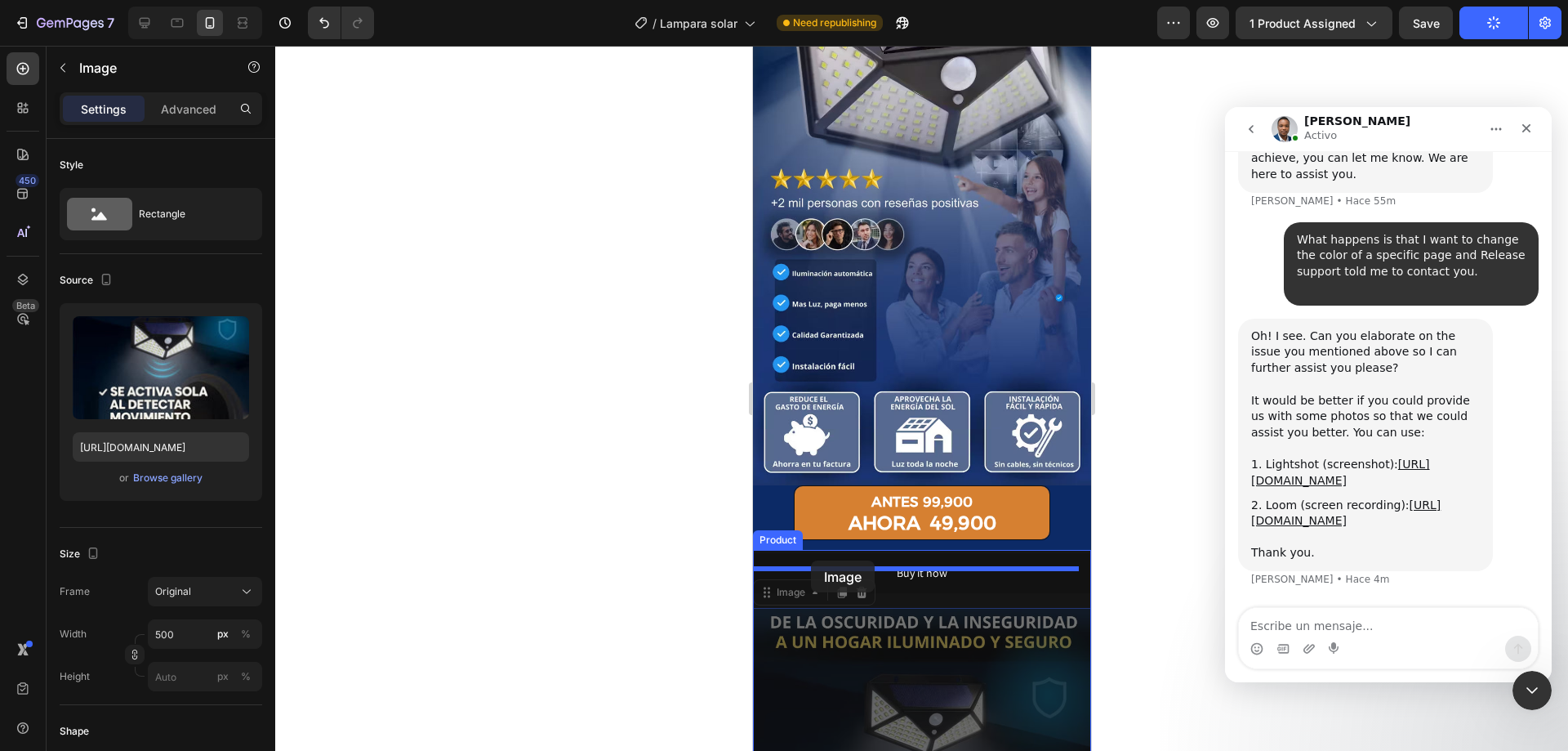
drag, startPoint x: 811, startPoint y: 572, endPoint x: 810, endPoint y: 559, distance: 13.0
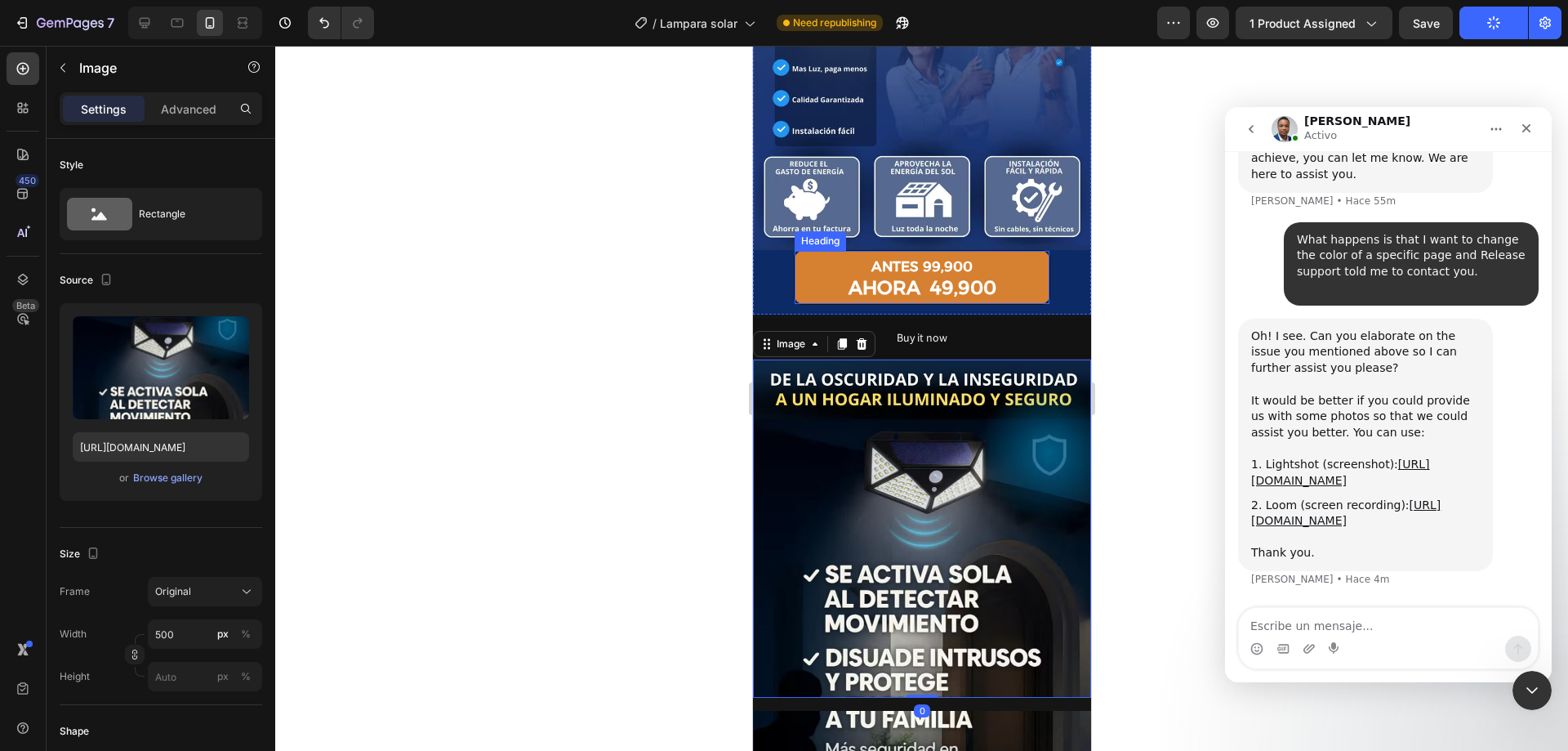
scroll to position [735, 0]
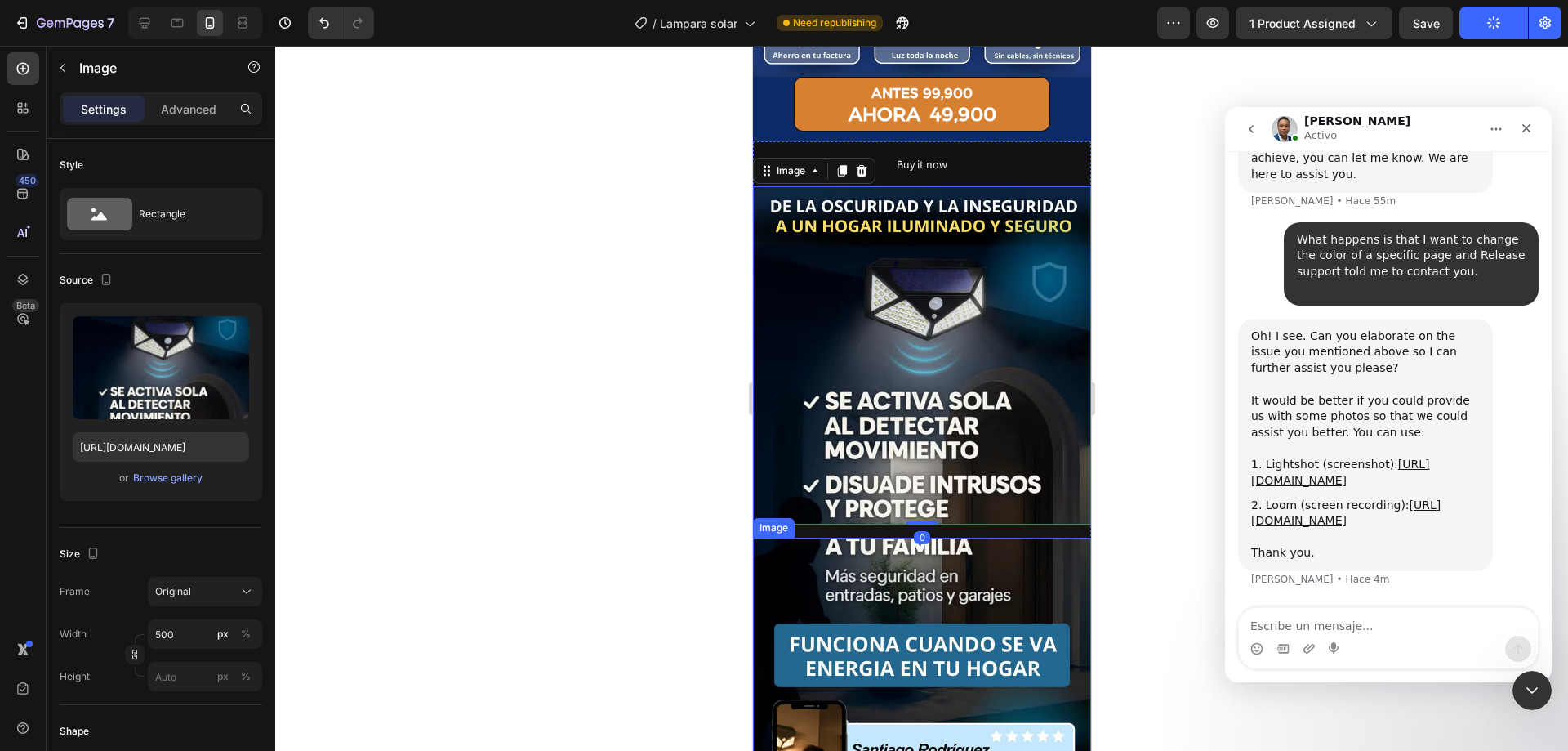
click at [967, 556] on img at bounding box center [921, 707] width 338 height 338
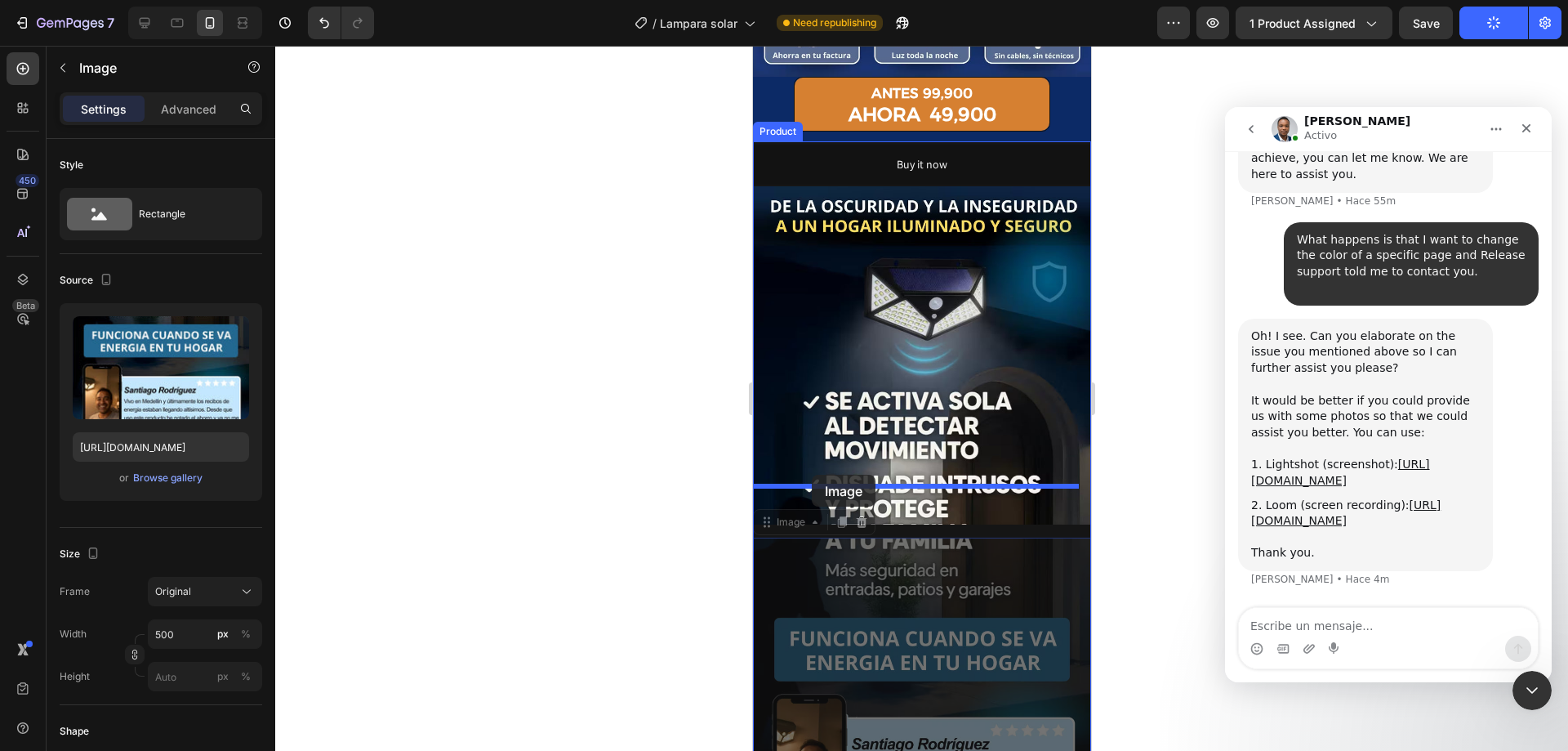
drag, startPoint x: 811, startPoint y: 488, endPoint x: 811, endPoint y: 474, distance: 14.0
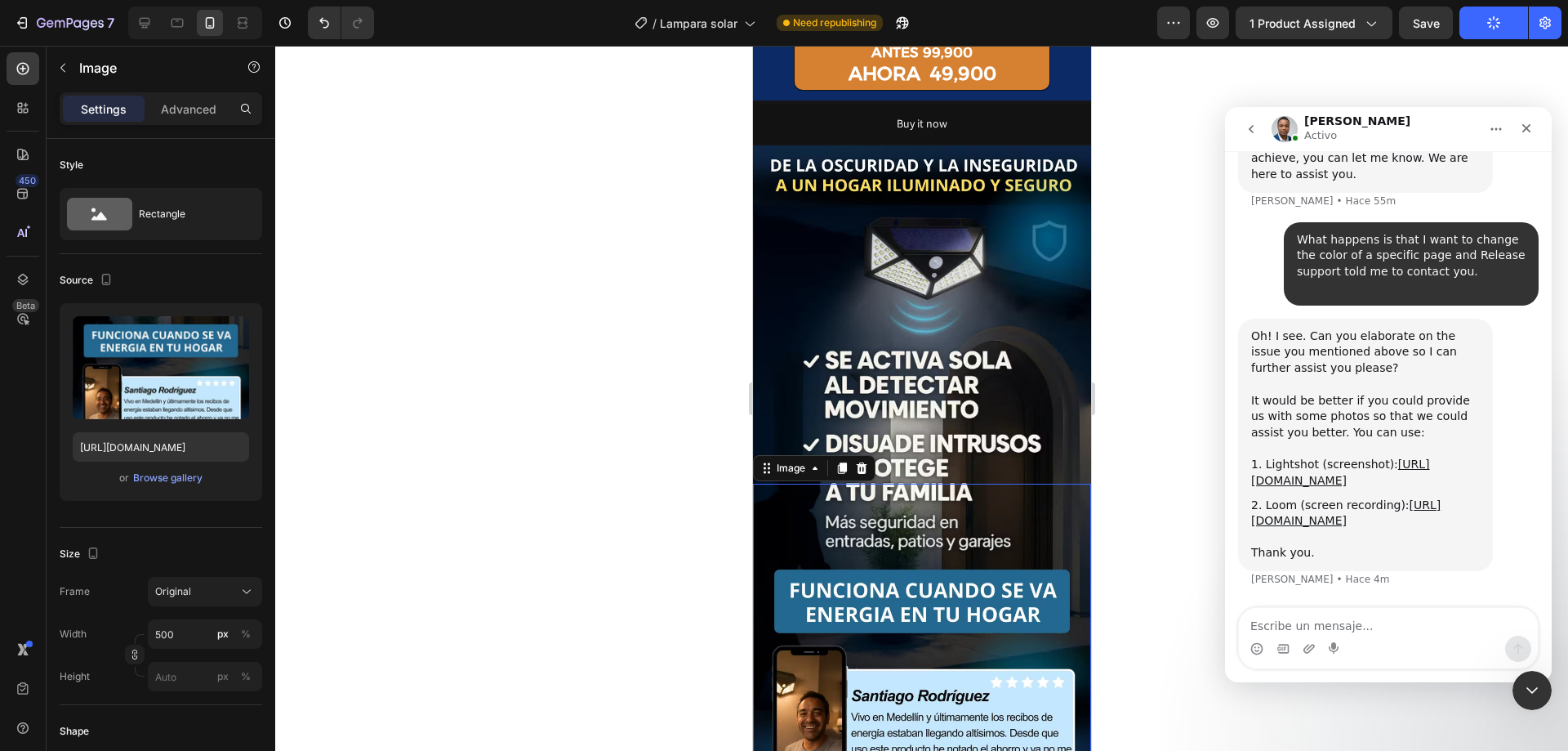
scroll to position [817, 0]
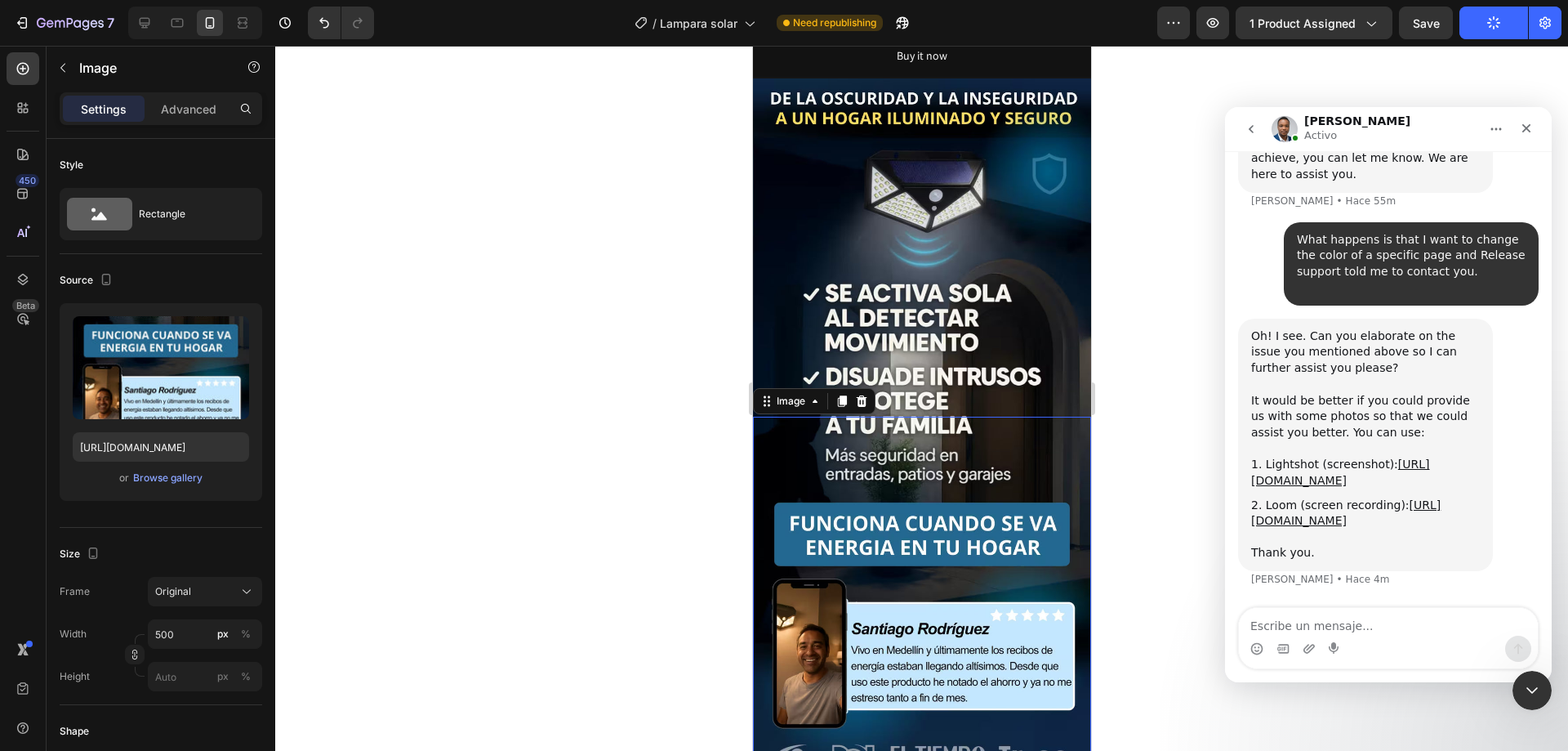
click at [638, 430] on div at bounding box center [922, 398] width 1293 height 705
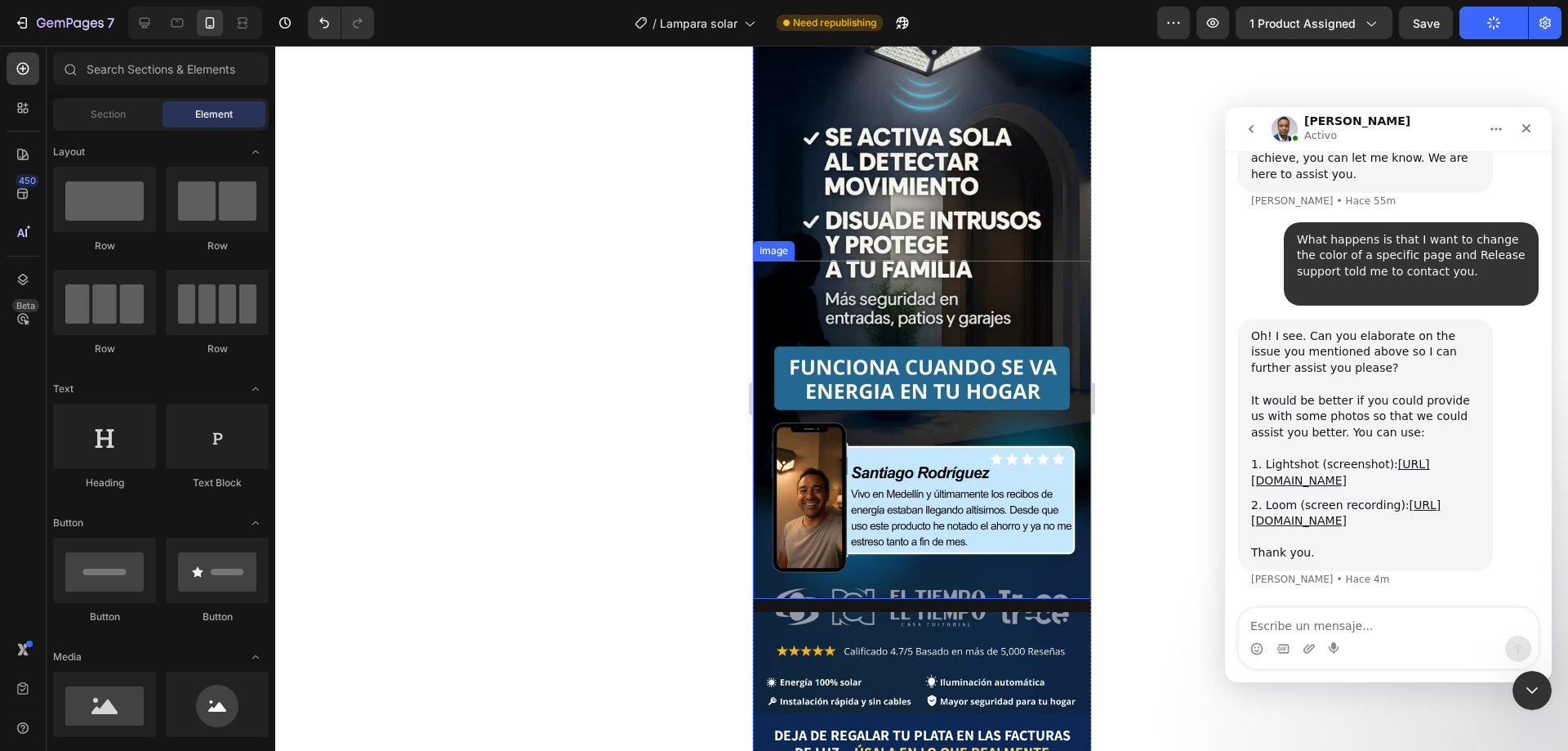
scroll to position [981, 0]
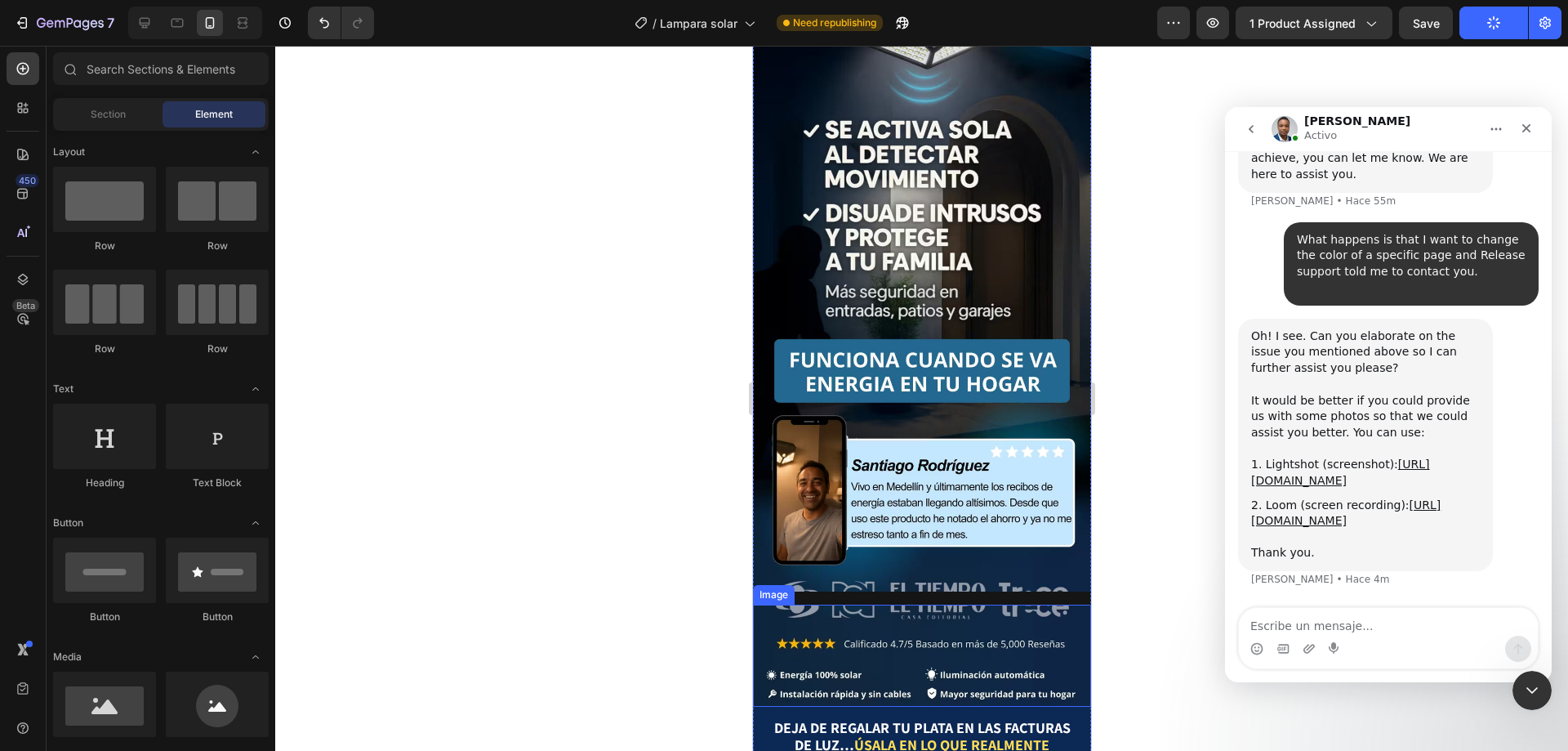
click at [872, 604] on img at bounding box center [921, 656] width 338 height 102
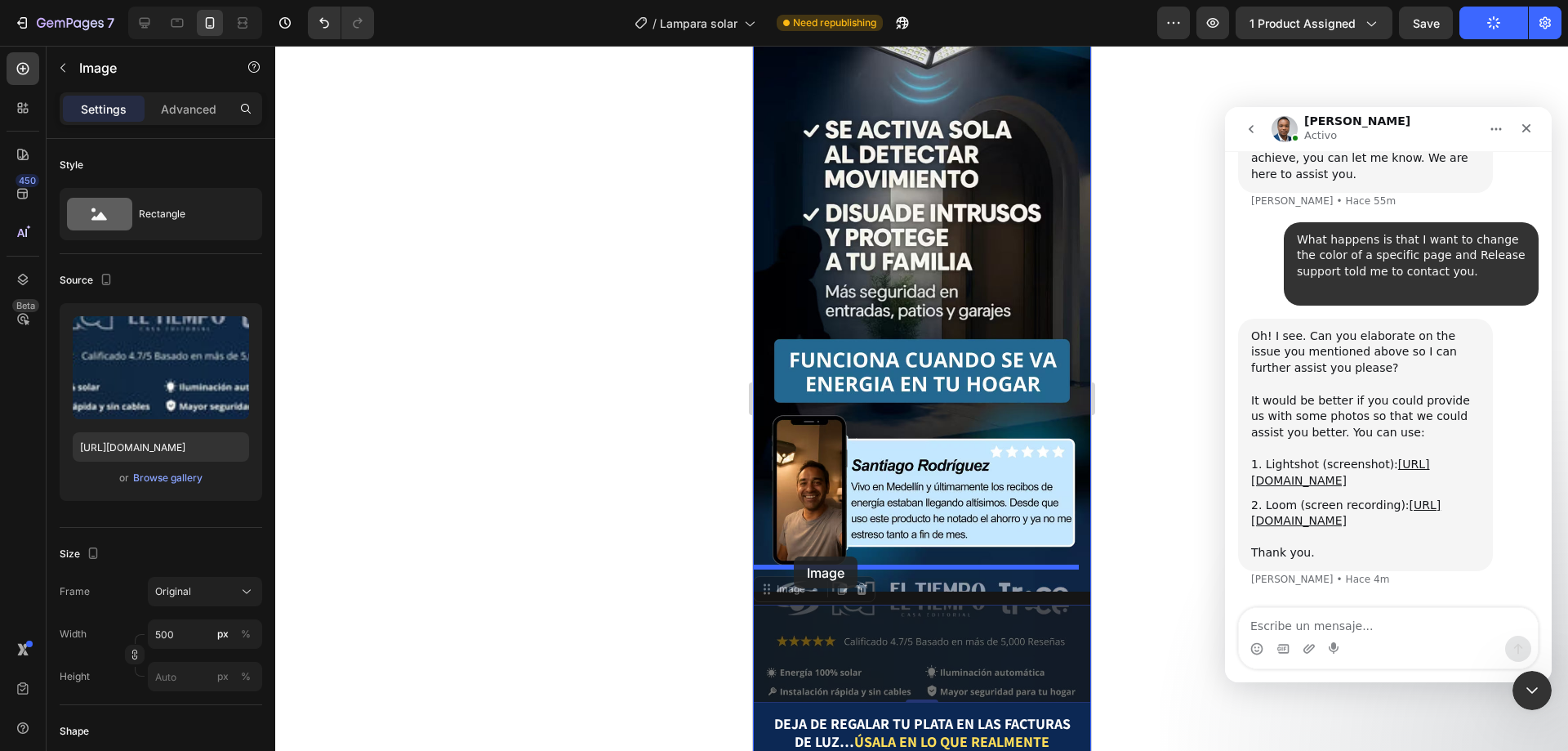
drag, startPoint x: 791, startPoint y: 571, endPoint x: 793, endPoint y: 557, distance: 14.1
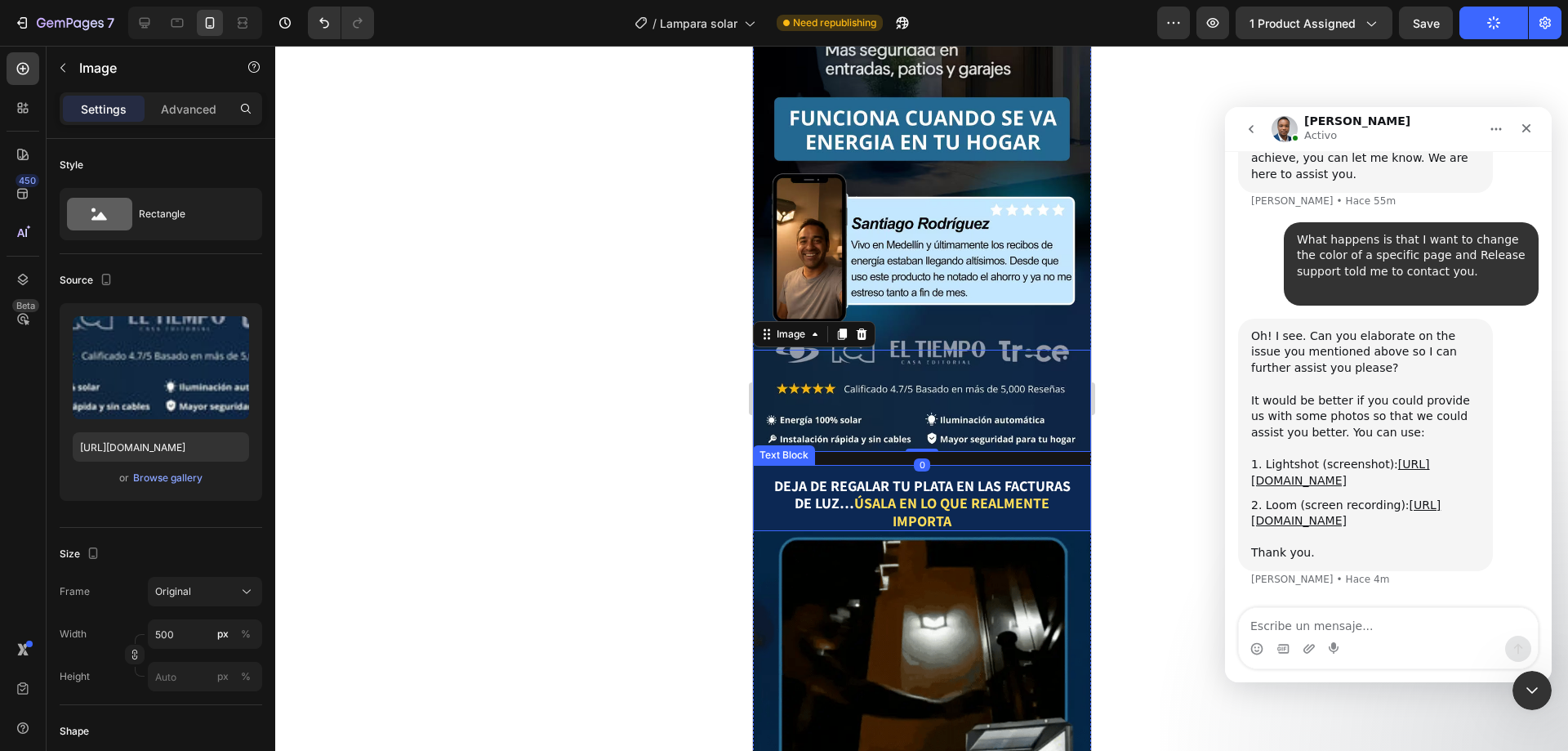
scroll to position [1225, 0]
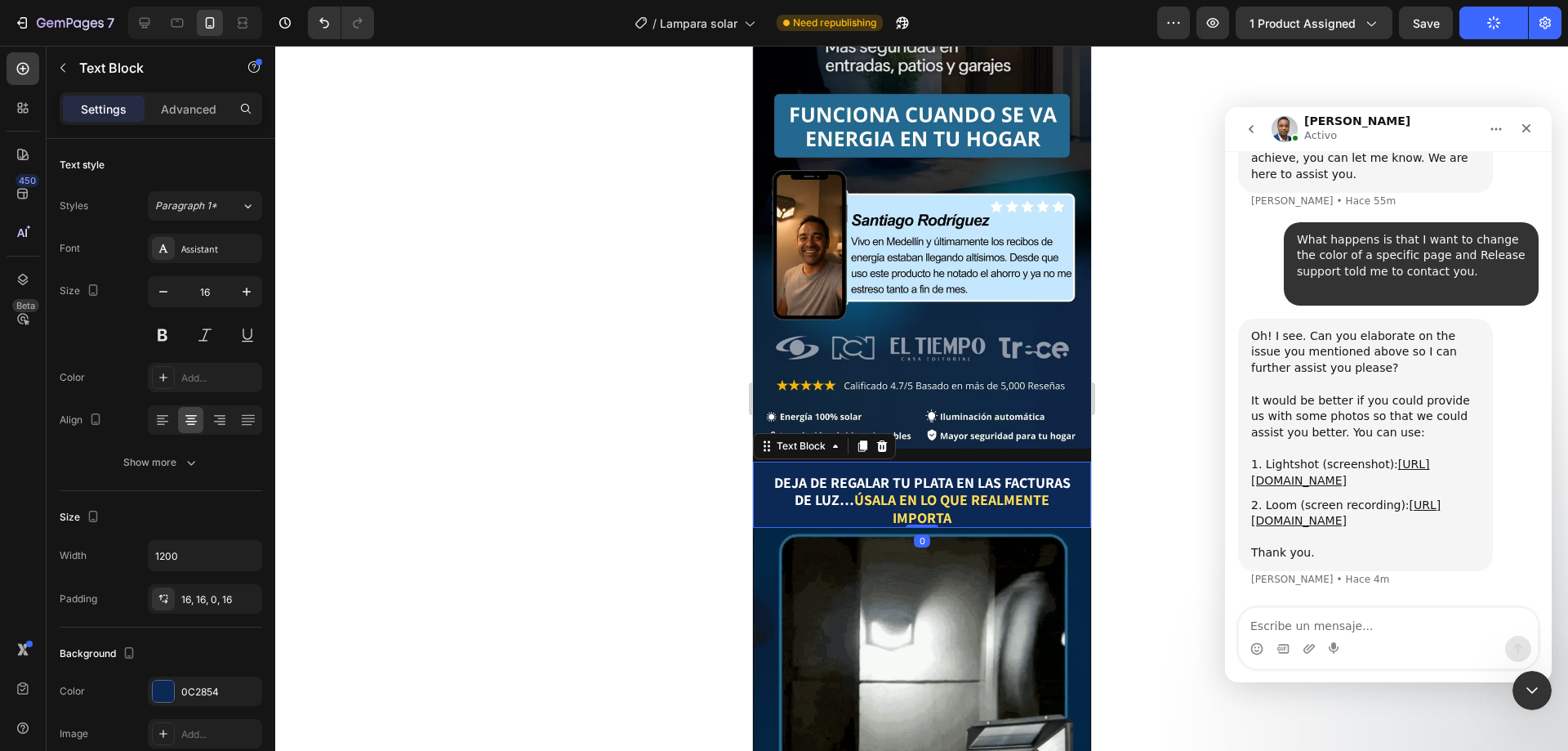
click at [873, 490] on strong "úsala en lo que realmente importa" at bounding box center [951, 508] width 195 height 36
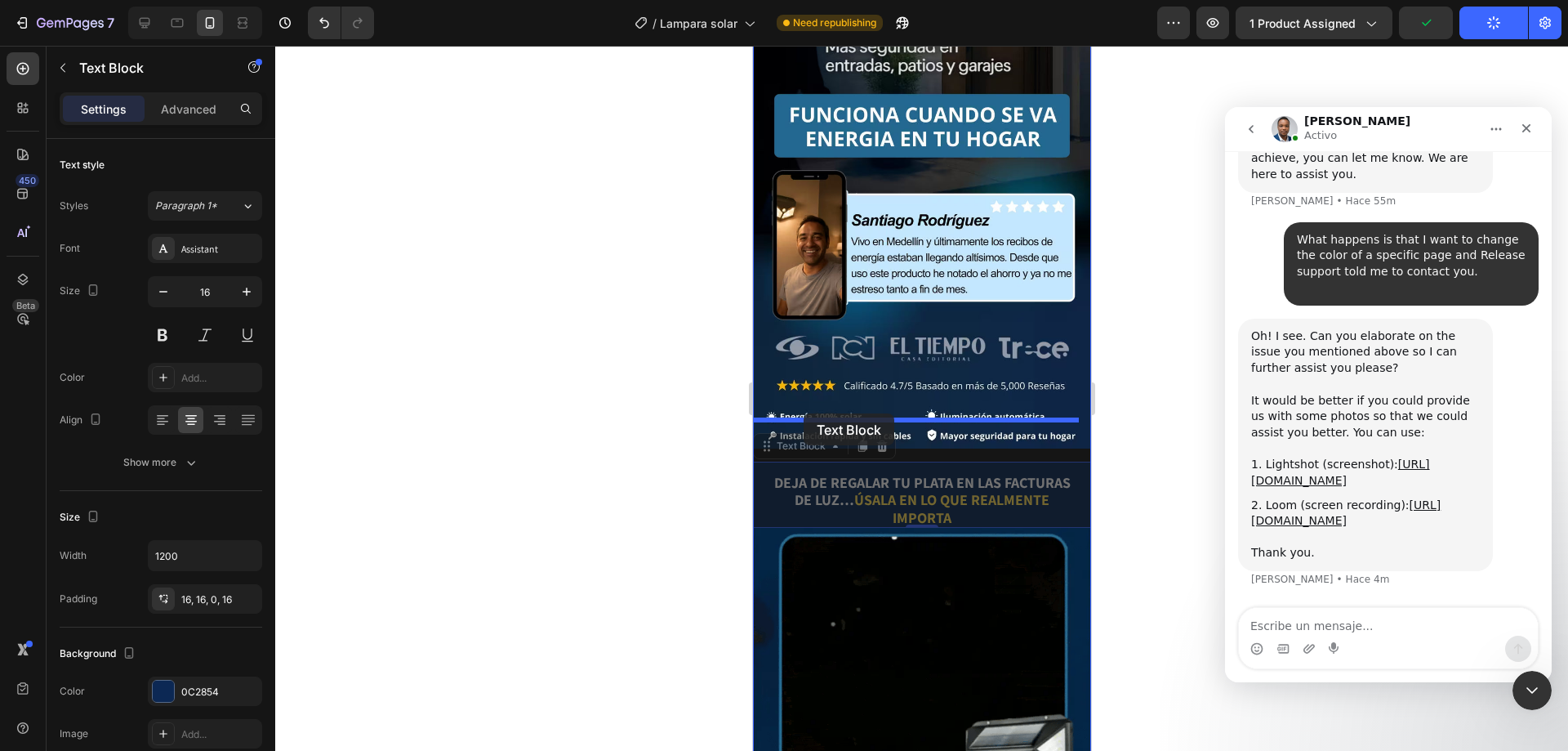
drag, startPoint x: 801, startPoint y: 428, endPoint x: 804, endPoint y: 413, distance: 15.3
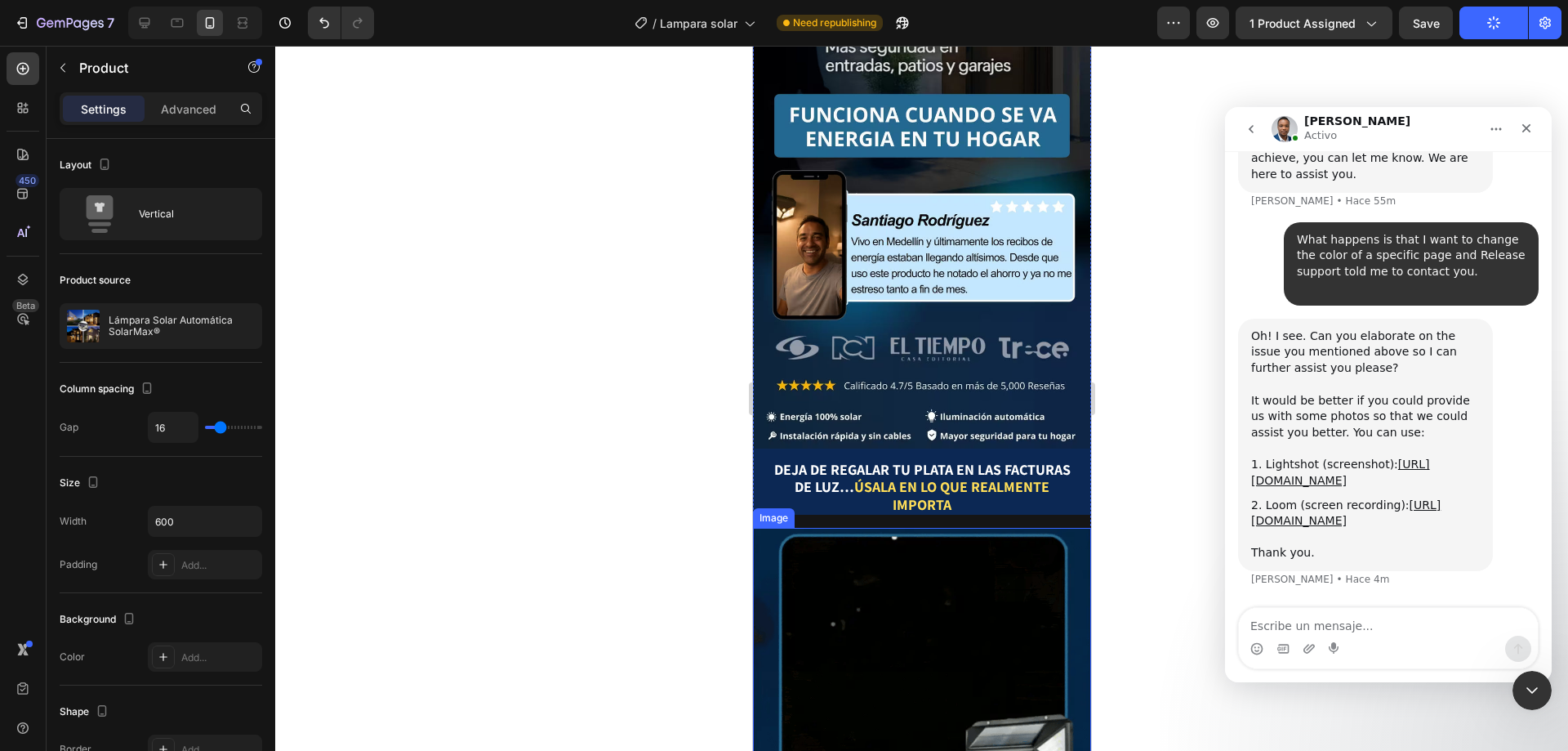
click at [777, 528] on img at bounding box center [921, 670] width 338 height 285
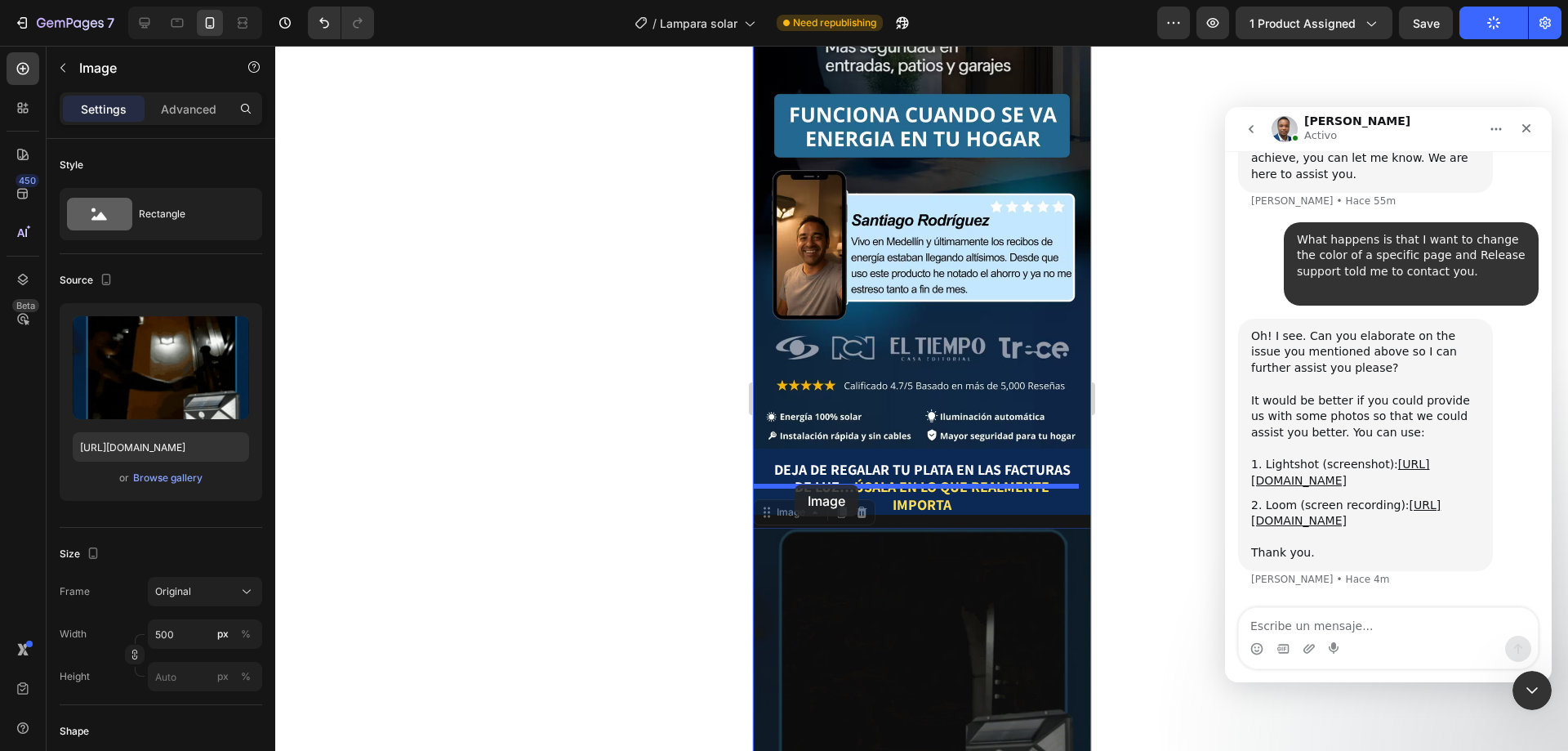
drag, startPoint x: 774, startPoint y: 488, endPoint x: 794, endPoint y: 485, distance: 20.2
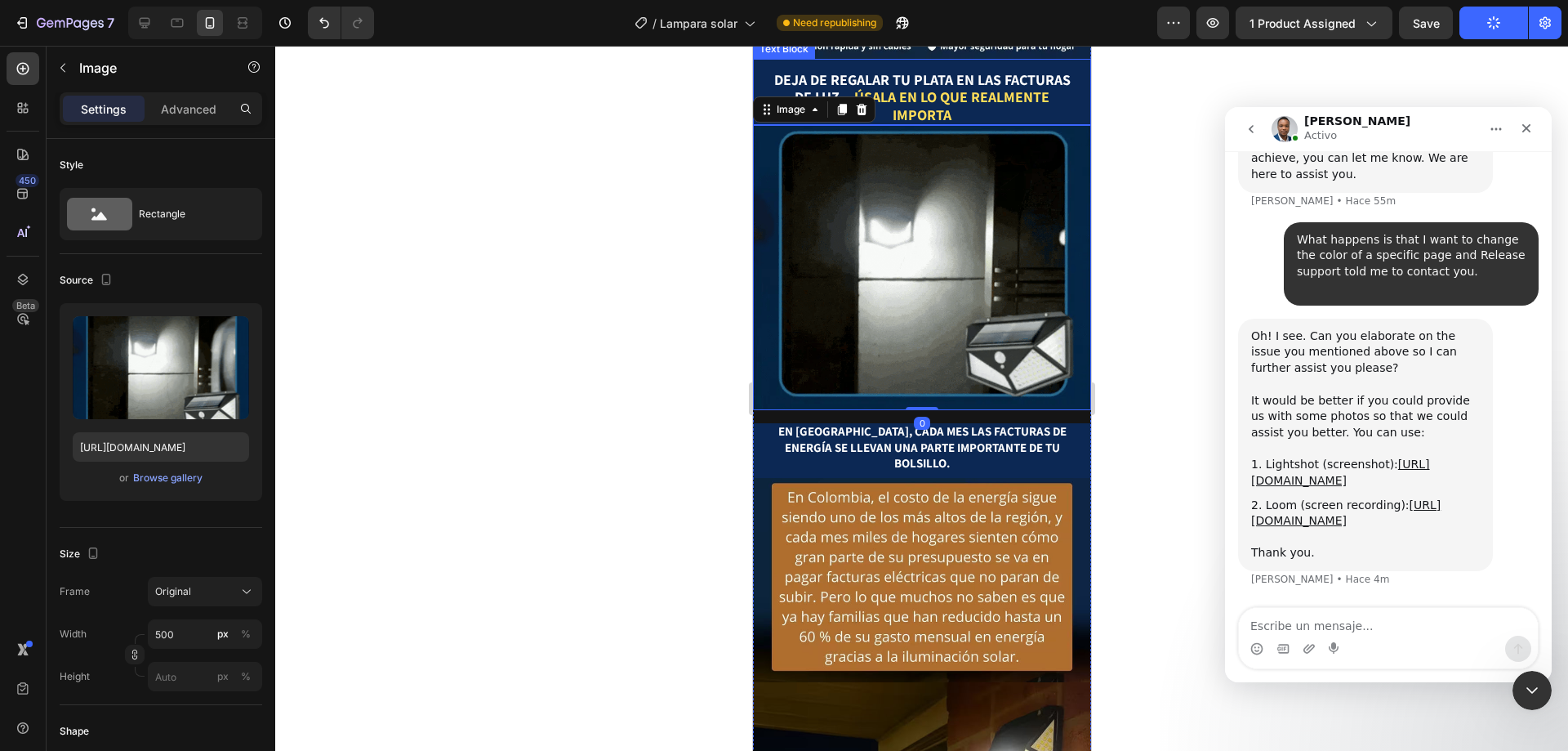
scroll to position [1635, 0]
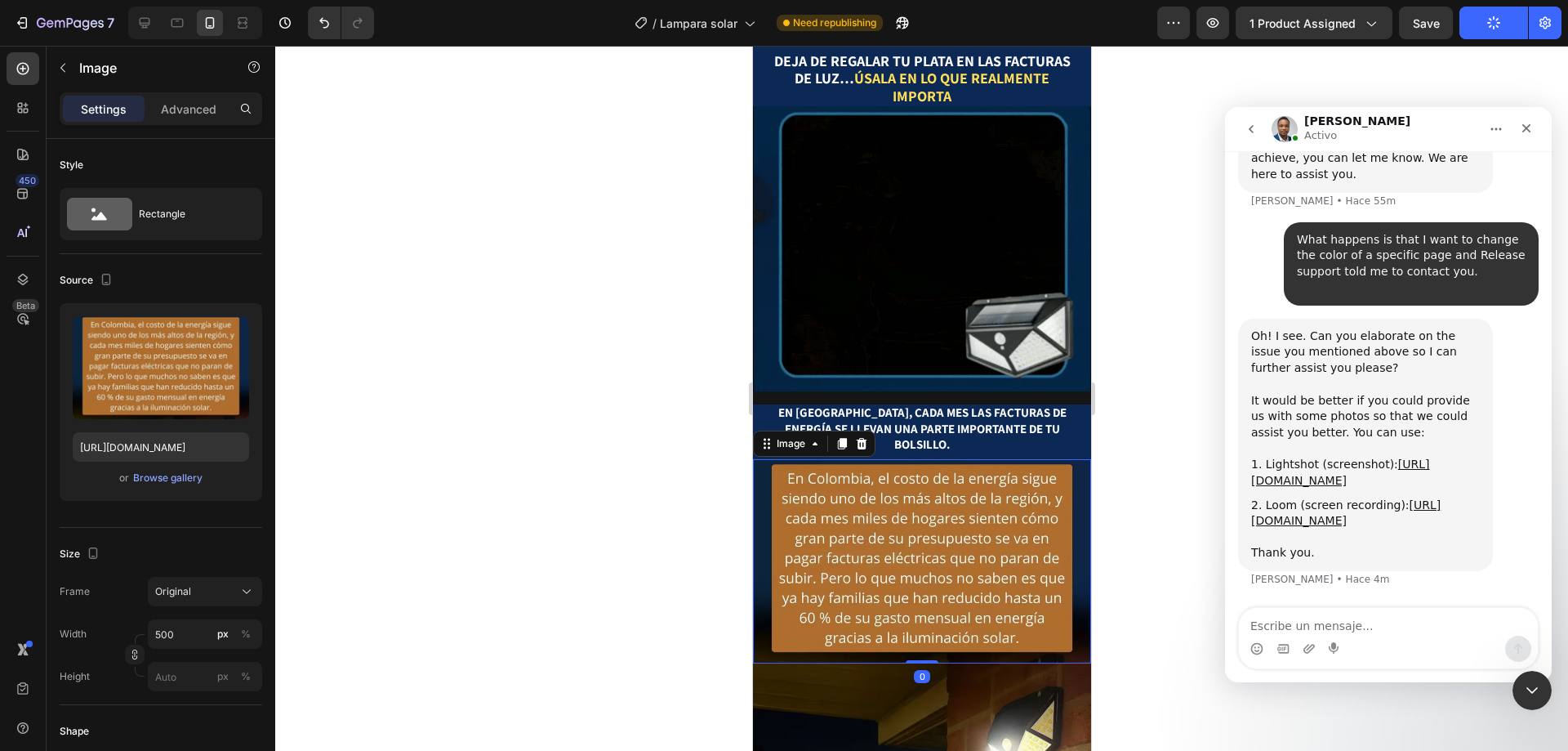
click at [989, 460] on img at bounding box center [921, 562] width 338 height 205
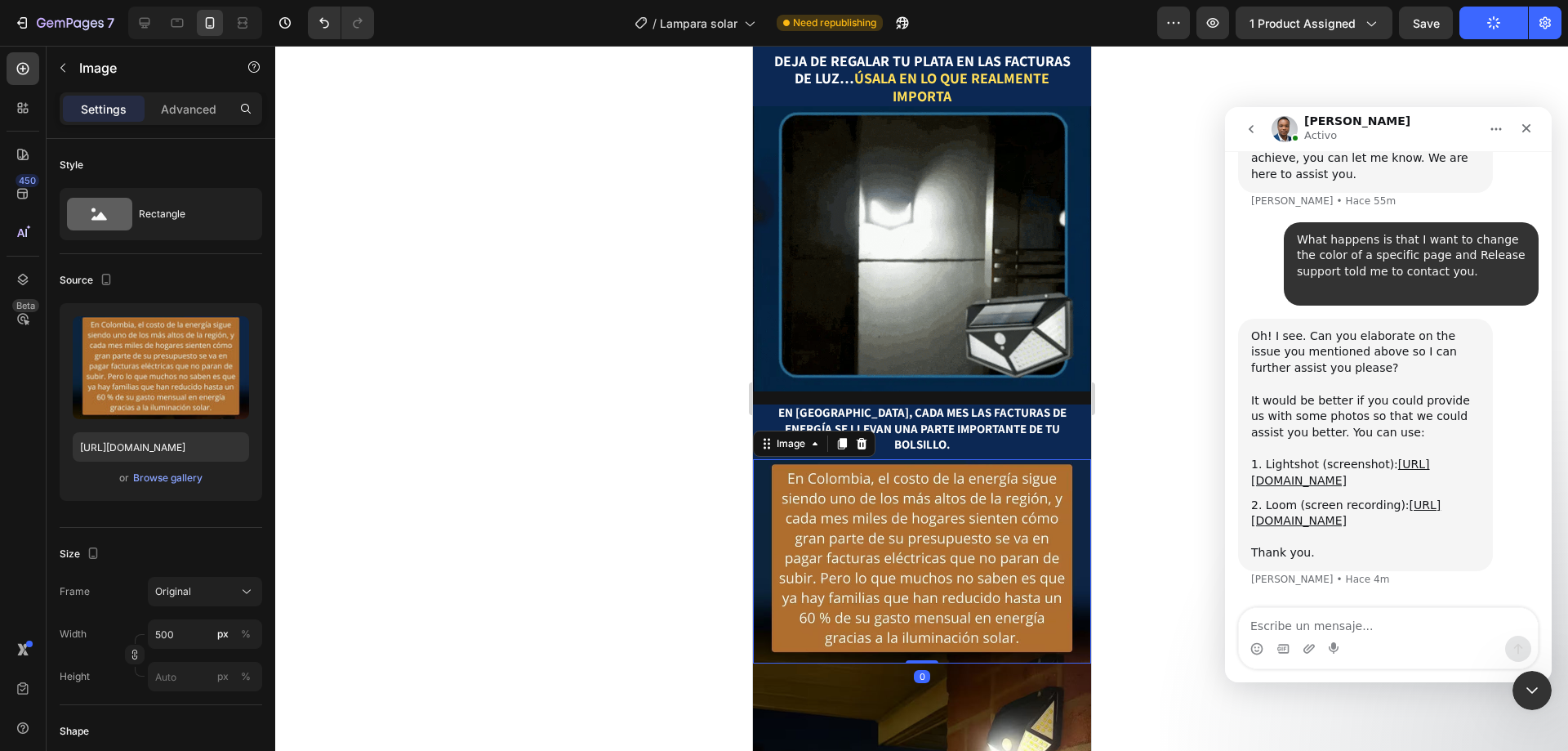
click at [1135, 261] on div at bounding box center [922, 398] width 1293 height 705
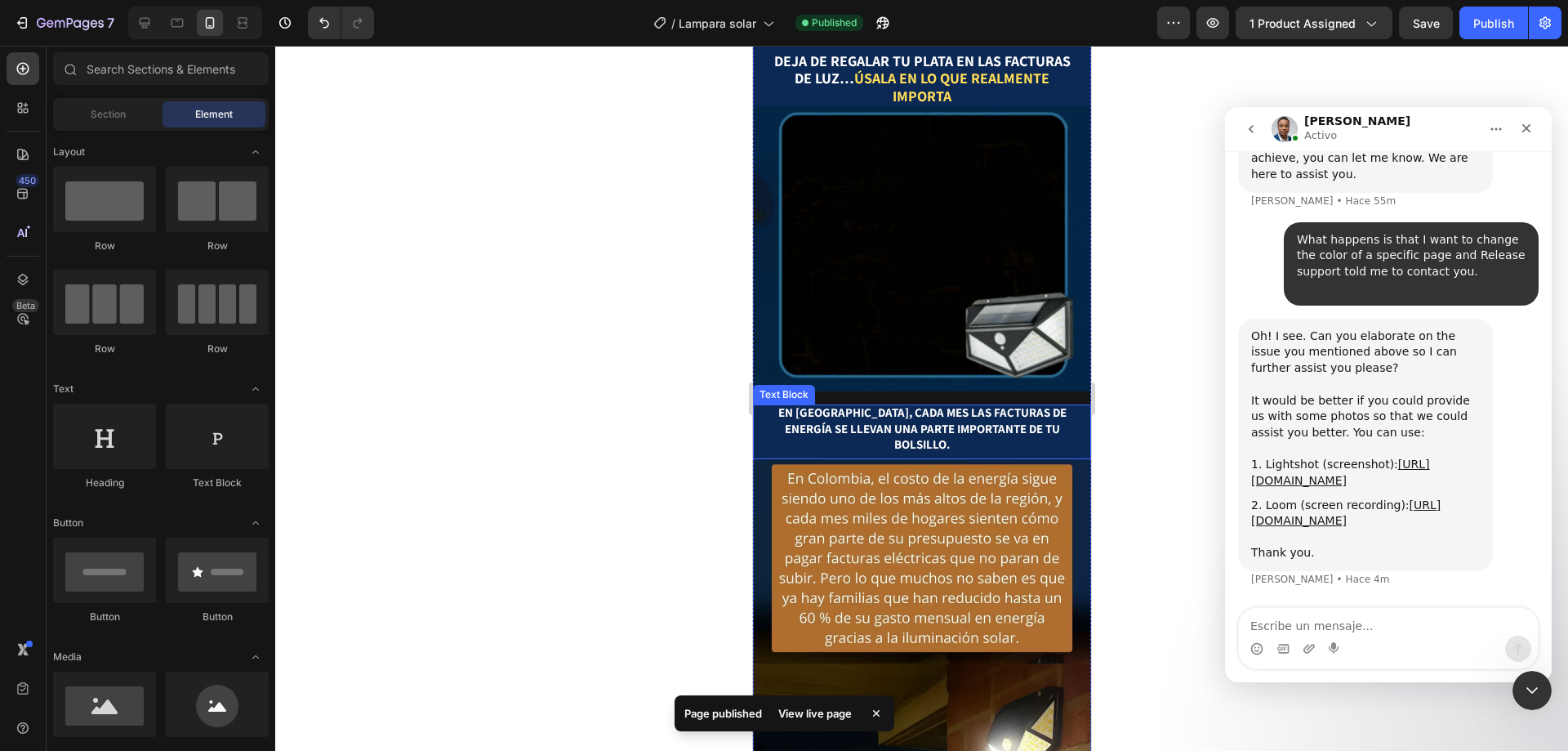
click at [869, 404] on strong "En Colombia, cada mes las facturas de energía se llevan una parte importante de…" at bounding box center [921, 428] width 289 height 48
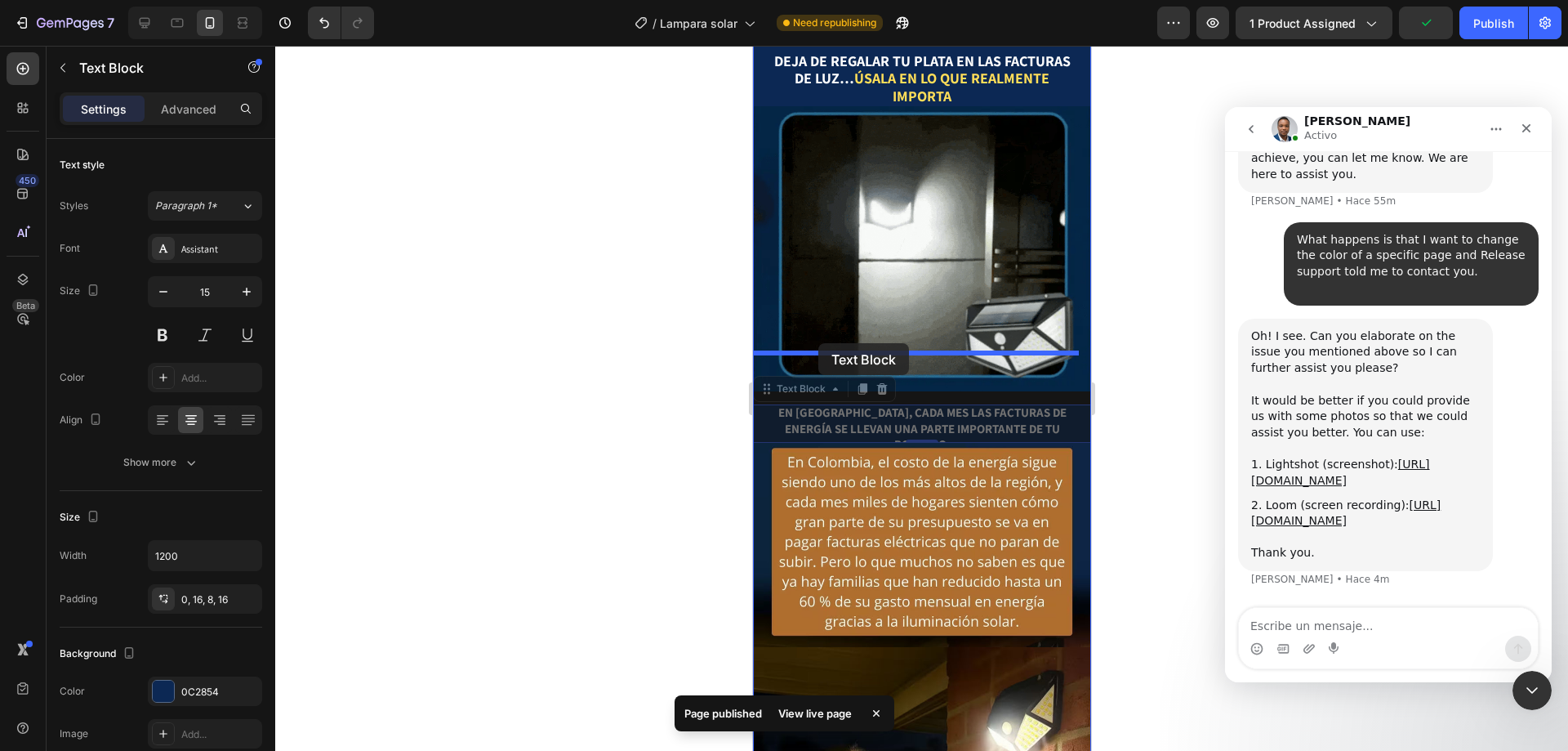
drag, startPoint x: 786, startPoint y: 356, endPoint x: 817, endPoint y: 343, distance: 33.6
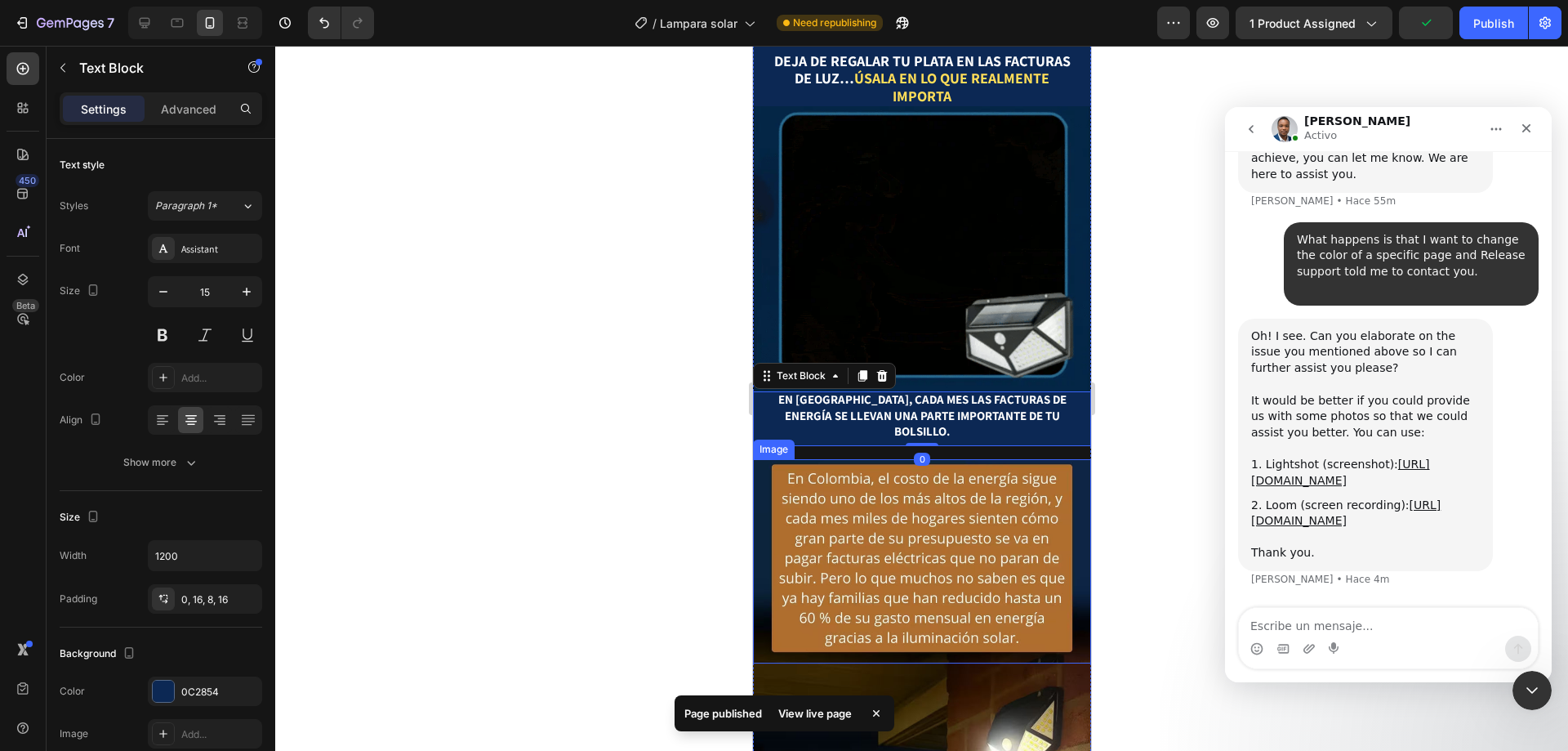
click at [908, 460] on img at bounding box center [921, 562] width 338 height 205
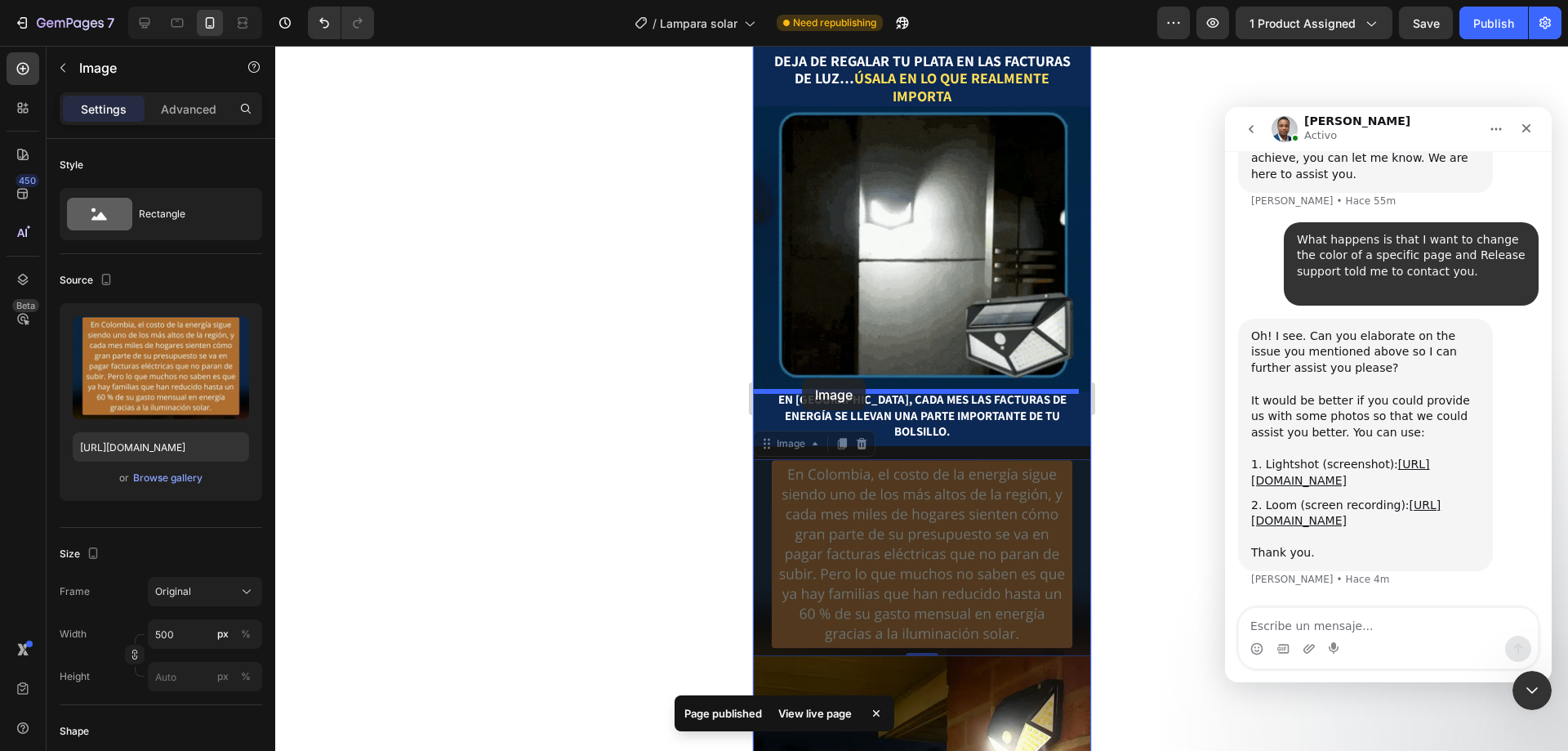
drag, startPoint x: 795, startPoint y: 394, endPoint x: 801, endPoint y: 378, distance: 17.1
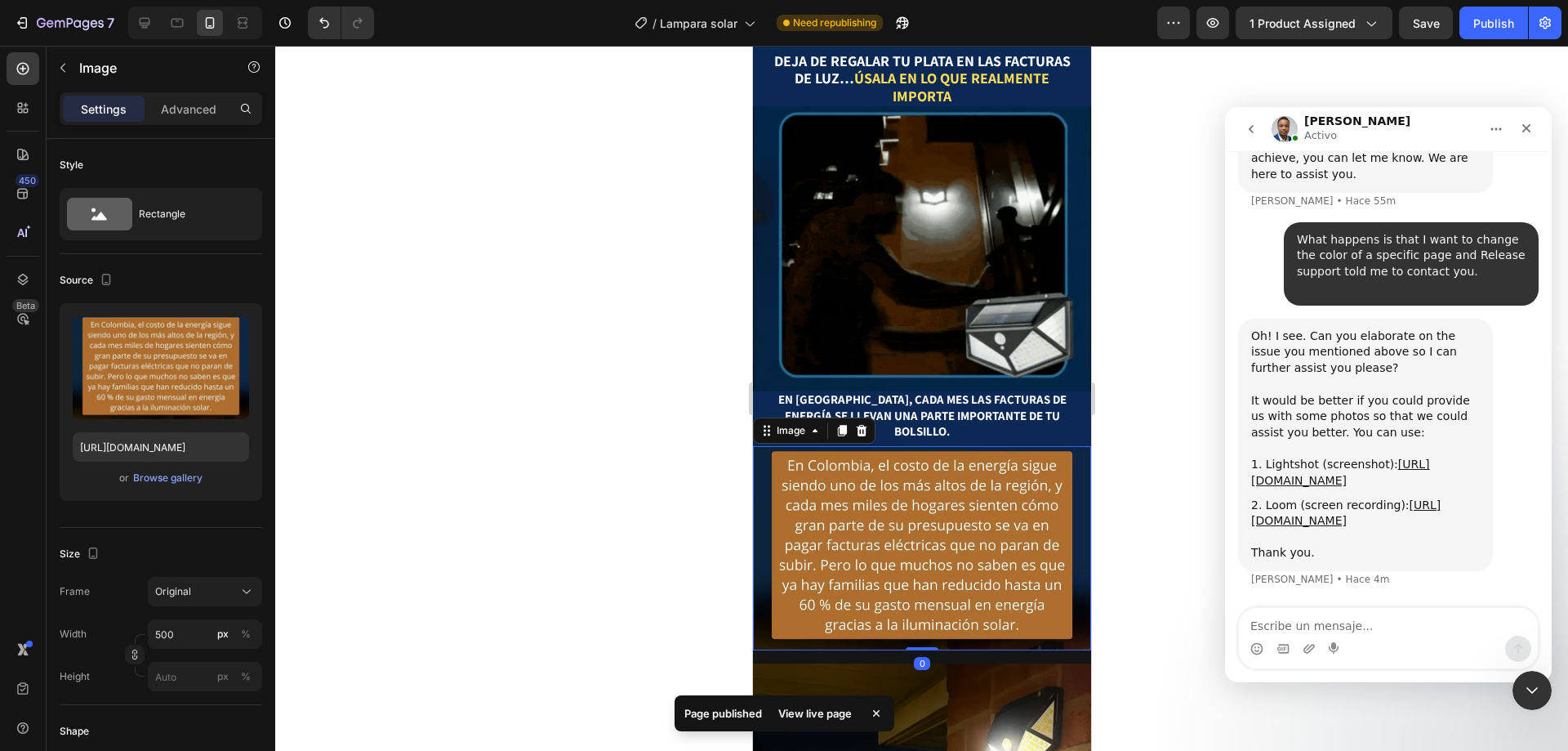
click at [1141, 343] on div at bounding box center [922, 398] width 1293 height 705
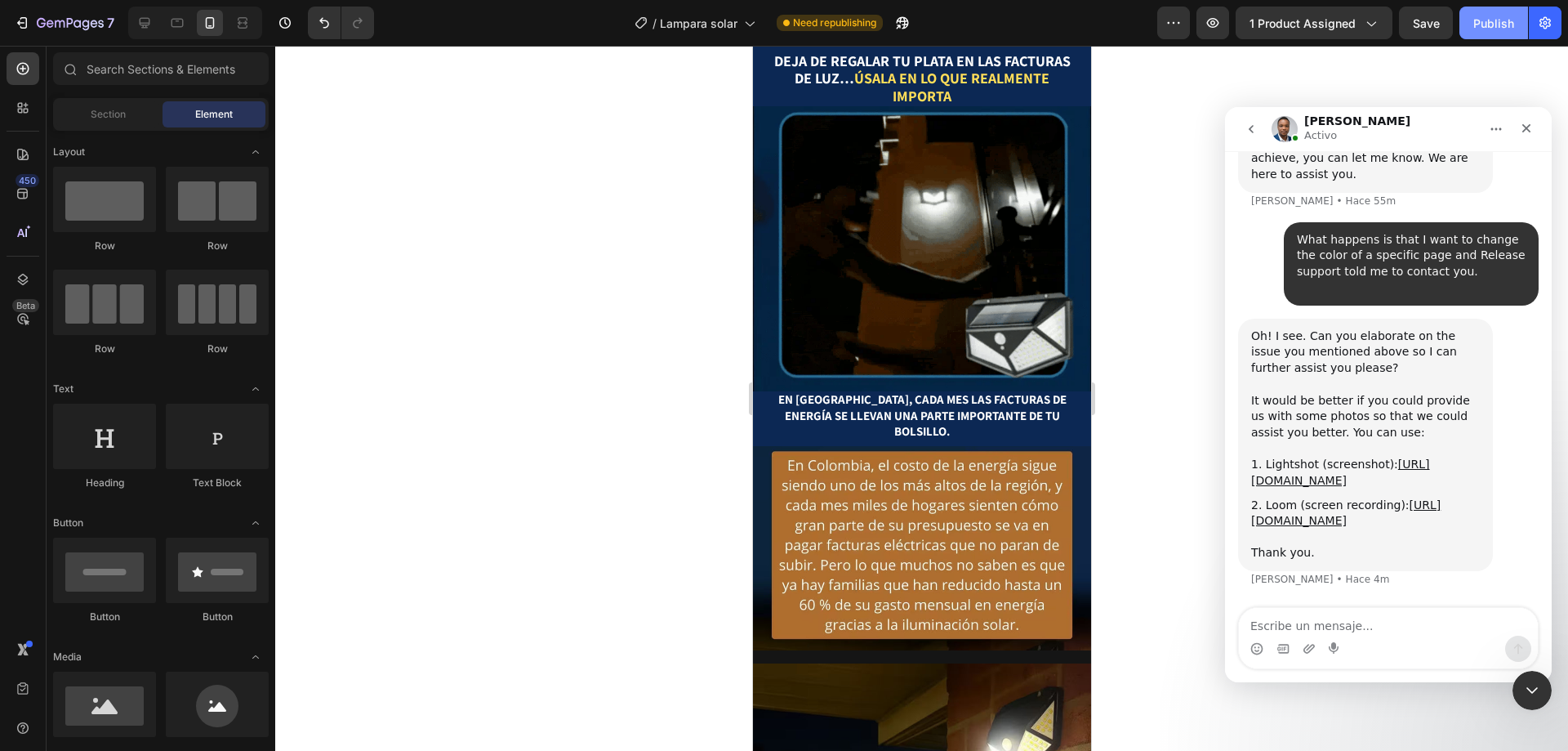
click at [1481, 23] on div "Publish" at bounding box center [1493, 23] width 41 height 17
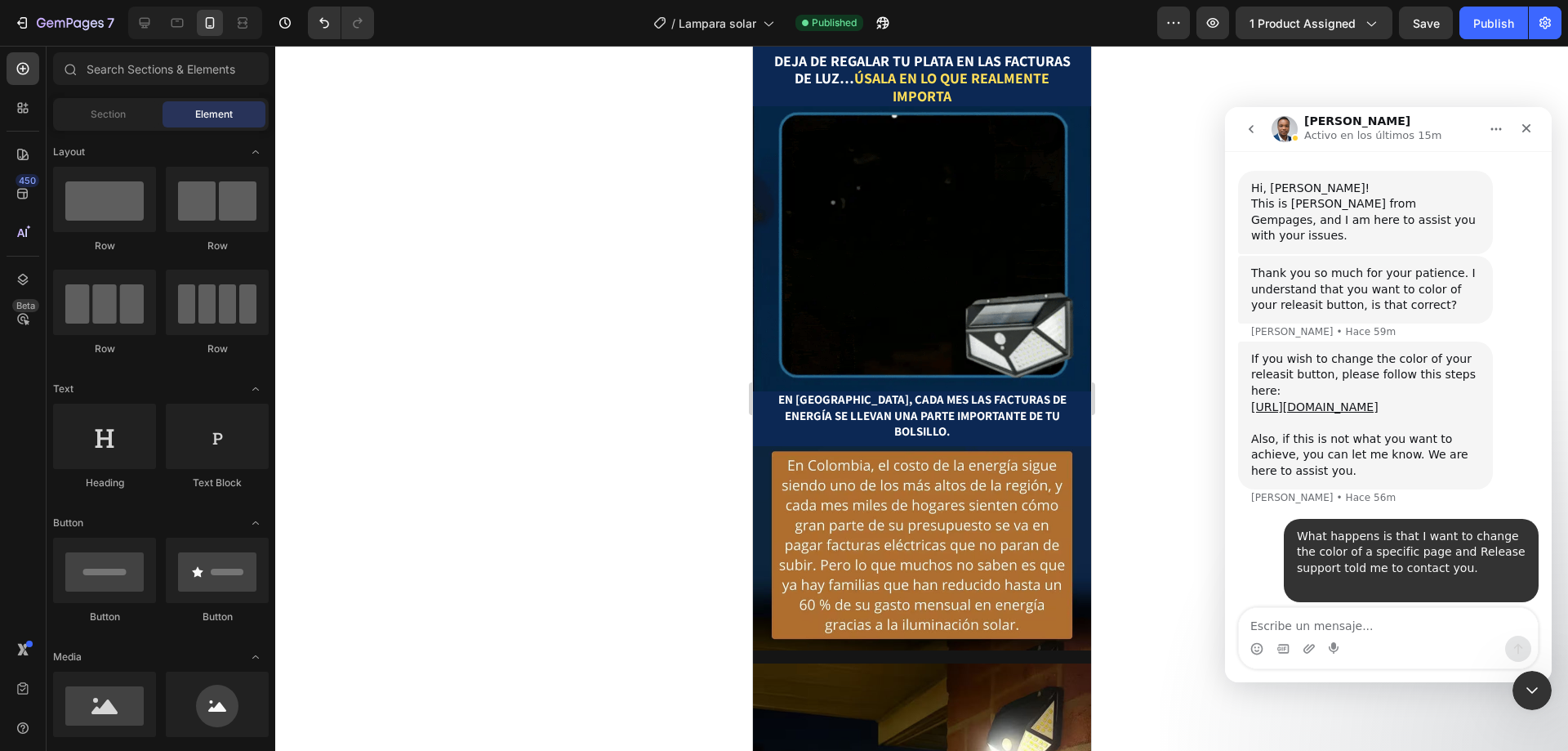
scroll to position [754, 0]
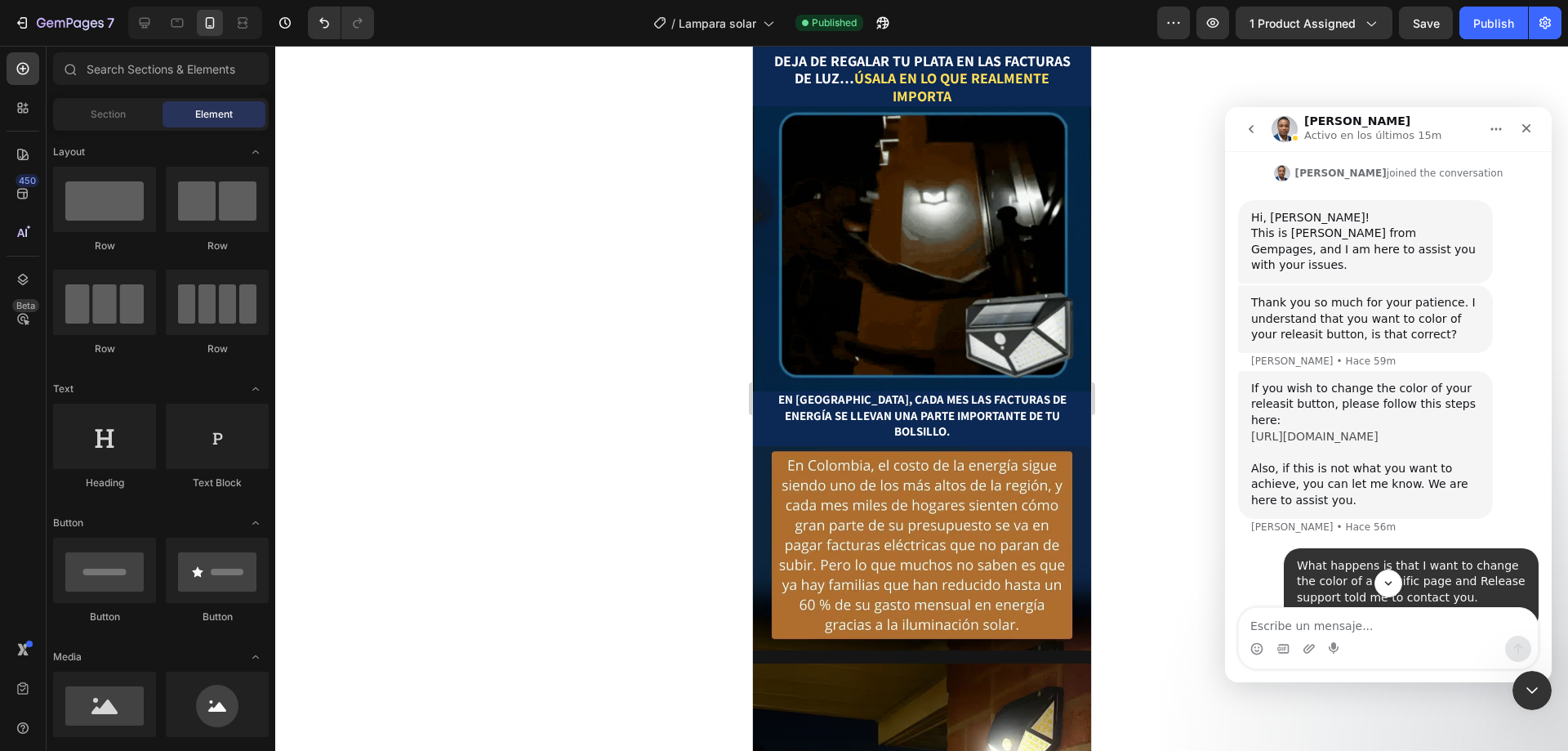
click at [1379, 430] on link "[URL][DOMAIN_NAME]" at bounding box center [1315, 436] width 127 height 13
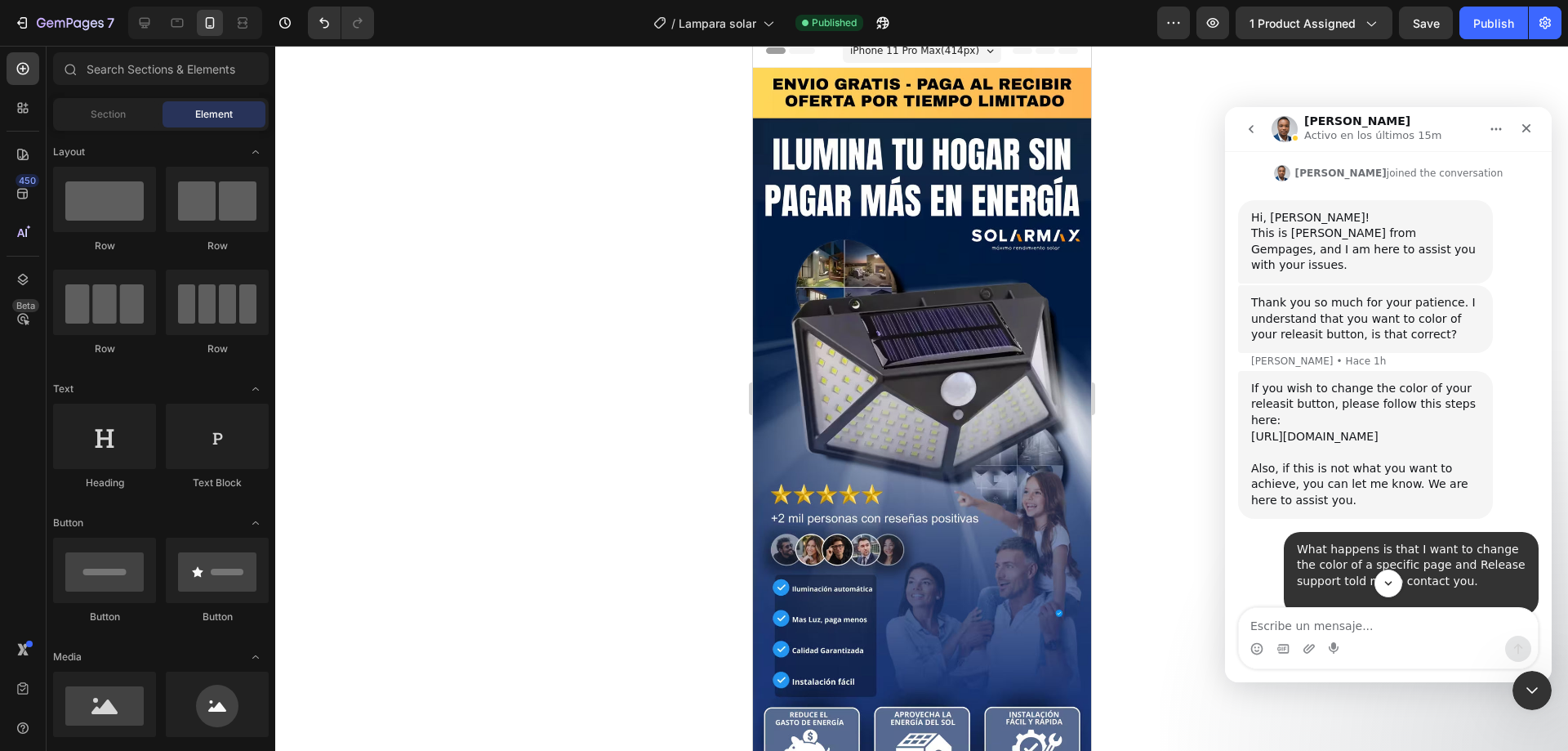
scroll to position [0, 0]
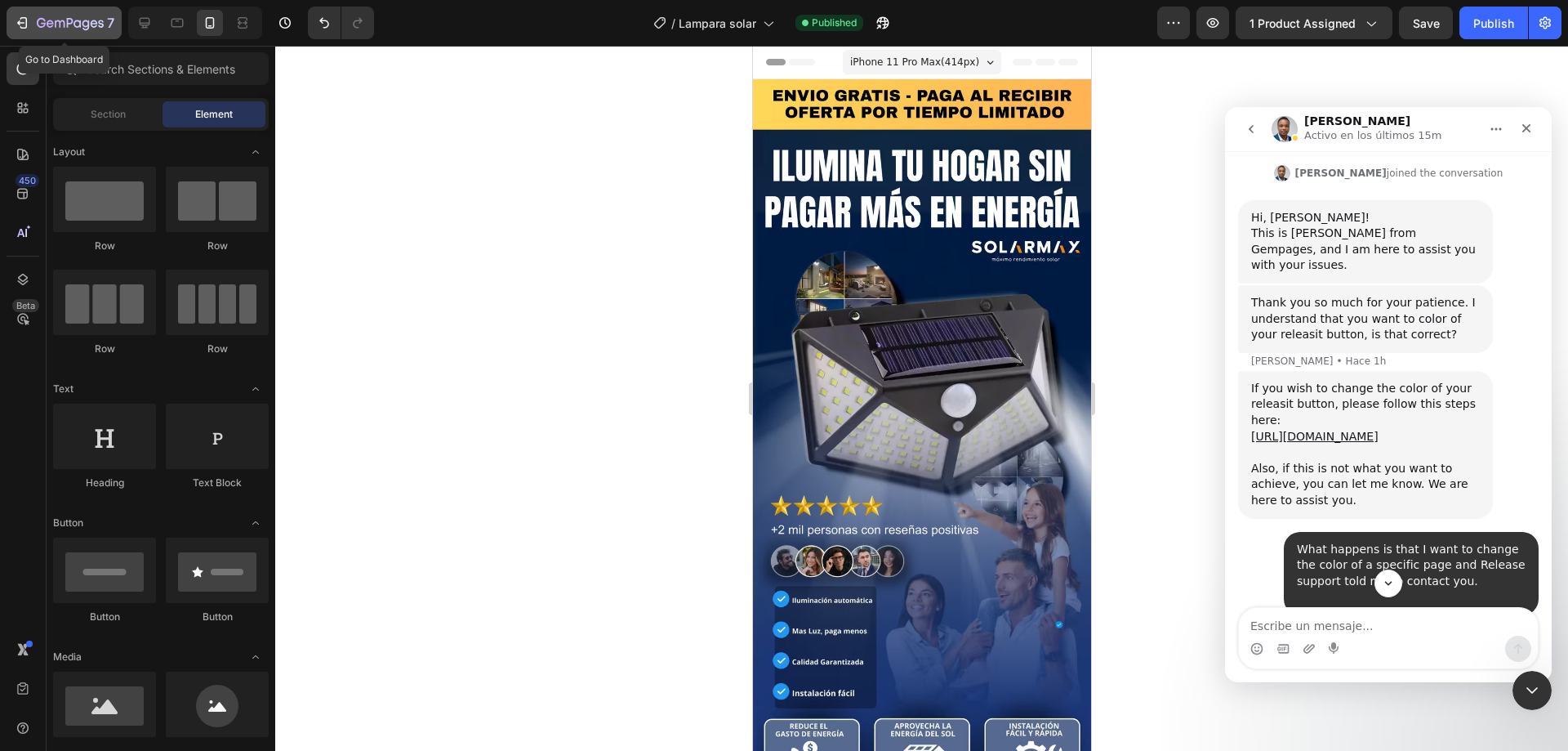
click at [29, 29] on icon "button" at bounding box center [22, 23] width 16 height 16
